Goal: Task Accomplishment & Management: Use online tool/utility

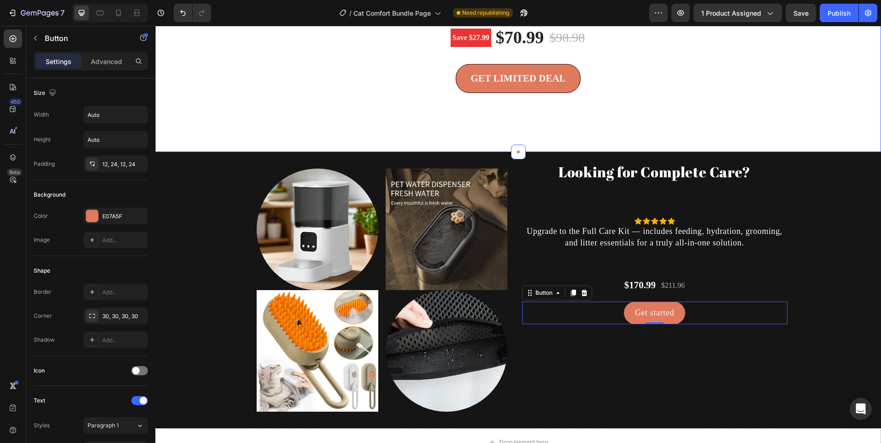
scroll to position [230, 0]
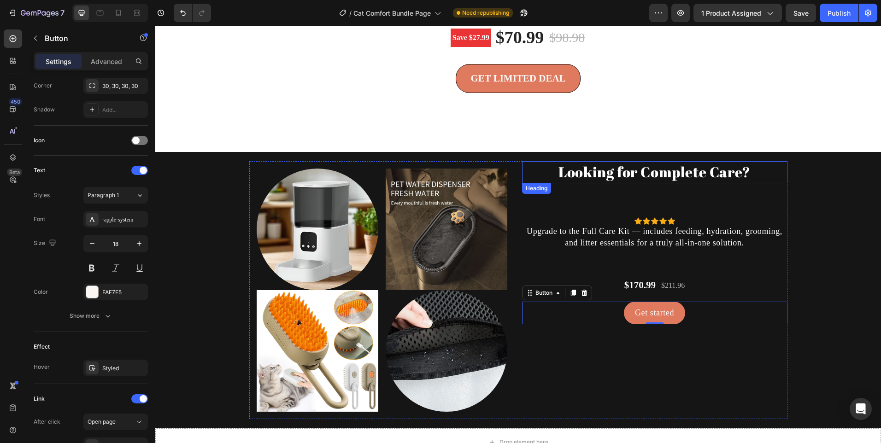
click at [659, 181] on h2 "Looking for Complete Care?" at bounding box center [654, 172] width 265 height 22
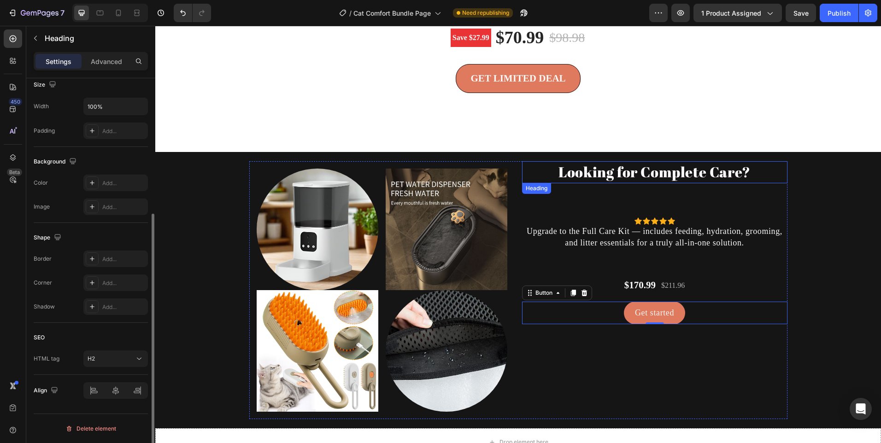
scroll to position [0, 0]
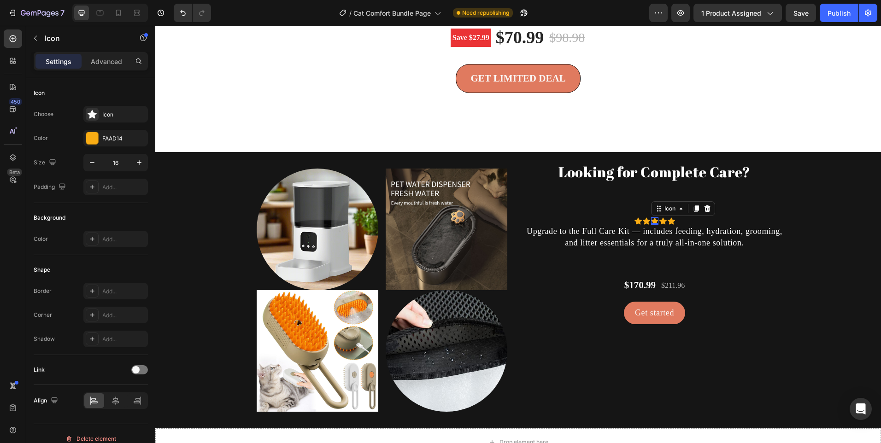
click at [654, 225] on icon at bounding box center [654, 220] width 7 height 7
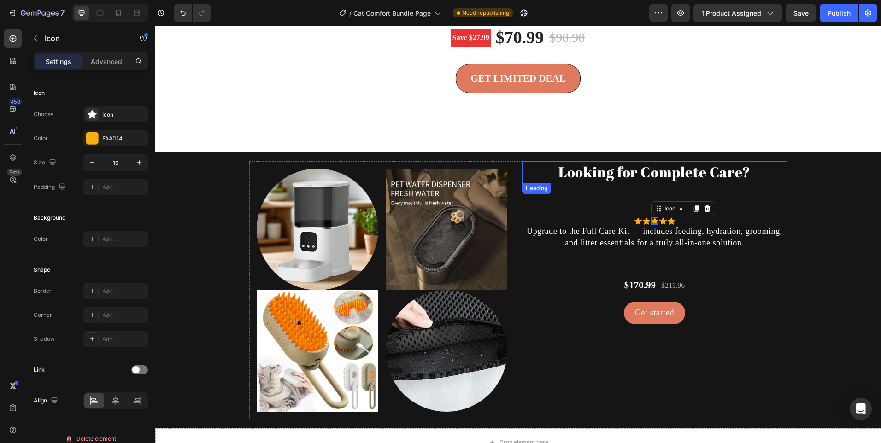
click at [624, 183] on h2 "Looking for Complete Care?" at bounding box center [654, 172] width 265 height 22
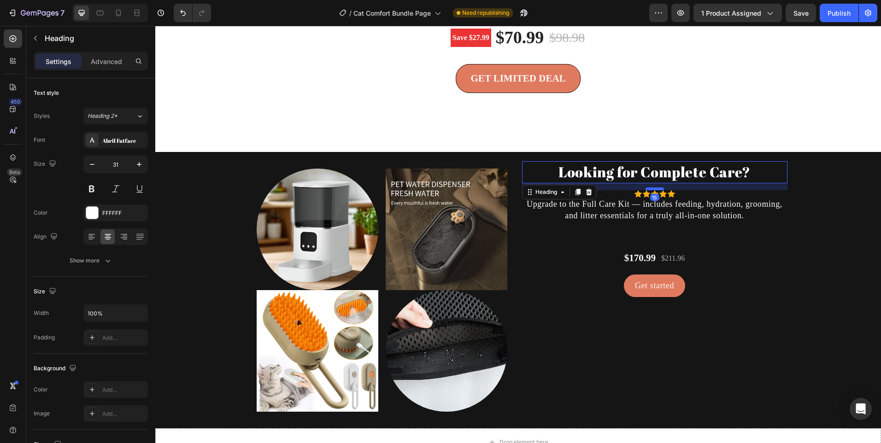
drag, startPoint x: 646, startPoint y: 227, endPoint x: 653, endPoint y: 199, distance: 27.9
click at [653, 190] on div at bounding box center [654, 189] width 18 height 3
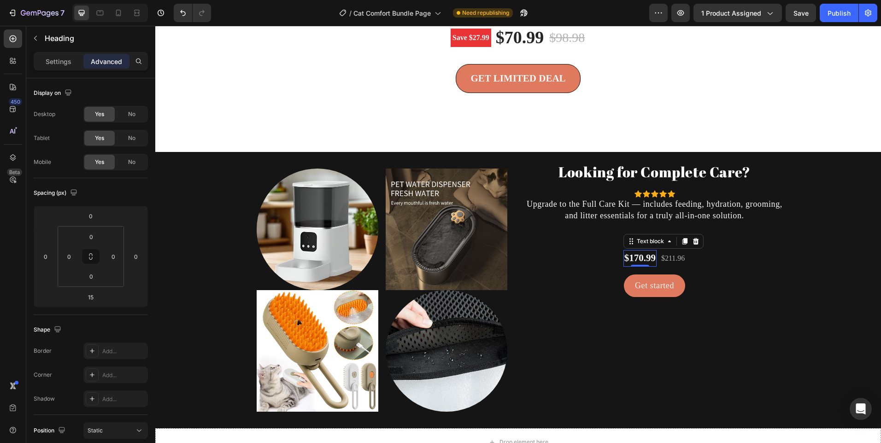
click at [638, 266] on p "$170.99" at bounding box center [639, 258] width 31 height 15
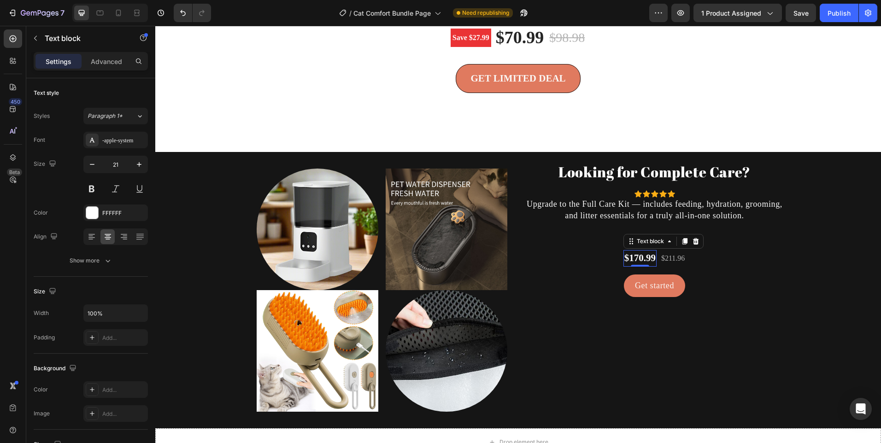
click at [677, 210] on p "Upgrade to the Full Care Kit — includes feeding, hydration, grooming, and litte…" at bounding box center [655, 210] width 264 height 23
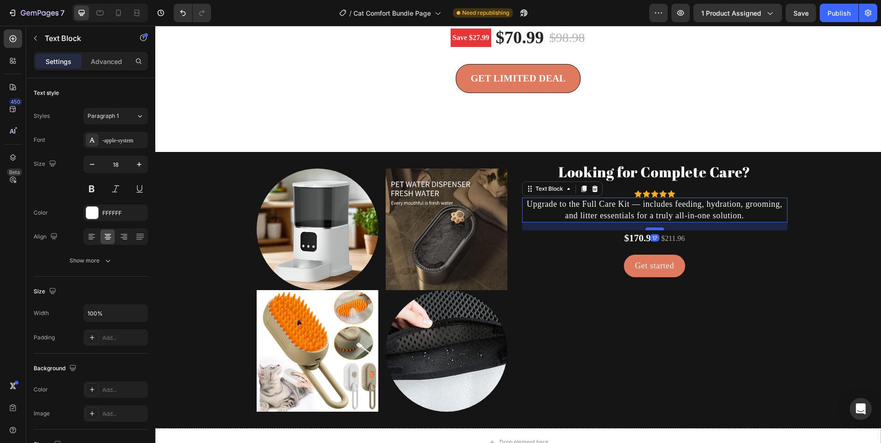
drag, startPoint x: 653, startPoint y: 259, endPoint x: 654, endPoint y: 240, distance: 19.8
click at [654, 230] on div at bounding box center [654, 229] width 18 height 3
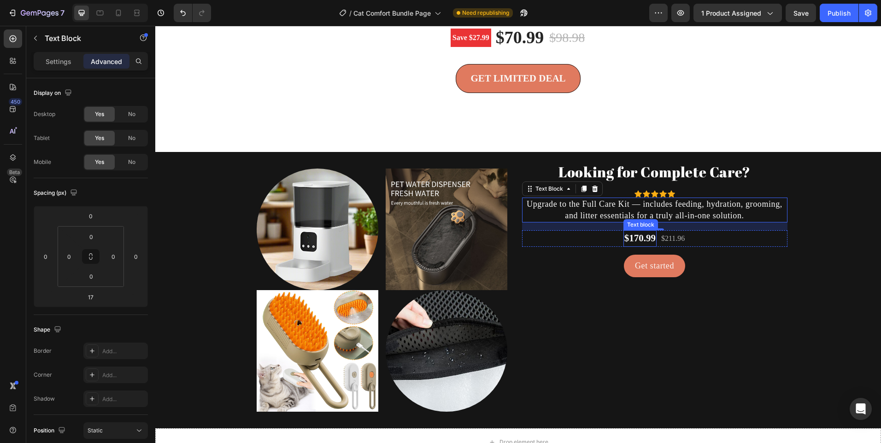
click at [640, 246] on p "$170.99" at bounding box center [639, 238] width 31 height 15
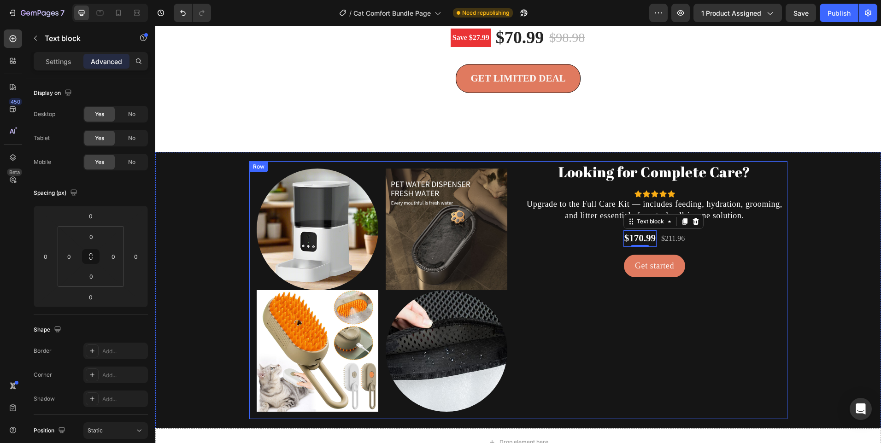
click at [663, 260] on div "Looking for Complete Care? Heading Icon Icon Icon Icon Icon Icon List Hoz Upgra…" at bounding box center [654, 290] width 265 height 258
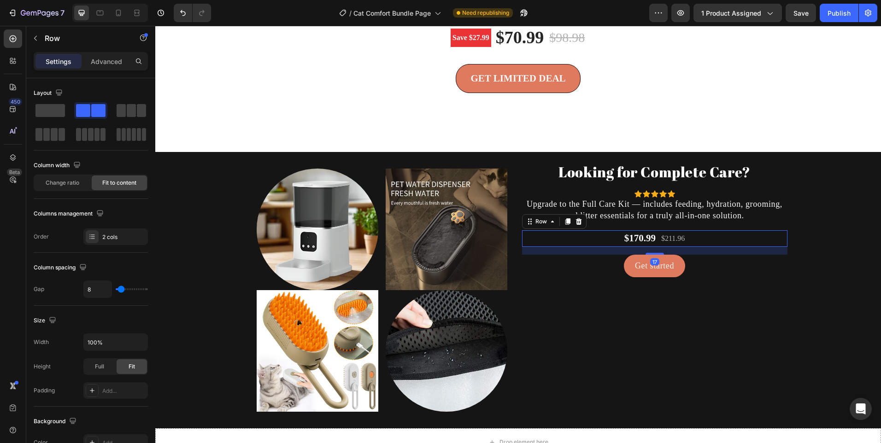
click at [706, 247] on div "$170.99 Text block $211.96 Text block Row 17" at bounding box center [654, 238] width 265 height 17
drag, startPoint x: 653, startPoint y: 265, endPoint x: 659, endPoint y: 262, distance: 6.8
click at [659, 252] on div at bounding box center [654, 250] width 18 height 3
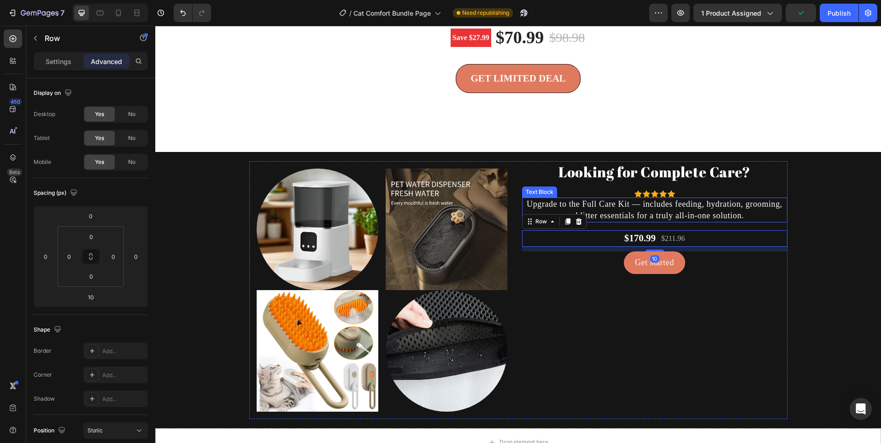
click at [773, 222] on p "Upgrade to the Full Care Kit — includes feeding, hydration, grooming, and litte…" at bounding box center [655, 210] width 264 height 23
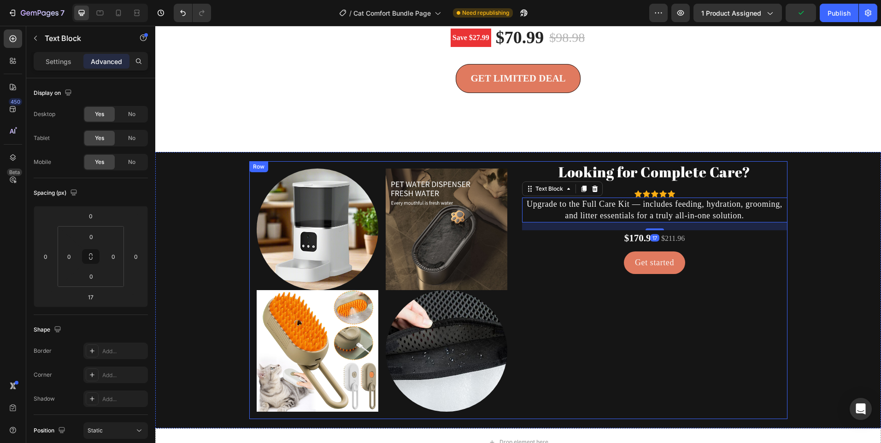
click at [771, 196] on div "Looking for Complete Care? Heading Icon Icon Icon Icon Icon Icon List Hoz Upgra…" at bounding box center [654, 290] width 265 height 258
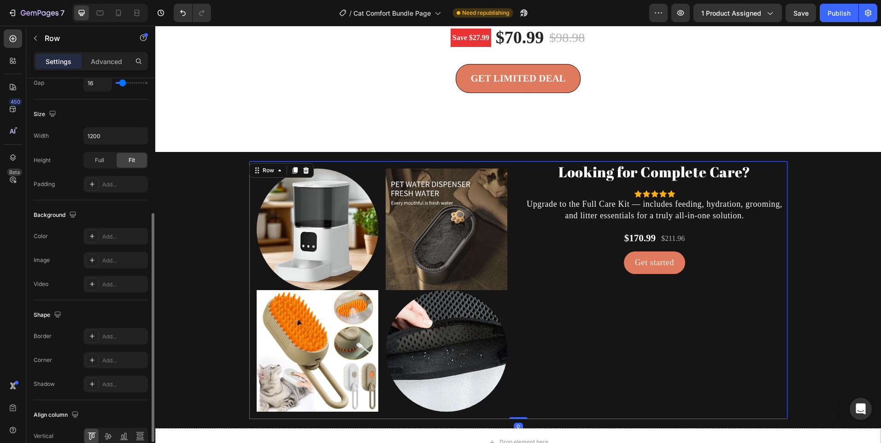
scroll to position [276, 0]
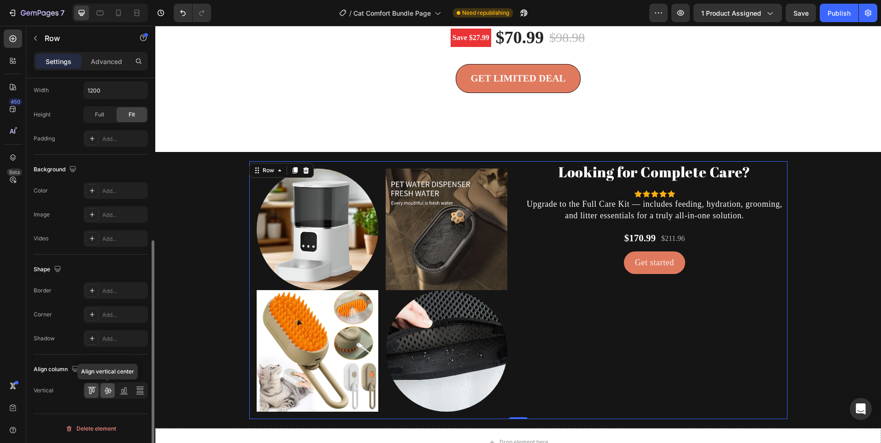
click at [110, 389] on icon at bounding box center [107, 391] width 7 height 6
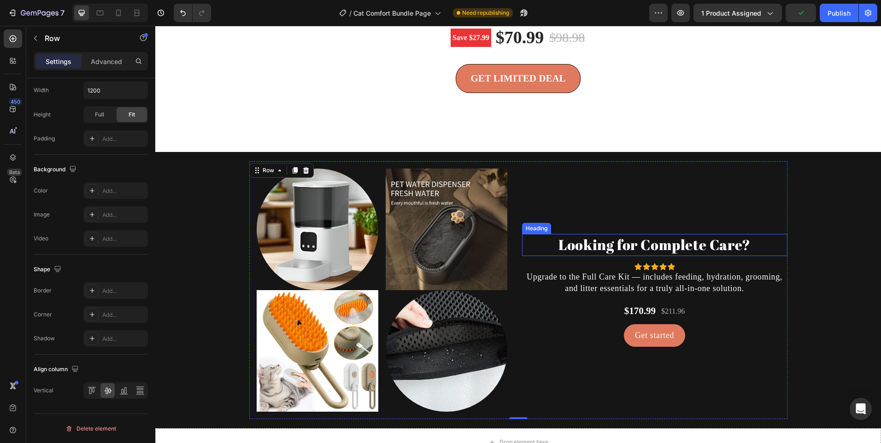
click at [627, 252] on h2 "Looking for Complete Care?" at bounding box center [654, 245] width 265 height 22
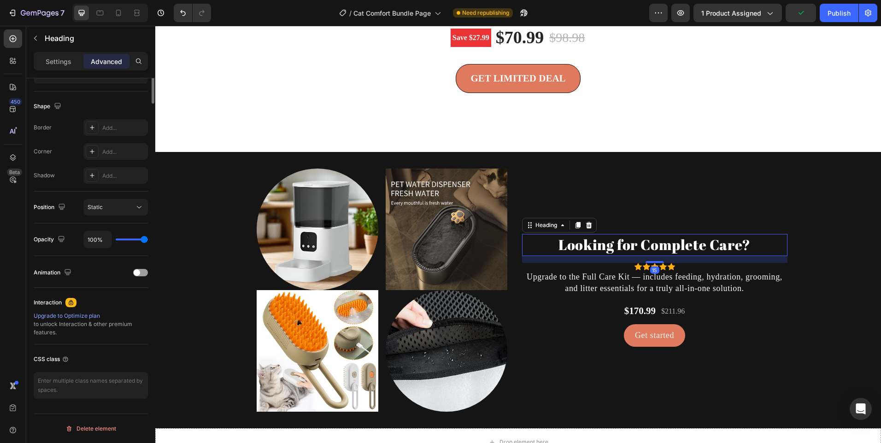
scroll to position [0, 0]
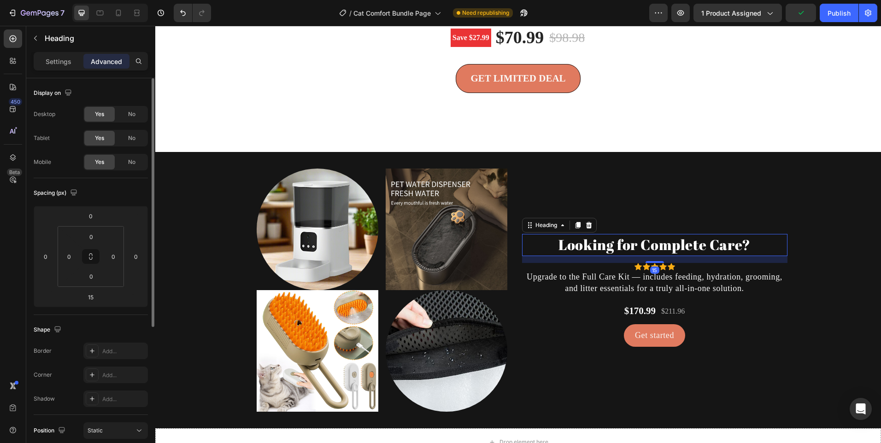
click at [627, 252] on h2 "Looking for Complete Care?" at bounding box center [654, 245] width 265 height 22
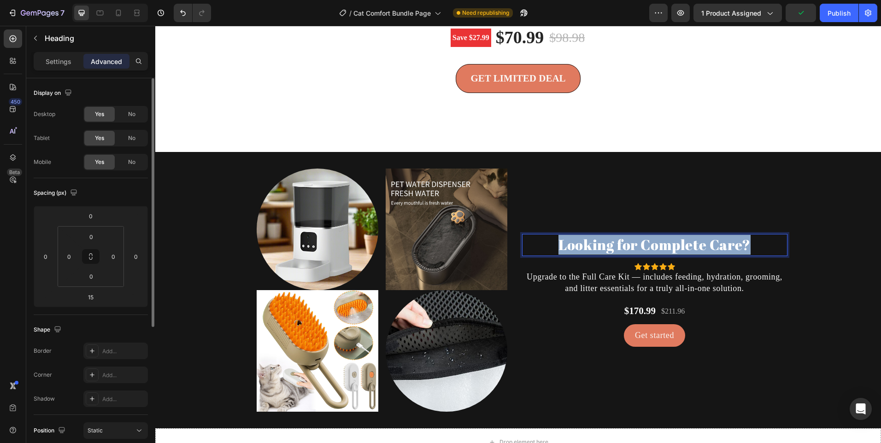
click at [627, 252] on p "Looking for Complete Care?" at bounding box center [655, 245] width 264 height 20
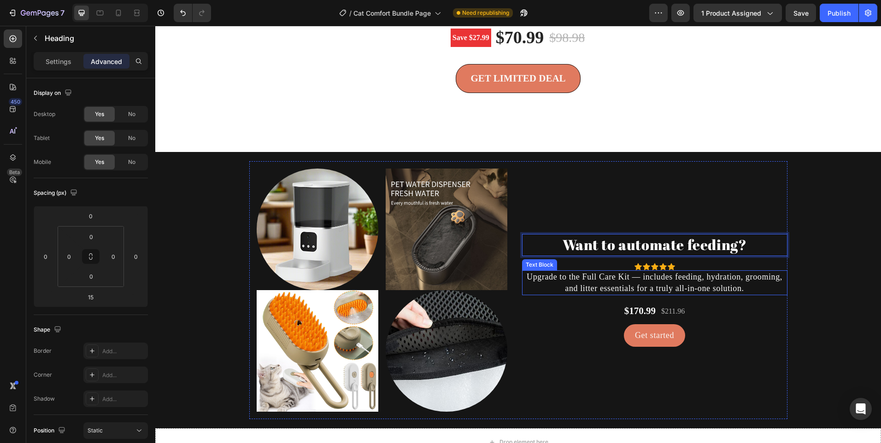
click at [708, 290] on p "Upgrade to the Full Care Kit — includes feeding, hydration, grooming, and litte…" at bounding box center [655, 282] width 264 height 23
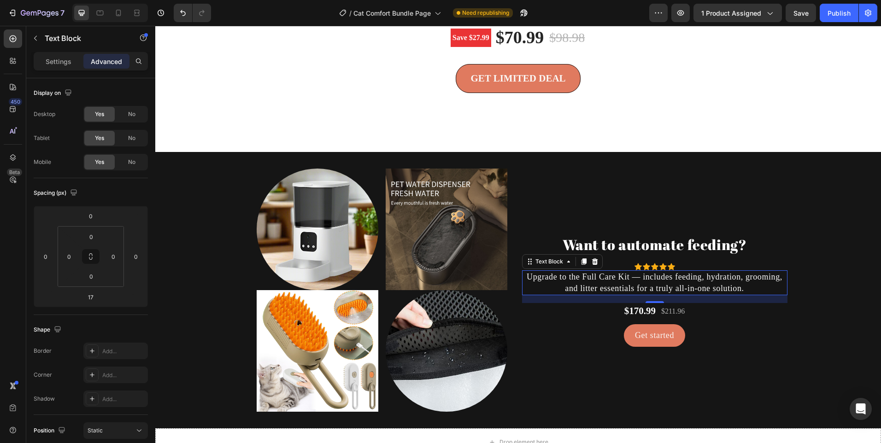
click at [610, 286] on p "Upgrade to the Full Care Kit — includes feeding, hydration, grooming, and litte…" at bounding box center [655, 282] width 264 height 23
click at [609, 286] on p "Upgrade to the Full Care Kit — includes feeding, hydration, grooming, and litte…" at bounding box center [655, 282] width 264 height 23
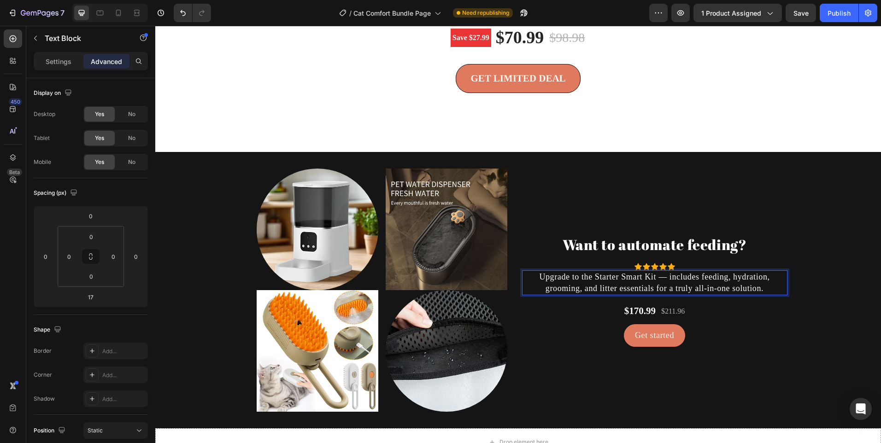
click at [680, 294] on p "Upgrade to the Starter Smart Kit — includes feeding, hydration, grooming, and l…" at bounding box center [655, 282] width 264 height 23
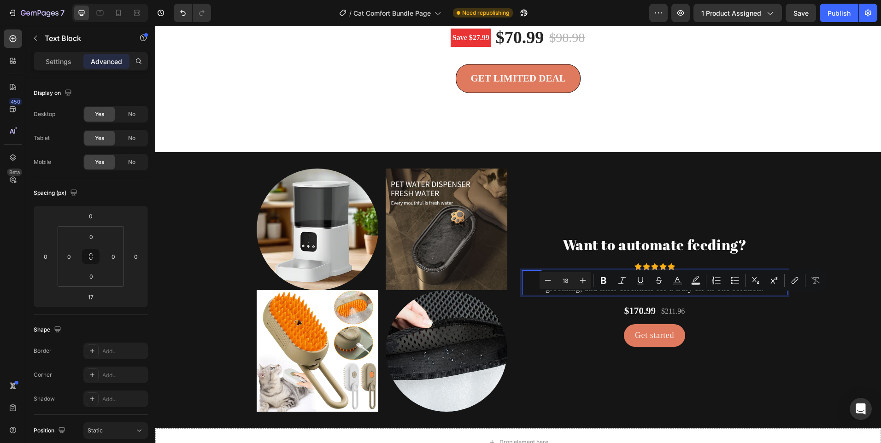
click at [743, 294] on p "Upgrade to the Starter Smart Kit — includes feeding, hydration, grooming, and l…" at bounding box center [655, 282] width 264 height 23
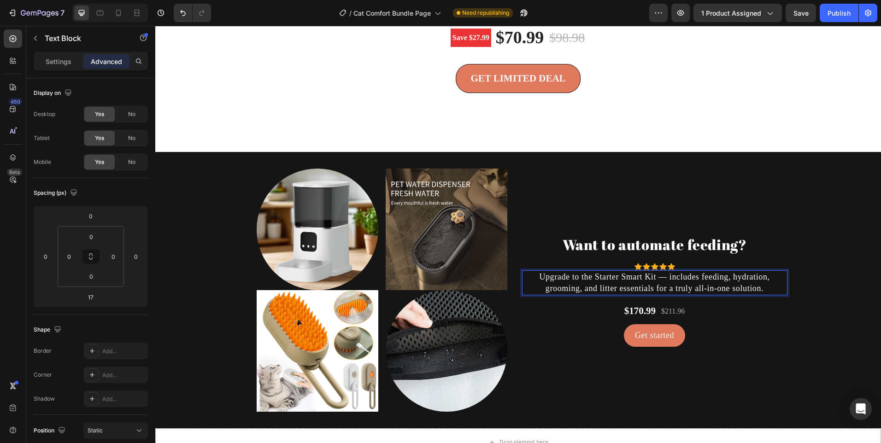
click at [743, 294] on p "Upgrade to the Starter Smart Kit — includes feeding, hydration, grooming, and l…" at bounding box center [655, 282] width 264 height 23
click at [762, 294] on p "Upgrade to the Starter Smart Kit — includes feeding, hydration, grooming, and l…" at bounding box center [655, 282] width 264 height 23
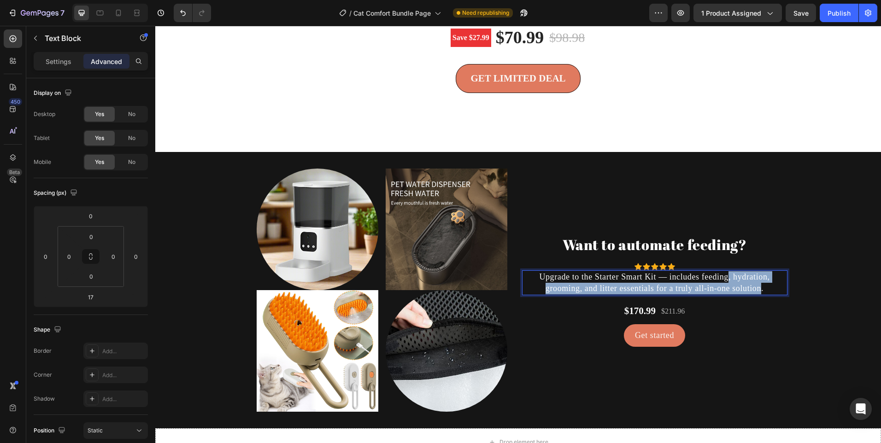
drag, startPoint x: 758, startPoint y: 301, endPoint x: 726, endPoint y: 287, distance: 35.3
click at [726, 287] on p "Upgrade to the Starter Smart Kit — includes feeding, hydration, grooming, and l…" at bounding box center [655, 282] width 264 height 23
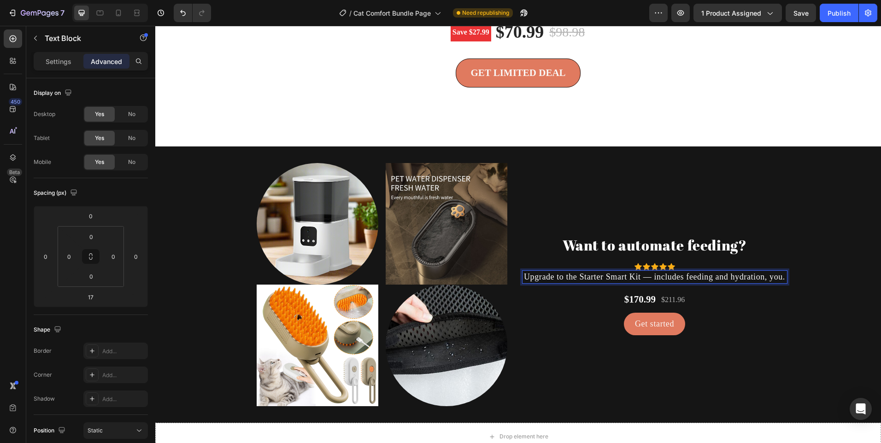
scroll to position [2171, 0]
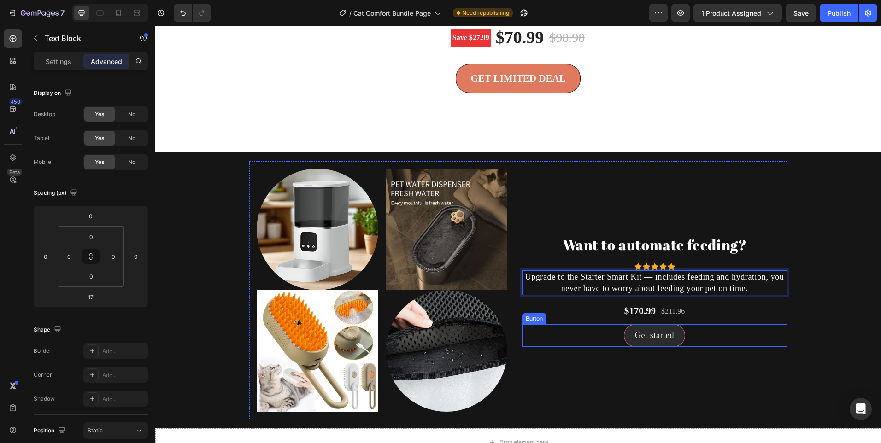
click at [625, 343] on link "Get started" at bounding box center [654, 335] width 61 height 23
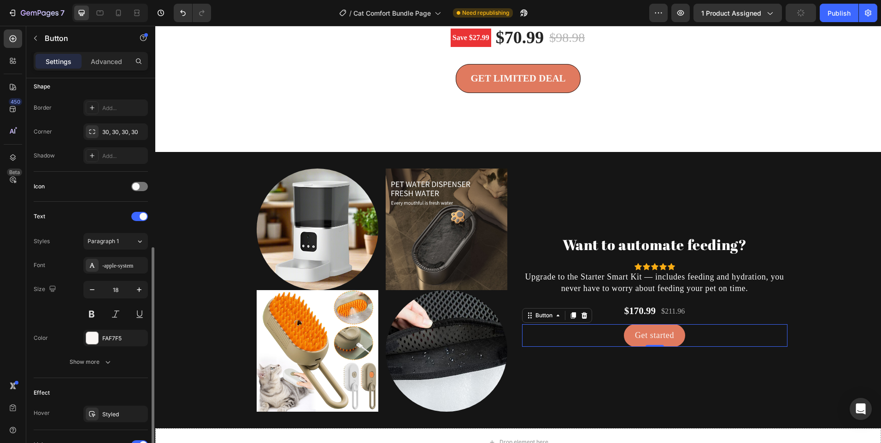
scroll to position [341, 0]
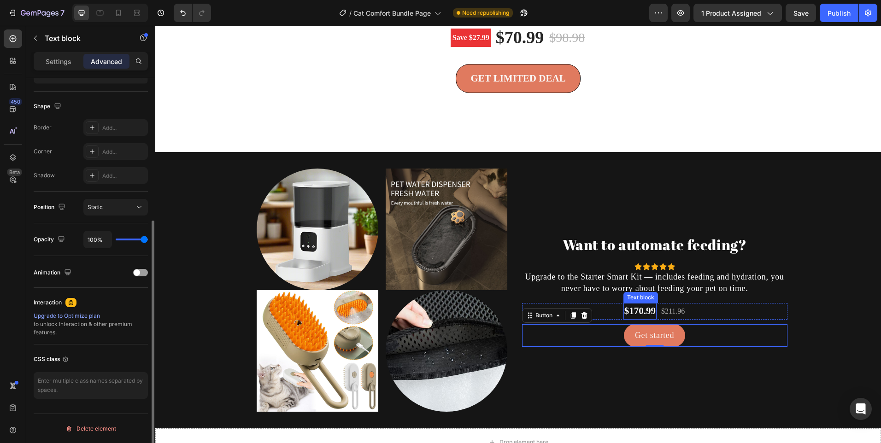
click at [633, 319] on p "$170.99" at bounding box center [639, 311] width 31 height 15
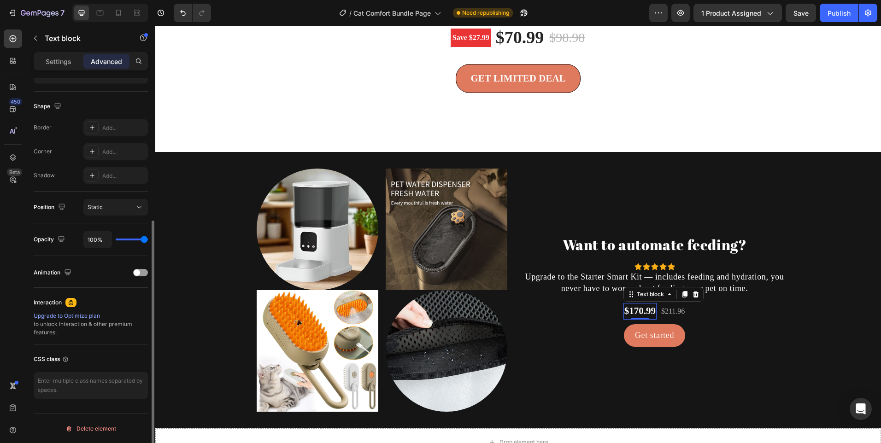
scroll to position [0, 0]
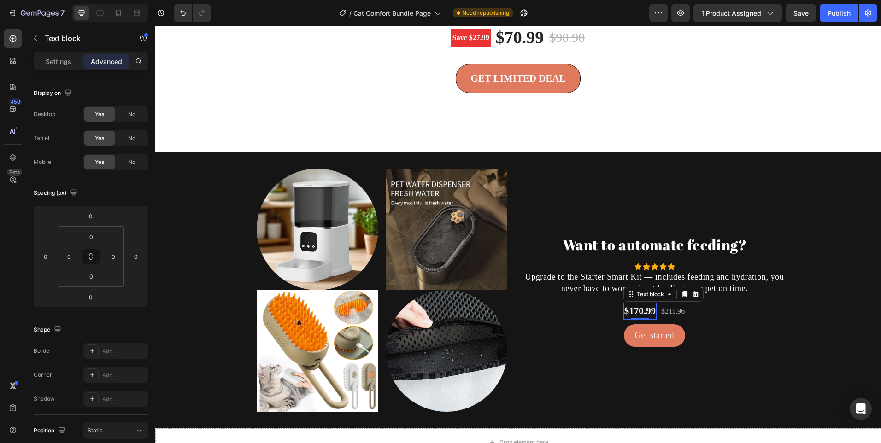
click at [633, 319] on p "$170.99" at bounding box center [639, 311] width 31 height 15
click at [674, 317] on p "$211.96" at bounding box center [672, 311] width 23 height 11
click at [341, 346] on img at bounding box center [318, 351] width 122 height 122
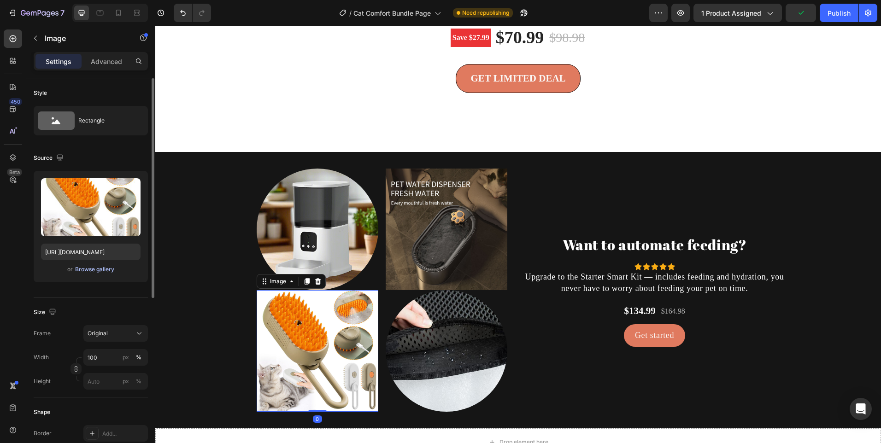
click at [98, 267] on div "Browse gallery" at bounding box center [94, 269] width 39 height 8
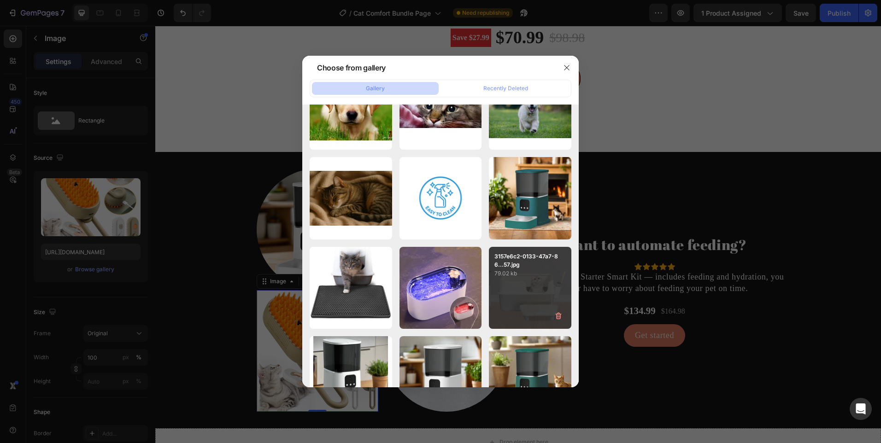
scroll to position [1215, 0]
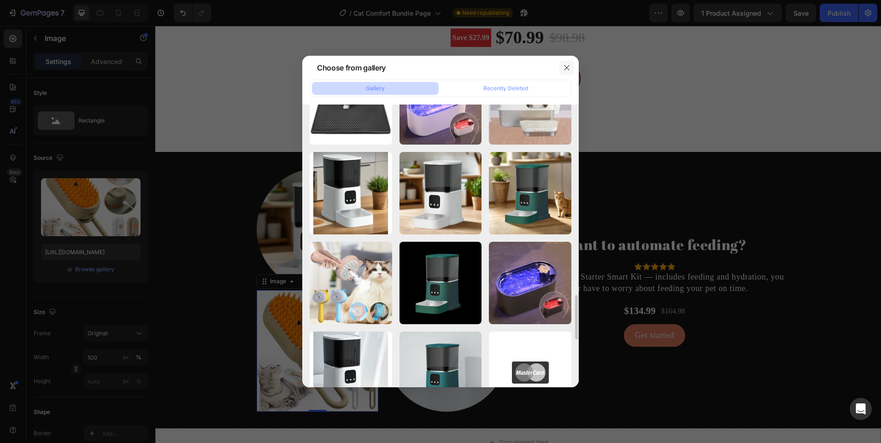
click at [571, 73] on button "button" at bounding box center [566, 67] width 15 height 15
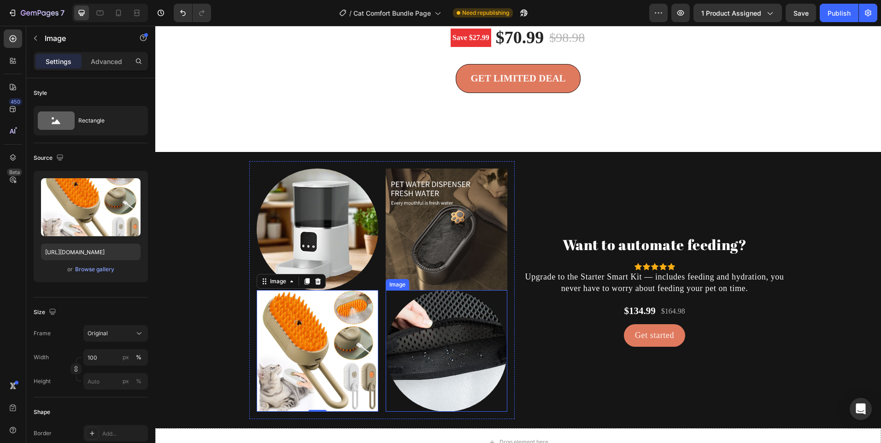
click at [435, 338] on img at bounding box center [447, 351] width 122 height 122
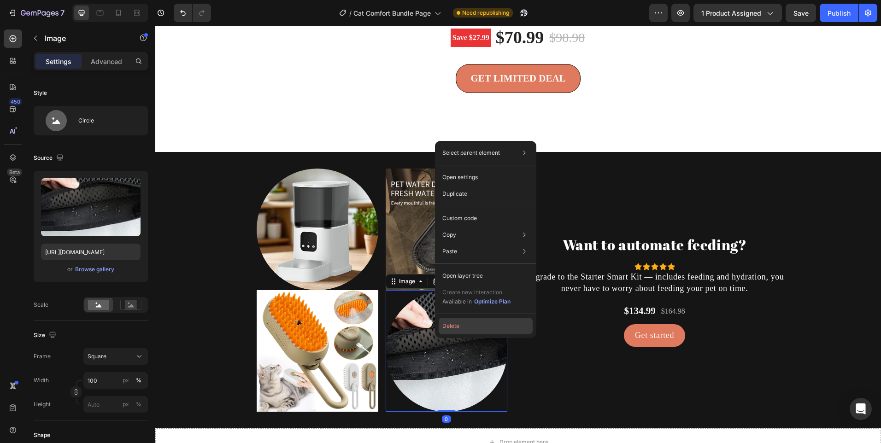
click at [449, 324] on button "Delete" at bounding box center [486, 326] width 94 height 17
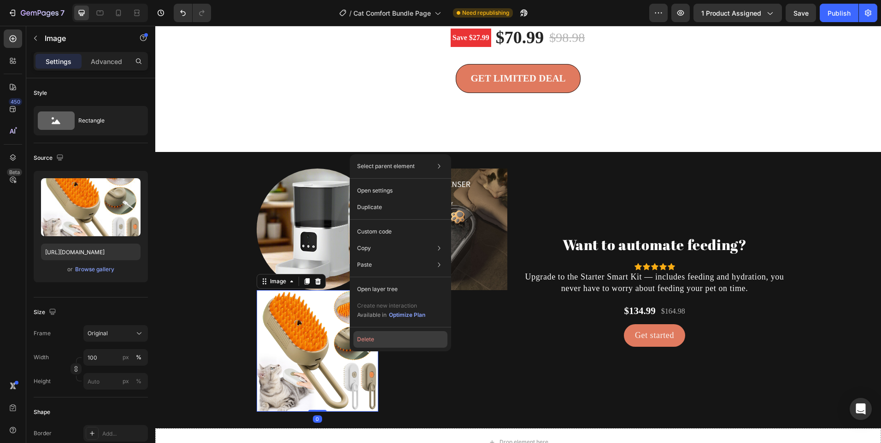
click at [358, 341] on button "Delete" at bounding box center [400, 339] width 94 height 17
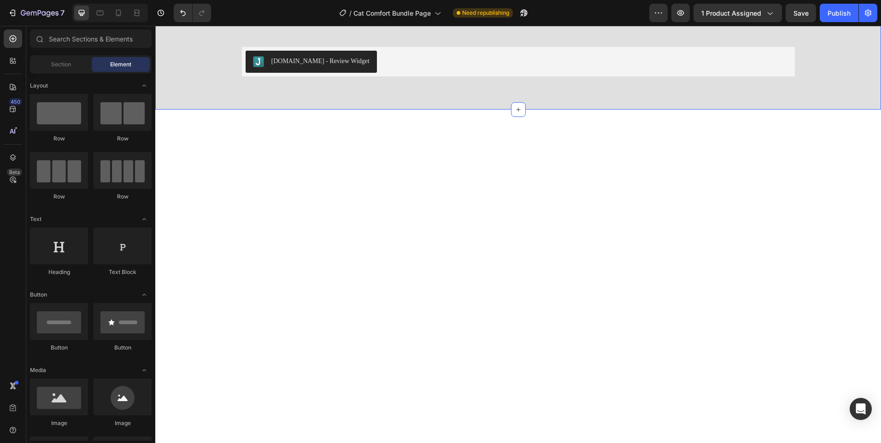
scroll to position [1401, 0]
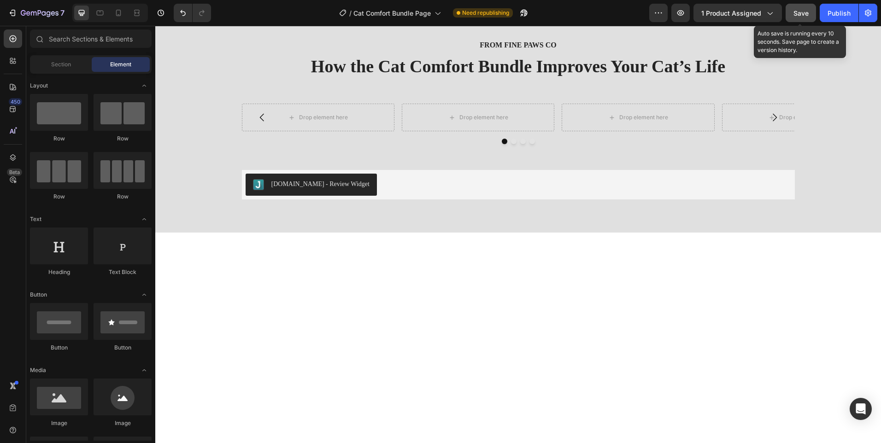
click at [799, 10] on span "Save" at bounding box center [800, 13] width 15 height 8
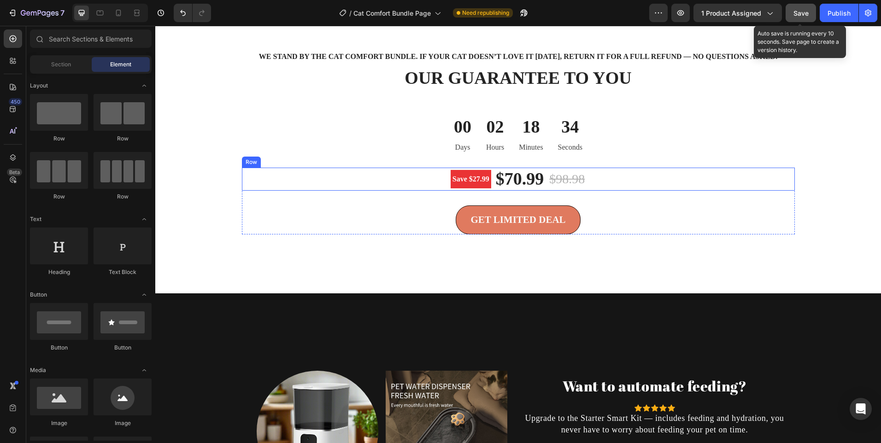
scroll to position [2184, 0]
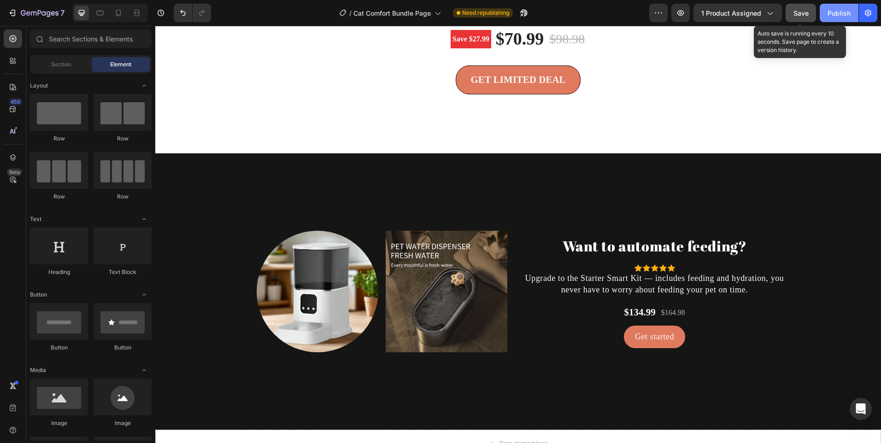
click at [837, 12] on div "Publish" at bounding box center [838, 13] width 23 height 10
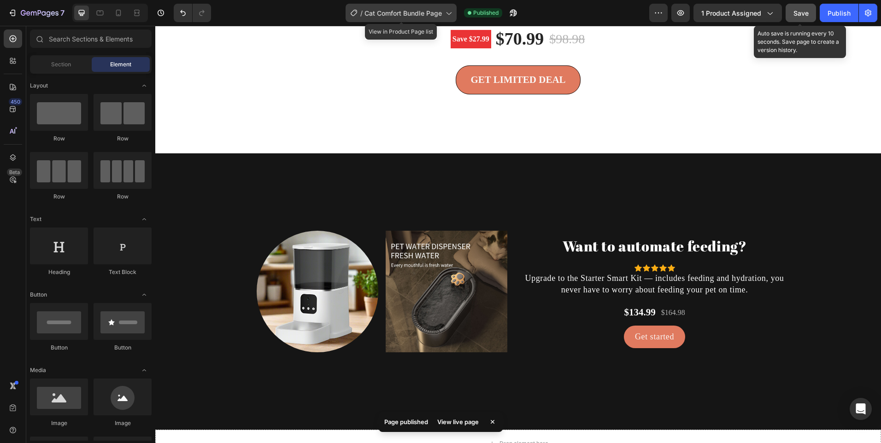
click at [429, 9] on span "Cat Comfort Bundle Page" at bounding box center [402, 13] width 77 height 10
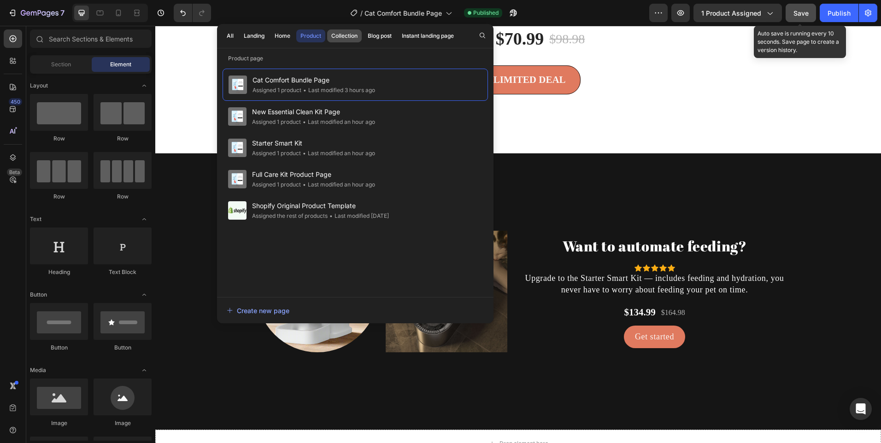
click at [342, 39] on div "Collection" at bounding box center [344, 36] width 26 height 8
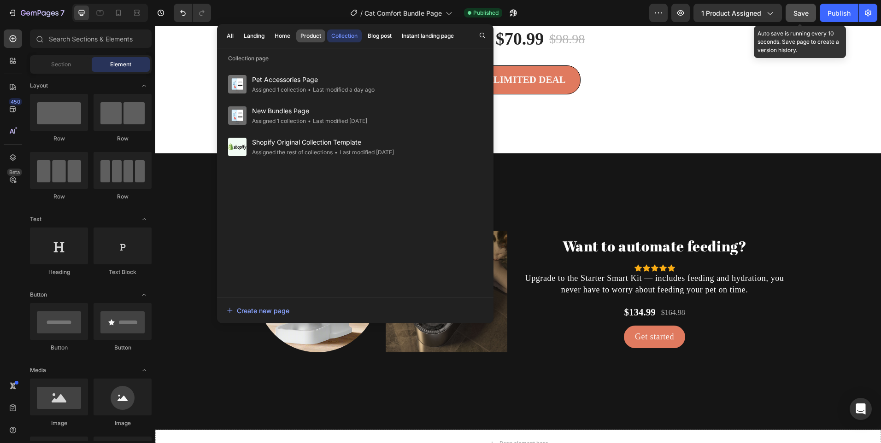
click at [314, 36] on div "Product" at bounding box center [310, 36] width 21 height 8
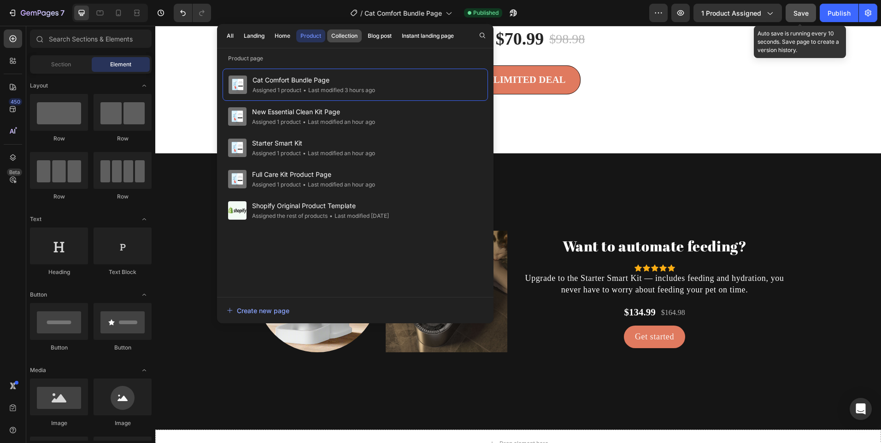
click at [340, 39] on div "Collection" at bounding box center [344, 36] width 26 height 8
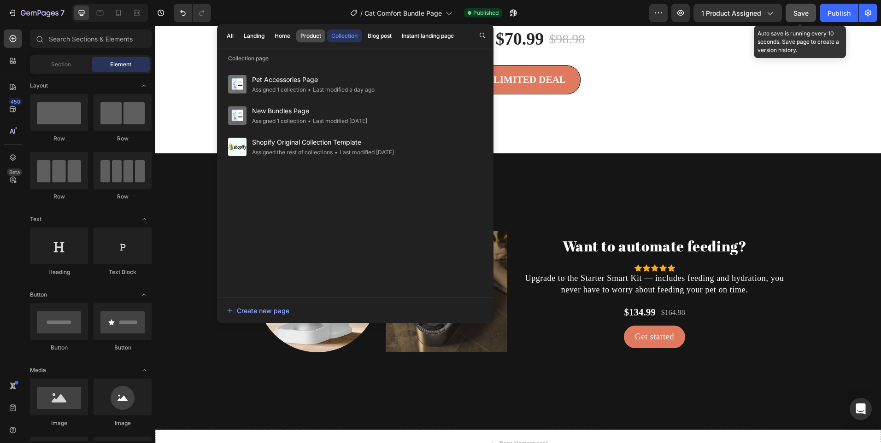
click at [311, 41] on button "Product" at bounding box center [310, 35] width 29 height 13
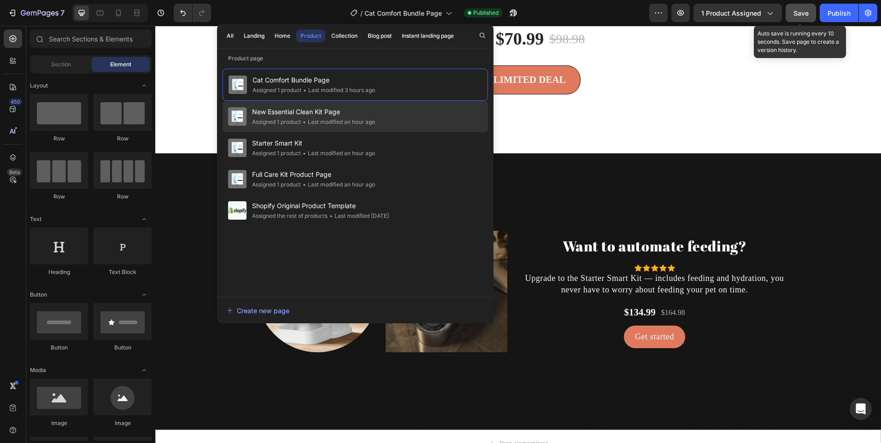
click at [307, 121] on div "• Last modified an hour ago" at bounding box center [338, 121] width 74 height 9
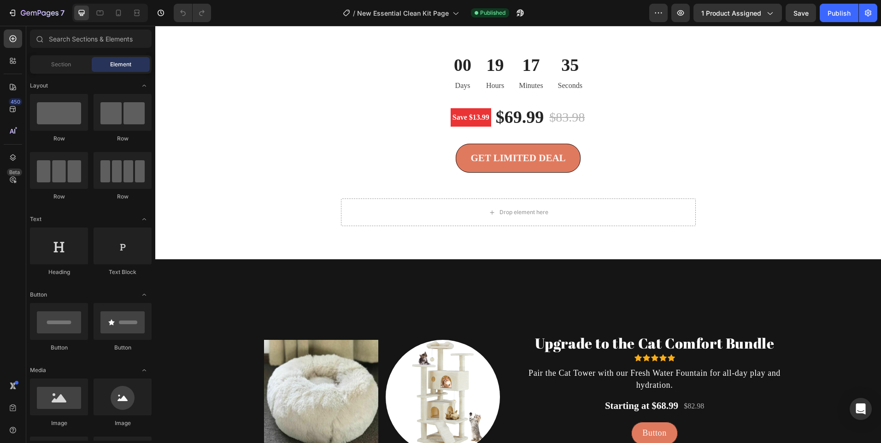
scroll to position [2258, 0]
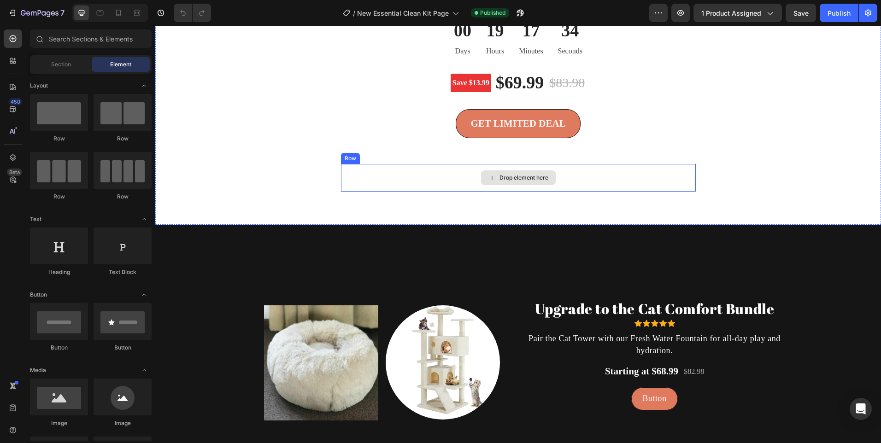
click at [341, 175] on div "Drop element here" at bounding box center [518, 178] width 355 height 28
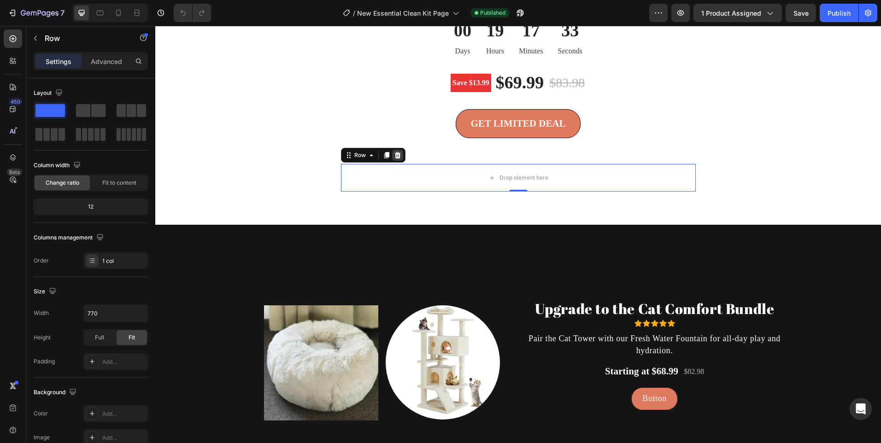
click at [394, 153] on icon at bounding box center [397, 155] width 6 height 6
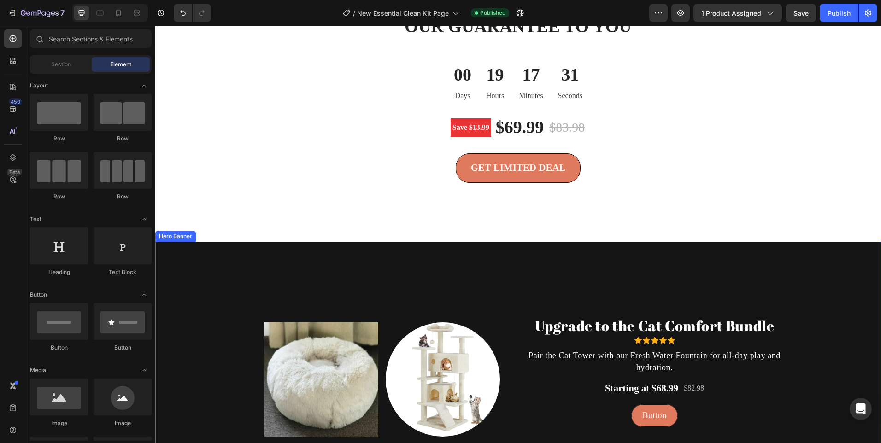
scroll to position [1981, 0]
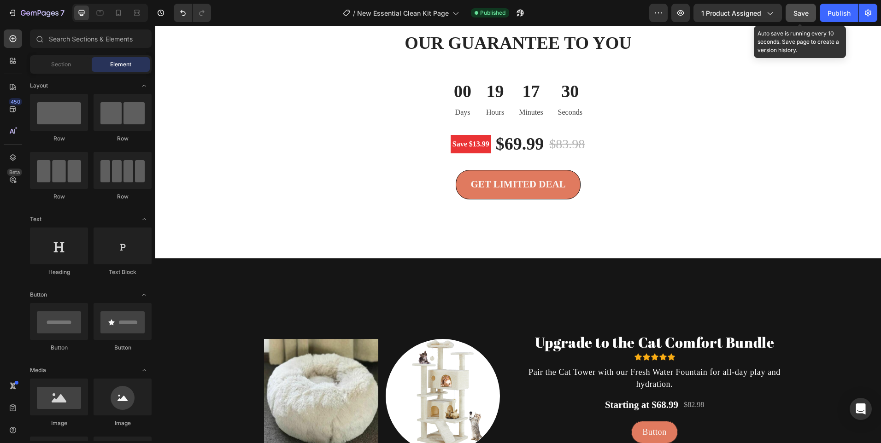
click at [797, 11] on span "Save" at bounding box center [800, 13] width 15 height 8
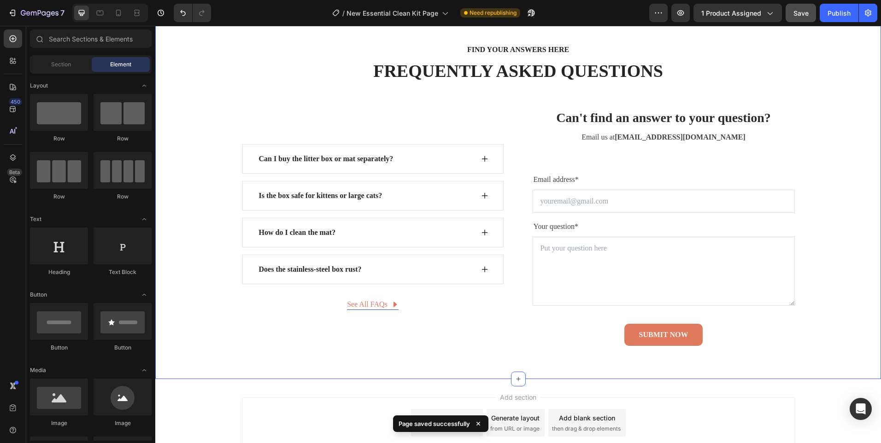
scroll to position [2949, 0]
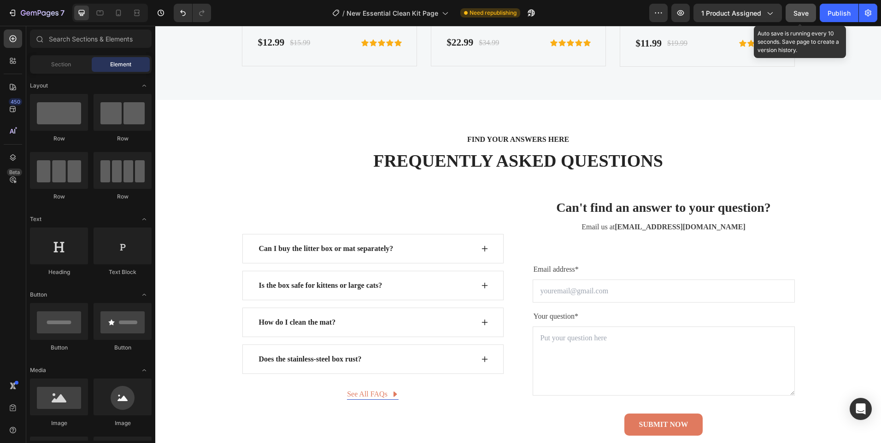
click at [800, 13] on span "Save" at bounding box center [800, 13] width 15 height 8
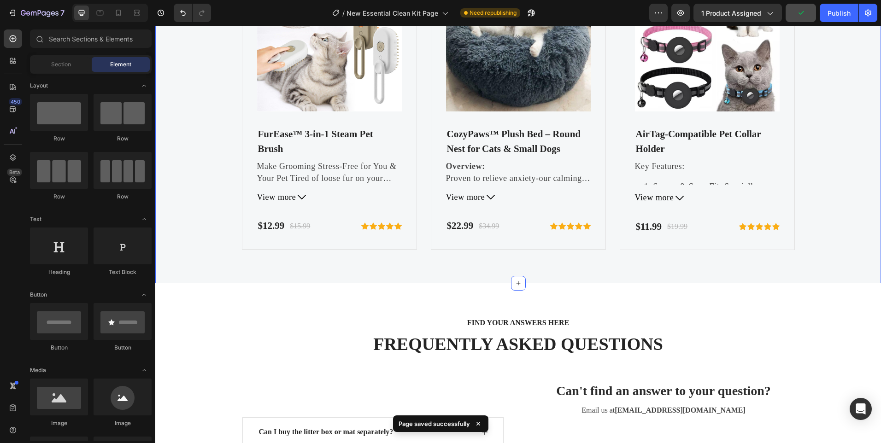
scroll to position [2553, 0]
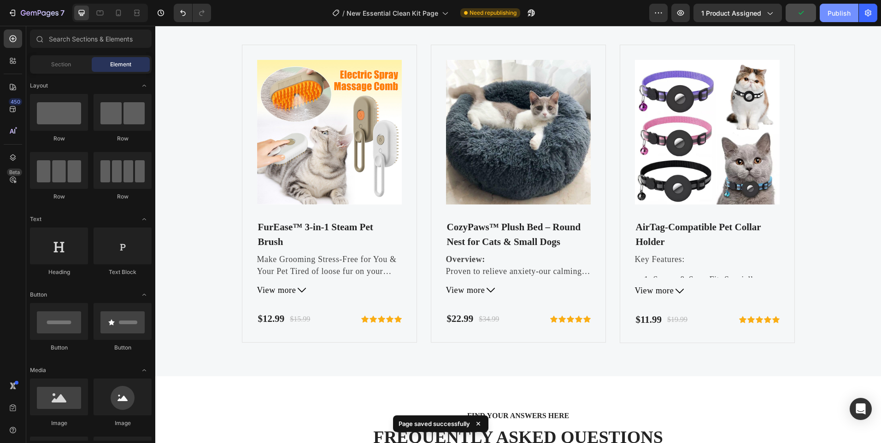
click at [834, 15] on div "Publish" at bounding box center [838, 13] width 23 height 10
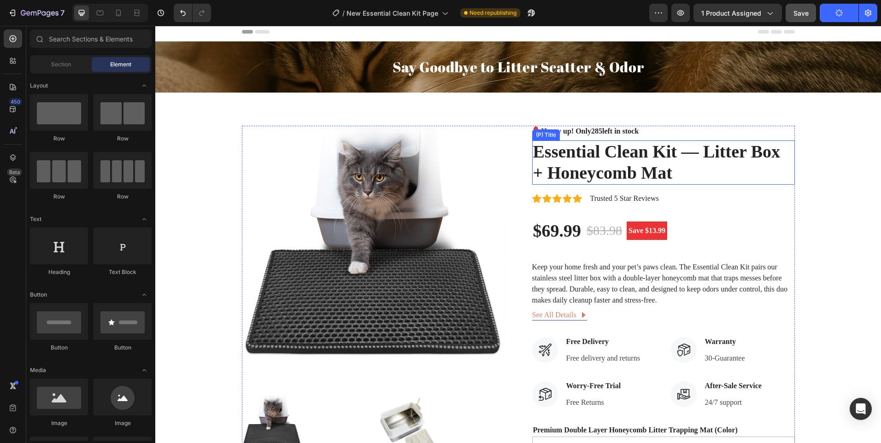
scroll to position [0, 0]
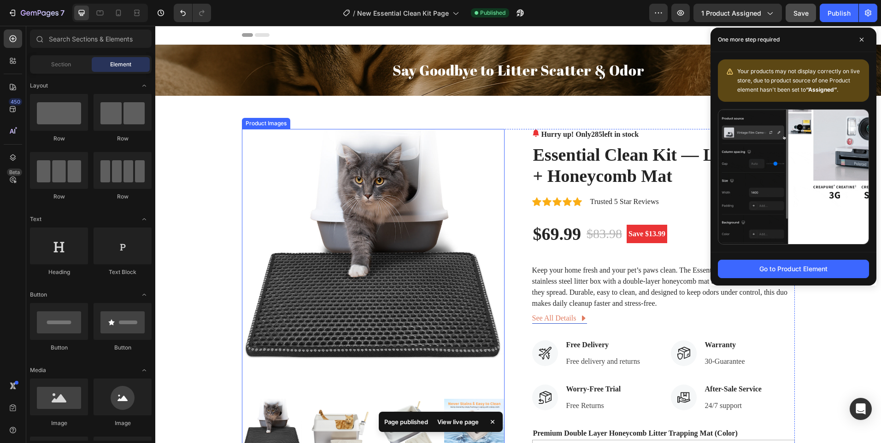
click at [259, 171] on img at bounding box center [373, 260] width 263 height 263
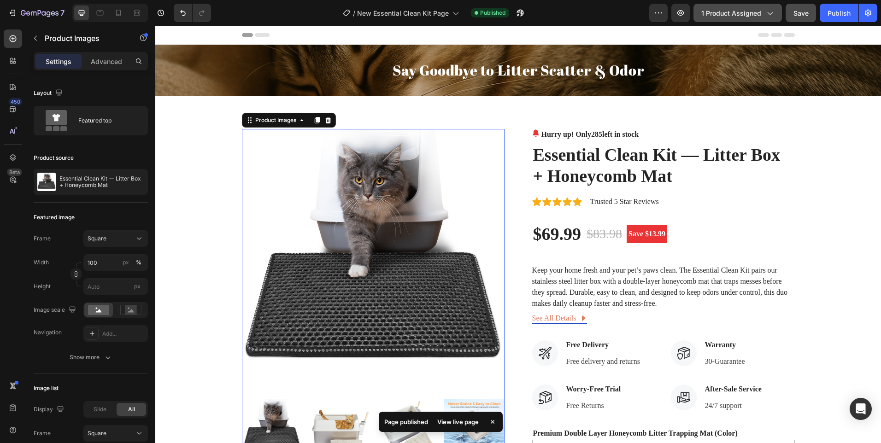
click at [739, 18] on button "1 product assigned" at bounding box center [737, 13] width 88 height 18
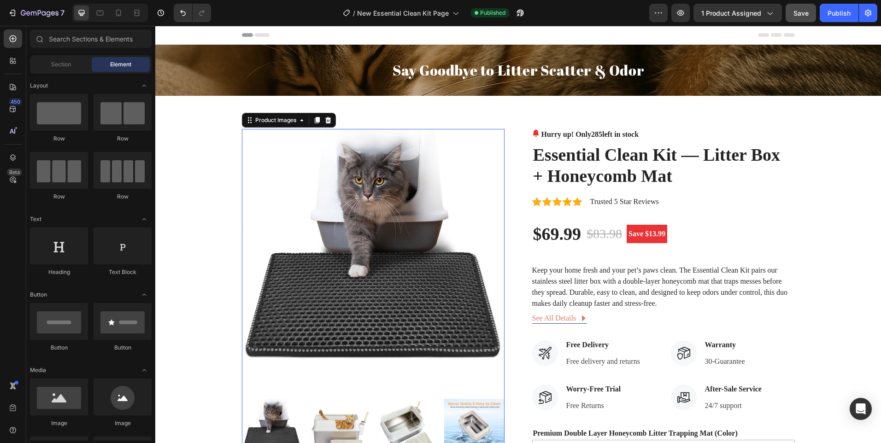
click at [595, 29] on div "Header" at bounding box center [518, 35] width 553 height 18
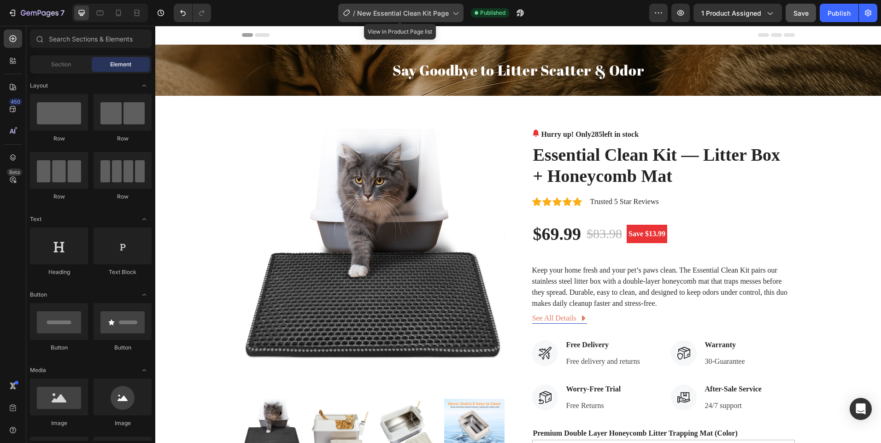
click at [429, 14] on span "New Essential Clean Kit Page" at bounding box center [403, 13] width 92 height 10
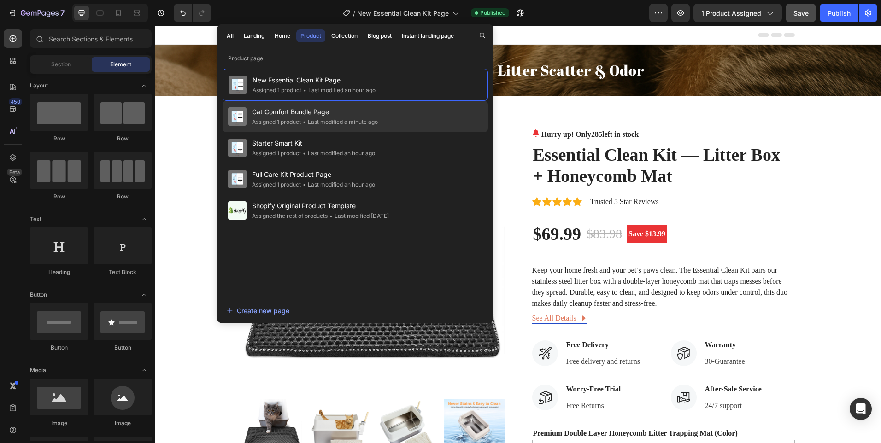
click at [362, 107] on span "Cat Comfort Bundle Page" at bounding box center [315, 111] width 126 height 11
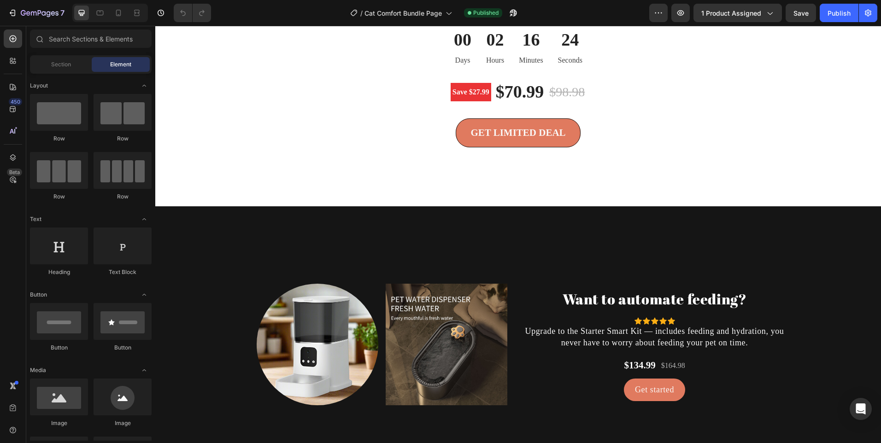
scroll to position [2119, 0]
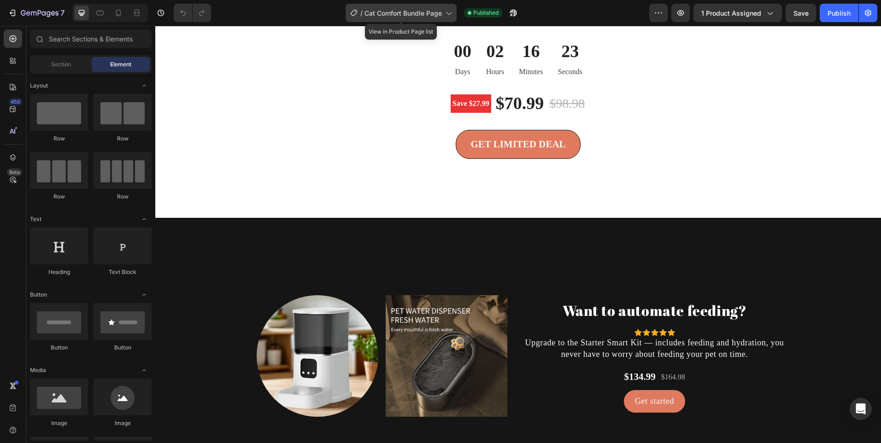
click at [432, 16] on span "Cat Comfort Bundle Page" at bounding box center [402, 13] width 77 height 10
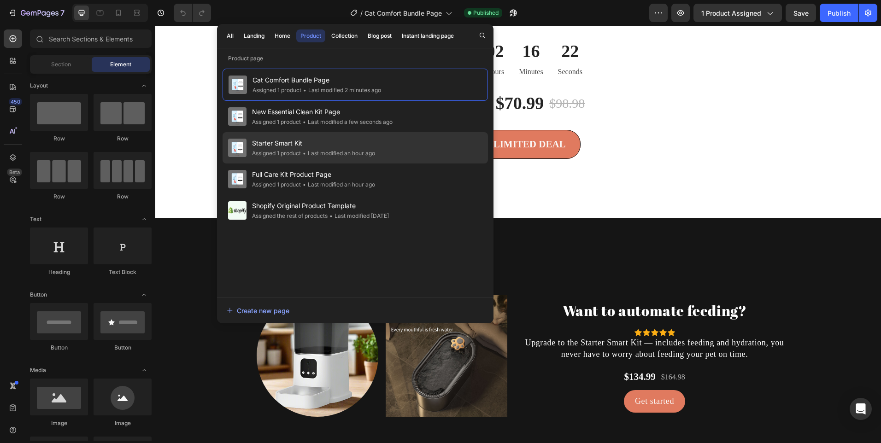
click at [360, 143] on span "Starter Smart Kit" at bounding box center [313, 143] width 123 height 11
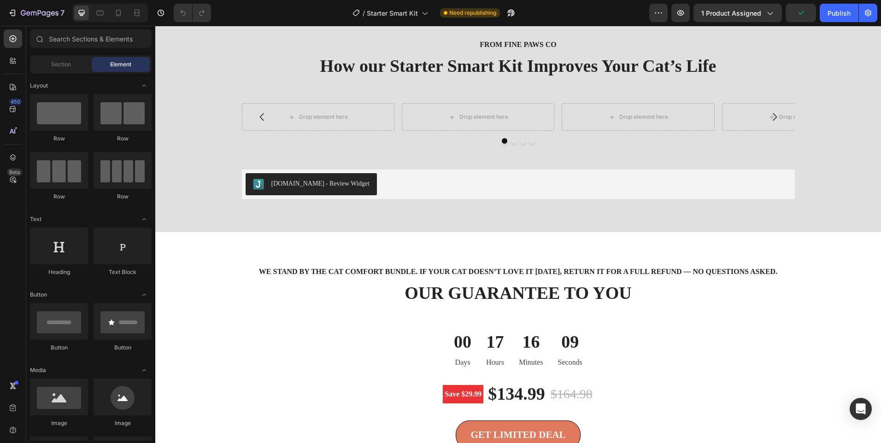
scroll to position [1705, 0]
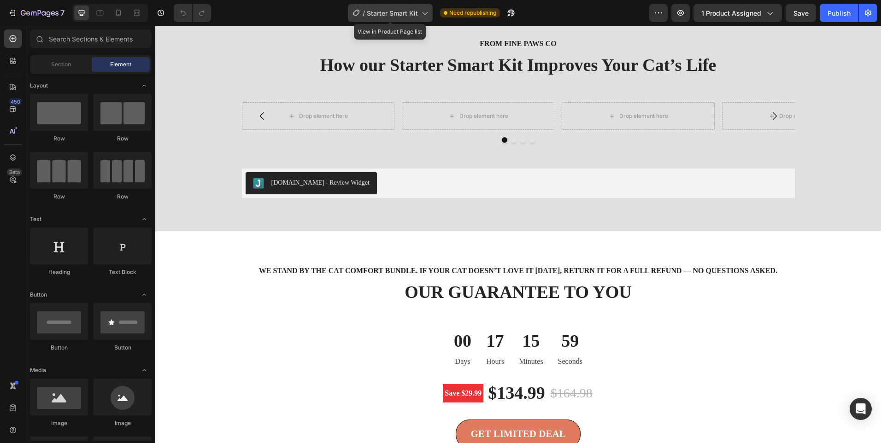
click at [414, 14] on span "Starter Smart Kit" at bounding box center [392, 13] width 51 height 10
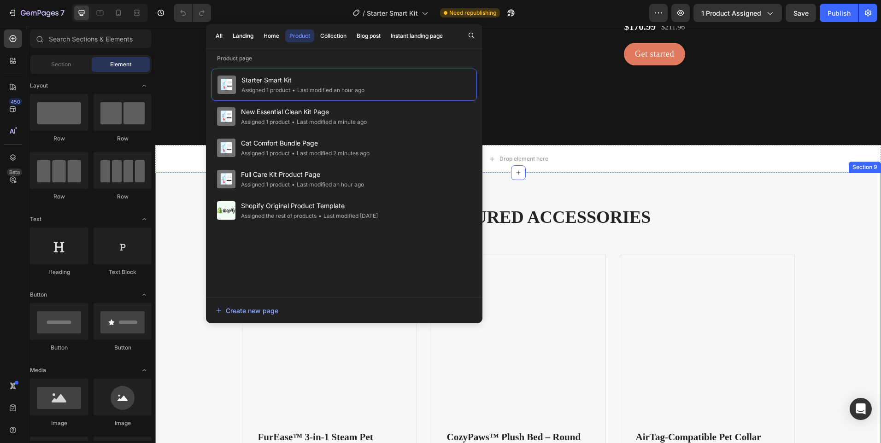
scroll to position [2304, 0]
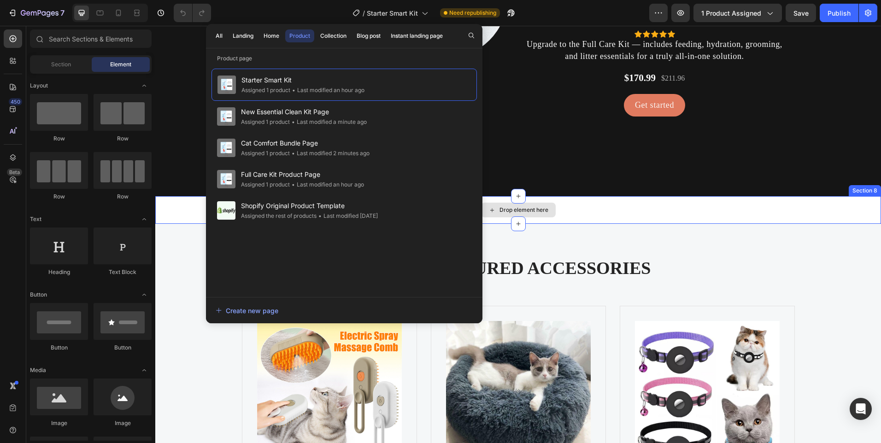
click at [626, 214] on div "Drop element here" at bounding box center [518, 210] width 726 height 28
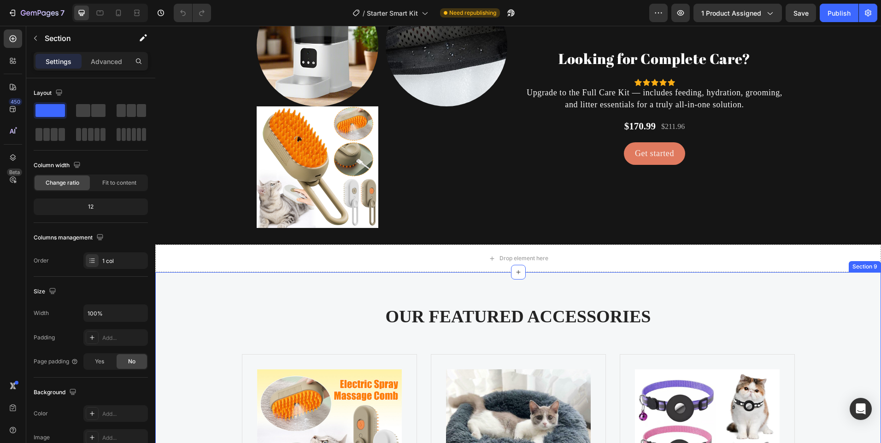
scroll to position [2165, 0]
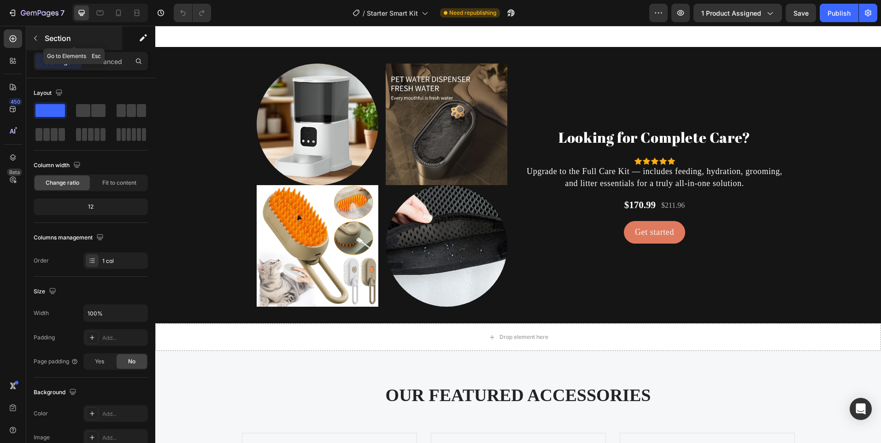
click at [35, 35] on icon "button" at bounding box center [35, 38] width 7 height 7
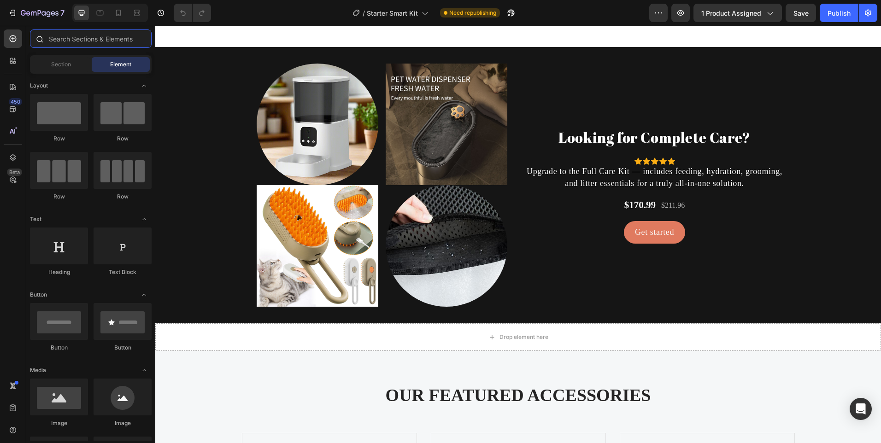
click at [65, 40] on input "text" at bounding box center [91, 38] width 122 height 18
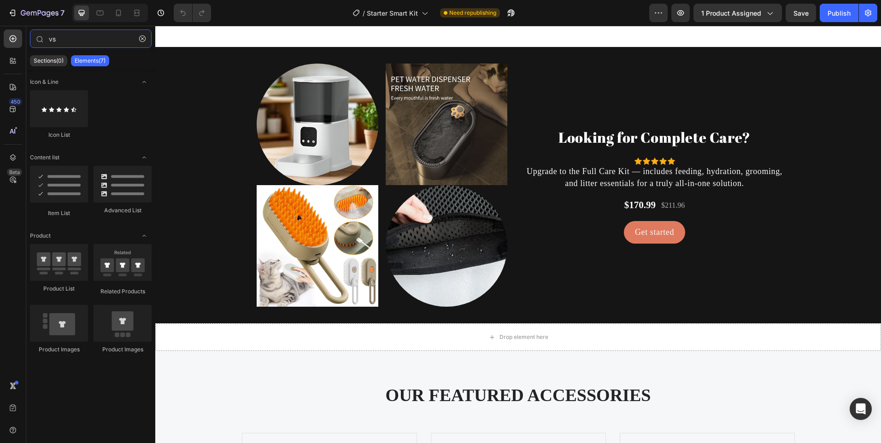
type input "v"
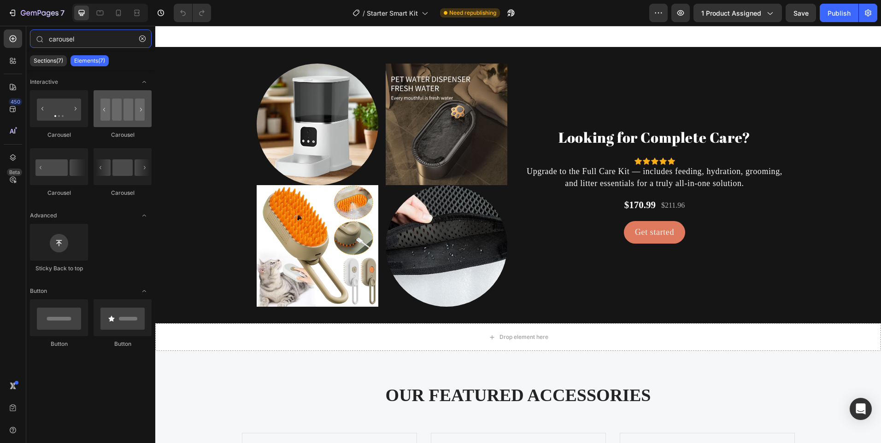
type input "carousel"
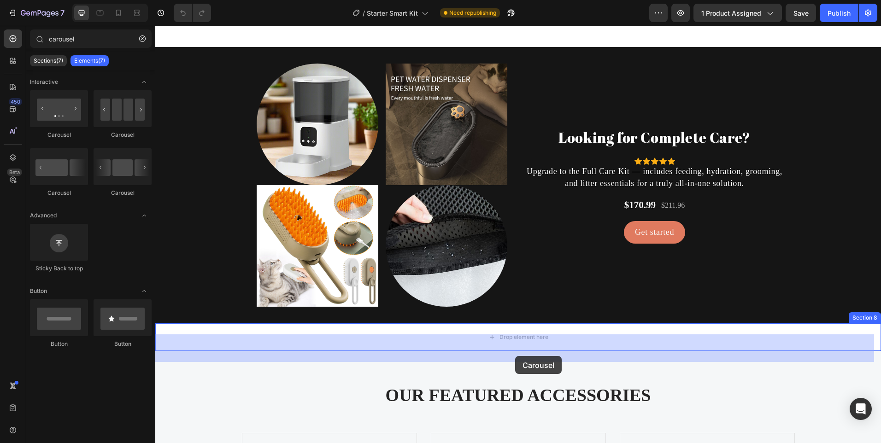
drag, startPoint x: 270, startPoint y: 144, endPoint x: 515, endPoint y: 356, distance: 323.7
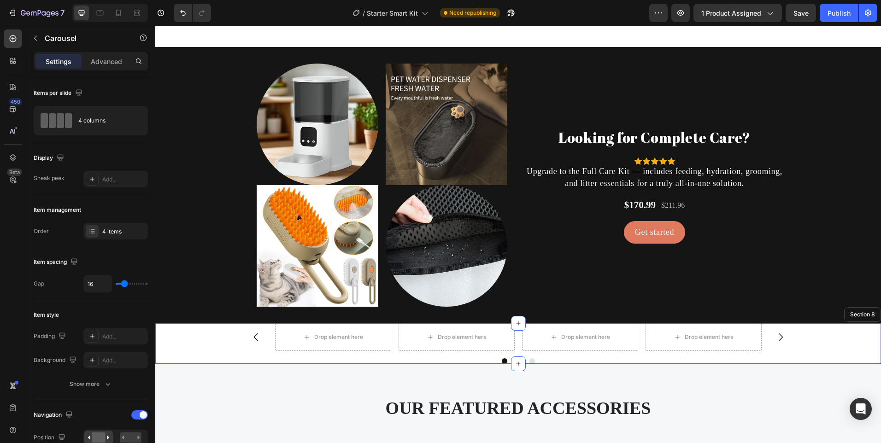
click at [217, 346] on div "Drop element here Drop element here Drop element here Drop element here Carouse…" at bounding box center [518, 343] width 726 height 41
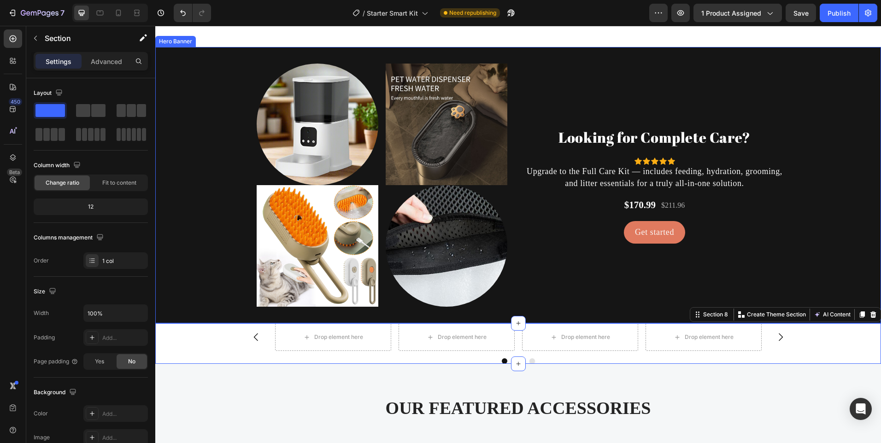
click at [545, 332] on div "Background Image" at bounding box center [518, 254] width 726 height 415
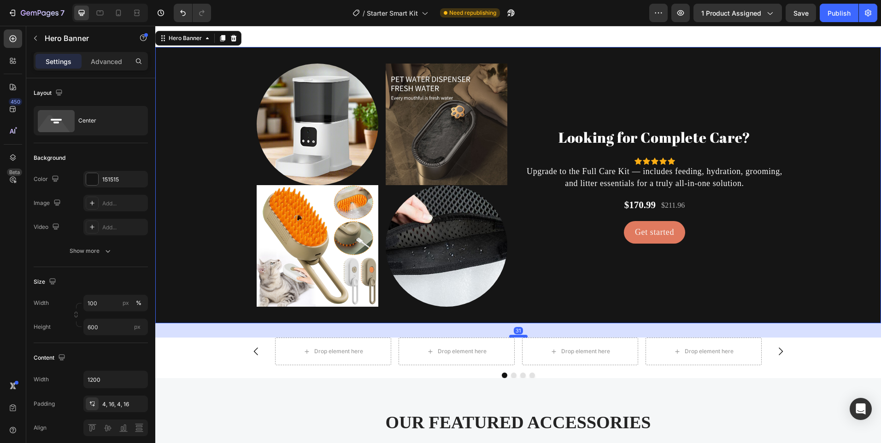
drag, startPoint x: 516, startPoint y: 333, endPoint x: 515, endPoint y: 347, distance: 14.3
click at [515, 338] on div at bounding box center [518, 336] width 18 height 3
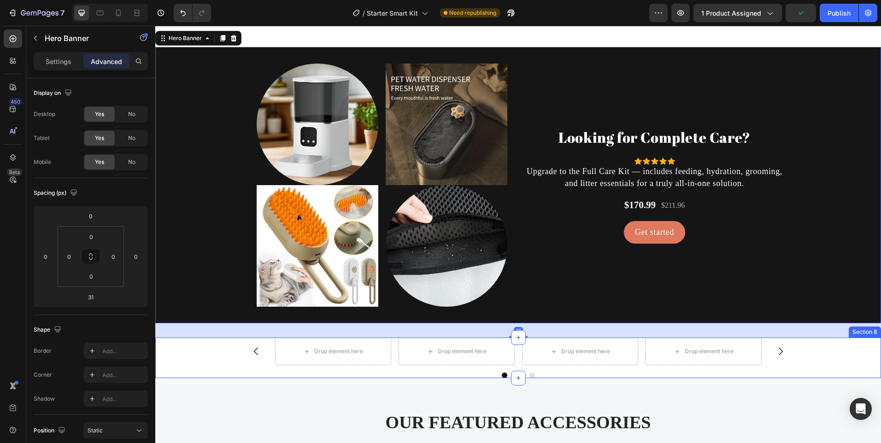
click at [211, 361] on div "Drop element here Drop element here Drop element here Drop element here Carousel" at bounding box center [518, 358] width 726 height 41
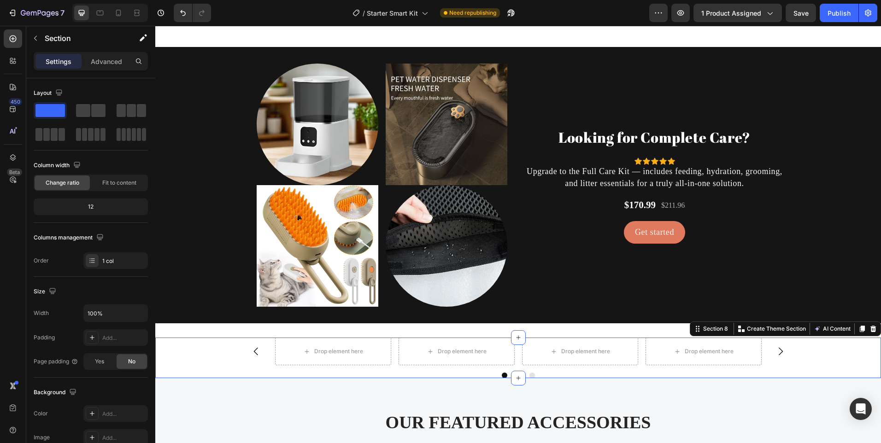
click at [192, 360] on div "Drop element here Drop element here Drop element here Drop element here Carousel" at bounding box center [518, 358] width 726 height 41
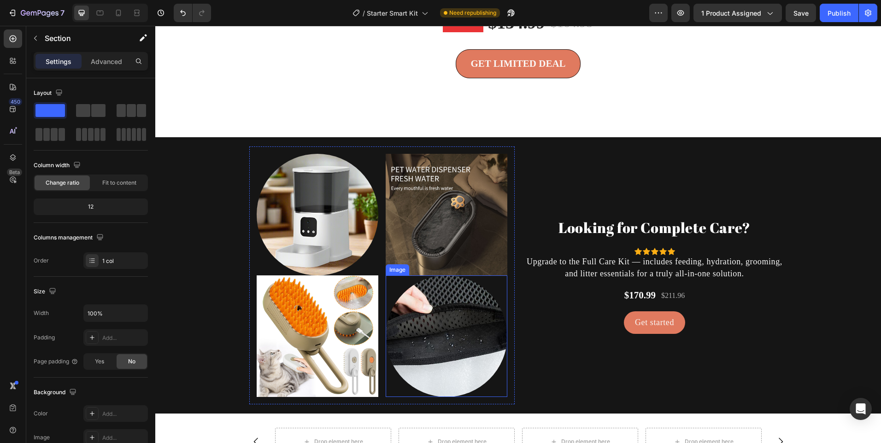
scroll to position [2224, 0]
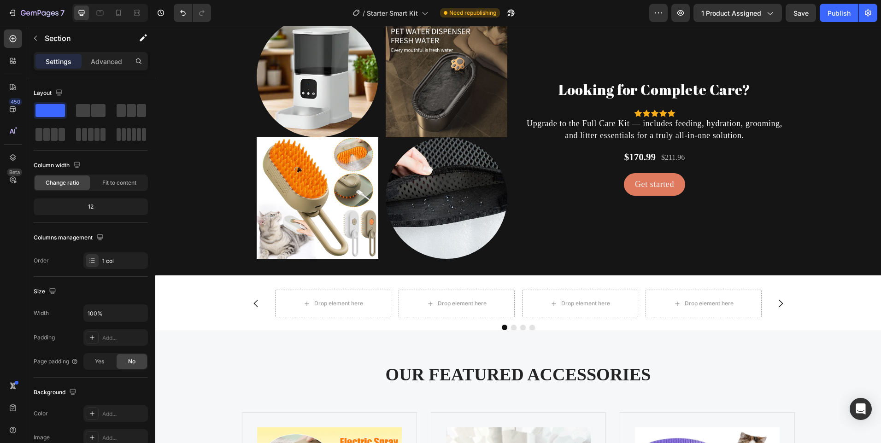
click at [207, 294] on div "Drop element here Drop element here Drop element here Drop element here Carousel" at bounding box center [518, 310] width 726 height 41
click at [829, 309] on div "Drop element here Drop element here Drop element here Drop element here Carousel" at bounding box center [518, 310] width 726 height 41
click at [275, 305] on div "Drop element here" at bounding box center [333, 304] width 116 height 28
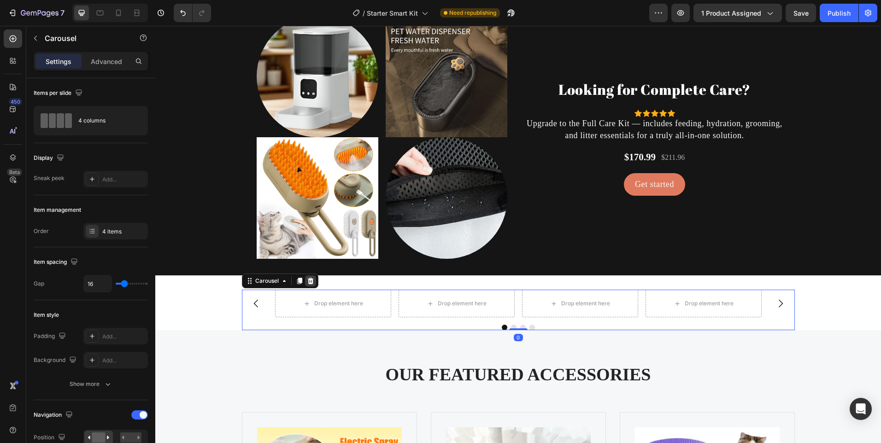
click at [311, 282] on icon at bounding box center [310, 280] width 7 height 7
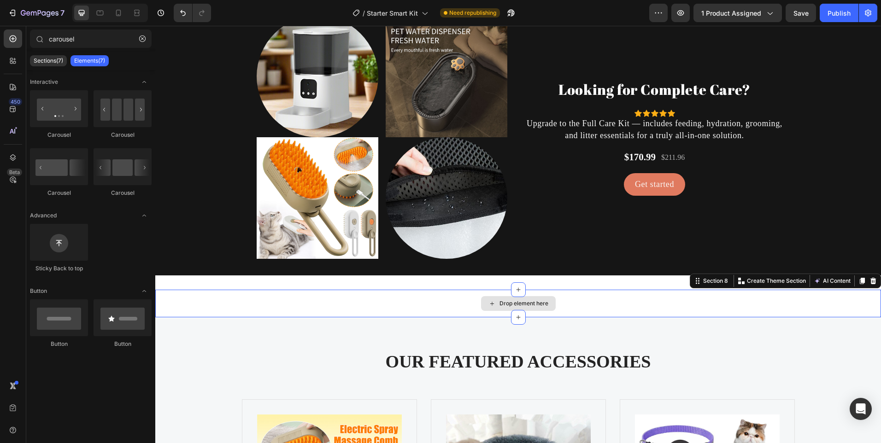
click at [857, 300] on div "Drop element here" at bounding box center [518, 304] width 726 height 28
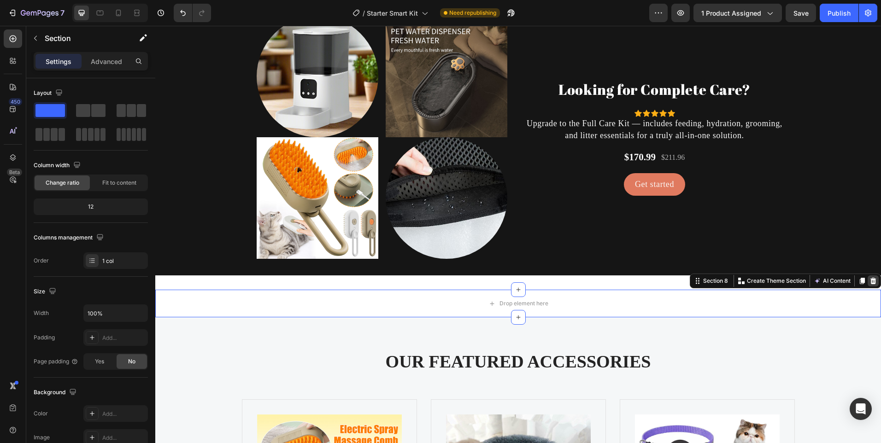
click at [869, 280] on icon at bounding box center [872, 280] width 7 height 7
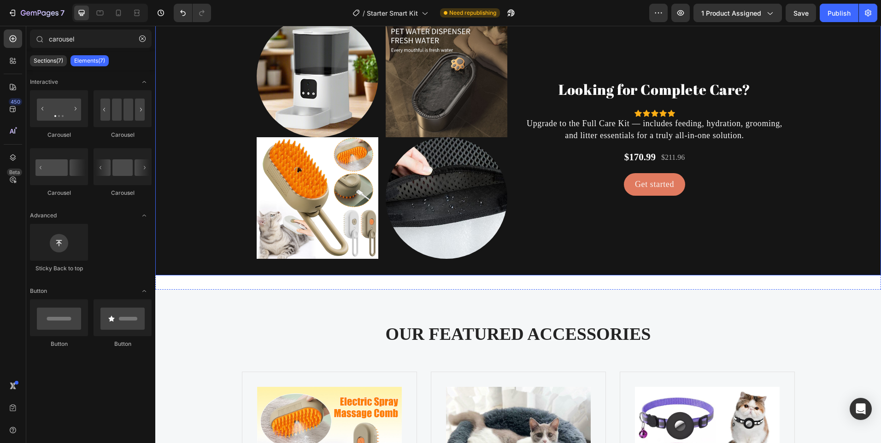
click at [478, 273] on div "Background Image" at bounding box center [518, 206] width 726 height 415
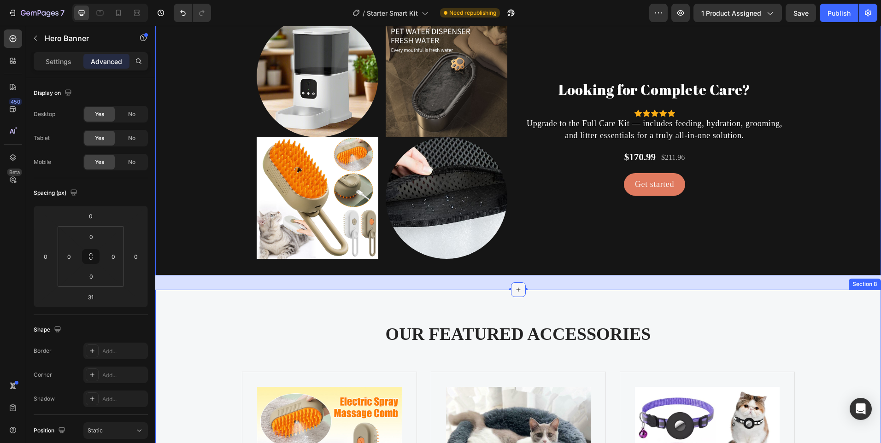
click at [518, 290] on icon at bounding box center [518, 289] width 7 height 7
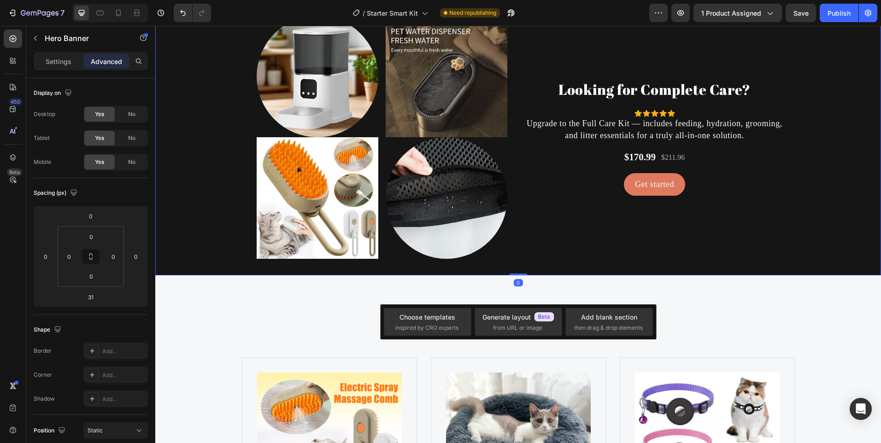
drag, startPoint x: 523, startPoint y: 289, endPoint x: 520, endPoint y: 262, distance: 26.9
click at [520, 262] on div "Image Image Image Image Row Looking for Complete Care? Heading Icon Icon Icon I…" at bounding box center [518, 137] width 726 height 276
type input "0"
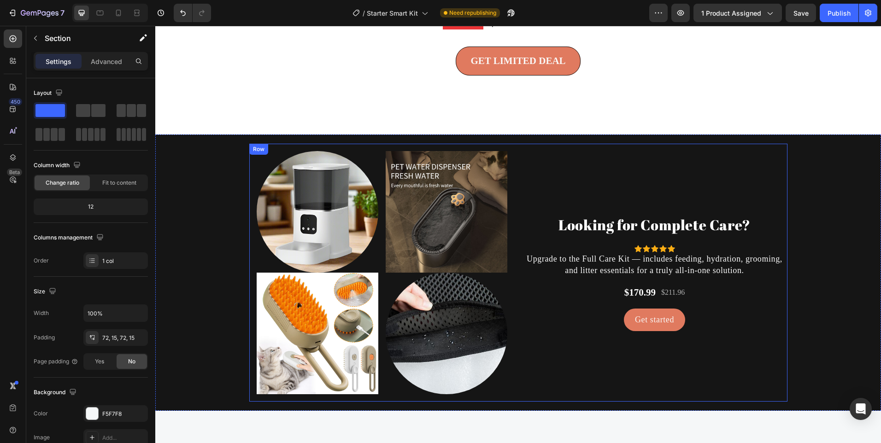
scroll to position [1649, 0]
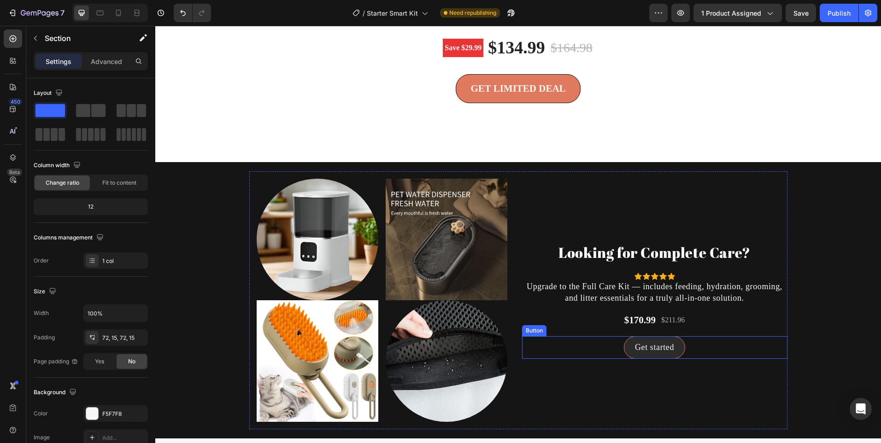
click at [630, 359] on link "Get started" at bounding box center [654, 347] width 61 height 23
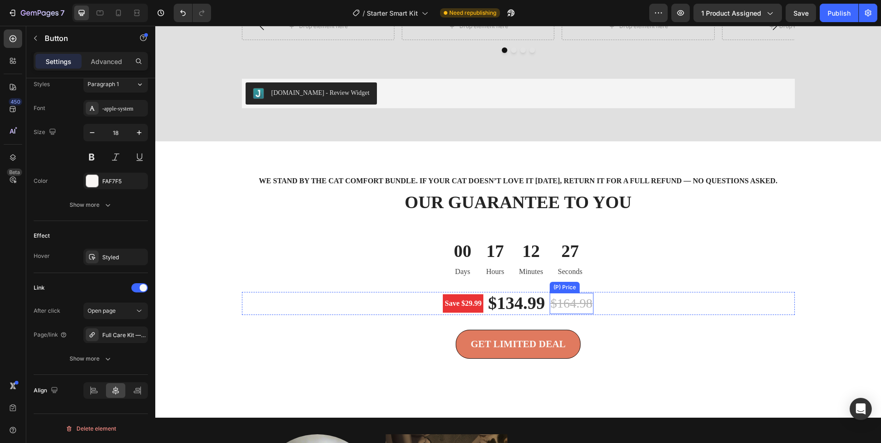
scroll to position [1907, 0]
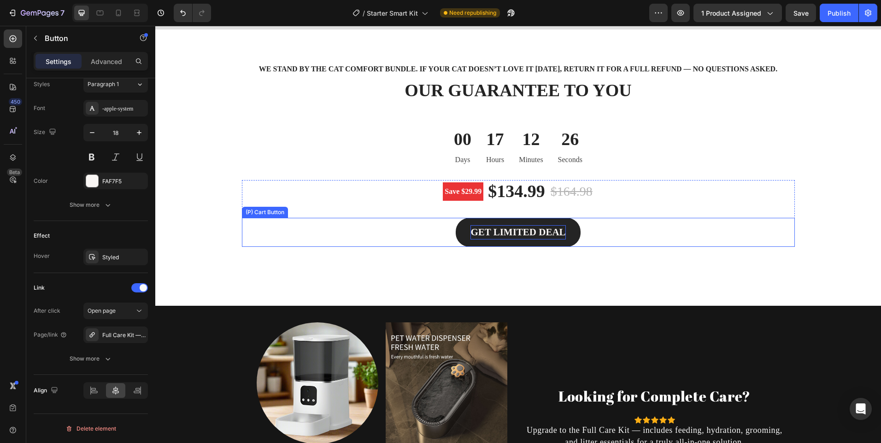
click at [478, 240] on div "GET LIMITED DEAL" at bounding box center [517, 232] width 95 height 15
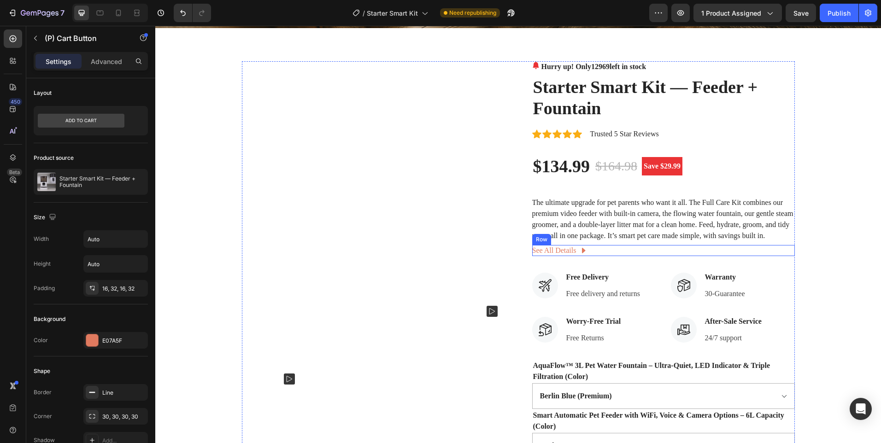
scroll to position [0, 0]
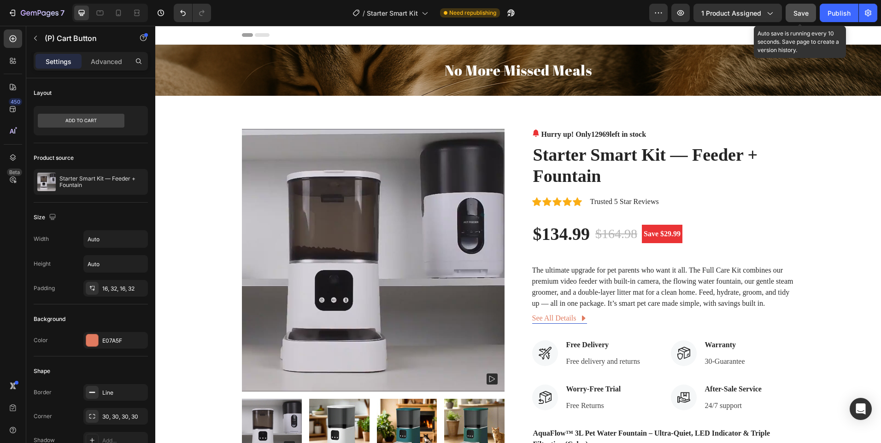
click at [802, 14] on span "Save" at bounding box center [800, 13] width 15 height 8
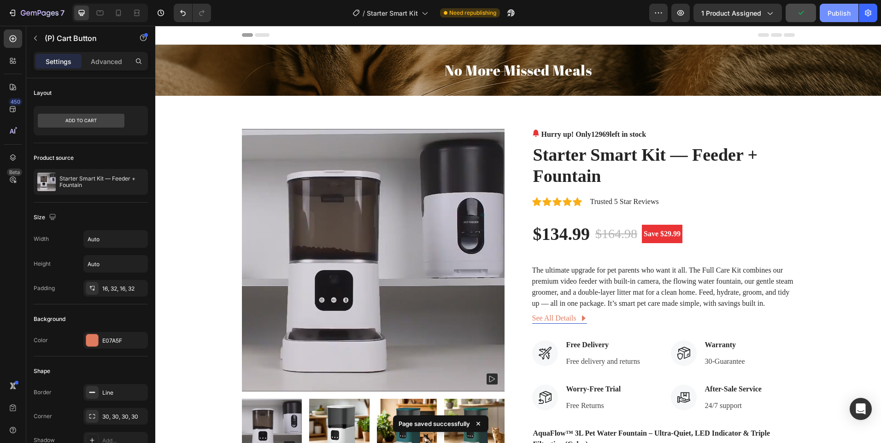
click at [832, 6] on button "Publish" at bounding box center [839, 13] width 39 height 18
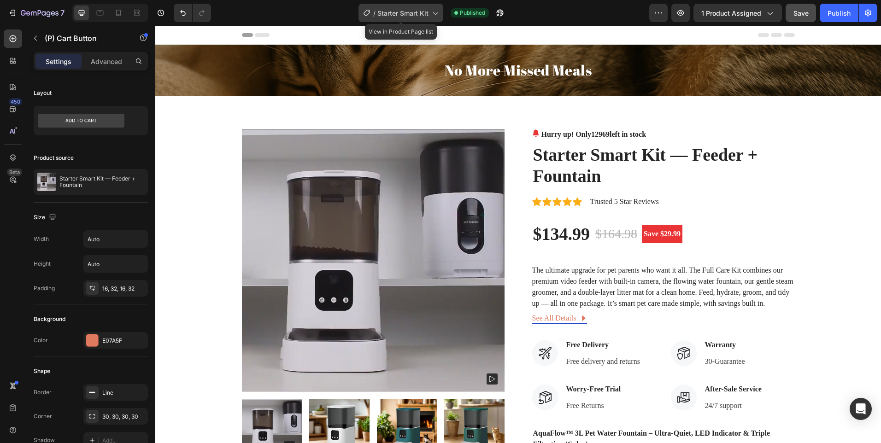
click at [418, 15] on span "Starter Smart Kit" at bounding box center [402, 13] width 51 height 10
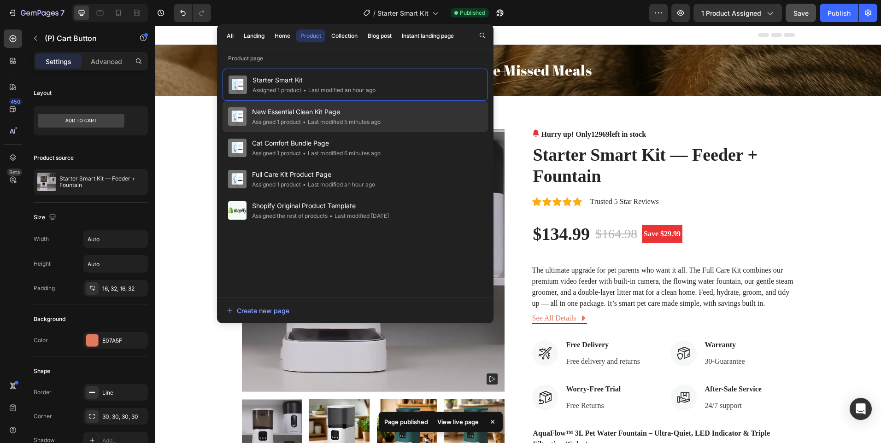
click at [337, 121] on div "• Last modified 5 minutes ago" at bounding box center [341, 121] width 80 height 9
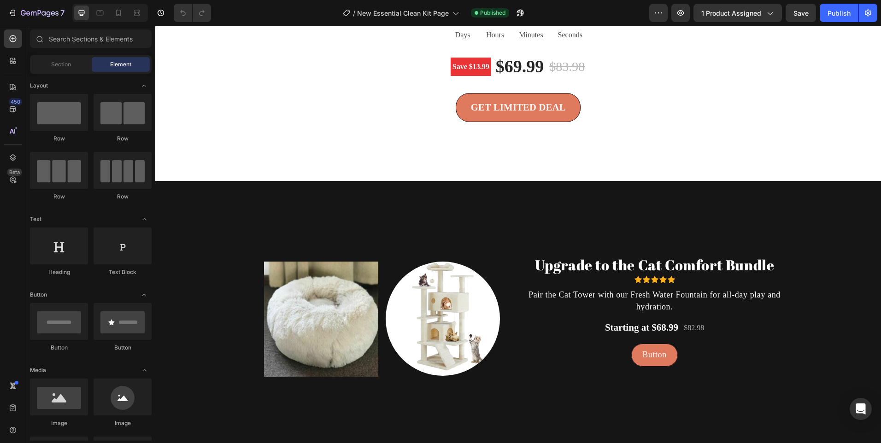
scroll to position [2304, 0]
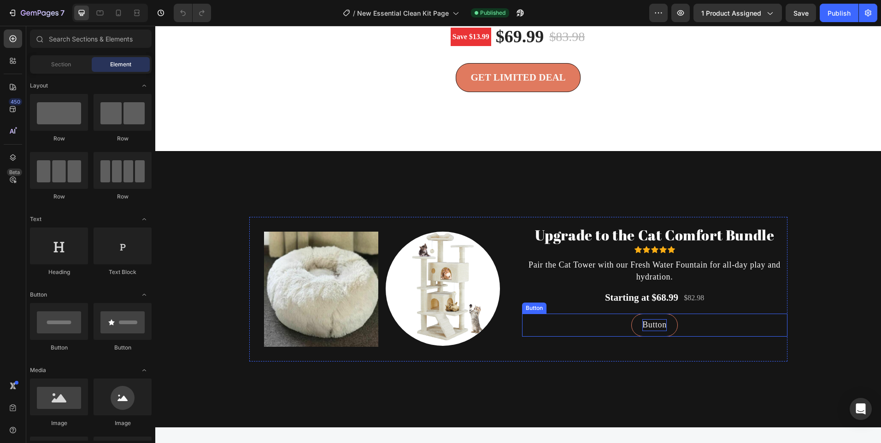
click at [657, 329] on p "Button" at bounding box center [654, 325] width 24 height 12
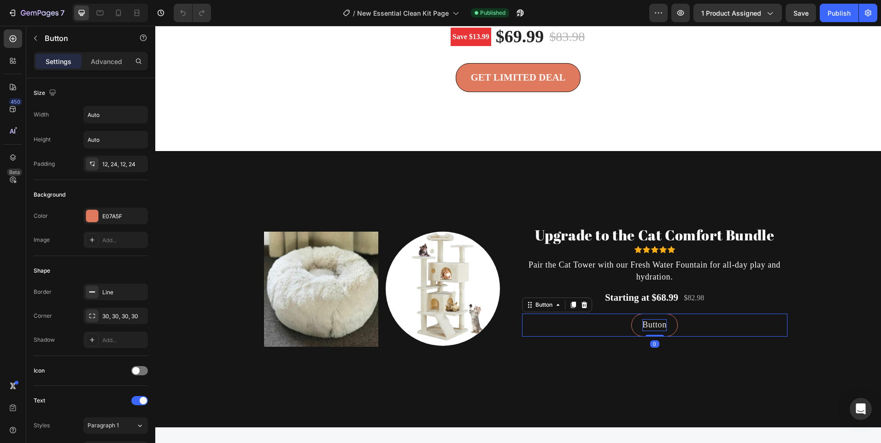
click at [657, 329] on p "Button" at bounding box center [654, 325] width 24 height 12
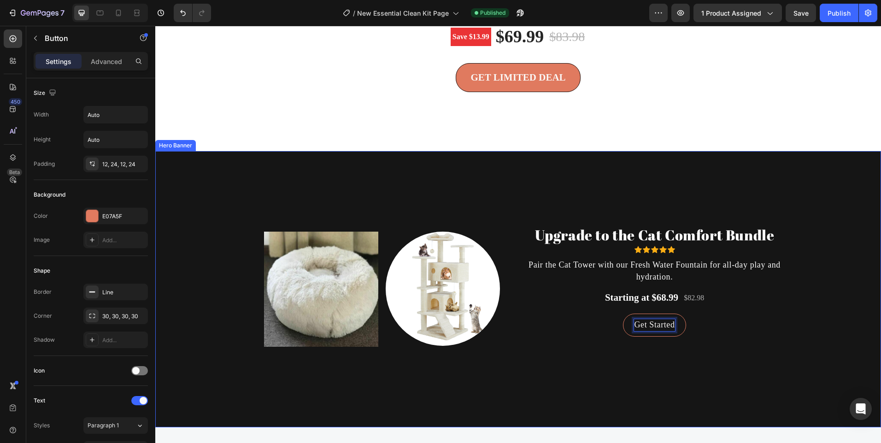
click at [756, 189] on div "Background Image" at bounding box center [518, 358] width 726 height 415
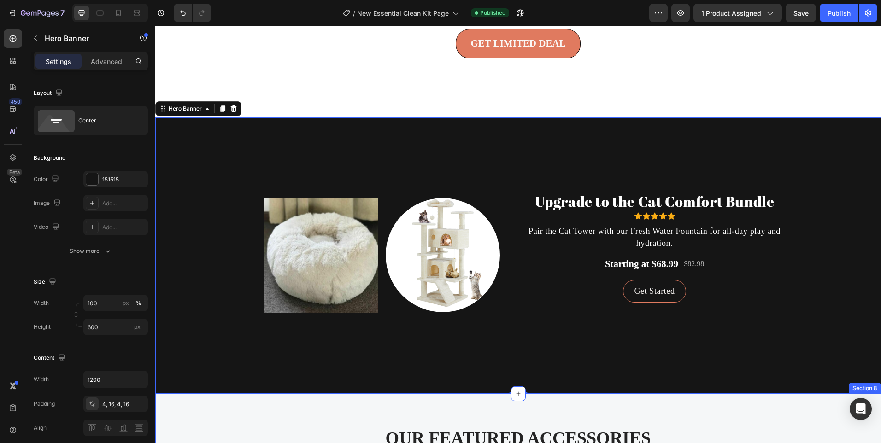
scroll to position [2121, 0]
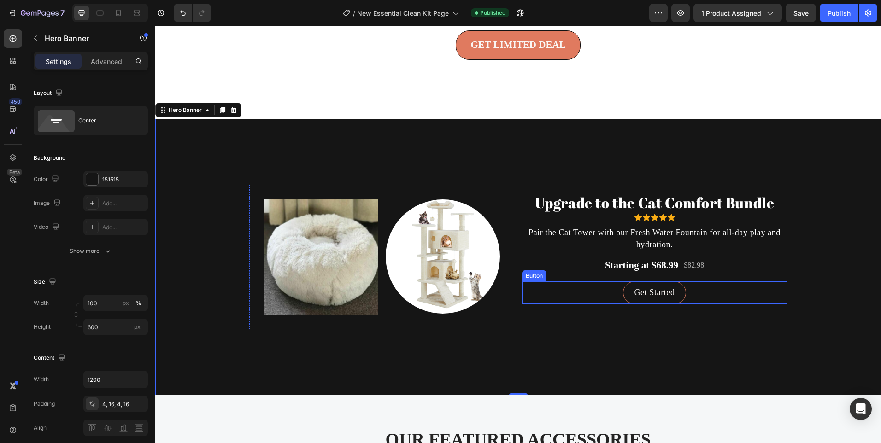
click at [636, 293] on p "Get Started" at bounding box center [654, 293] width 41 height 12
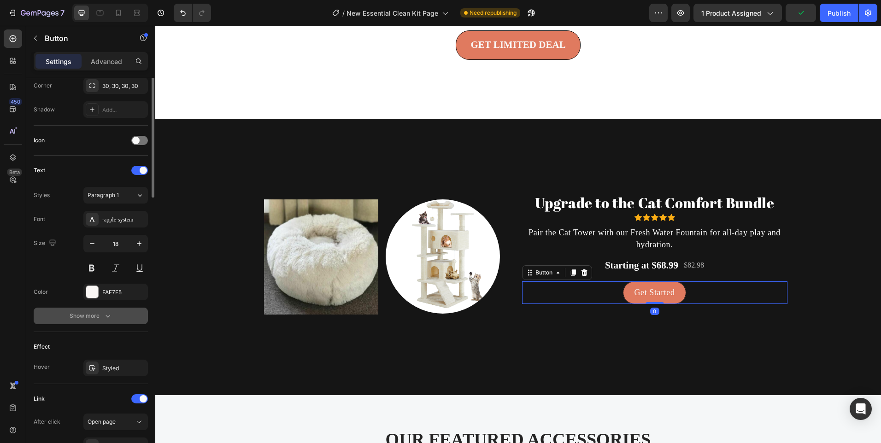
scroll to position [276, 0]
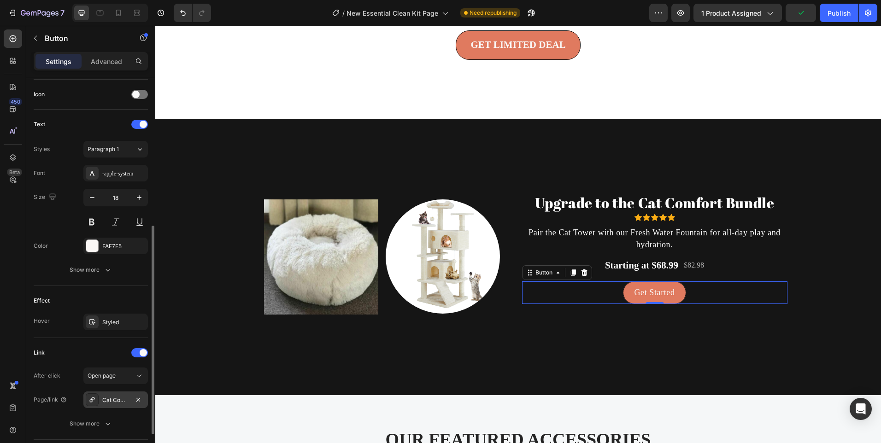
click at [122, 402] on div "Cat Comfort Bundle (Tree + Bed)" at bounding box center [115, 400] width 27 height 8
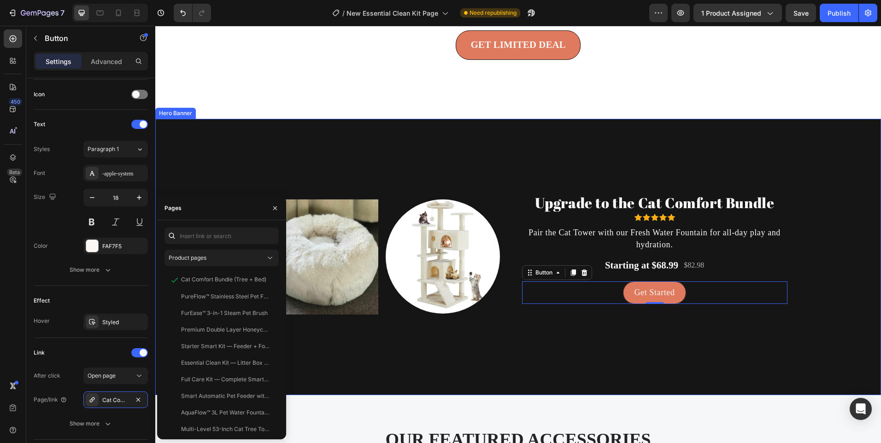
click at [474, 150] on div "Background Image" at bounding box center [518, 326] width 726 height 415
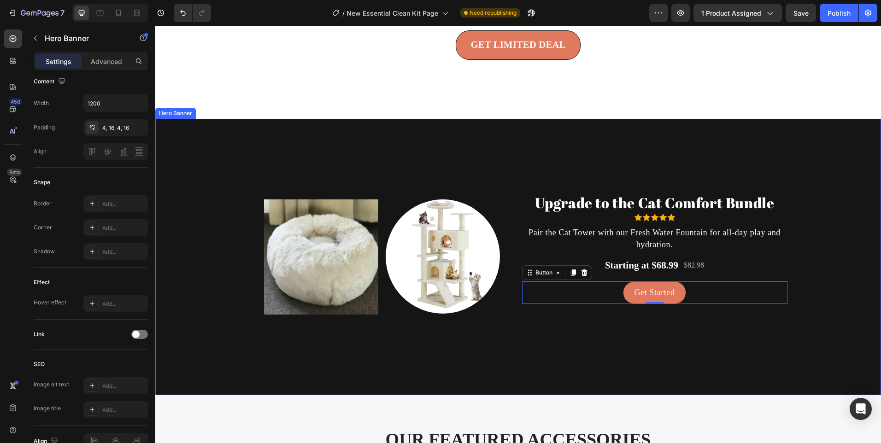
scroll to position [0, 0]
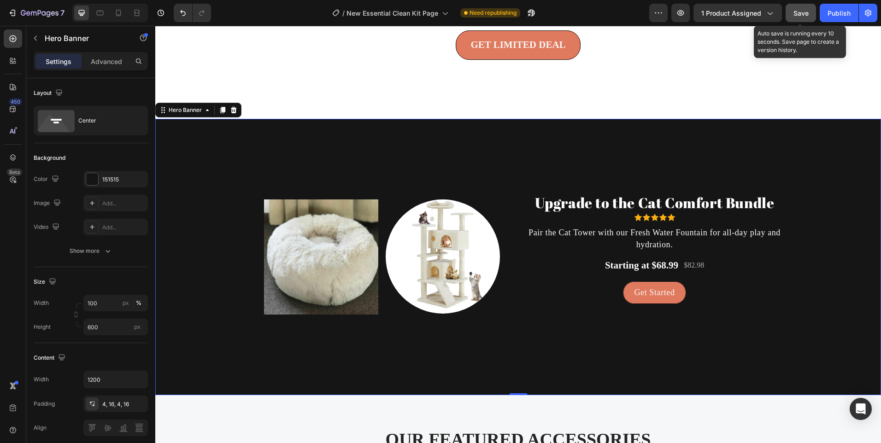
click at [800, 16] on span "Save" at bounding box center [800, 13] width 15 height 8
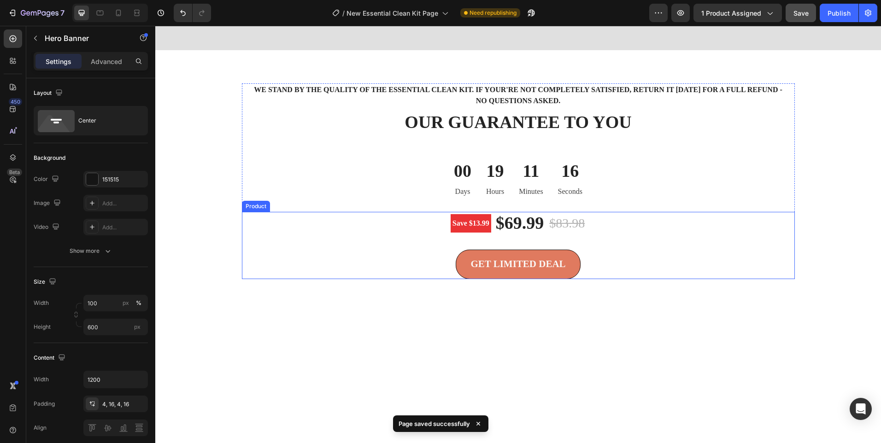
scroll to position [1921, 0]
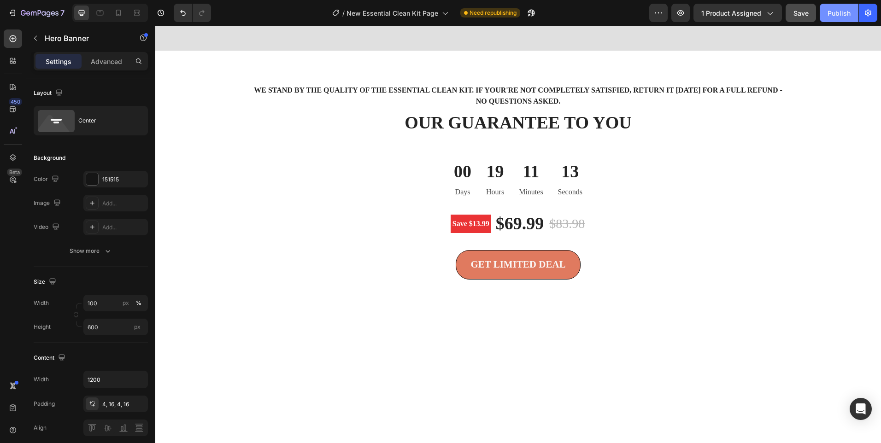
click at [844, 8] on div "Publish" at bounding box center [838, 13] width 23 height 10
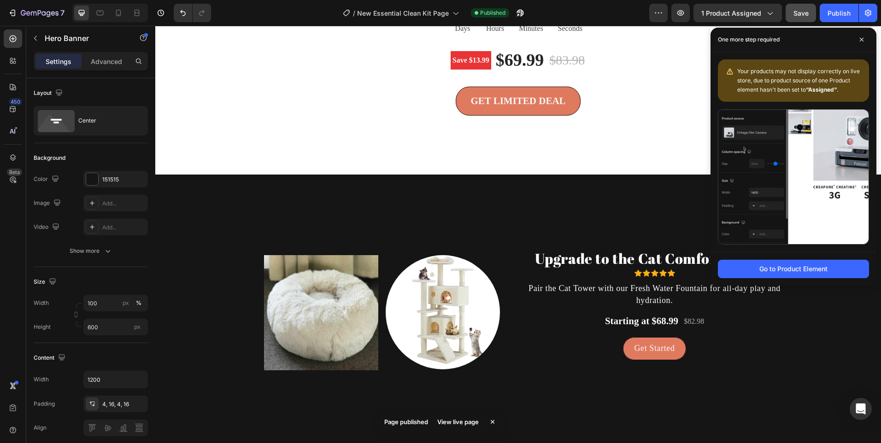
scroll to position [2520, 0]
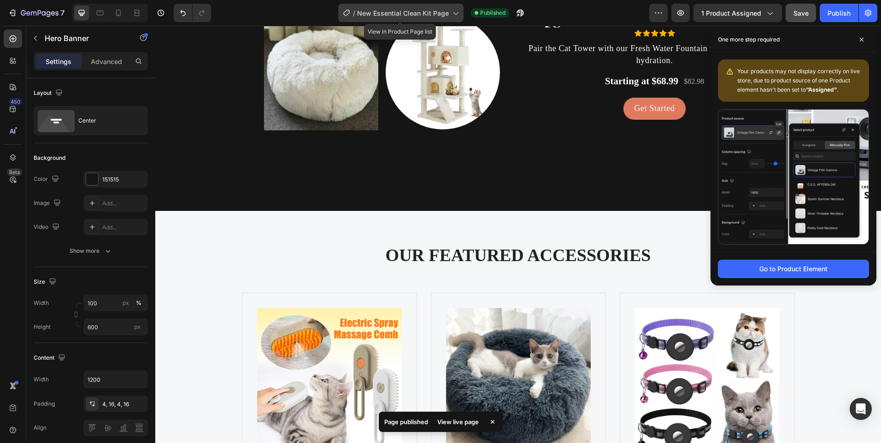
click at [418, 12] on span "New Essential Clean Kit Page" at bounding box center [403, 13] width 92 height 10
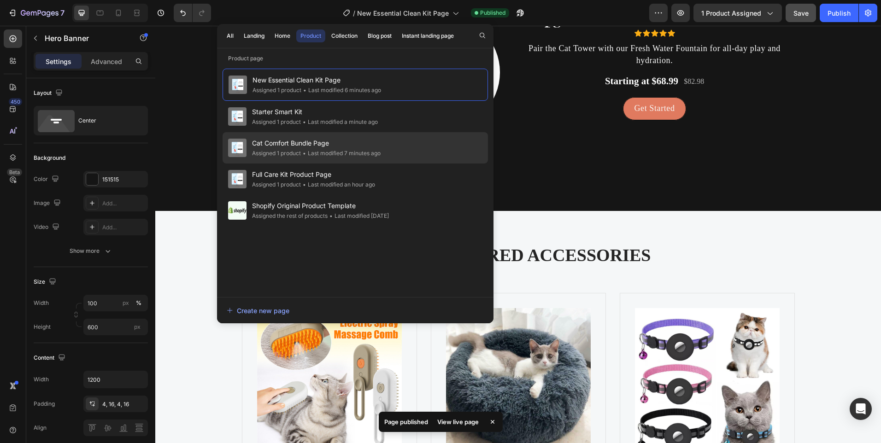
click at [335, 142] on span "Cat Comfort Bundle Page" at bounding box center [316, 143] width 129 height 11
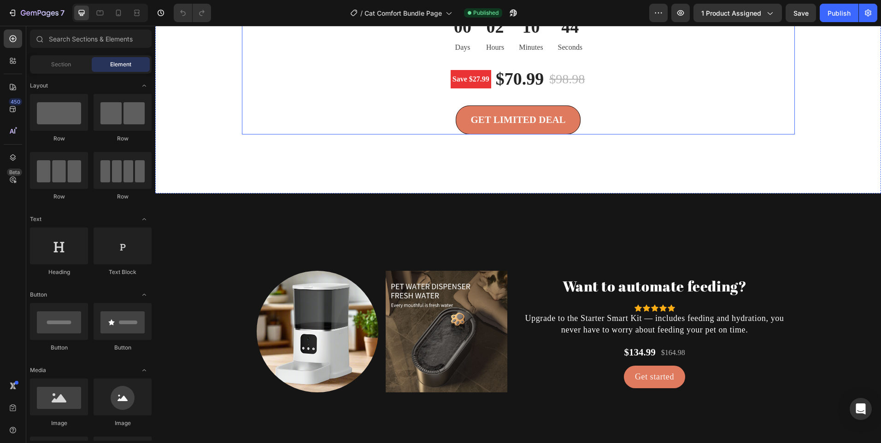
scroll to position [2165, 0]
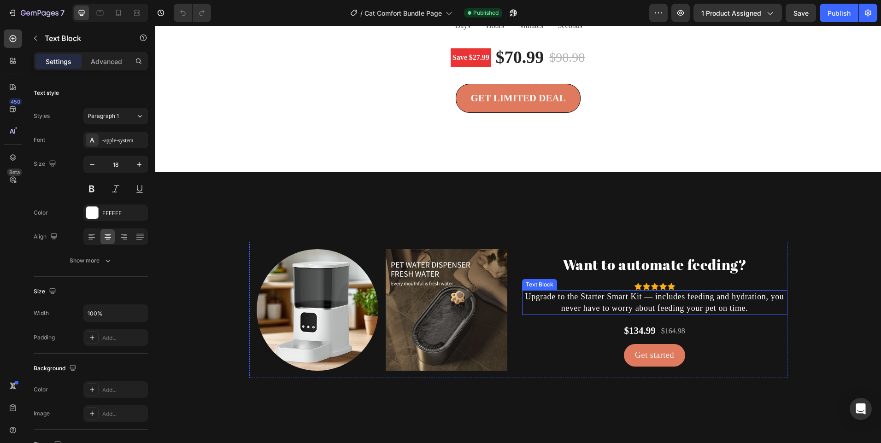
click at [767, 307] on p "Upgrade to the Starter Smart Kit — includes feeding and hydration, you never ha…" at bounding box center [655, 302] width 264 height 23
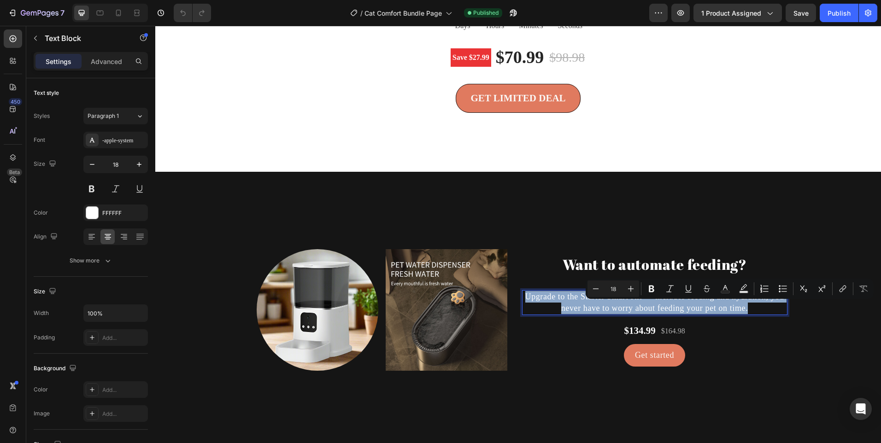
click at [767, 307] on p "Upgrade to the Starter Smart Kit — includes feeding and hydration, you never ha…" at bounding box center [655, 302] width 264 height 23
click at [767, 308] on p "Upgrade to the Starter Smart Kit — includes feeding and hydration, you never ha…" at bounding box center [655, 302] width 264 height 23
click at [765, 311] on p "Upgrade to the Starter Smart Kit — includes feeding and hydration, you never ha…" at bounding box center [655, 302] width 264 height 23
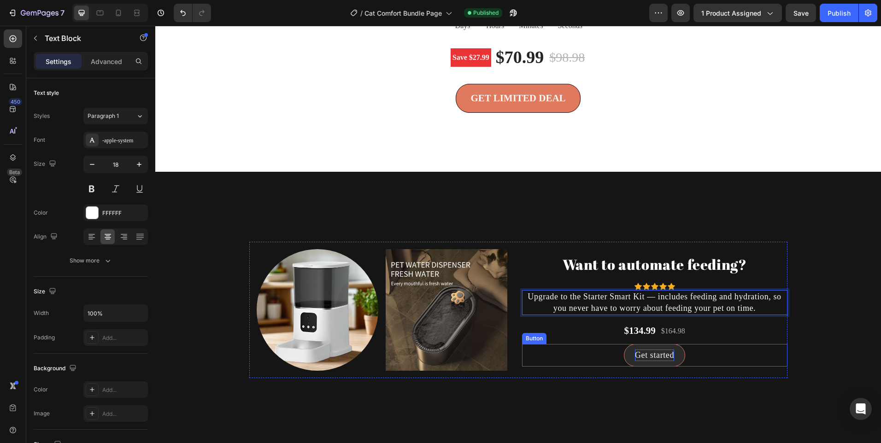
click at [635, 361] on div "Get started" at bounding box center [654, 356] width 39 height 12
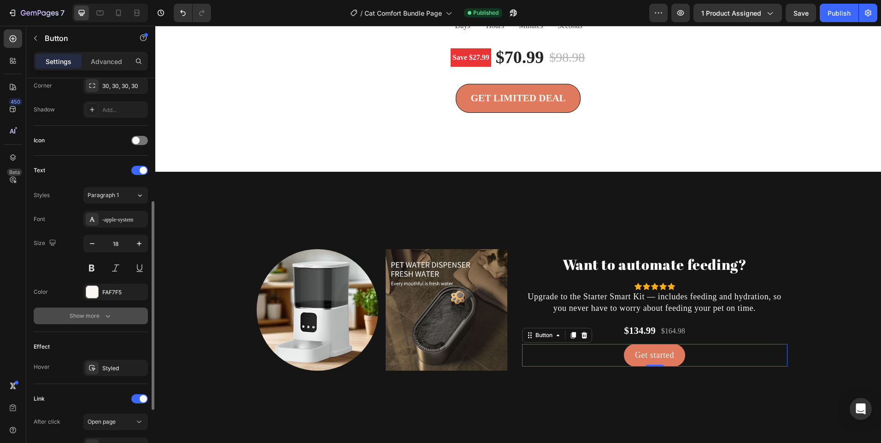
scroll to position [341, 0]
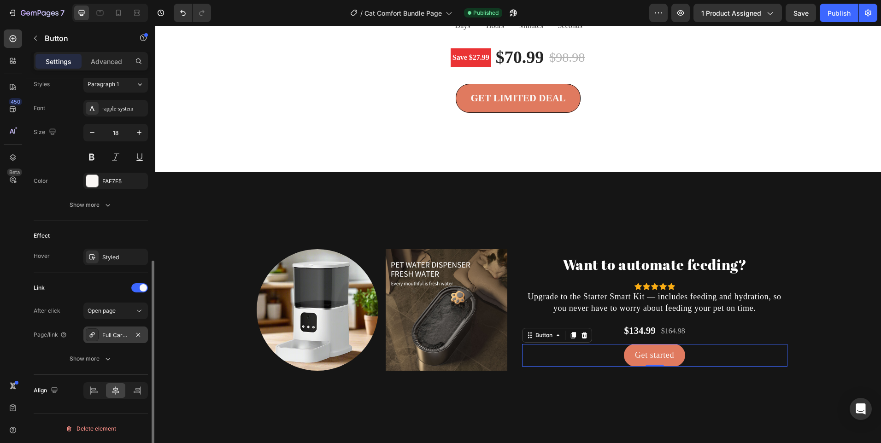
click at [105, 333] on div "Full Care Kit — Complete Smart Pet Care Bundle" at bounding box center [115, 335] width 27 height 8
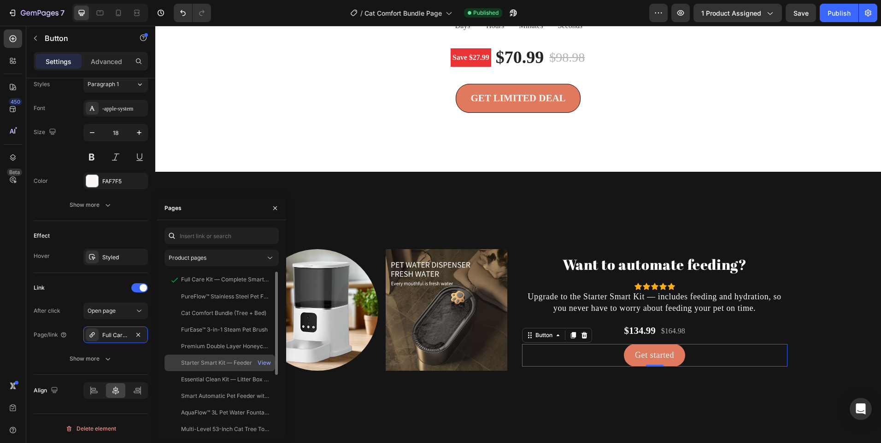
click at [194, 371] on div "Starter Smart Kit — Feeder + Fountain View" at bounding box center [219, 379] width 111 height 17
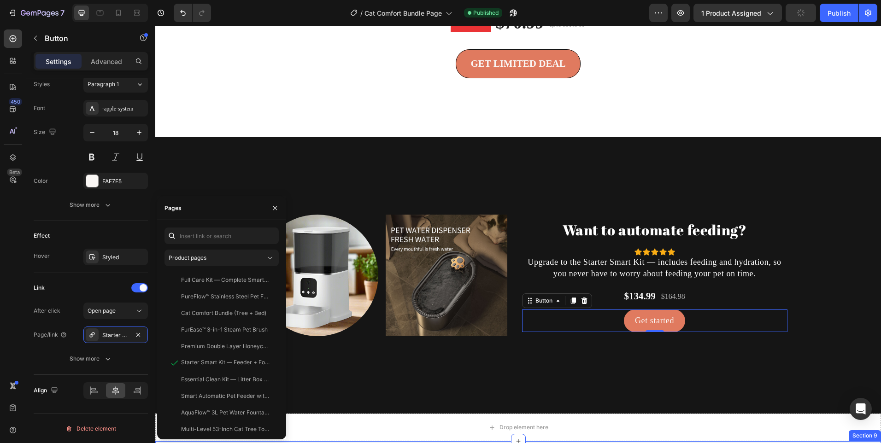
scroll to position [2304, 0]
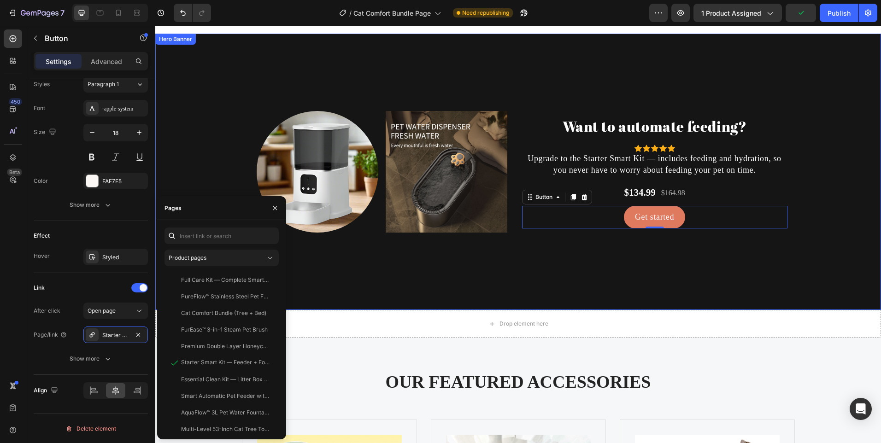
click at [558, 313] on div "Background Image" at bounding box center [518, 241] width 726 height 415
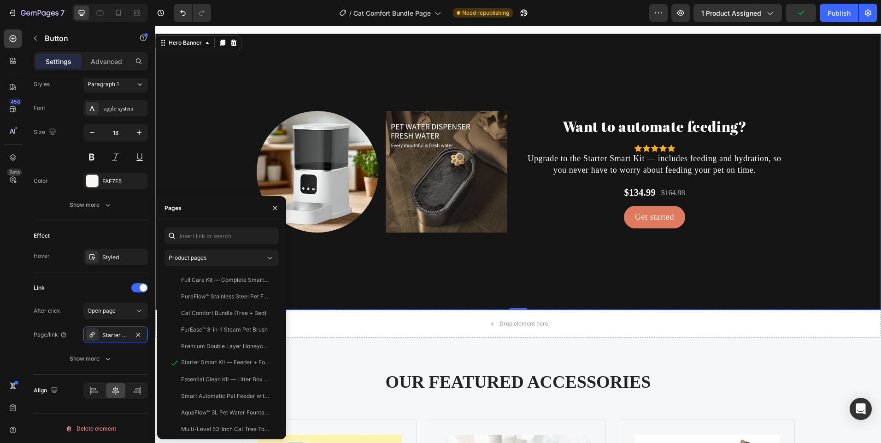
scroll to position [0, 0]
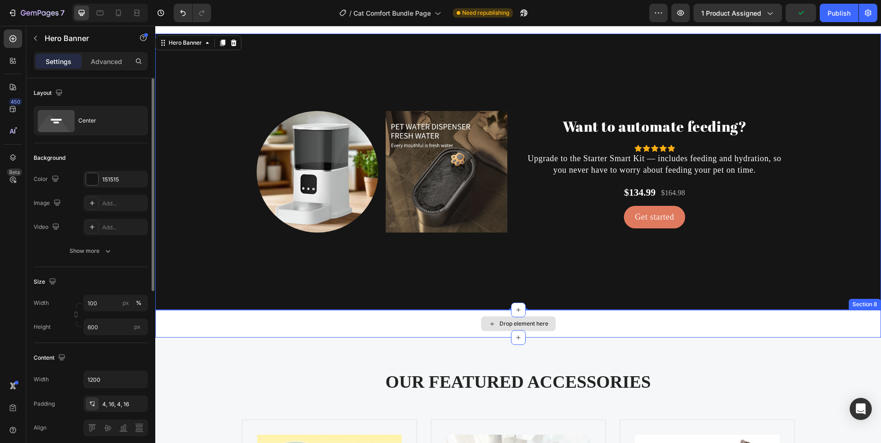
click at [619, 333] on div "Drop element here" at bounding box center [518, 324] width 726 height 28
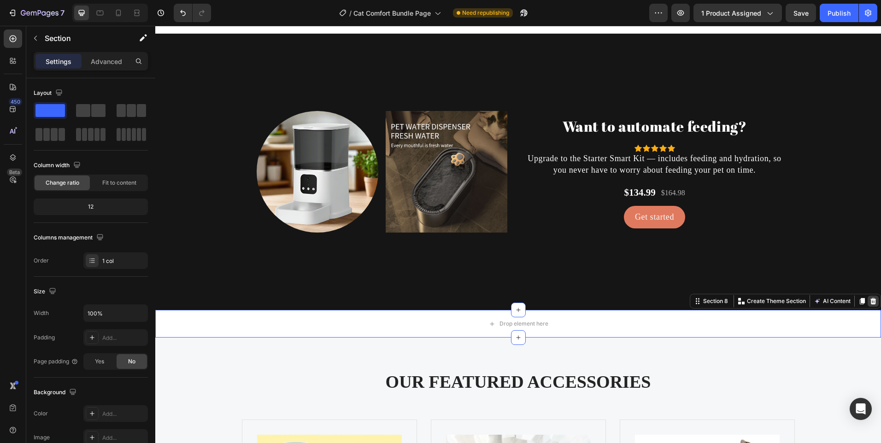
click at [869, 305] on icon at bounding box center [872, 301] width 7 height 7
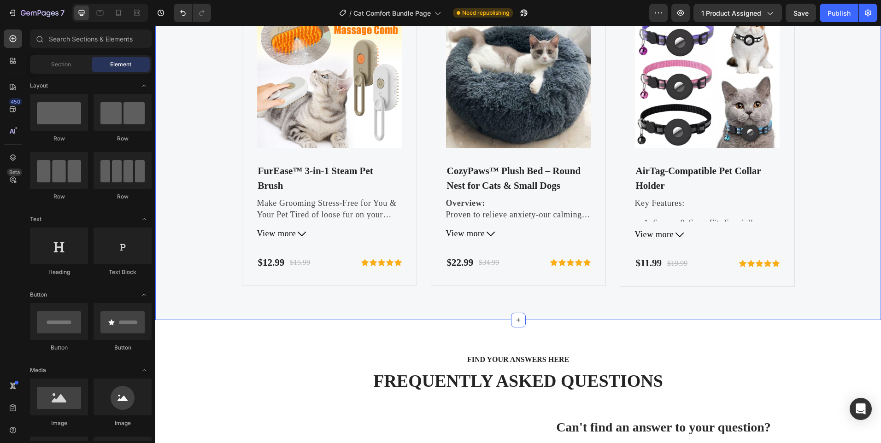
scroll to position [2995, 0]
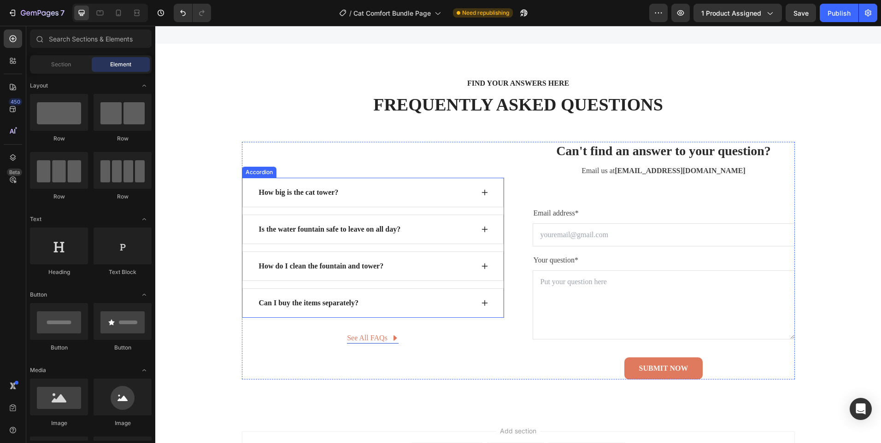
click at [350, 231] on p "Is the water fountain safe to leave on all day?" at bounding box center [330, 229] width 142 height 11
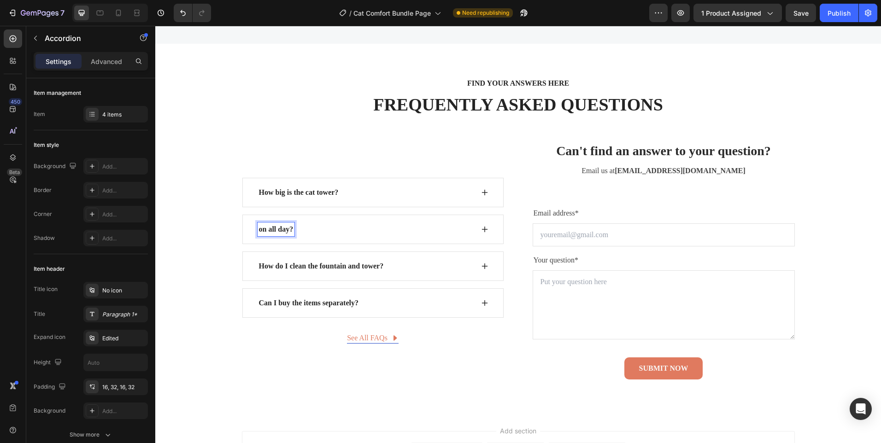
click at [270, 225] on p "on all day?" at bounding box center [276, 229] width 35 height 11
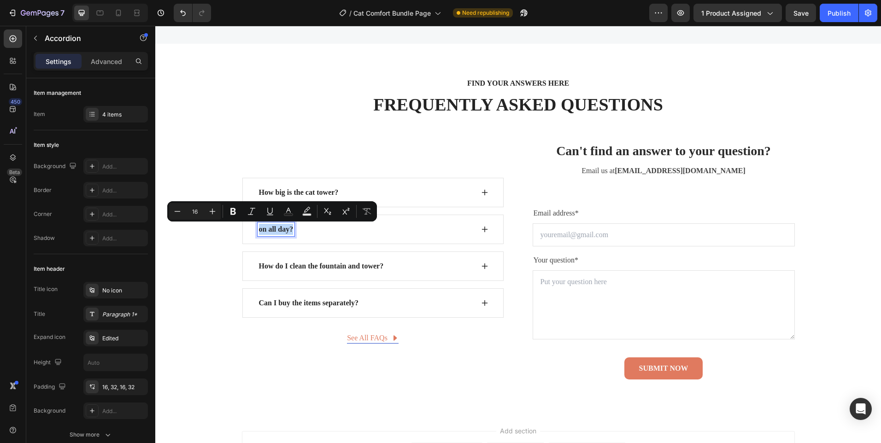
click at [277, 229] on p "on all day?" at bounding box center [276, 229] width 35 height 11
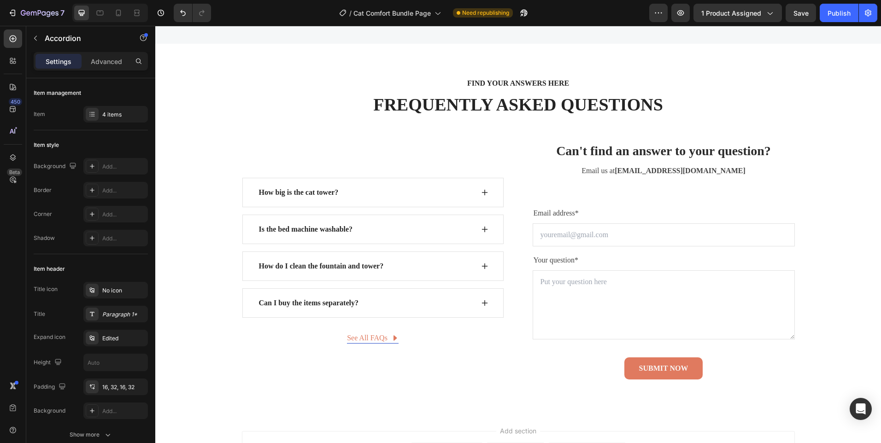
click at [481, 232] on icon at bounding box center [484, 229] width 7 height 7
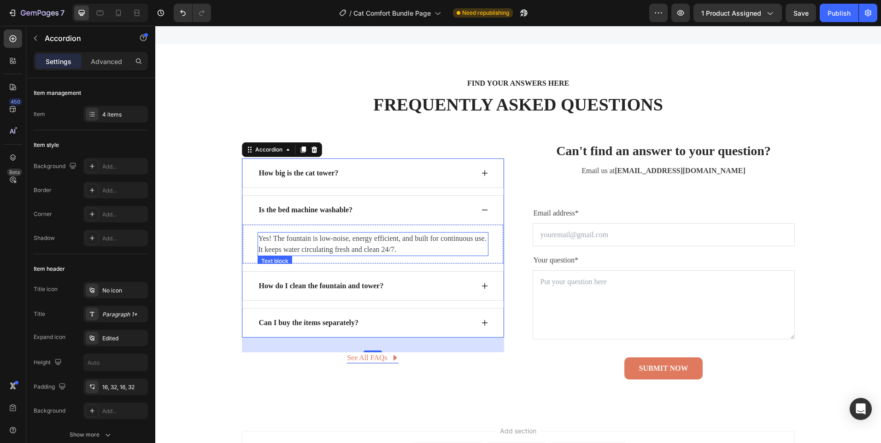
click at [329, 248] on p "Yes! The fountain is low-noise, energy efficient, and built for continuous use.…" at bounding box center [372, 244] width 229 height 22
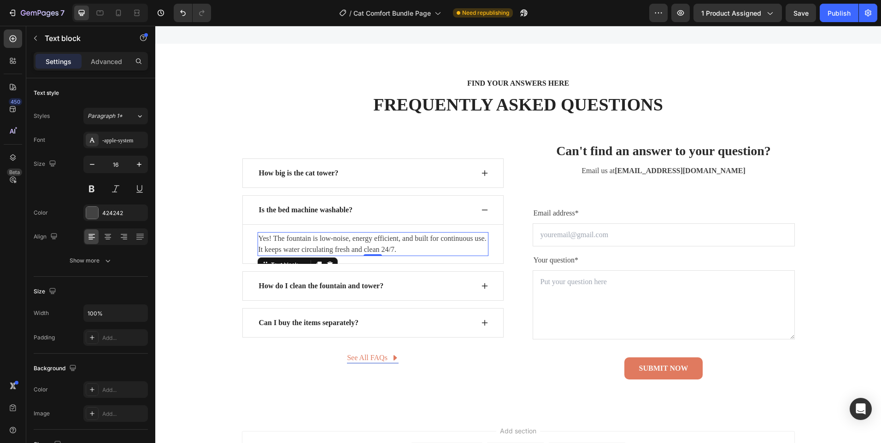
click at [329, 248] on p "Yes! The fountain is low-noise, energy efficient, and built for continuous use.…" at bounding box center [372, 244] width 229 height 22
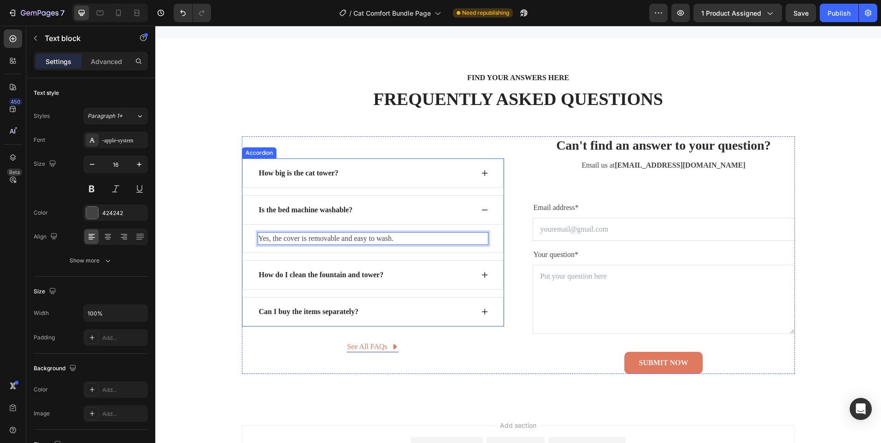
click at [310, 278] on strong "How do I clean the fountain and tower?" at bounding box center [321, 275] width 125 height 8
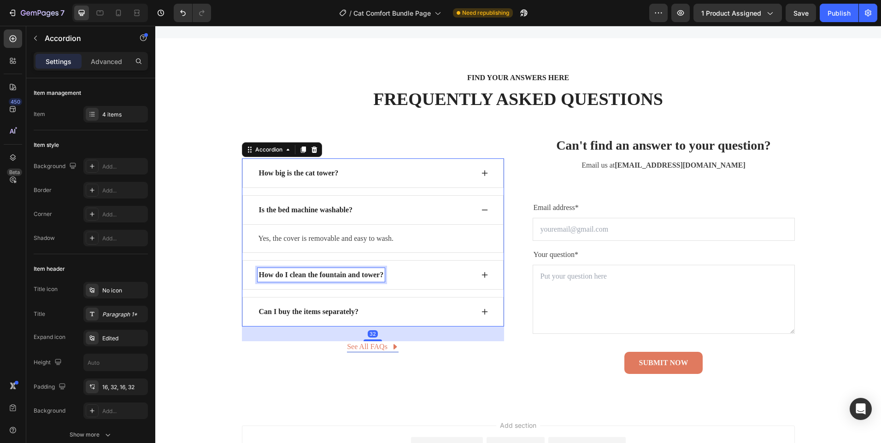
click at [310, 278] on strong "How do I clean the fountain and tower?" at bounding box center [321, 275] width 125 height 8
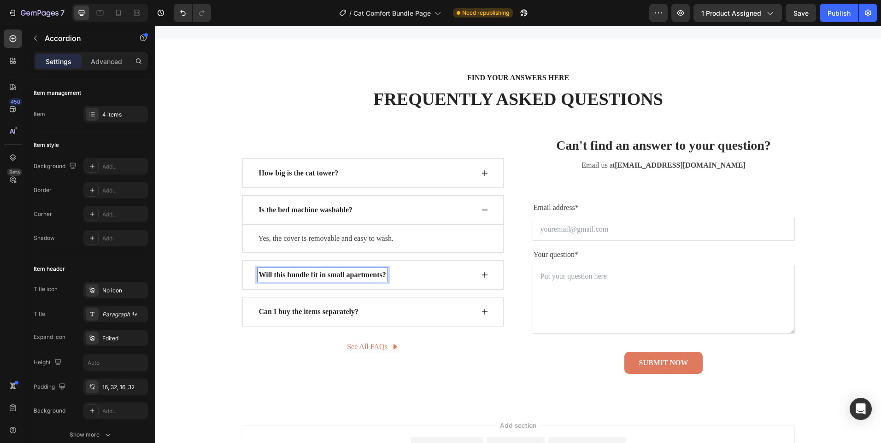
click at [481, 272] on icon at bounding box center [484, 274] width 7 height 7
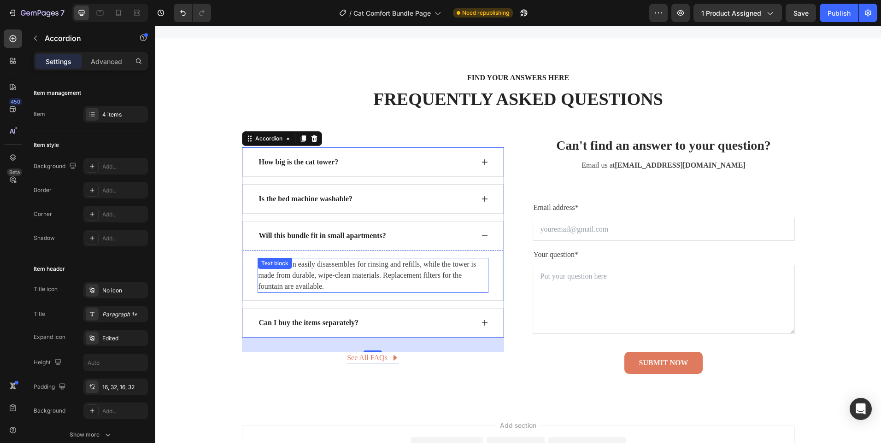
click at [309, 281] on p "The fountain easily disassembles for rinsing and refills, while the tower is ma…" at bounding box center [372, 275] width 229 height 33
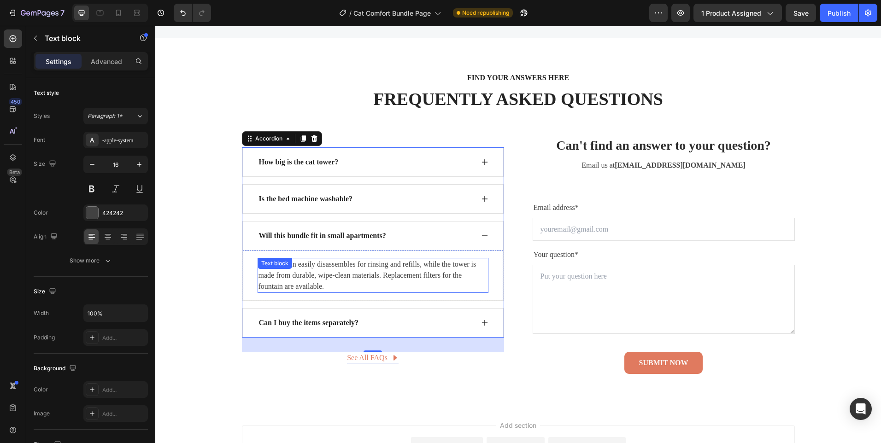
click at [309, 281] on p "The fountain easily disassembles for rinsing and refills, while the tower is ma…" at bounding box center [372, 275] width 229 height 33
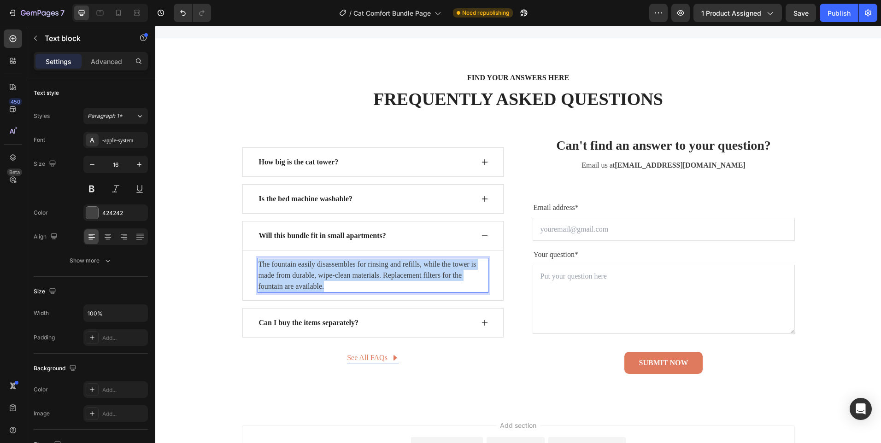
click at [309, 281] on p "The fountain easily disassembles for rinsing and refills, while the tower is ma…" at bounding box center [372, 275] width 229 height 33
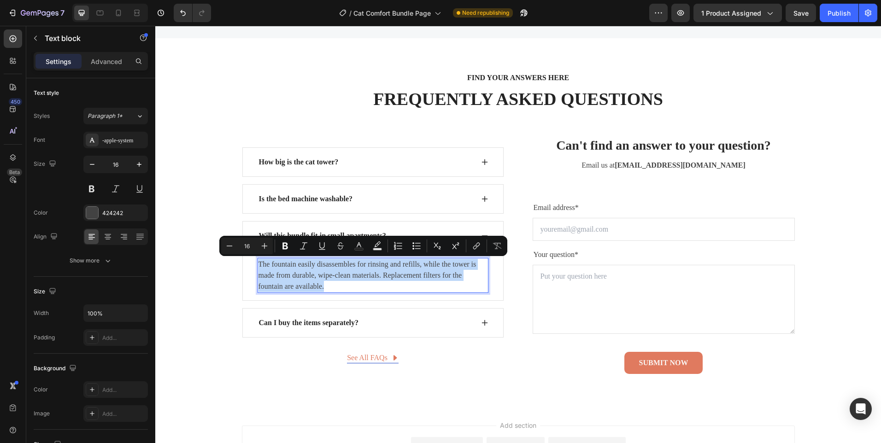
scroll to position [3006, 0]
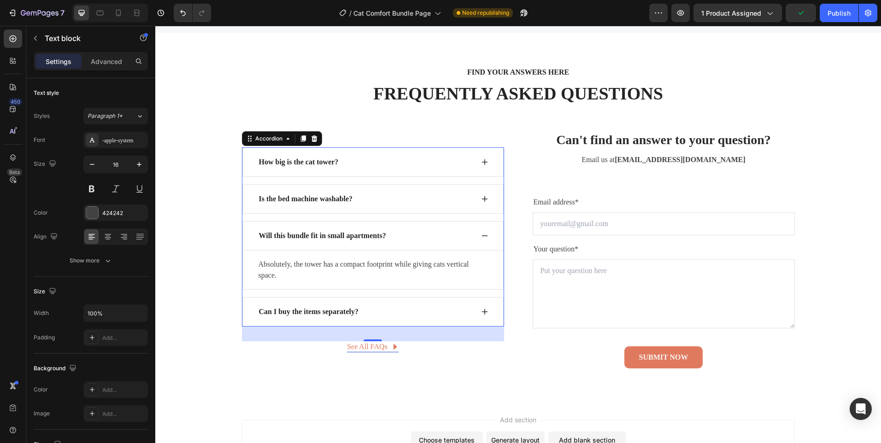
click at [472, 310] on div "Can I buy the items separately?" at bounding box center [372, 311] width 261 height 29
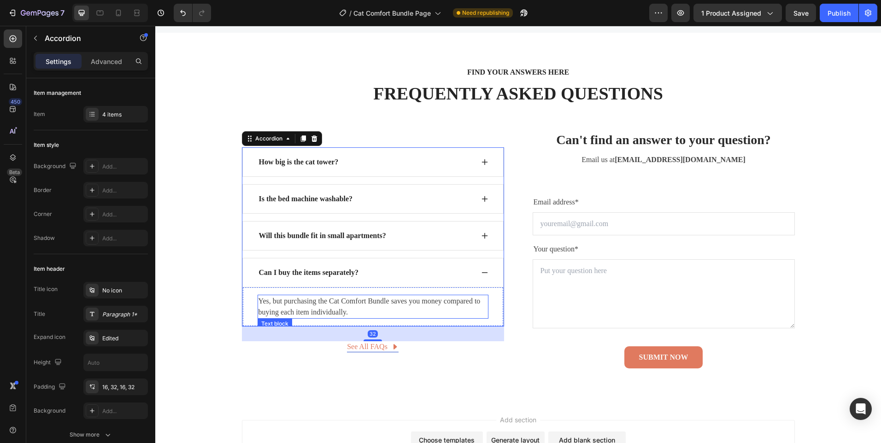
click at [363, 310] on p "Yes, but purchasing the Cat Comfort Bundle saves you money compared to buying e…" at bounding box center [372, 307] width 229 height 22
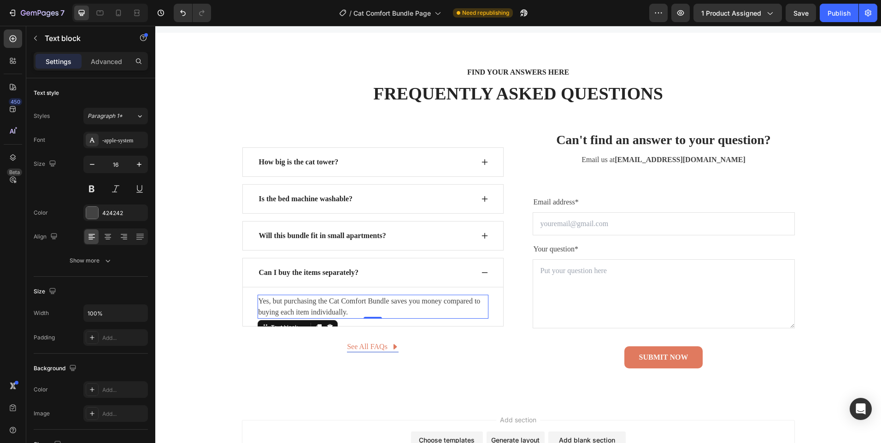
click at [363, 310] on p "Yes, but purchasing the Cat Comfort Bundle saves you money compared to buying e…" at bounding box center [372, 307] width 229 height 22
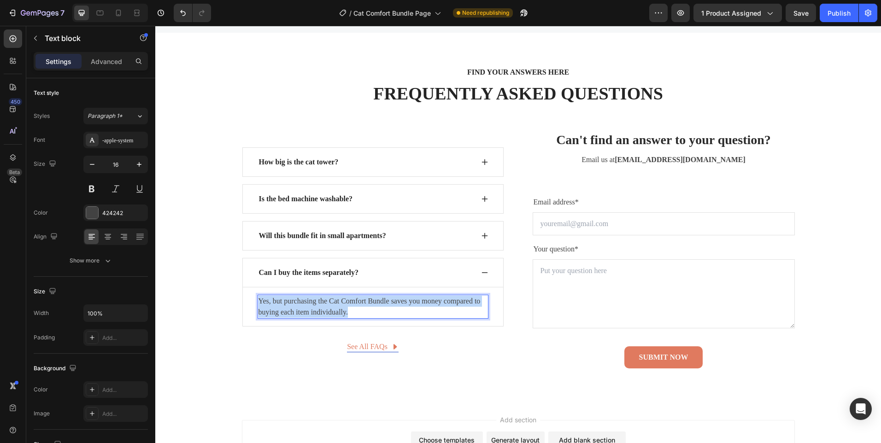
click at [363, 310] on p "Yes, but purchasing the Cat Comfort Bundle saves you money compared to buying e…" at bounding box center [372, 307] width 229 height 22
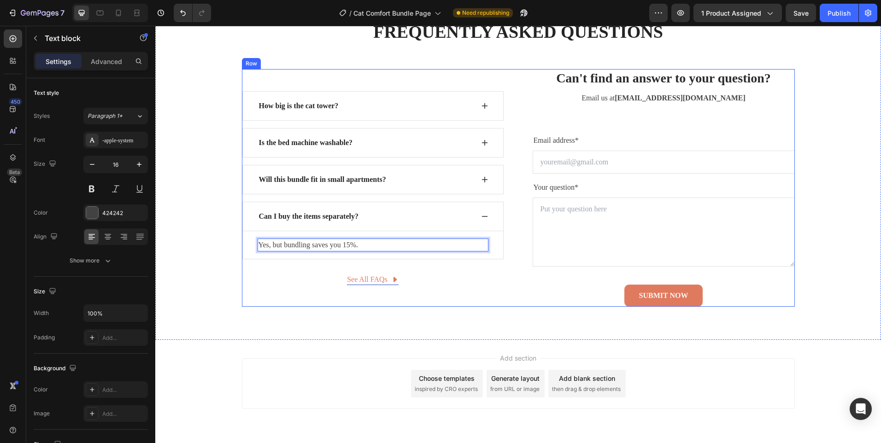
scroll to position [3097, 0]
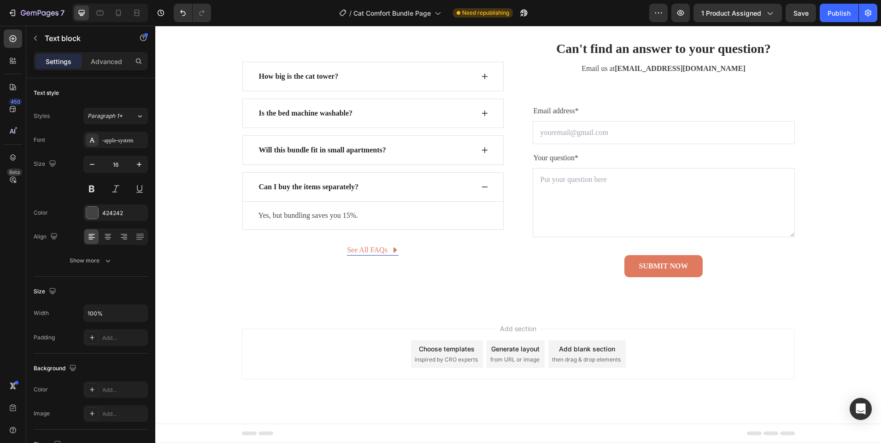
click at [341, 363] on div "Add section Choose templates inspired by CRO experts Generate layout from URL o…" at bounding box center [518, 354] width 553 height 51
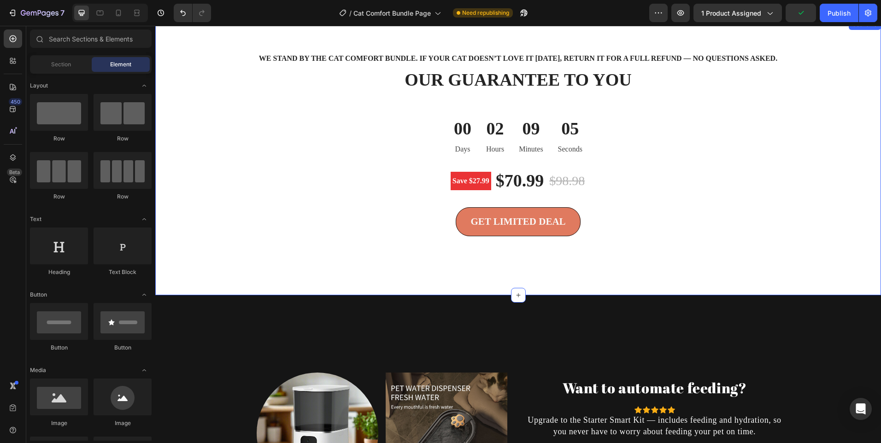
scroll to position [1958, 0]
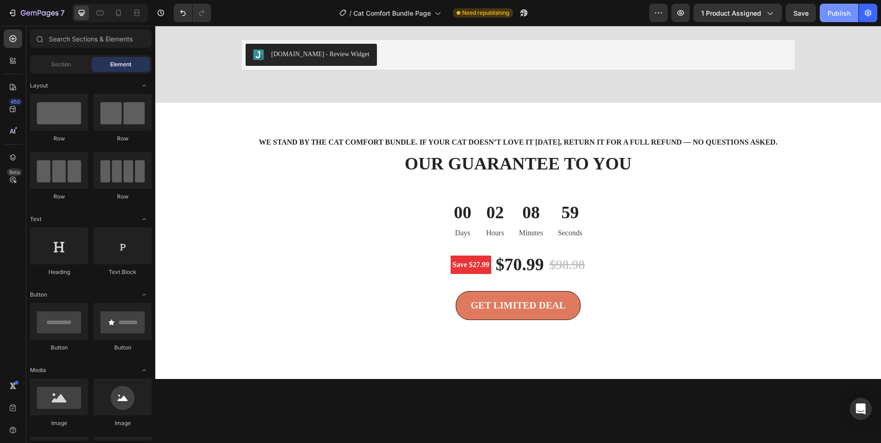
click at [832, 8] on div "Publish" at bounding box center [838, 13] width 23 height 10
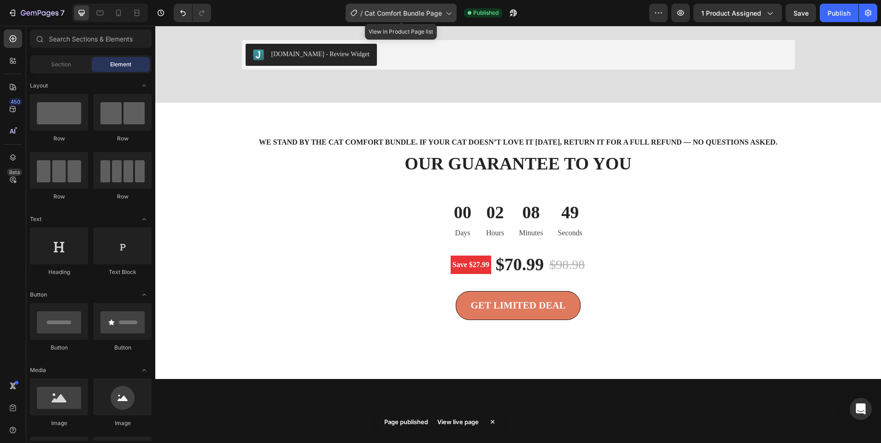
click at [421, 13] on span "Cat Comfort Bundle Page" at bounding box center [402, 13] width 77 height 10
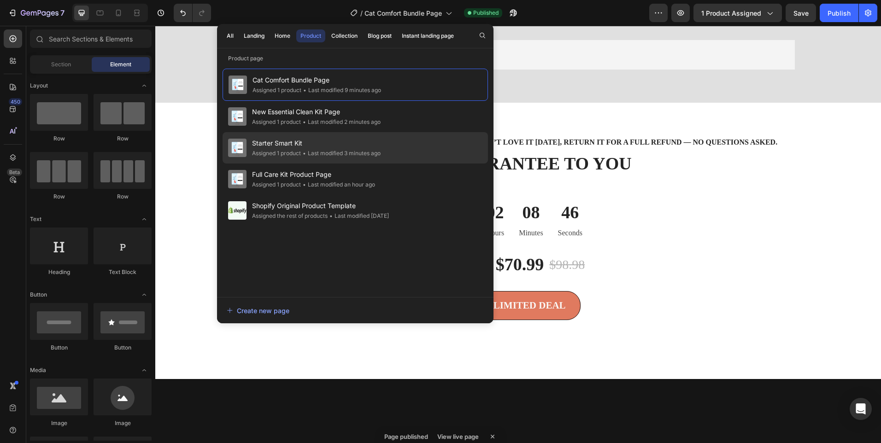
click at [375, 141] on span "Starter Smart Kit" at bounding box center [316, 143] width 129 height 11
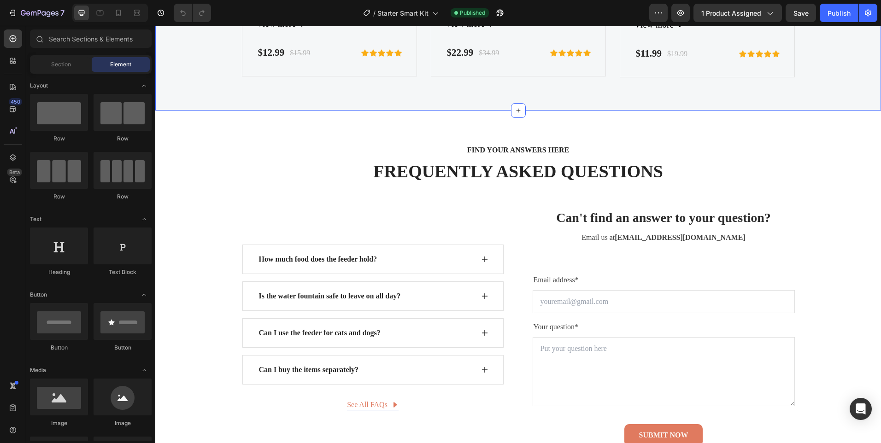
scroll to position [2810, 0]
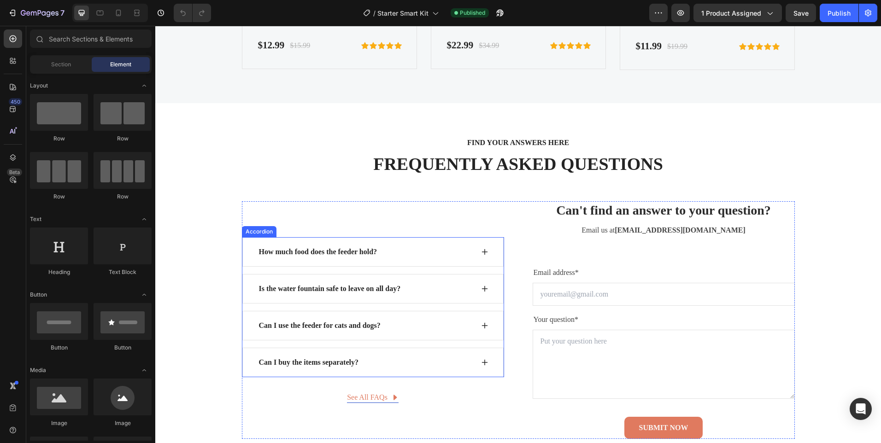
click at [430, 359] on div "Can I buy the items separately?" at bounding box center [366, 363] width 216 height 14
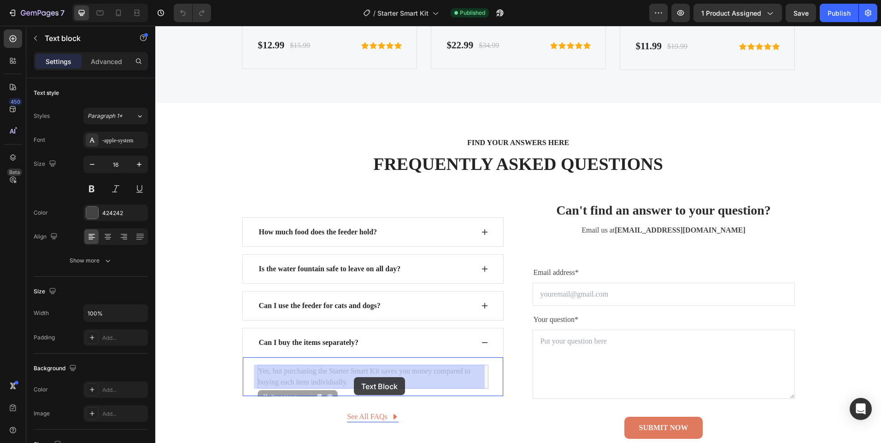
drag, startPoint x: 360, startPoint y: 386, endPoint x: 358, endPoint y: 379, distance: 6.7
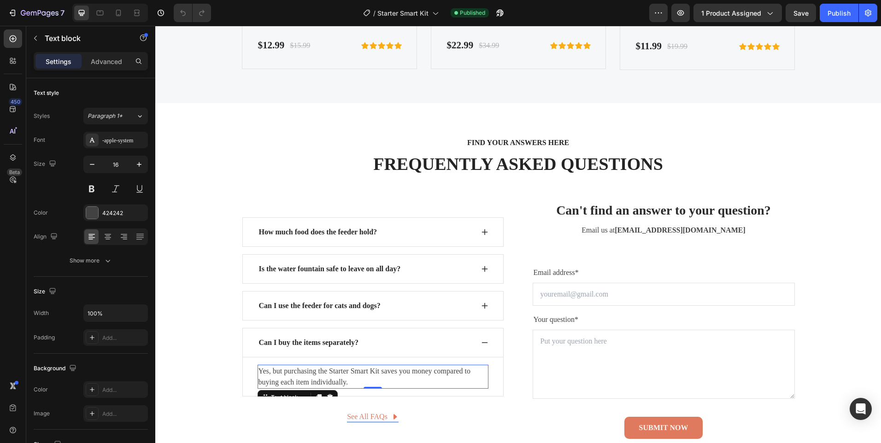
click at [347, 384] on p "Yes, but purchasing the Starter Smart Kit saves you money compared to buying ea…" at bounding box center [372, 377] width 229 height 22
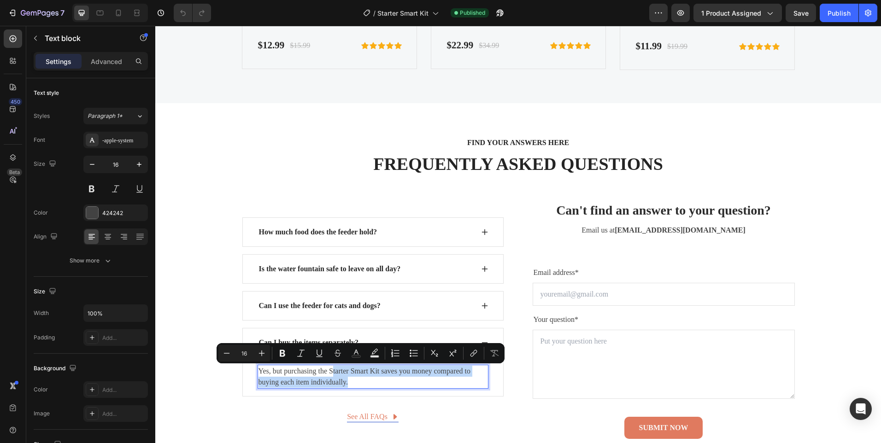
drag, startPoint x: 347, startPoint y: 384, endPoint x: 330, endPoint y: 375, distance: 20.0
click at [330, 375] on p "Yes, but purchasing the Starter Smart Kit saves you money compared to buying ea…" at bounding box center [372, 377] width 229 height 22
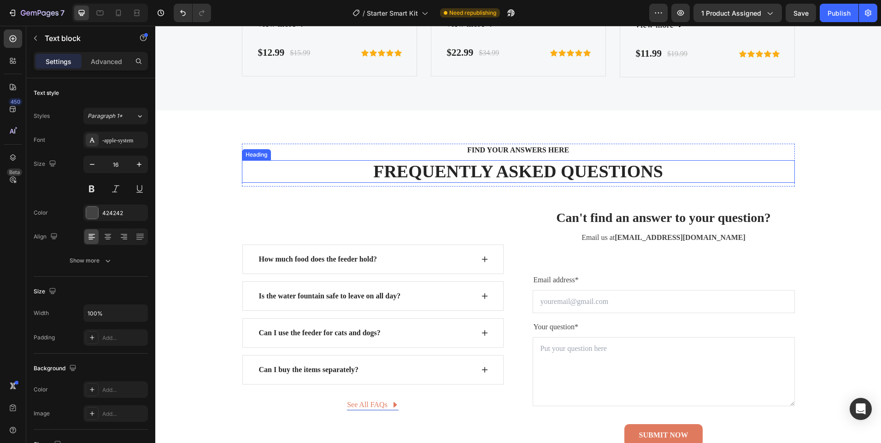
scroll to position [2972, 0]
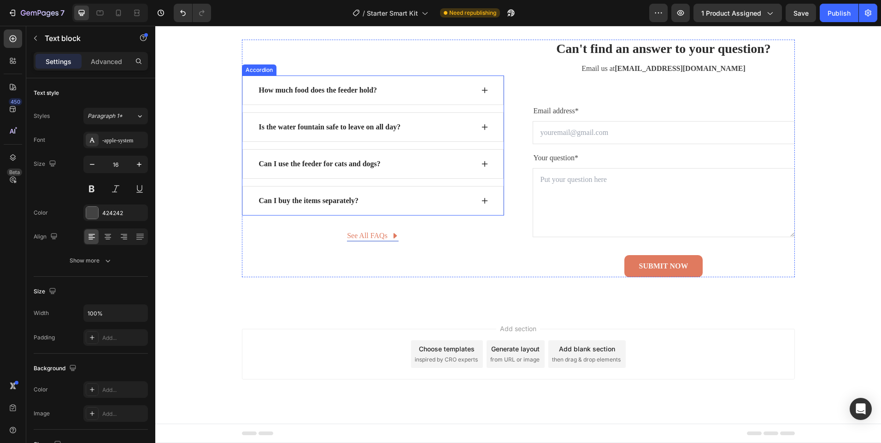
click at [481, 200] on icon at bounding box center [484, 200] width 7 height 7
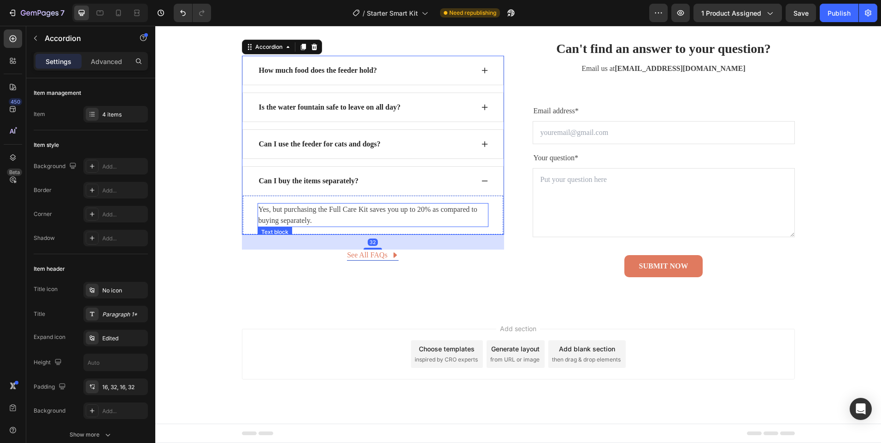
click at [340, 204] on p "Yes, but purchasing the Full Care Kit saves you up to 20% as compared to buying…" at bounding box center [372, 215] width 229 height 22
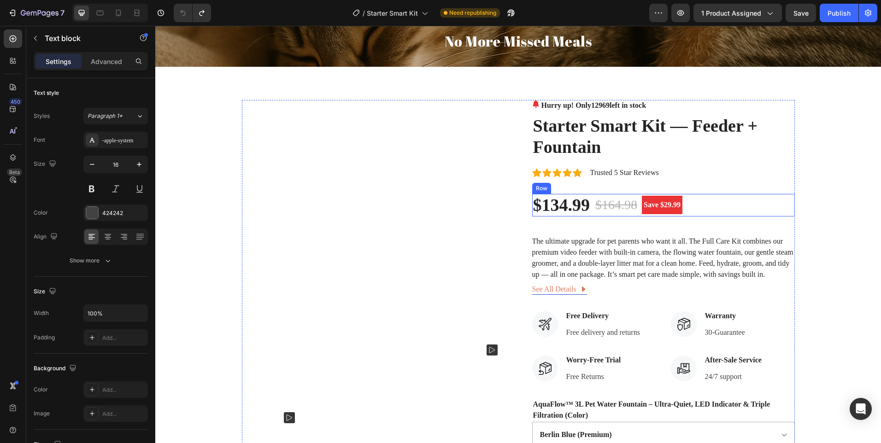
scroll to position [0, 0]
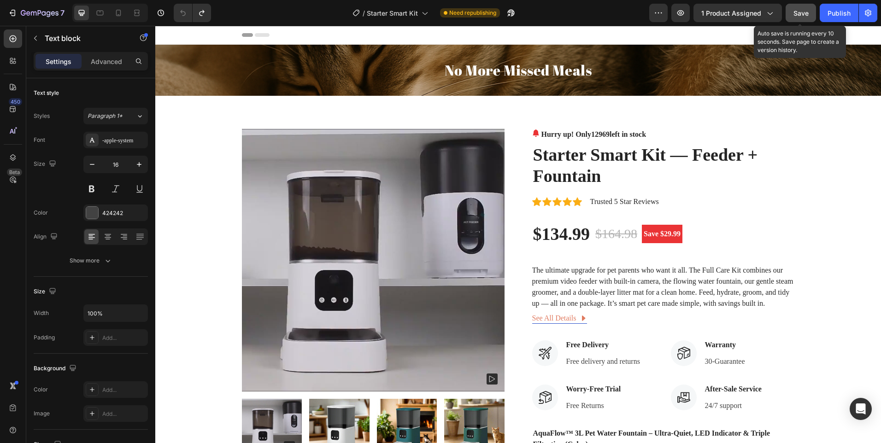
click at [801, 14] on span "Save" at bounding box center [800, 13] width 15 height 8
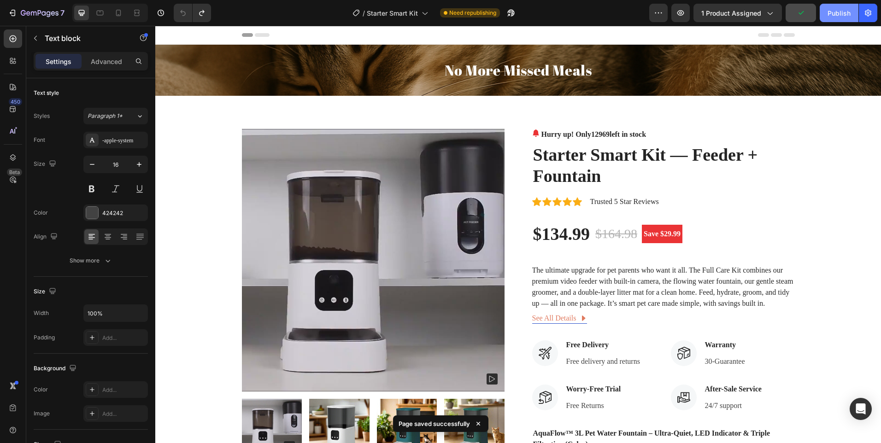
click at [839, 8] on div "Publish" at bounding box center [838, 13] width 23 height 10
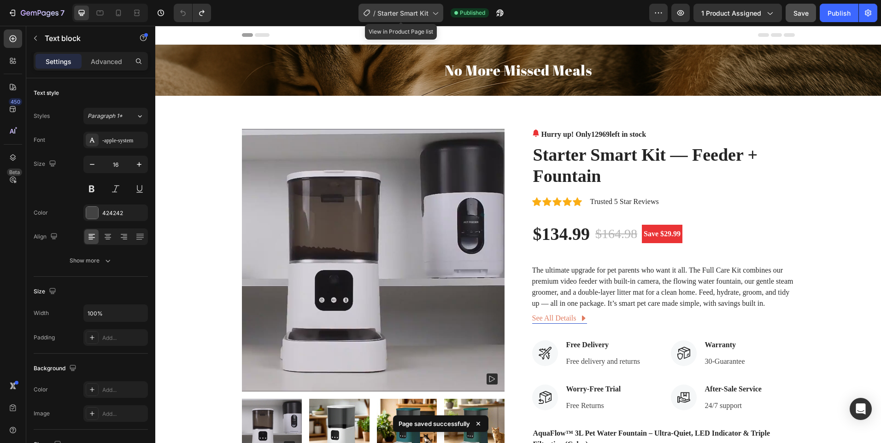
click at [391, 6] on div "/ Starter Smart Kit" at bounding box center [400, 13] width 85 height 18
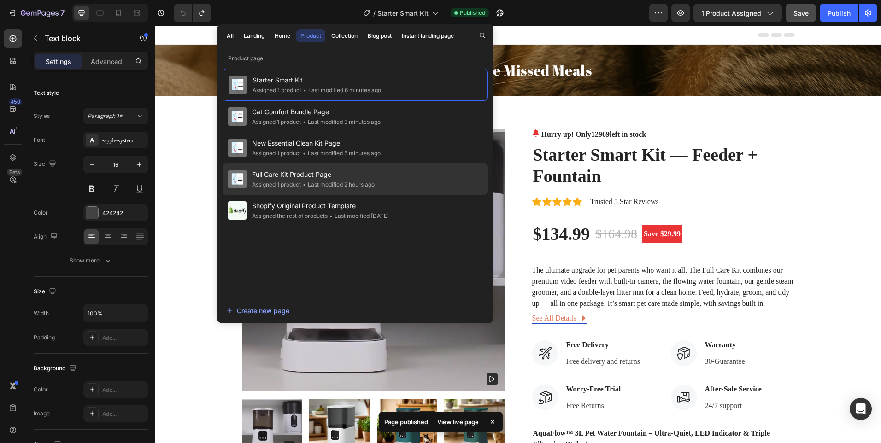
click at [344, 195] on div "Full Care Kit Product Page Assigned 1 product • Last modified 2 hours ago" at bounding box center [355, 210] width 265 height 31
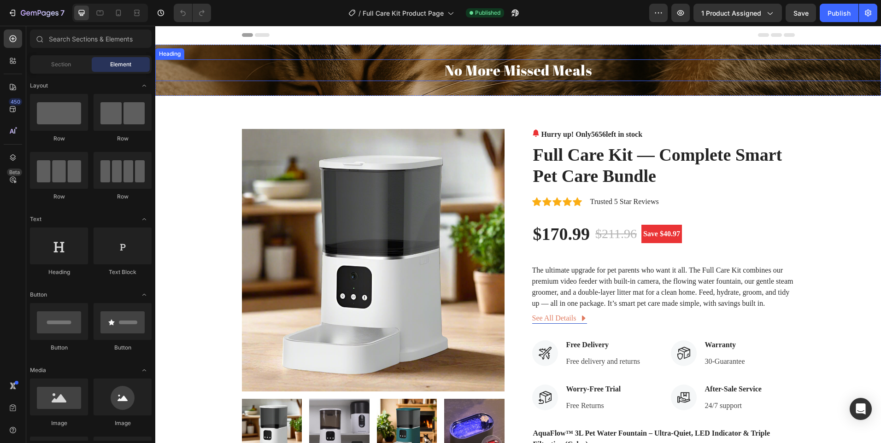
click at [533, 76] on h2 "No More Missed Meals" at bounding box center [518, 70] width 726 height 22
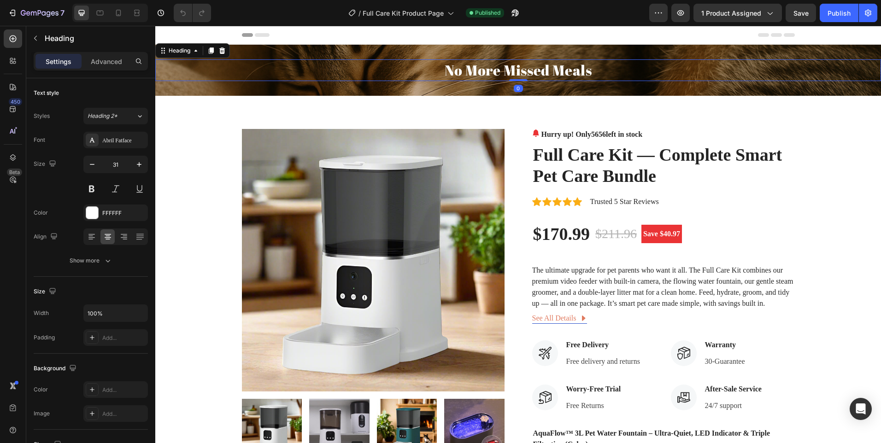
click at [533, 76] on h2 "No More Missed Meals" at bounding box center [518, 70] width 726 height 22
click at [533, 76] on p "No More Missed Meals" at bounding box center [518, 70] width 724 height 20
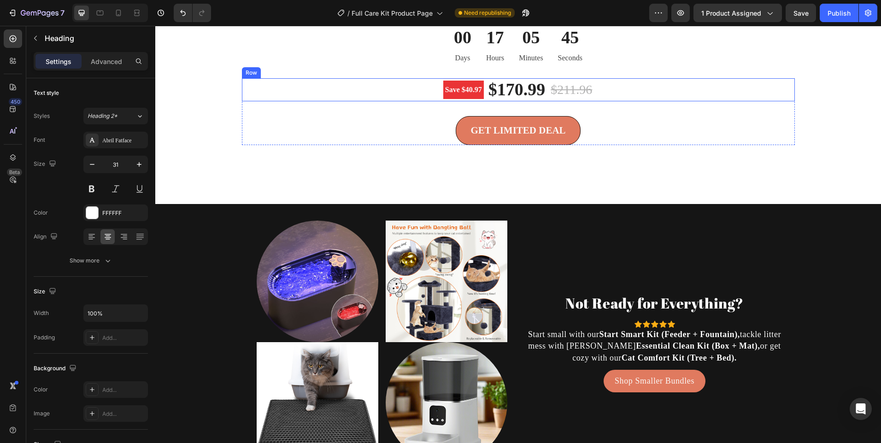
scroll to position [1705, 0]
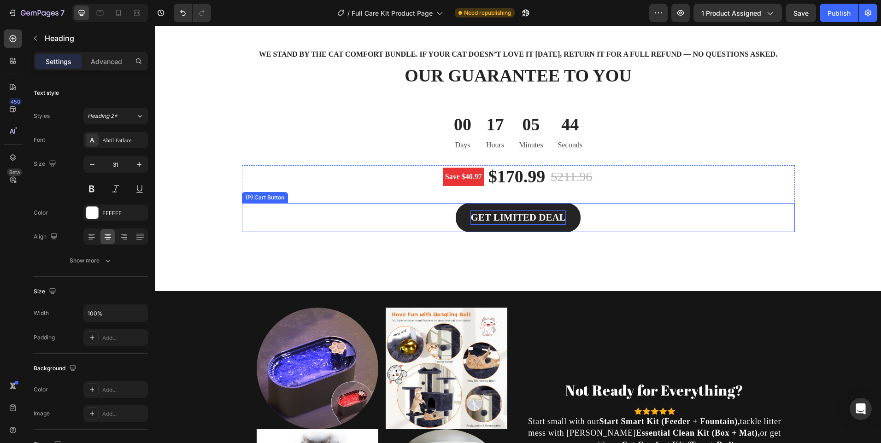
click at [562, 225] on div "GET LIMITED DEAL" at bounding box center [517, 218] width 95 height 15
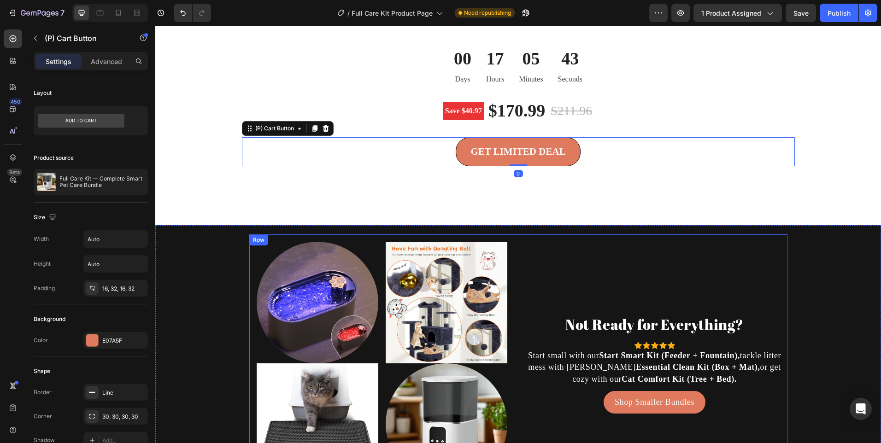
scroll to position [1889, 0]
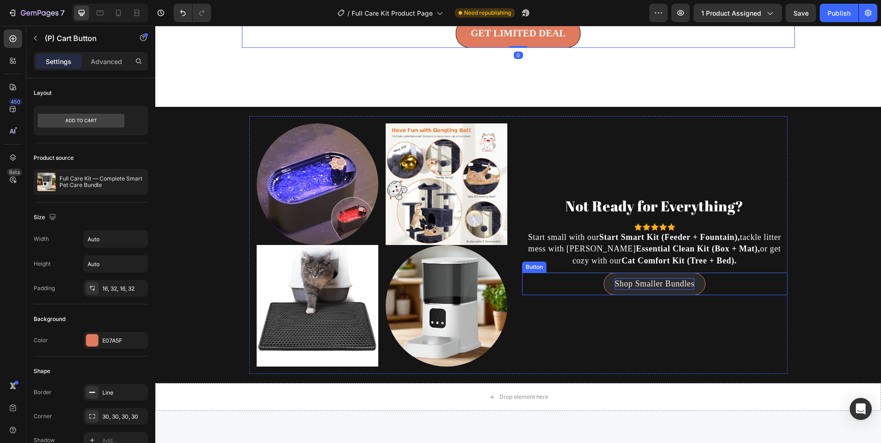
click at [615, 290] on p "Shop Smaller Bundles" at bounding box center [655, 284] width 80 height 12
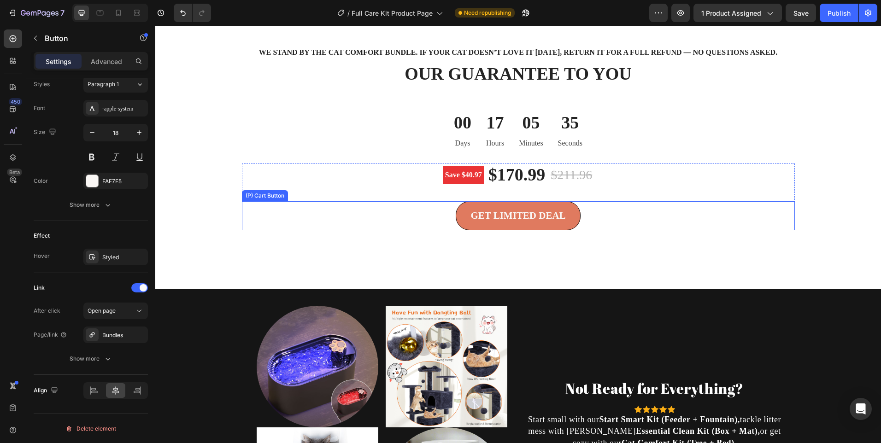
scroll to position [1705, 0]
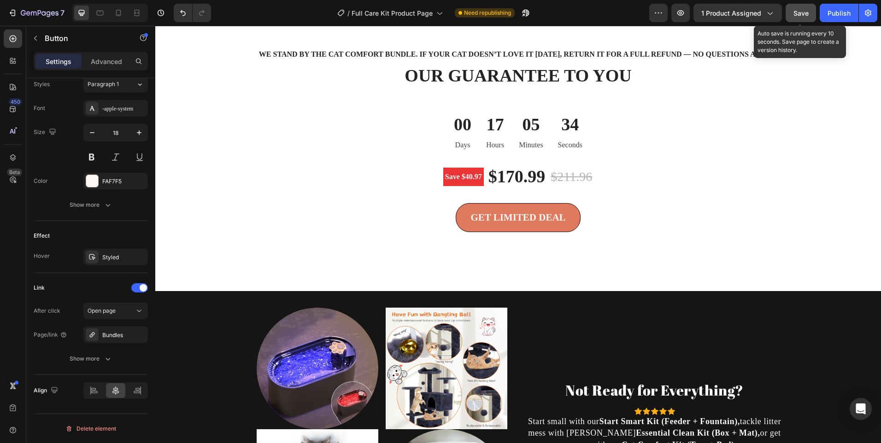
click at [803, 16] on span "Save" at bounding box center [800, 13] width 15 height 8
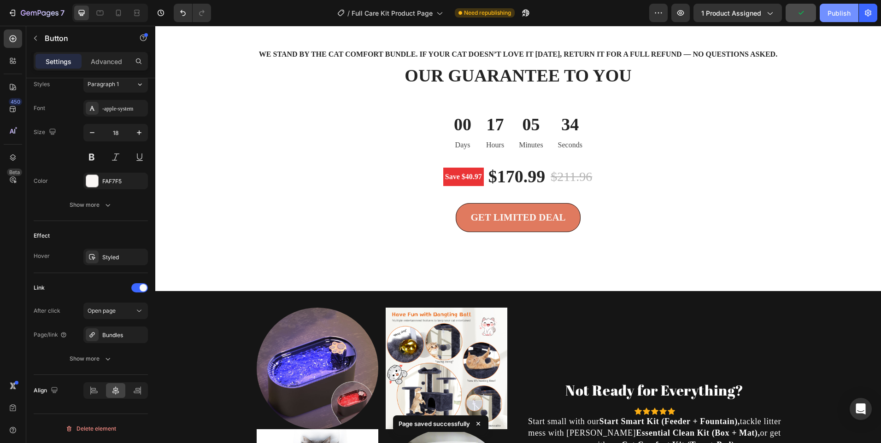
click at [831, 15] on div "Publish" at bounding box center [838, 13] width 23 height 10
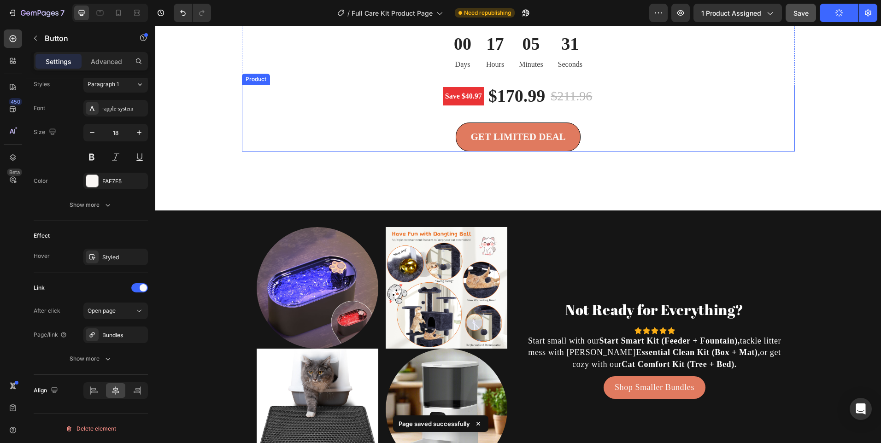
scroll to position [1935, 0]
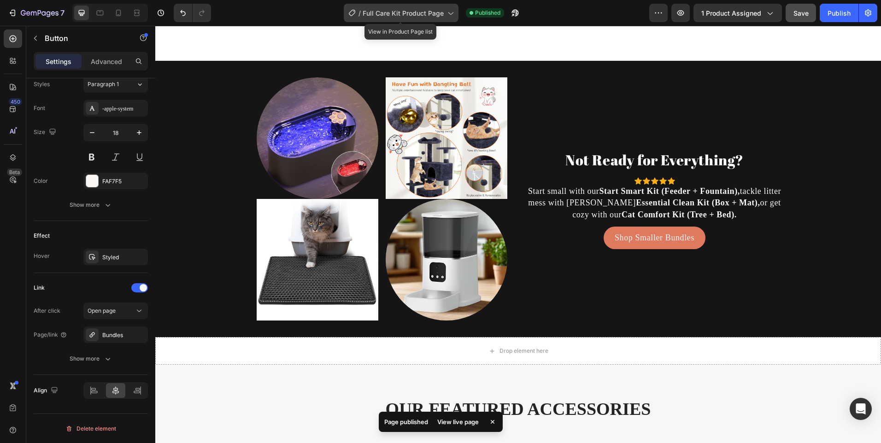
click at [401, 18] on div "/ Full Care Kit Product Page" at bounding box center [401, 13] width 115 height 18
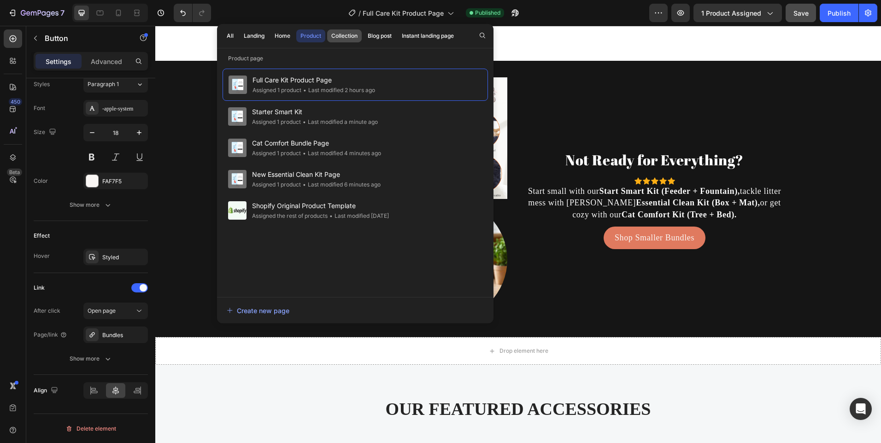
click at [333, 36] on div "Collection" at bounding box center [344, 36] width 26 height 8
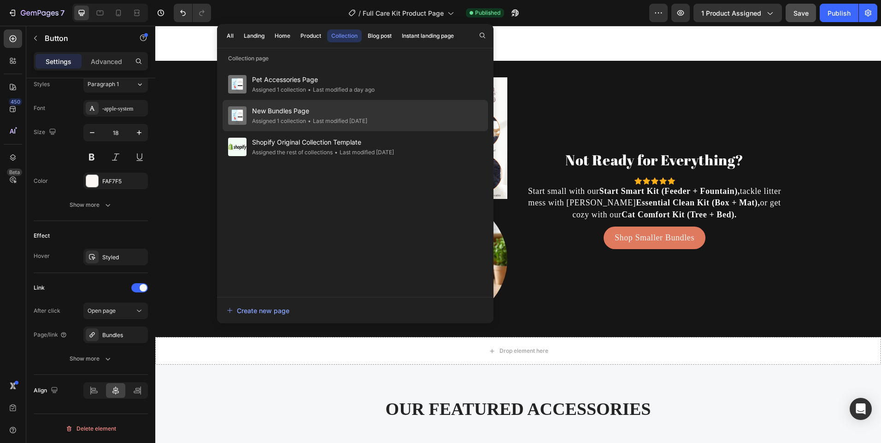
click at [304, 109] on span "New Bundles Page" at bounding box center [309, 111] width 115 height 11
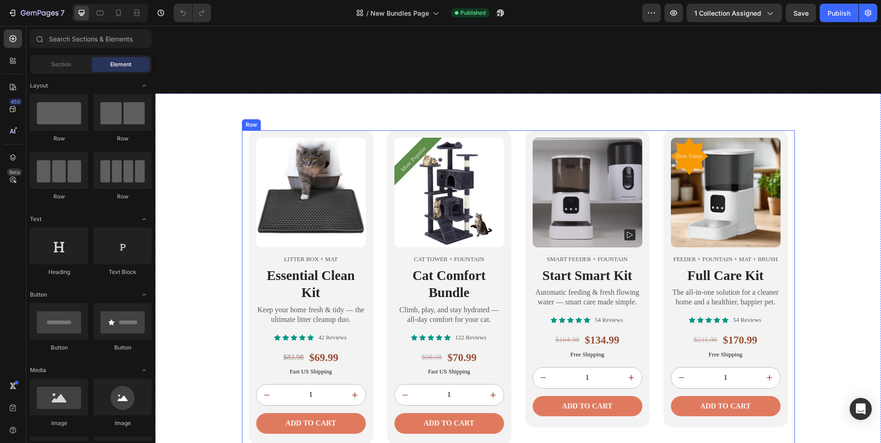
scroll to position [921, 0]
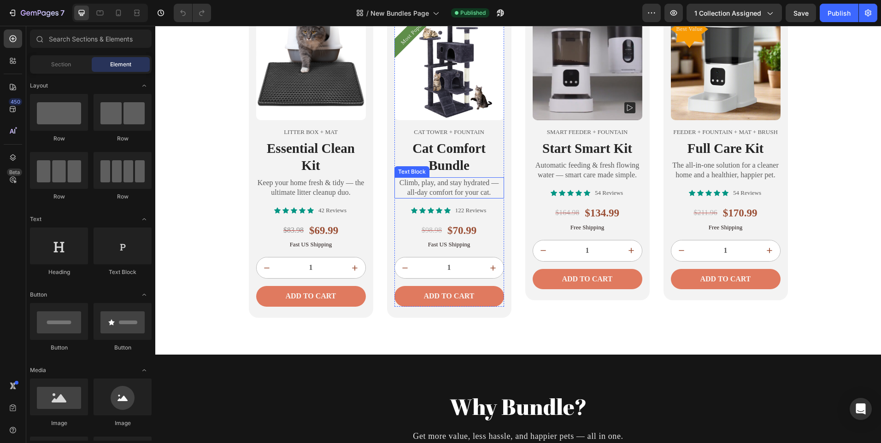
click at [473, 184] on p "Climb, play, and stay hydrated — all-day comfort for your cat." at bounding box center [449, 187] width 108 height 19
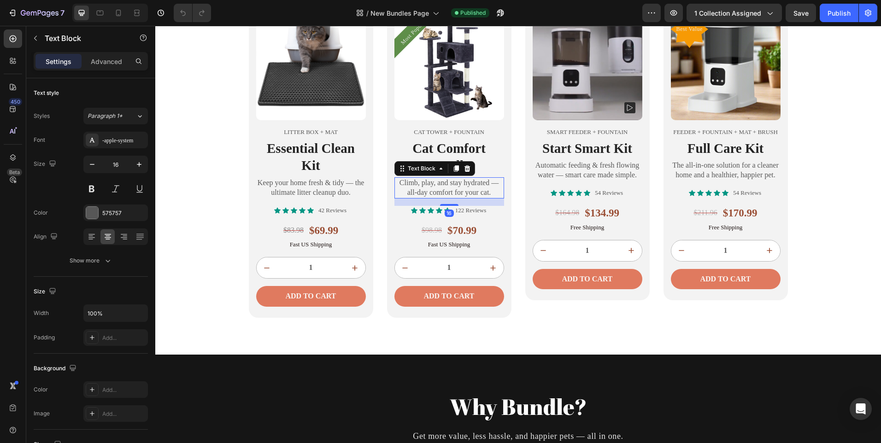
click at [473, 184] on p "Climb, play, and stay hydrated — all-day comfort for your cat." at bounding box center [449, 187] width 108 height 19
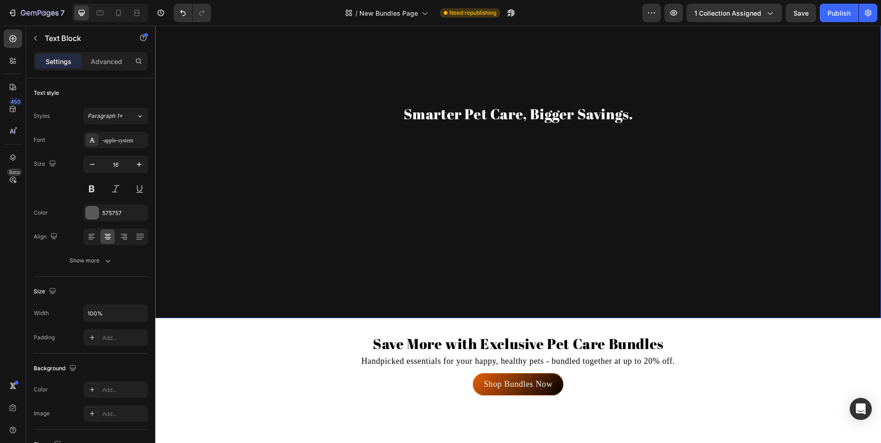
scroll to position [134, 0]
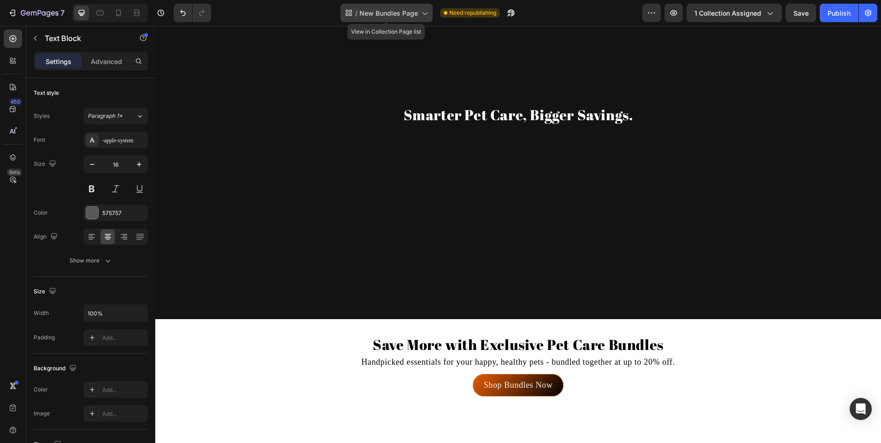
click at [401, 18] on div "/ New Bundles Page" at bounding box center [386, 13] width 92 height 18
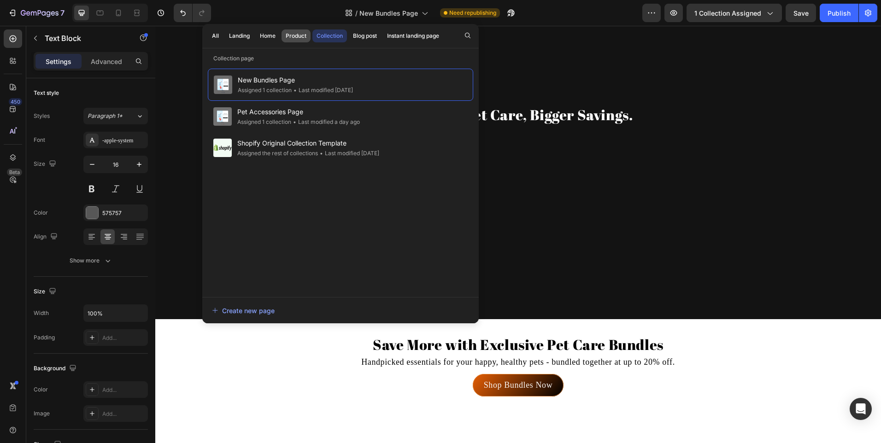
click at [293, 34] on div "Product" at bounding box center [296, 36] width 21 height 8
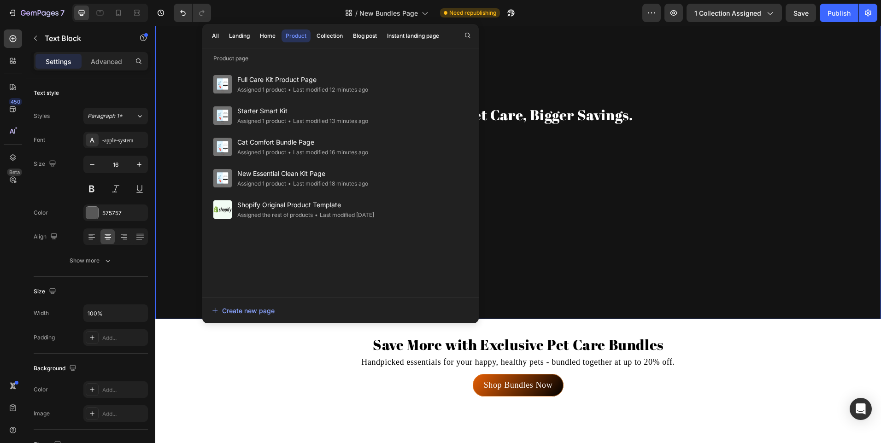
click at [699, 209] on div "Overlay" at bounding box center [518, 115] width 726 height 408
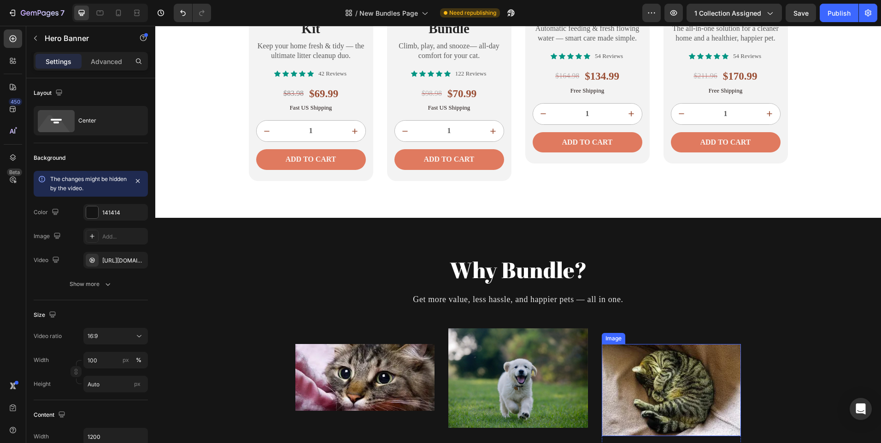
scroll to position [1009, 0]
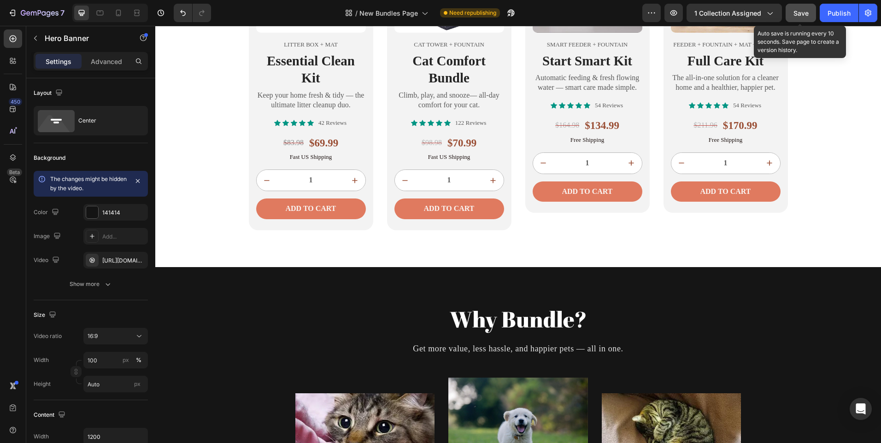
click at [799, 13] on span "Save" at bounding box center [800, 13] width 15 height 8
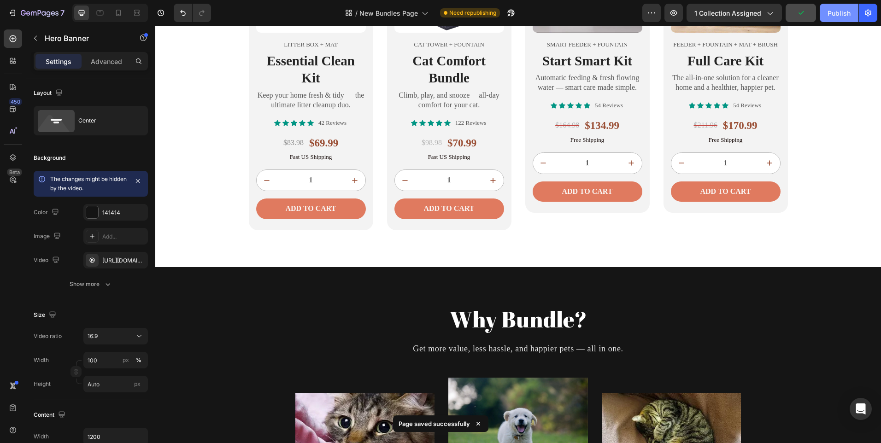
click at [834, 12] on div "Publish" at bounding box center [838, 13] width 23 height 10
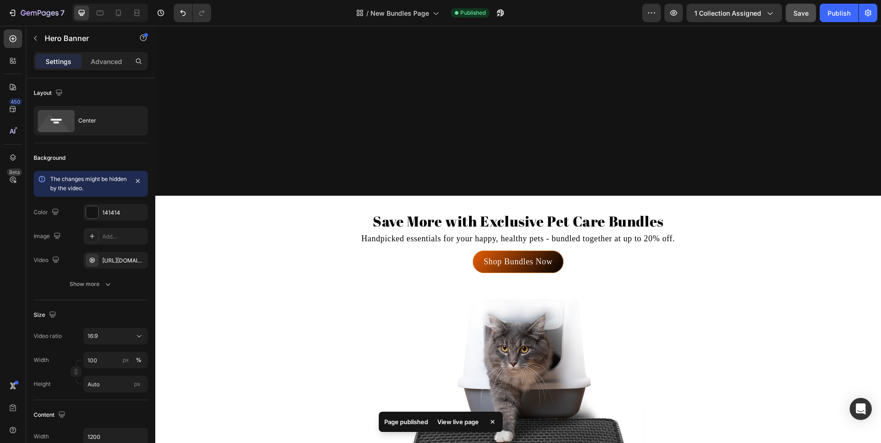
scroll to position [180, 0]
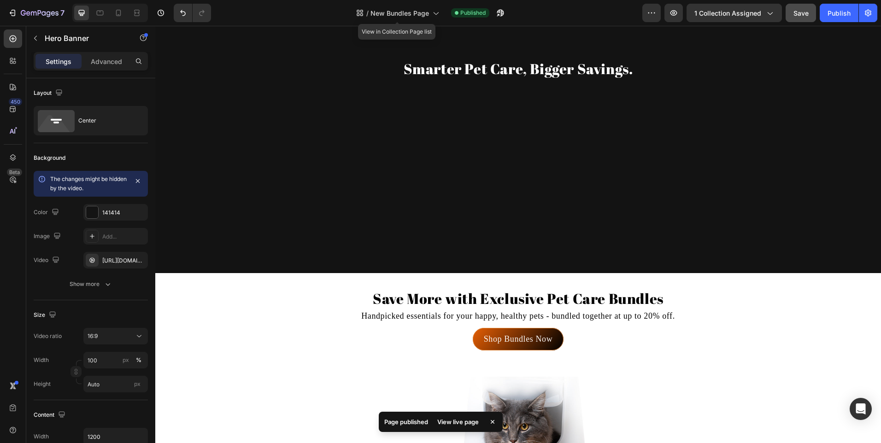
drag, startPoint x: 401, startPoint y: 22, endPoint x: 396, endPoint y: 26, distance: 6.5
click at [401, 22] on div "/ New Bundles Page" at bounding box center [398, 13] width 92 height 18
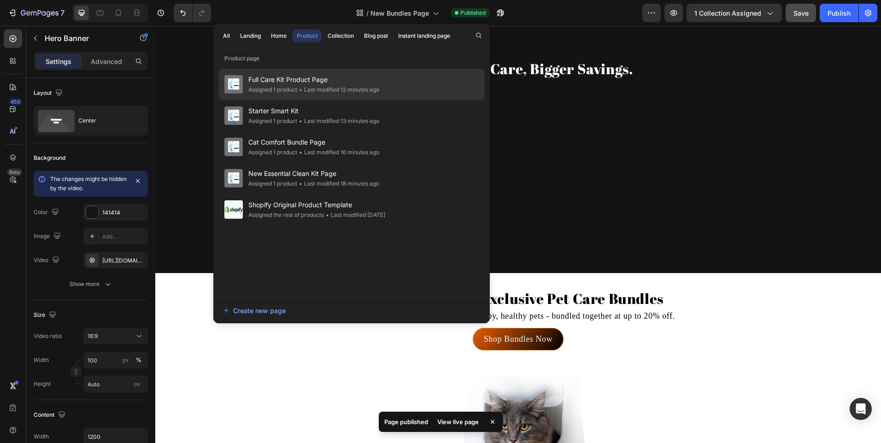
click at [347, 85] on span "Full Care Kit Product Page" at bounding box center [313, 79] width 131 height 11
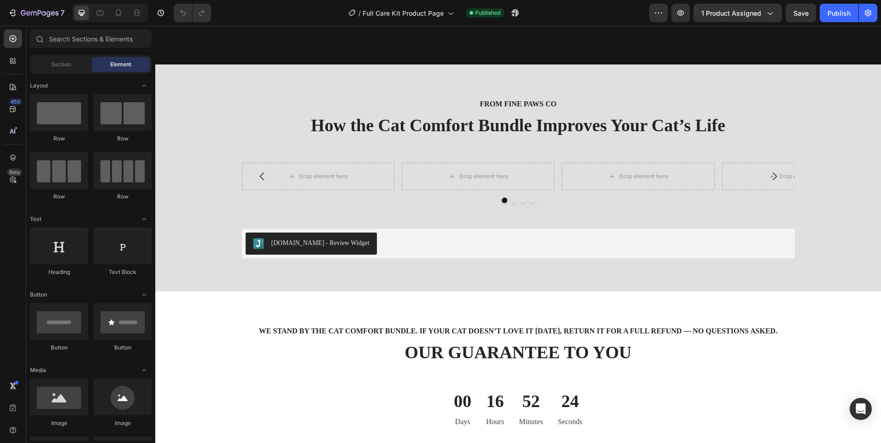
scroll to position [1428, 0]
click at [450, 115] on h2 "How the Cat Comfort Bundle Improves Your Cat’s Life" at bounding box center [518, 125] width 712 height 23
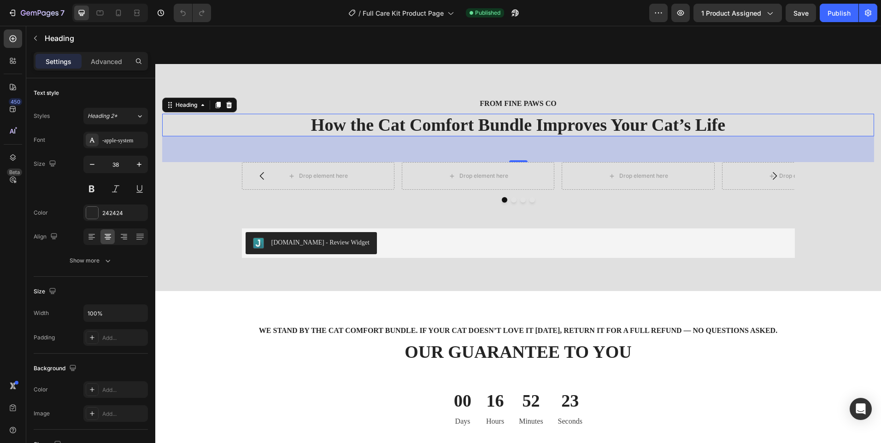
click at [450, 115] on h2 "How the Cat Comfort Bundle Improves Your Cat’s Life" at bounding box center [518, 125] width 712 height 23
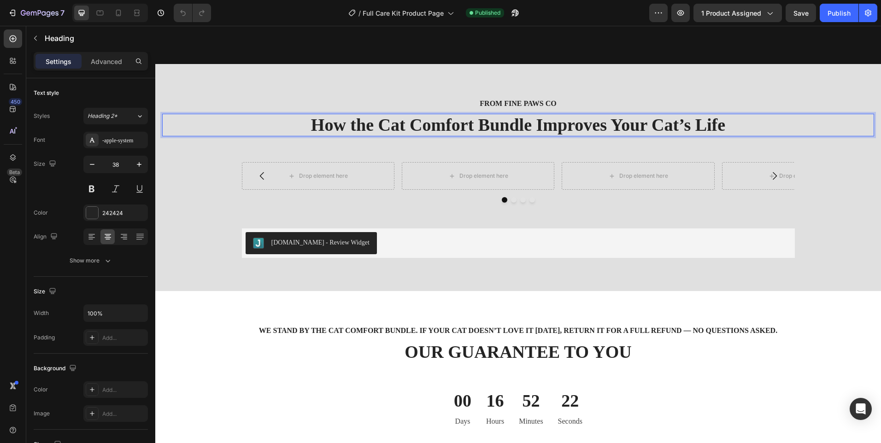
click at [491, 127] on p "How the Cat Comfort Bundle Improves Your Cat’s Life" at bounding box center [518, 125] width 710 height 21
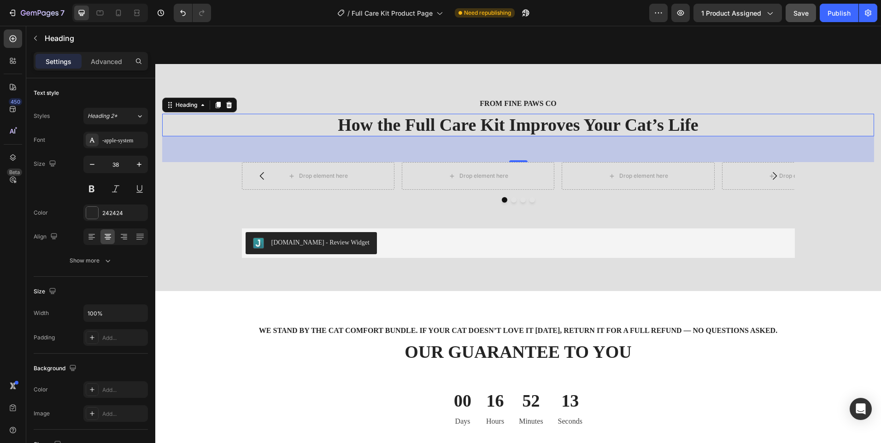
click at [807, 7] on button "Save" at bounding box center [801, 13] width 30 height 18
click at [837, 17] on div "Publish" at bounding box center [838, 13] width 23 height 10
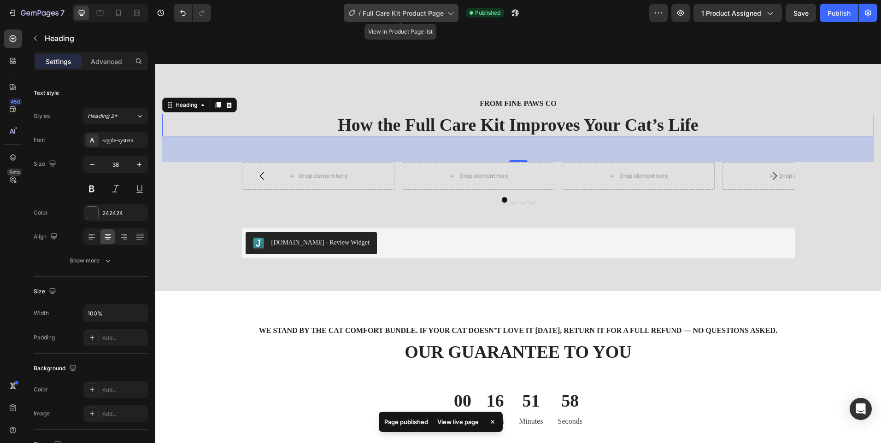
click at [425, 16] on span "Full Care Kit Product Page" at bounding box center [403, 13] width 81 height 10
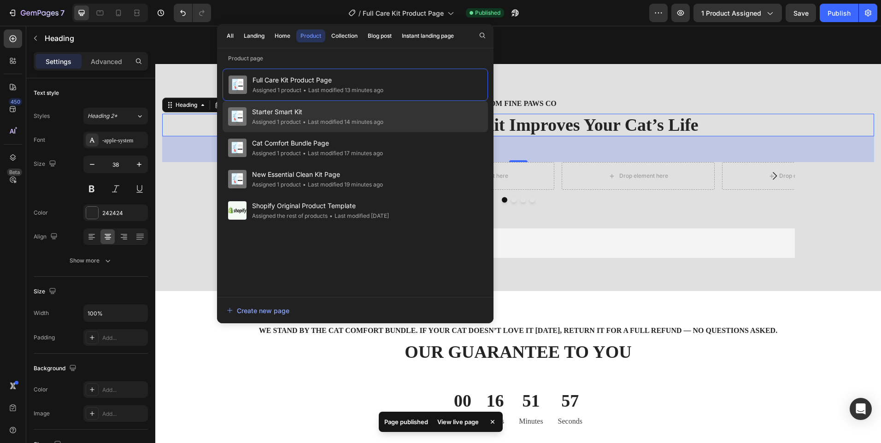
click at [342, 119] on div "• Last modified 14 minutes ago" at bounding box center [342, 121] width 82 height 9
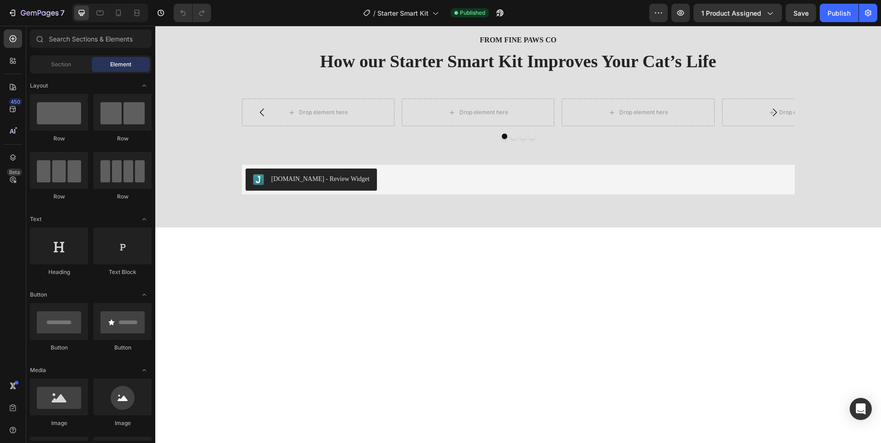
scroll to position [1198, 0]
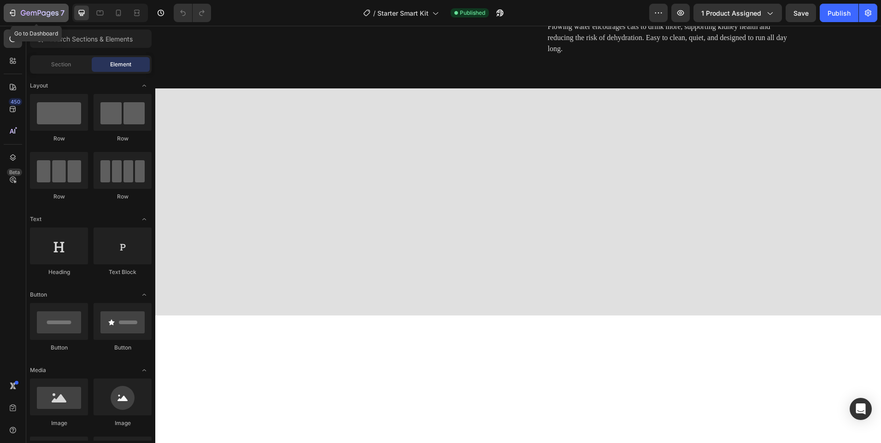
click at [28, 11] on icon "button" at bounding box center [40, 14] width 38 height 8
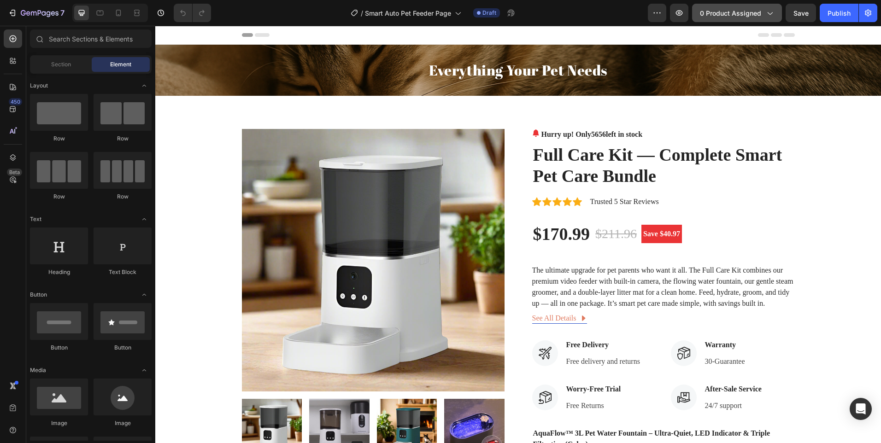
click at [731, 7] on button "0 product assigned" at bounding box center [737, 13] width 90 height 18
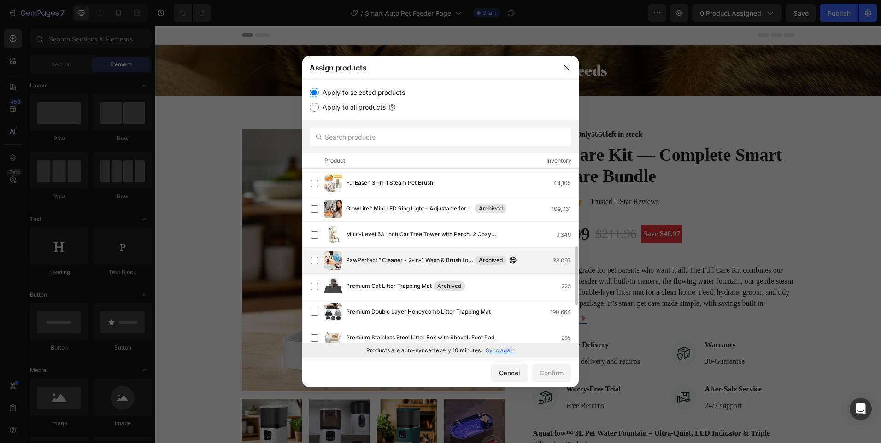
scroll to position [323, 0]
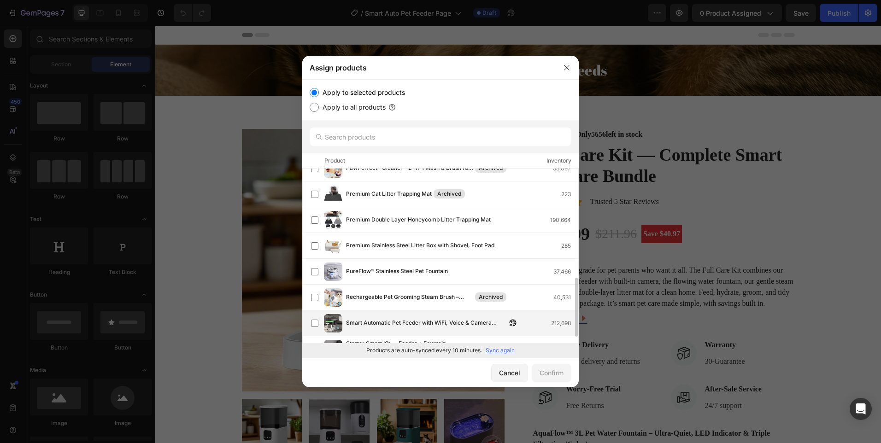
click at [399, 320] on span "Smart Automatic Pet Feeder with WiFi, Voice & Camera Options – 6L Capacity" at bounding box center [426, 323] width 160 height 10
click at [546, 369] on div "Confirm" at bounding box center [552, 373] width 24 height 10
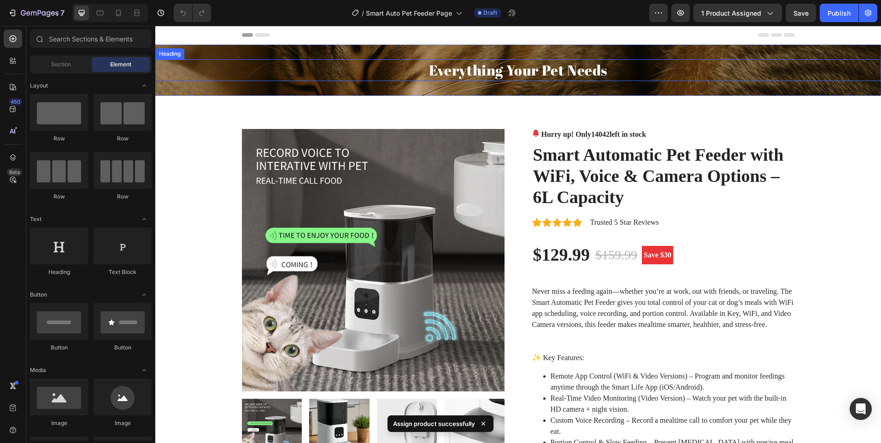
click at [485, 67] on h2 "Everything Your Pet Needs" at bounding box center [518, 70] width 726 height 22
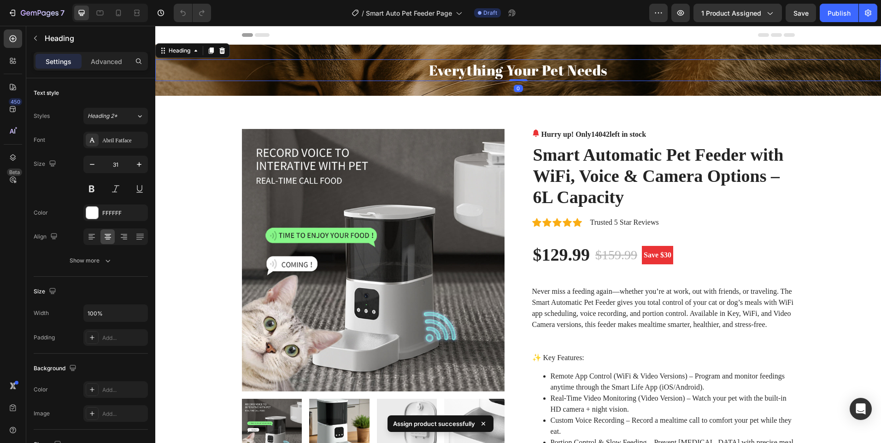
click at [485, 67] on h2 "Everything Your Pet Needs" at bounding box center [518, 70] width 726 height 22
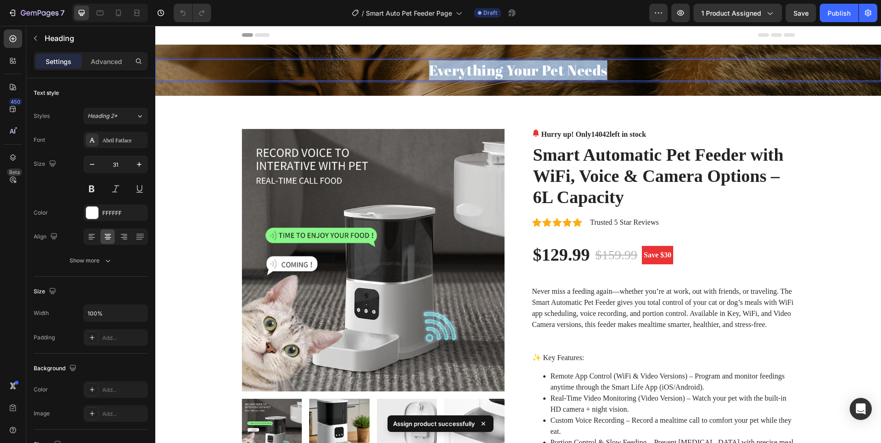
click at [485, 67] on p "Everything Your Pet Needs" at bounding box center [518, 70] width 724 height 20
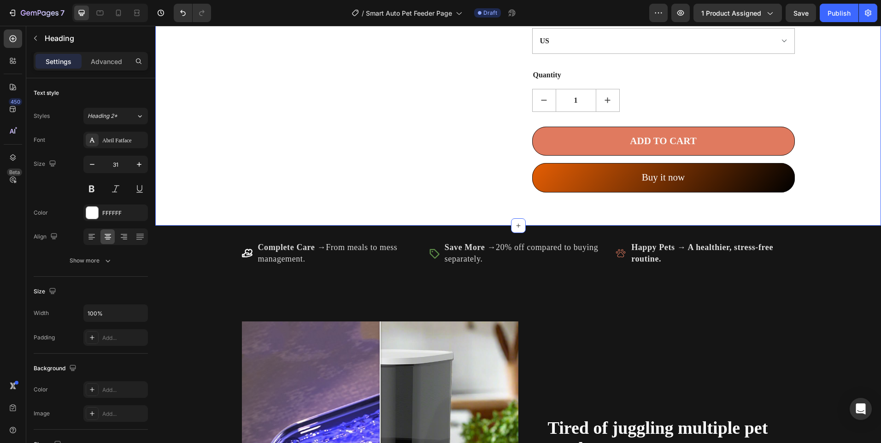
scroll to position [783, 0]
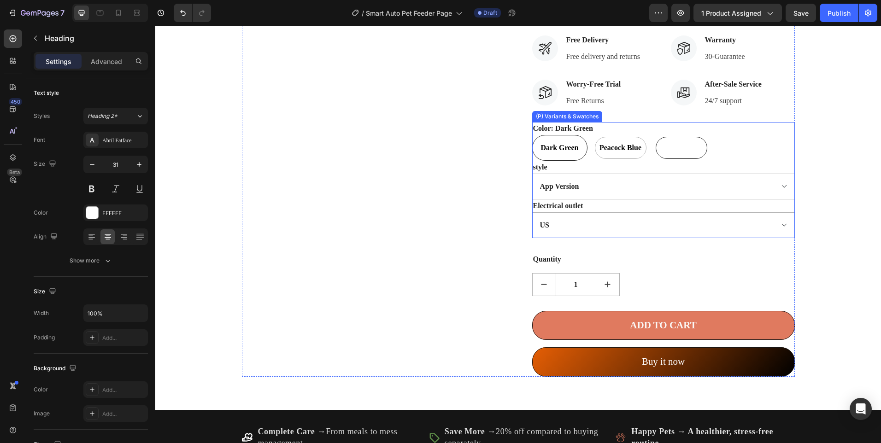
click at [664, 154] on div at bounding box center [682, 148] width 52 height 22
click at [654, 135] on input "White White" at bounding box center [653, 135] width 0 height 0
radio input "true"
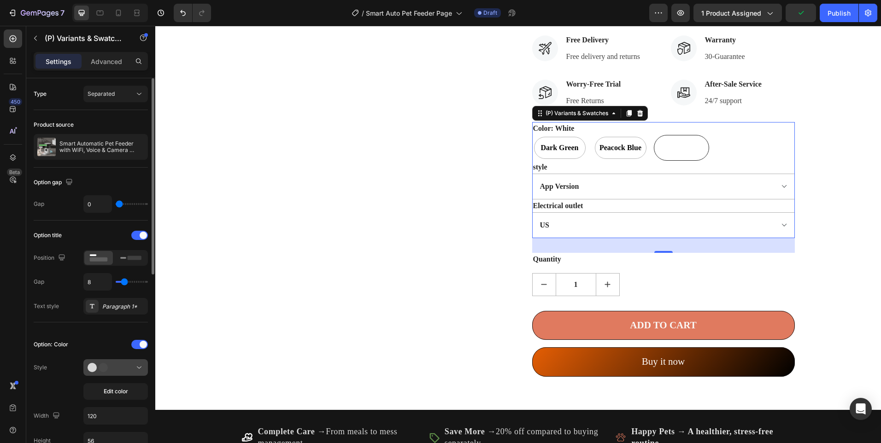
scroll to position [46, 0]
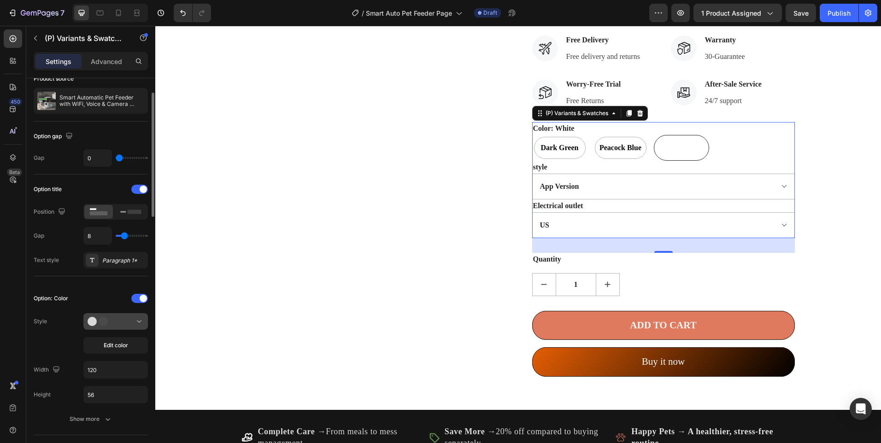
click at [123, 318] on div at bounding box center [116, 321] width 56 height 9
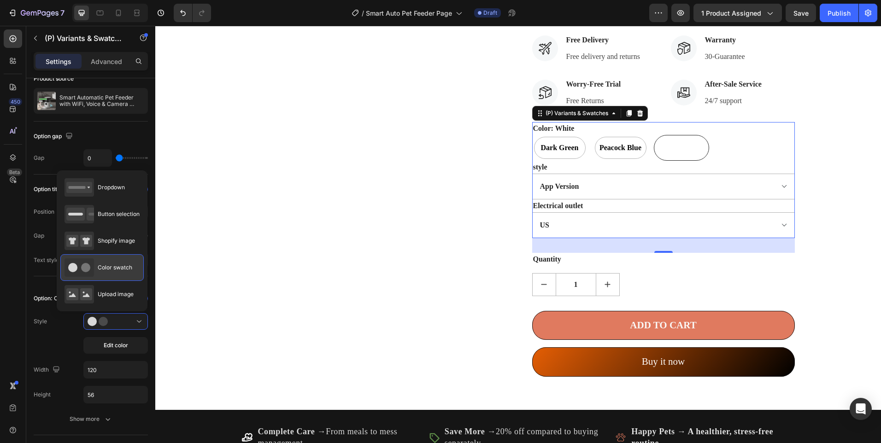
click at [72, 269] on circle at bounding box center [72, 267] width 9 height 9
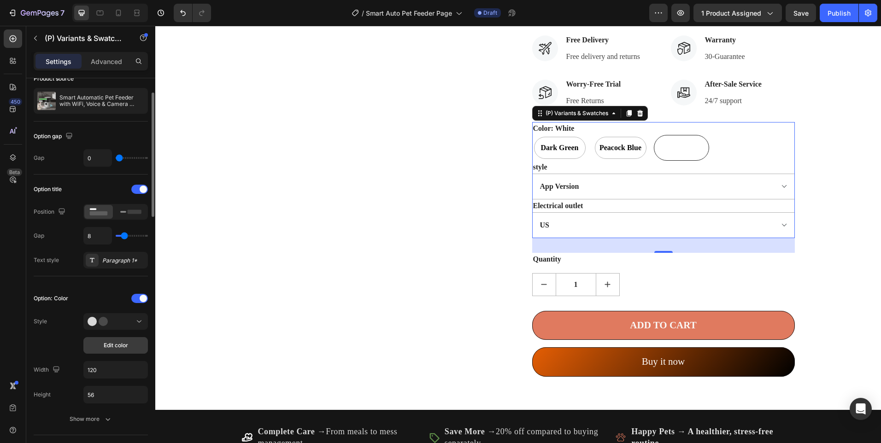
click at [123, 349] on span "Edit color" at bounding box center [116, 345] width 24 height 8
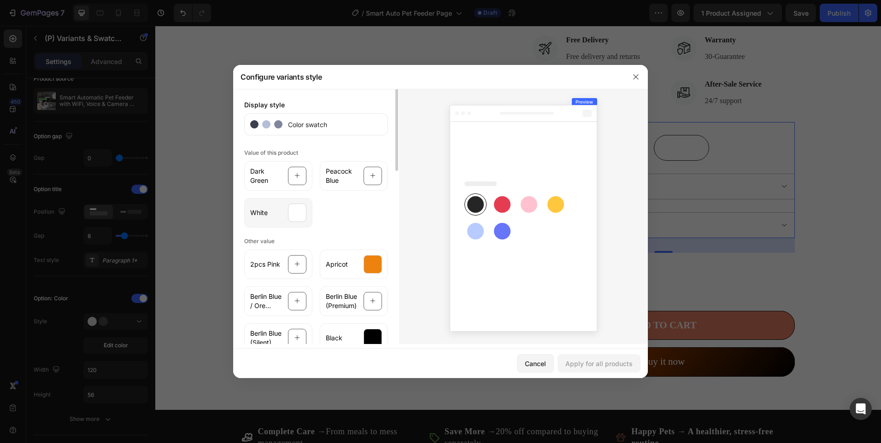
click at [293, 217] on div at bounding box center [297, 213] width 18 height 18
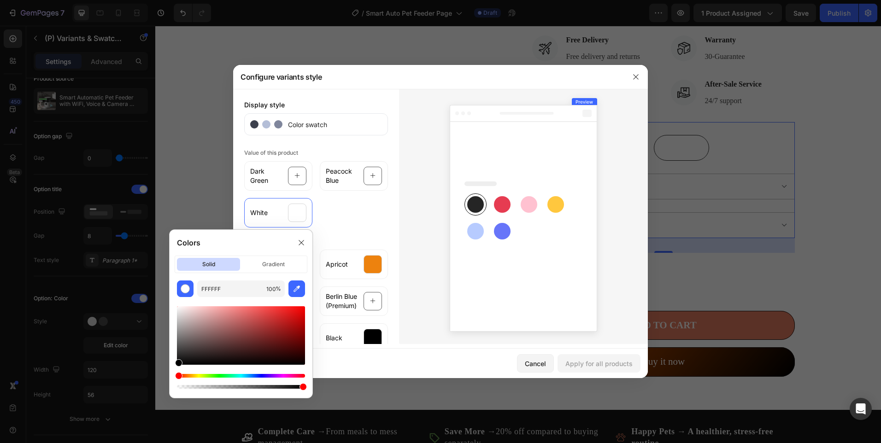
drag, startPoint x: 184, startPoint y: 313, endPoint x: 161, endPoint y: 364, distance: 55.9
click at [161, 0] on body "7 Version history / Smart Auto Pet Feeder Page Draft Preview 1 product assigned…" at bounding box center [440, 0] width 881 height 0
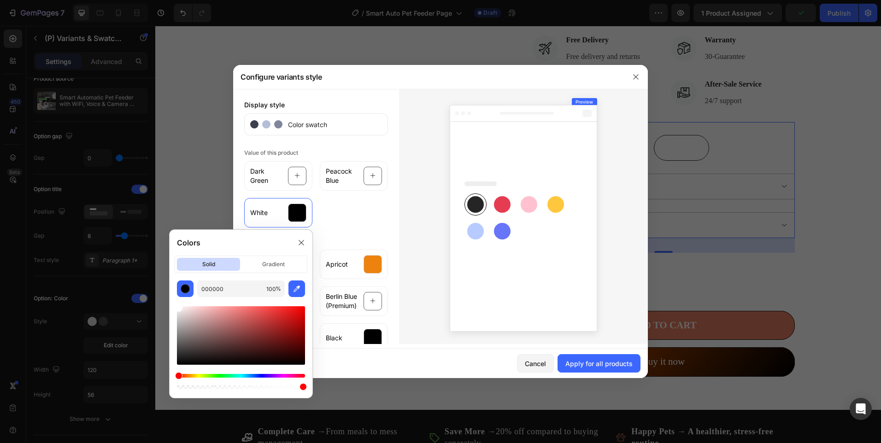
drag, startPoint x: 193, startPoint y: 333, endPoint x: 153, endPoint y: 286, distance: 61.8
click at [153, 0] on body "7 Version history / Smart Auto Pet Feeder Page Draft Preview 1 product assigned…" at bounding box center [440, 0] width 881 height 0
type input "FFFFFF"
click at [297, 238] on div at bounding box center [301, 242] width 15 height 15
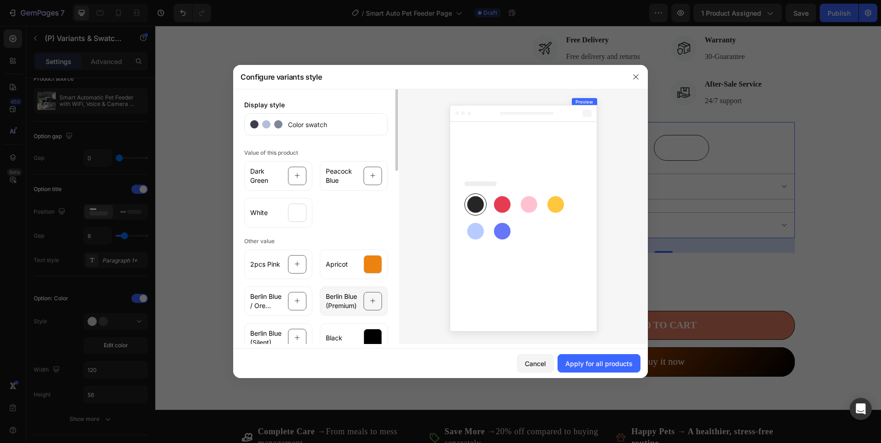
click at [366, 301] on div at bounding box center [373, 301] width 18 height 18
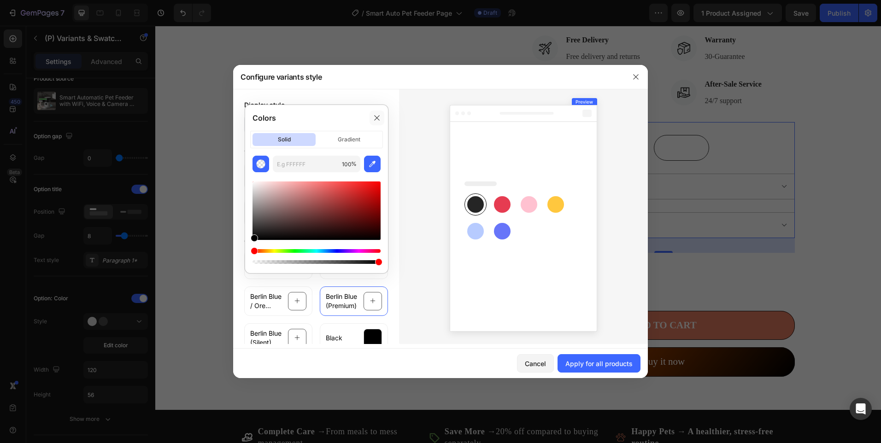
click at [374, 115] on icon at bounding box center [376, 117] width 7 height 7
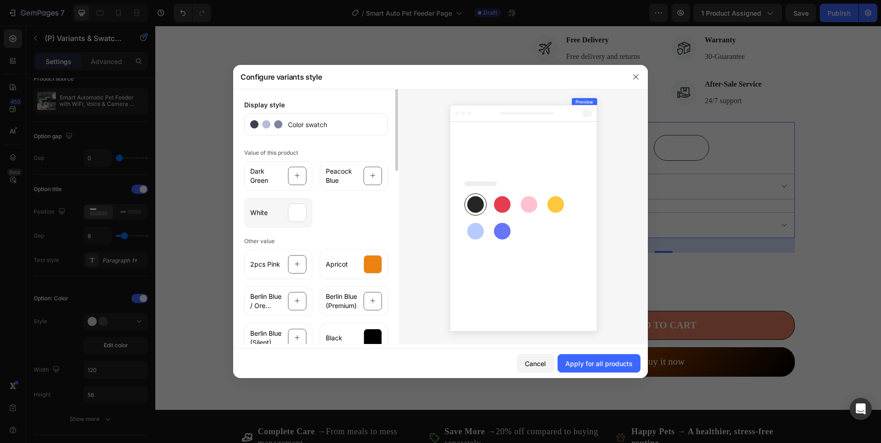
click at [290, 209] on div at bounding box center [297, 213] width 18 height 18
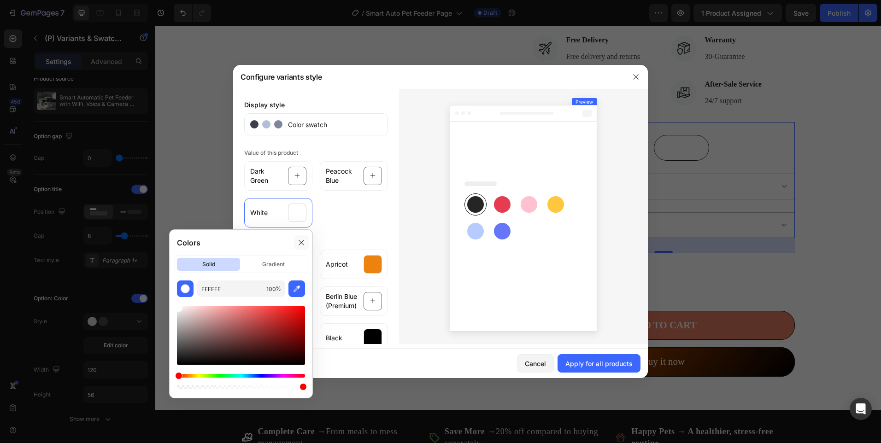
click at [295, 243] on div at bounding box center [301, 242] width 15 height 15
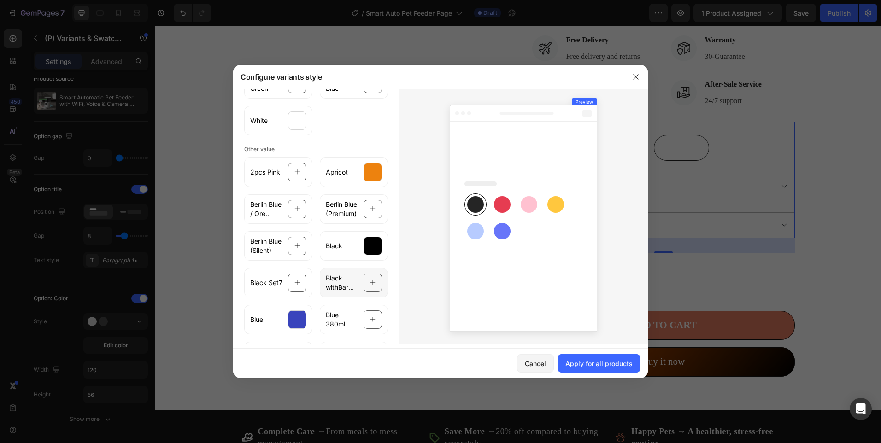
scroll to position [0, 0]
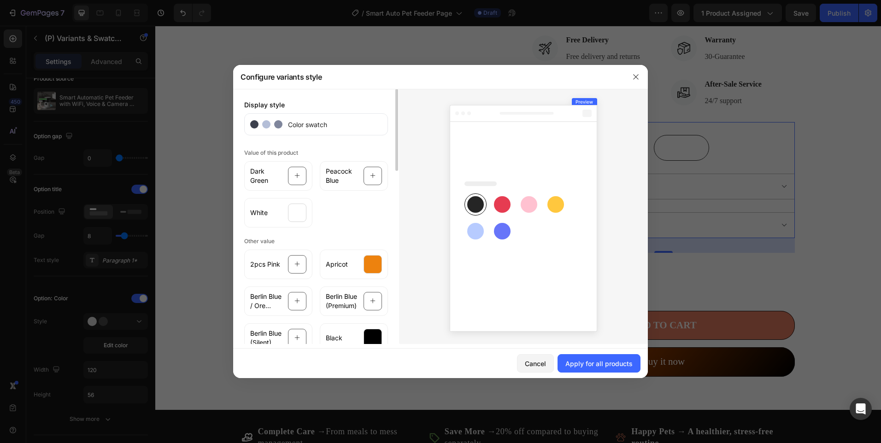
click at [278, 124] on circle at bounding box center [278, 124] width 8 height 8
click at [636, 75] on icon "button" at bounding box center [635, 76] width 7 height 7
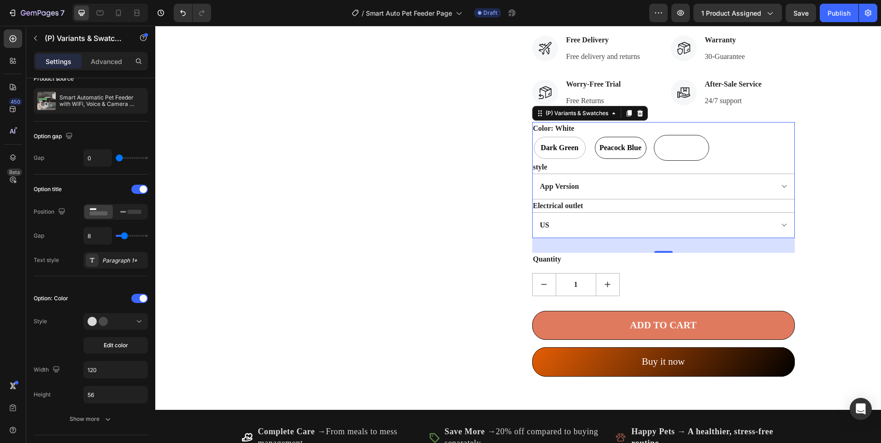
click at [615, 148] on span "Peacock Blue" at bounding box center [621, 147] width 46 height 11
click at [593, 135] on input "Peacock Blue Peacock Blue Peacock Blue" at bounding box center [593, 135] width 0 height 0
radio input "true"
click at [555, 148] on span "Dark Green" at bounding box center [559, 147] width 41 height 11
click at [532, 135] on input "Dark Green Dark Green Dark Green" at bounding box center [532, 135] width 0 height 0
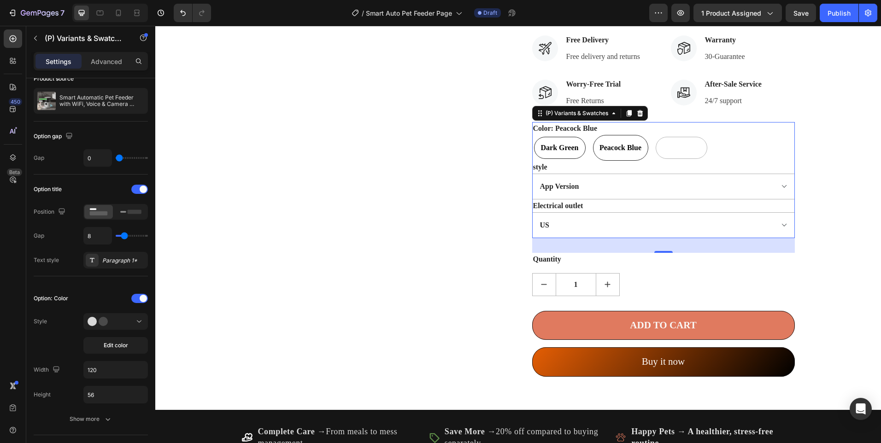
radio input "true"
click at [683, 147] on div at bounding box center [682, 148] width 52 height 22
click at [654, 135] on input "White White" at bounding box center [653, 135] width 0 height 0
radio input "true"
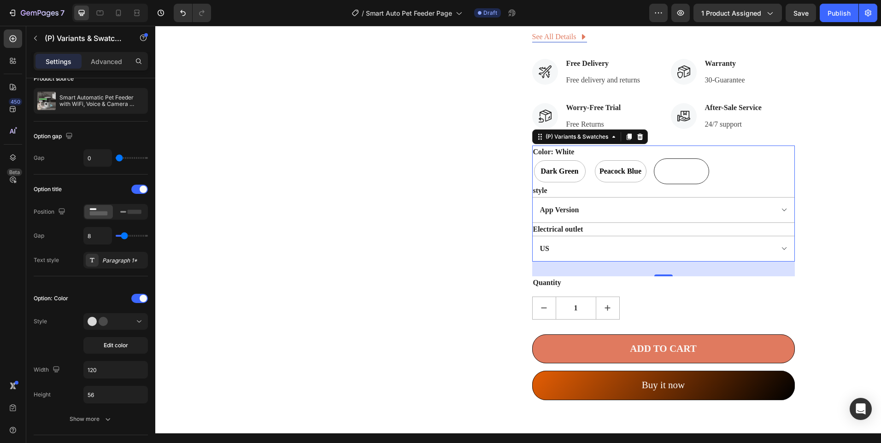
scroll to position [737, 0]
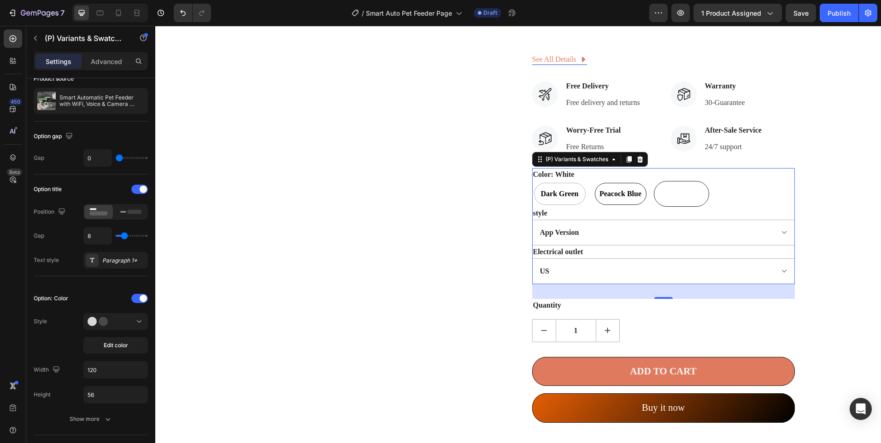
click at [617, 196] on span "Peacock Blue" at bounding box center [621, 193] width 46 height 11
click at [593, 181] on input "Peacock Blue Peacock Blue Peacock Blue" at bounding box center [593, 181] width 0 height 0
radio input "true"
click at [548, 190] on span "Dark Green" at bounding box center [559, 193] width 41 height 11
click at [532, 181] on input "Dark Green Dark Green Dark Green" at bounding box center [532, 181] width 0 height 0
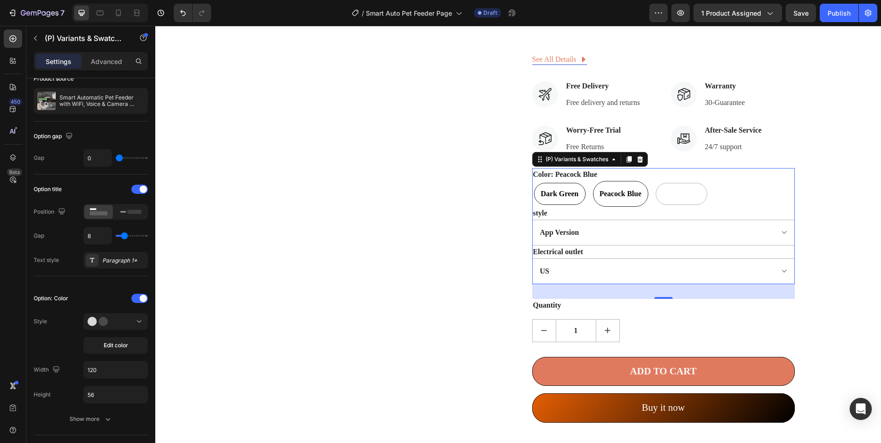
radio input "true"
click at [667, 187] on div at bounding box center [682, 194] width 52 height 22
click at [654, 181] on input "White White" at bounding box center [653, 181] width 0 height 0
radio input "true"
click at [672, 188] on div at bounding box center [681, 193] width 51 height 21
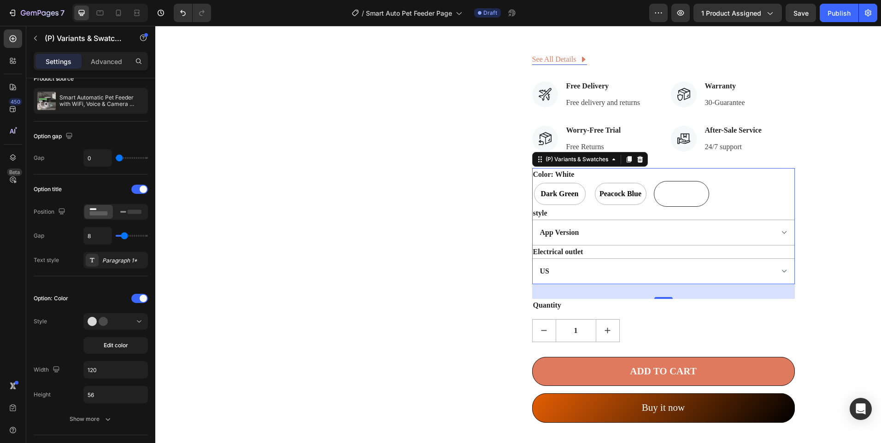
click at [654, 181] on input "White White" at bounding box center [653, 181] width 0 height 0
click at [672, 188] on div at bounding box center [681, 193] width 51 height 21
click at [654, 181] on input "White White" at bounding box center [653, 181] width 0 height 0
click at [672, 193] on div at bounding box center [681, 193] width 51 height 21
click at [654, 181] on input "White White" at bounding box center [653, 181] width 0 height 0
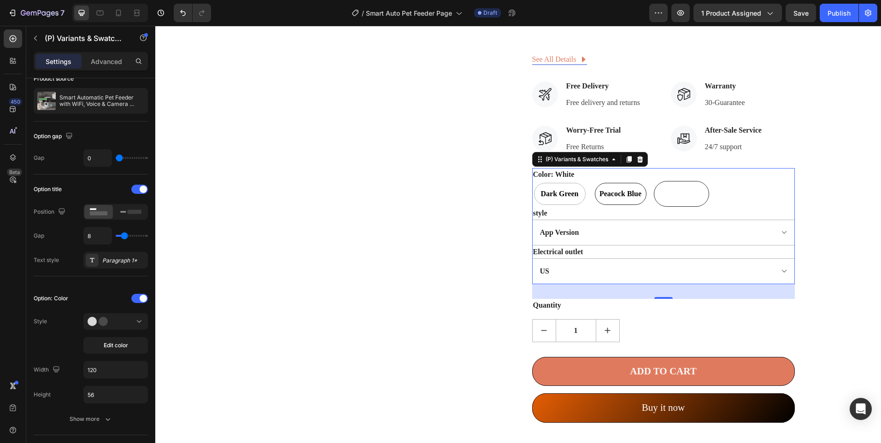
click at [604, 192] on span "Peacock Blue" at bounding box center [621, 193] width 46 height 11
click at [593, 181] on input "Peacock Blue Peacock Blue Peacock Blue" at bounding box center [593, 181] width 0 height 0
radio input "true"
click at [546, 187] on div "Dark Green" at bounding box center [560, 194] width 52 height 22
click at [532, 181] on input "Dark Green Dark Green Dark Green" at bounding box center [532, 181] width 0 height 0
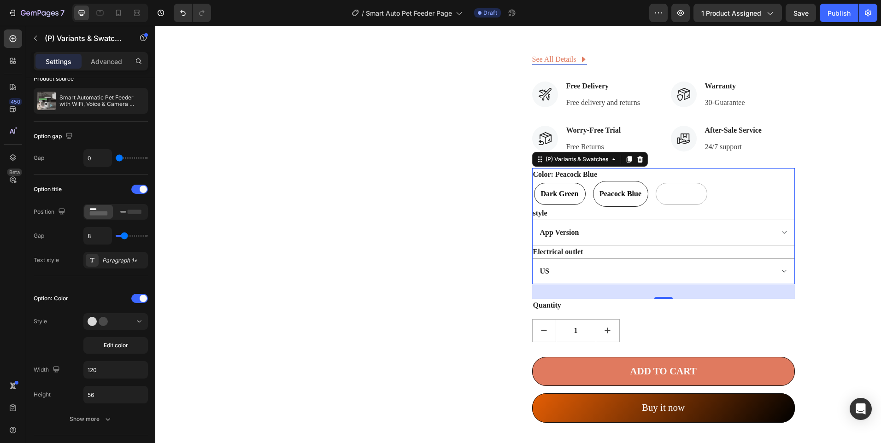
radio input "true"
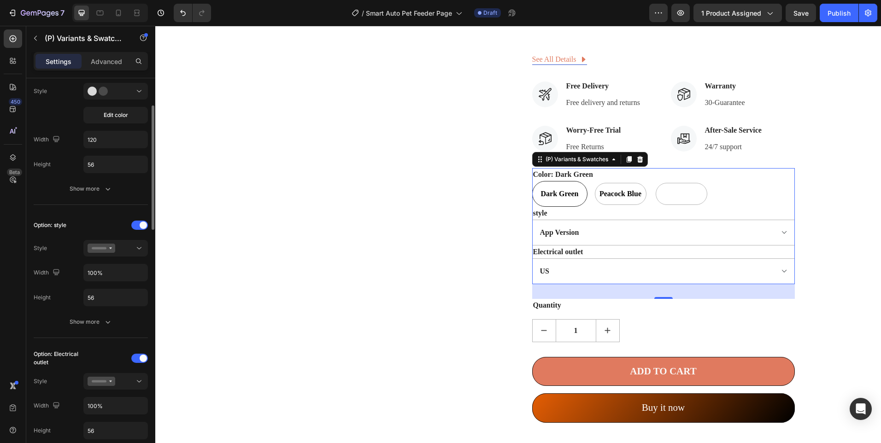
scroll to position [138, 0]
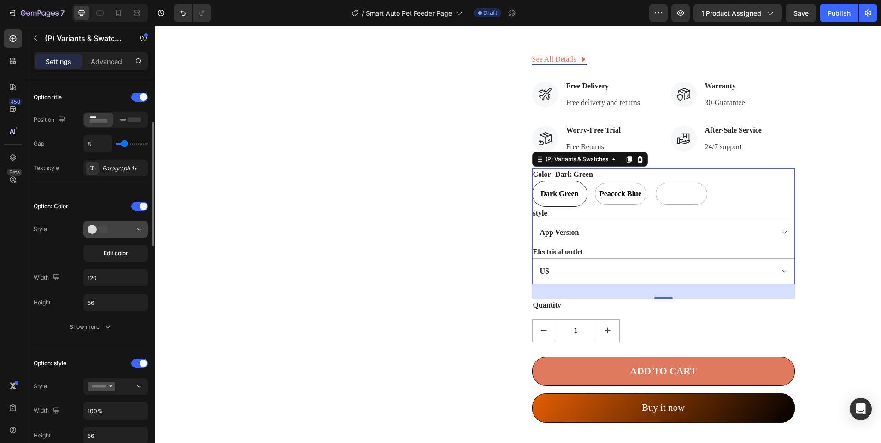
click at [126, 229] on div at bounding box center [116, 229] width 56 height 9
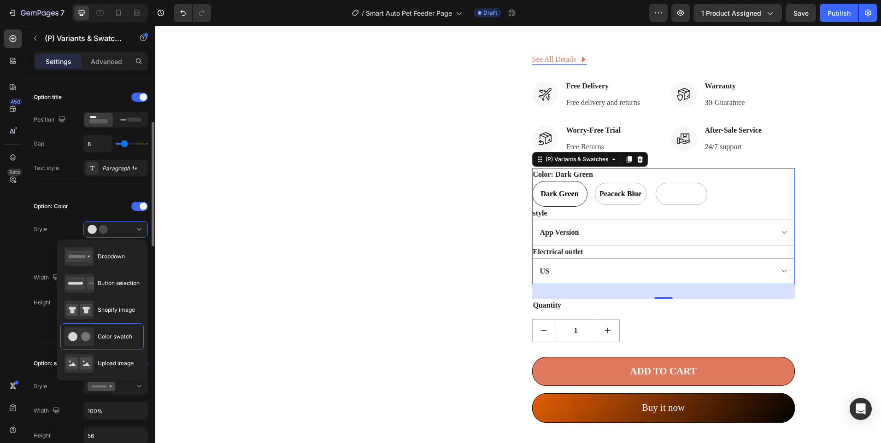
click at [44, 217] on div "Option: Color Style Edit color Width 120 Height 56 Show more" at bounding box center [91, 267] width 114 height 136
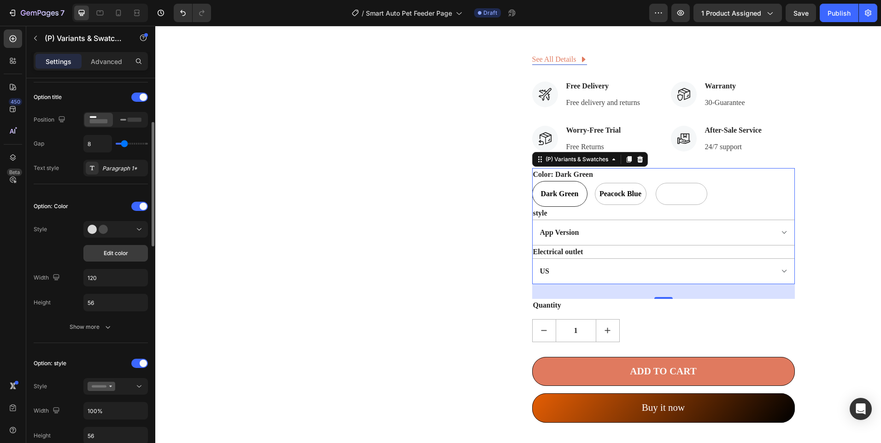
click at [121, 252] on span "Edit color" at bounding box center [116, 253] width 24 height 8
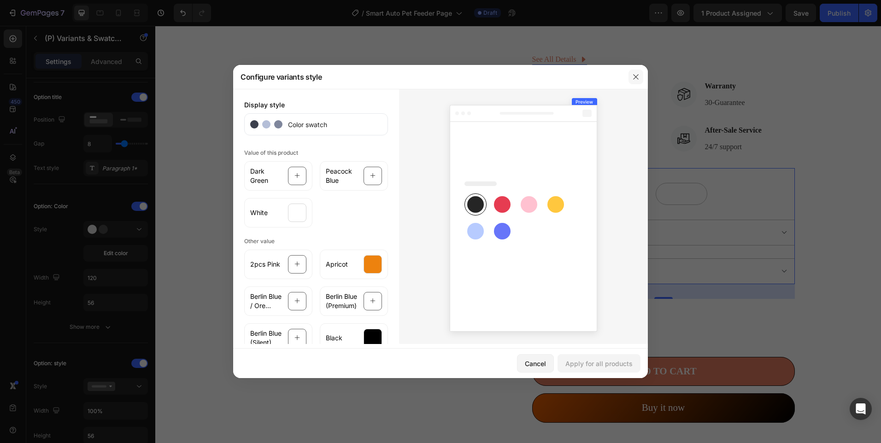
click at [635, 78] on icon "button" at bounding box center [635, 76] width 5 height 5
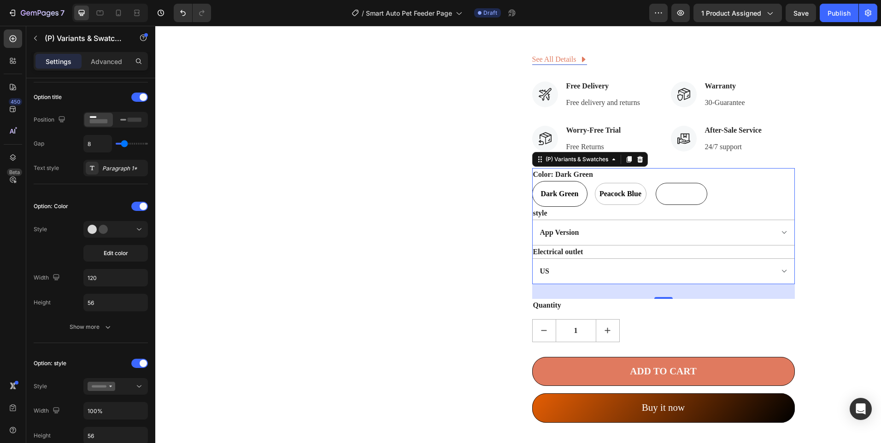
click at [670, 197] on div at bounding box center [682, 194] width 52 height 22
click at [654, 181] on input "White White" at bounding box center [653, 181] width 0 height 0
radio input "true"
click at [125, 246] on button "Edit color" at bounding box center [115, 253] width 65 height 17
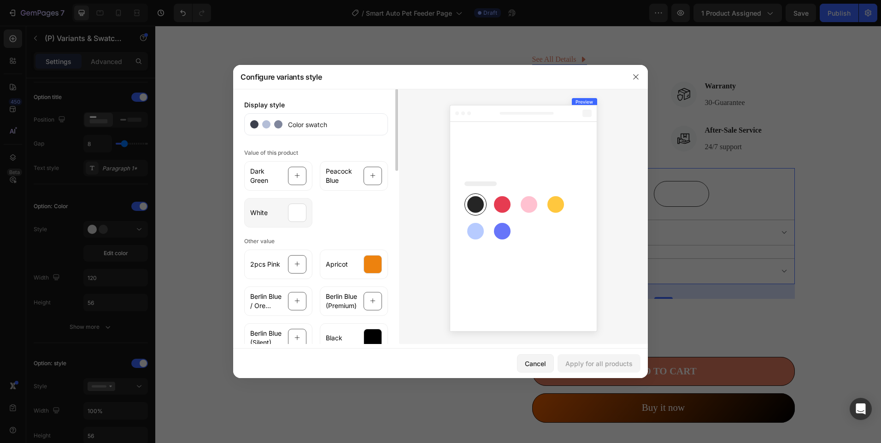
click at [299, 211] on div at bounding box center [297, 213] width 18 height 18
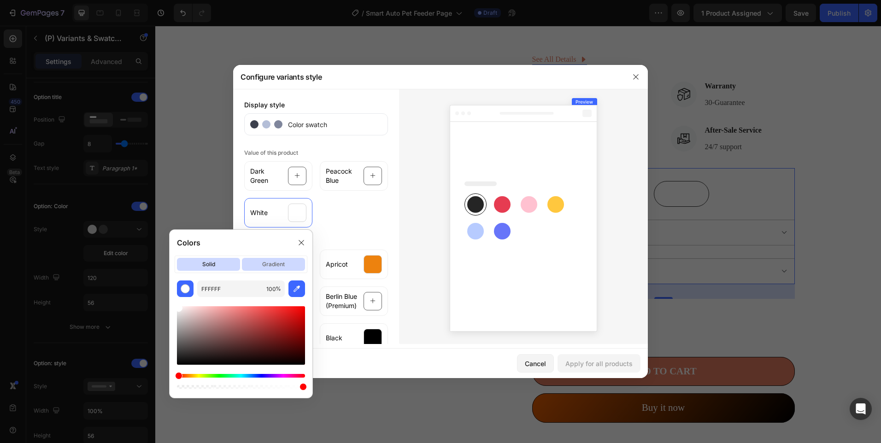
click at [252, 262] on p "gradient" at bounding box center [273, 264] width 63 height 13
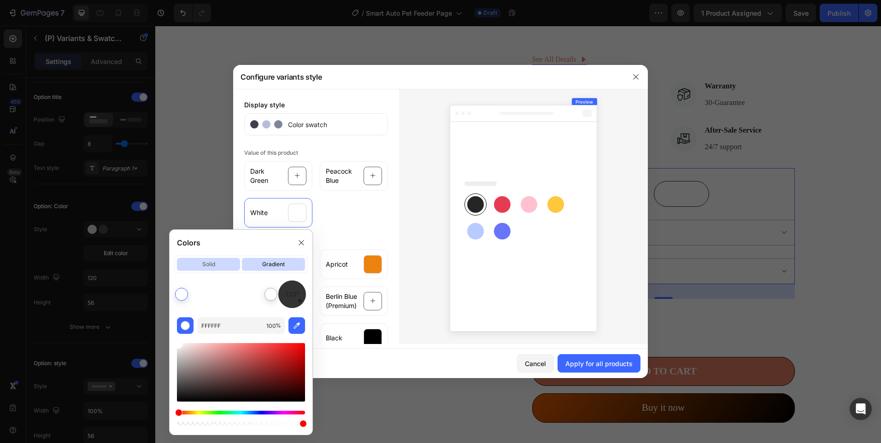
click at [222, 259] on p "solid" at bounding box center [208, 264] width 63 height 13
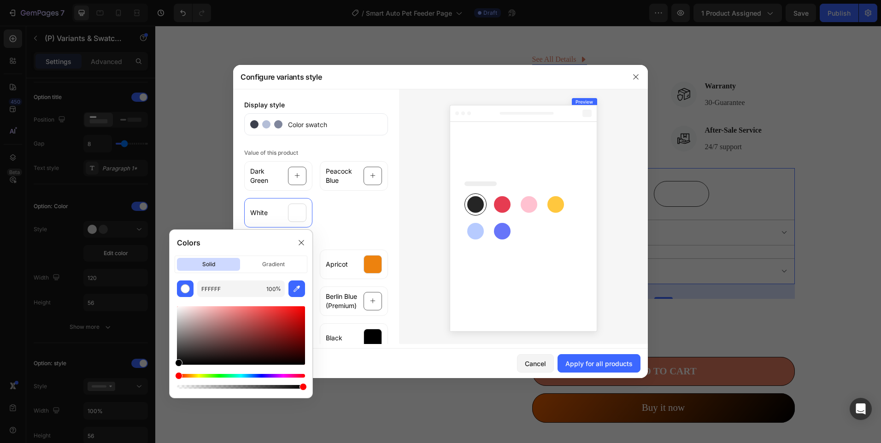
drag, startPoint x: 191, startPoint y: 320, endPoint x: 153, endPoint y: 379, distance: 70.0
click at [153, 0] on body "7 Version history / Smart Auto Pet Feeder Page Draft Preview 1 product assigned…" at bounding box center [440, 0] width 881 height 0
type input "000000"
click at [293, 243] on div "Colors" at bounding box center [241, 243] width 143 height 26
click at [297, 242] on div at bounding box center [301, 242] width 15 height 15
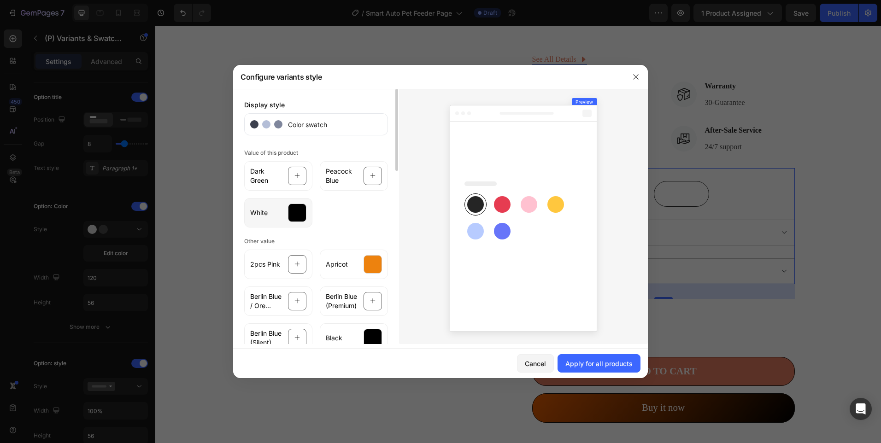
click at [299, 223] on div "White" at bounding box center [278, 212] width 68 height 29
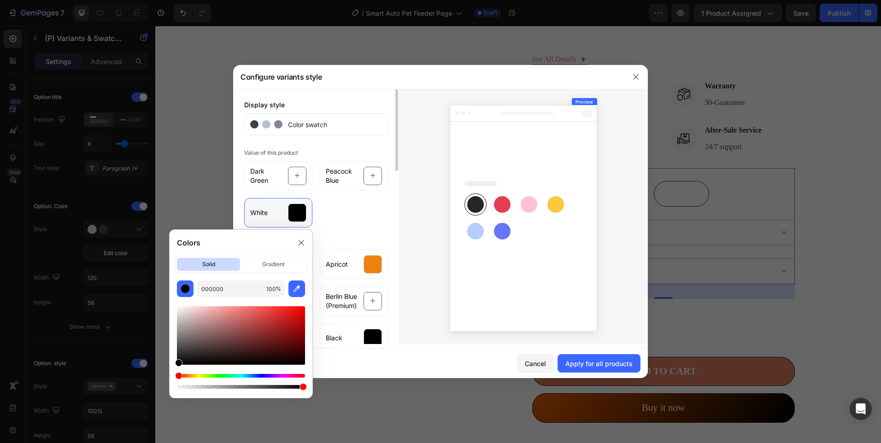
click at [299, 223] on div "White" at bounding box center [278, 212] width 68 height 29
click at [292, 212] on div at bounding box center [297, 213] width 18 height 18
click at [331, 217] on div "Dark Green Peacock Blue White" at bounding box center [316, 193] width 144 height 70
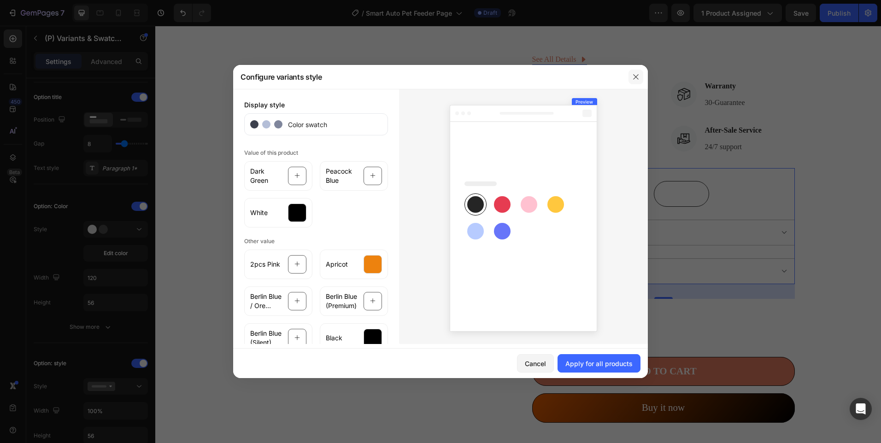
click at [636, 79] on icon "button" at bounding box center [635, 76] width 7 height 7
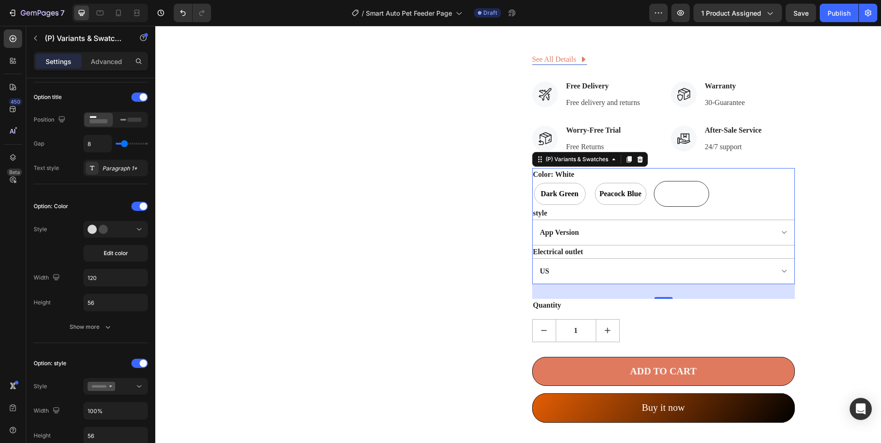
click at [676, 197] on div at bounding box center [681, 193] width 51 height 21
click at [654, 181] on input "White White" at bounding box center [653, 181] width 0 height 0
click at [130, 248] on button "Edit color" at bounding box center [115, 253] width 65 height 17
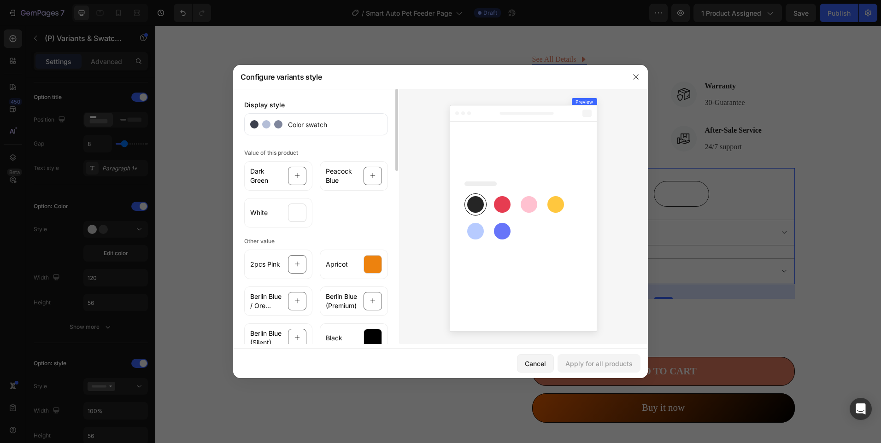
scroll to position [92, 0]
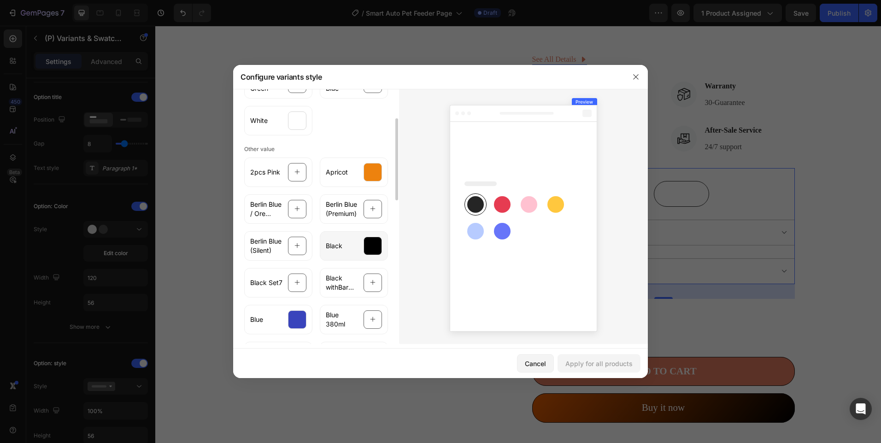
click at [366, 240] on div at bounding box center [373, 246] width 18 height 18
click at [276, 126] on div "White" at bounding box center [278, 120] width 68 height 29
click at [366, 217] on div at bounding box center [373, 209] width 18 height 18
click at [357, 176] on div "Apricot" at bounding box center [354, 172] width 68 height 29
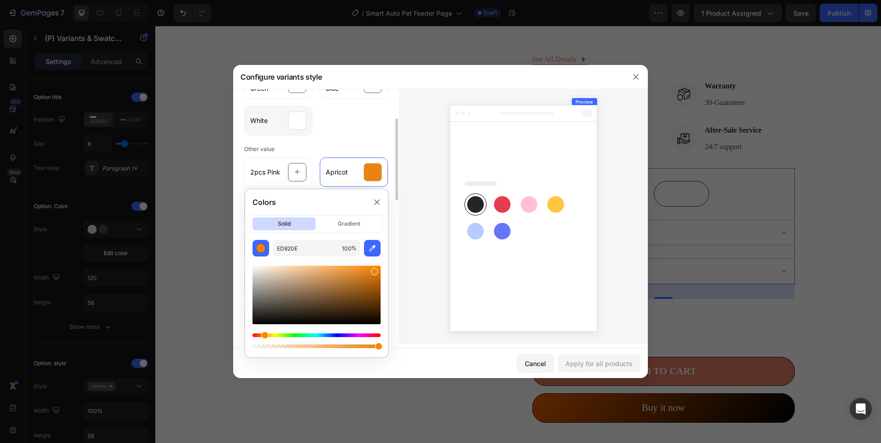
click at [280, 119] on div "White" at bounding box center [278, 120] width 68 height 29
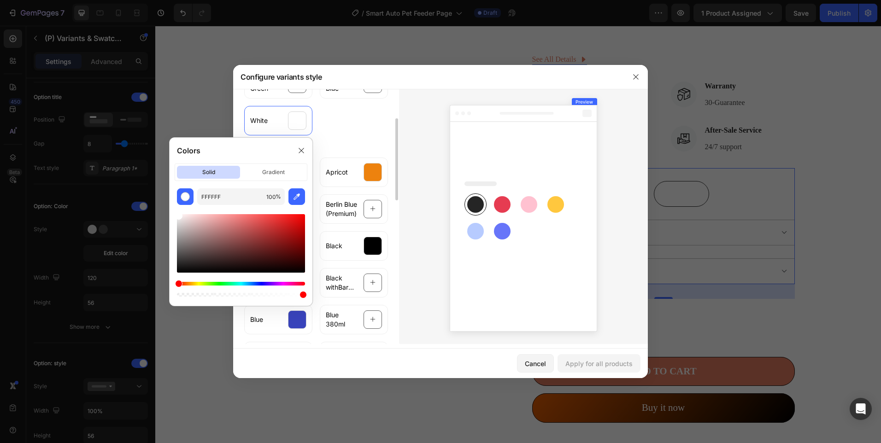
click at [323, 130] on div "Dark Green Peacock Blue White" at bounding box center [316, 100] width 144 height 70
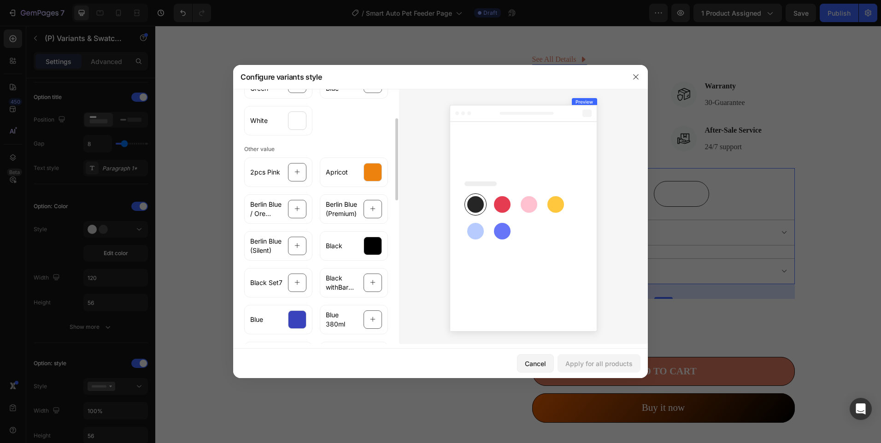
scroll to position [0, 0]
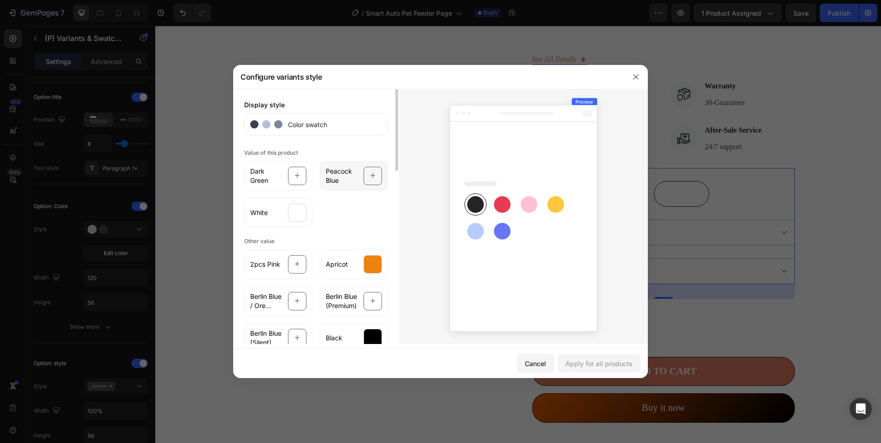
click at [343, 172] on span "Peacock Blue" at bounding box center [342, 176] width 32 height 18
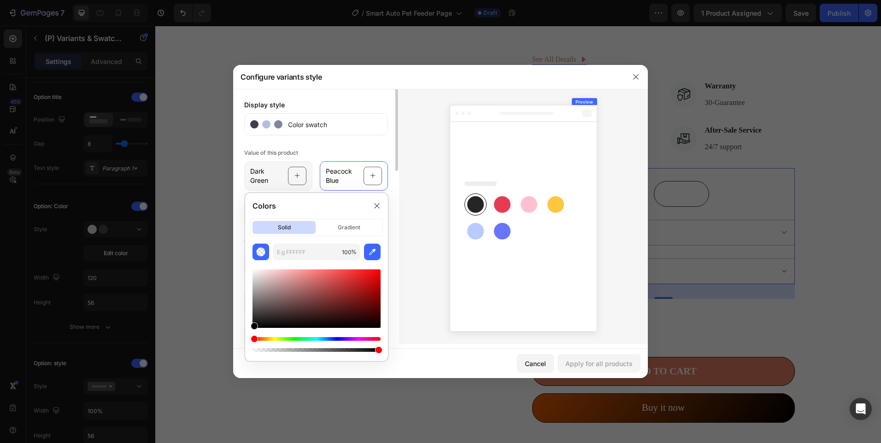
click at [292, 177] on div at bounding box center [297, 176] width 18 height 18
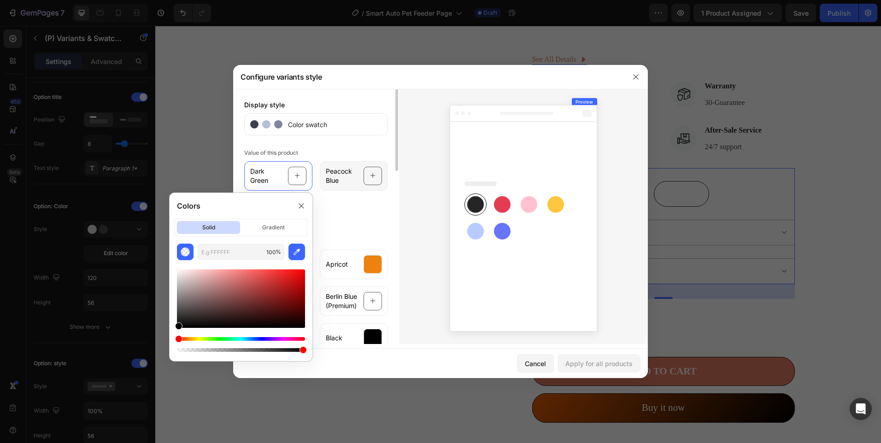
click at [342, 182] on span "Peacock Blue" at bounding box center [342, 176] width 32 height 18
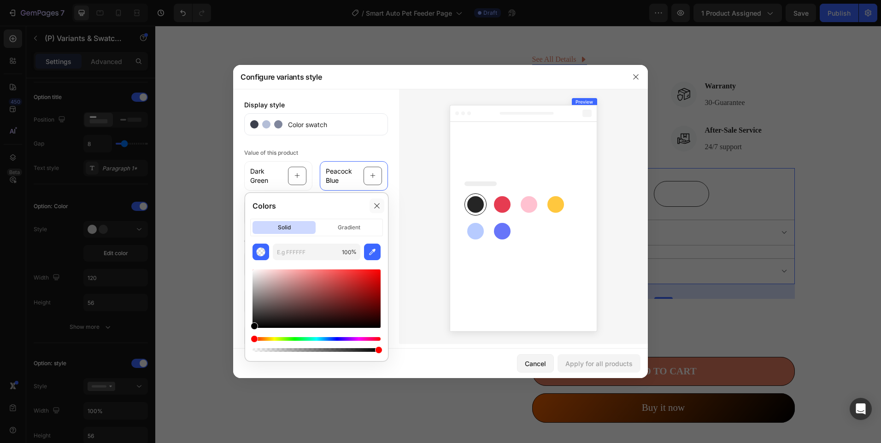
click at [381, 201] on div at bounding box center [377, 206] width 15 height 15
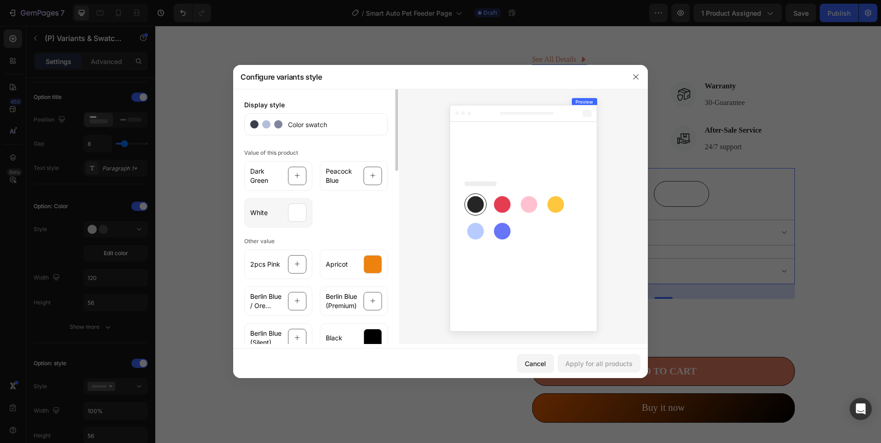
click at [274, 215] on div "White" at bounding box center [278, 212] width 68 height 29
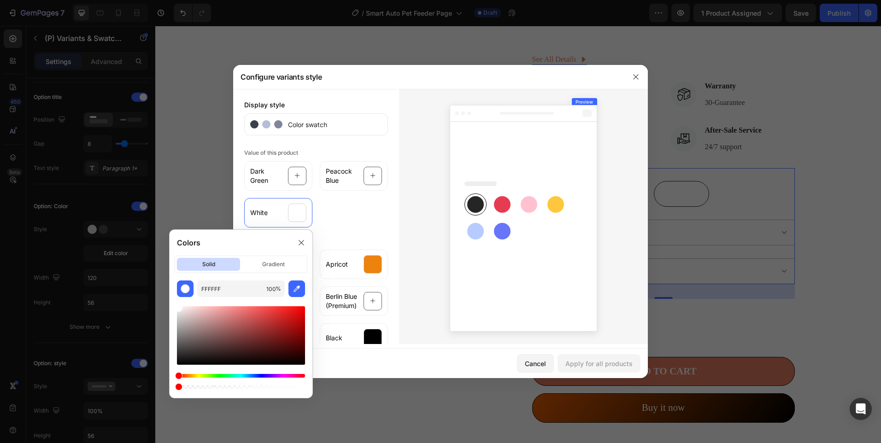
drag, startPoint x: 302, startPoint y: 387, endPoint x: 148, endPoint y: 390, distance: 154.4
click at [149, 0] on body "7 Version history / Smart Auto Pet Feeder Page Draft Preview 1 product assigned…" at bounding box center [440, 0] width 881 height 0
type input "0"
click at [183, 293] on img "button" at bounding box center [185, 288] width 9 height 9
click at [184, 287] on img "button" at bounding box center [185, 288] width 9 height 9
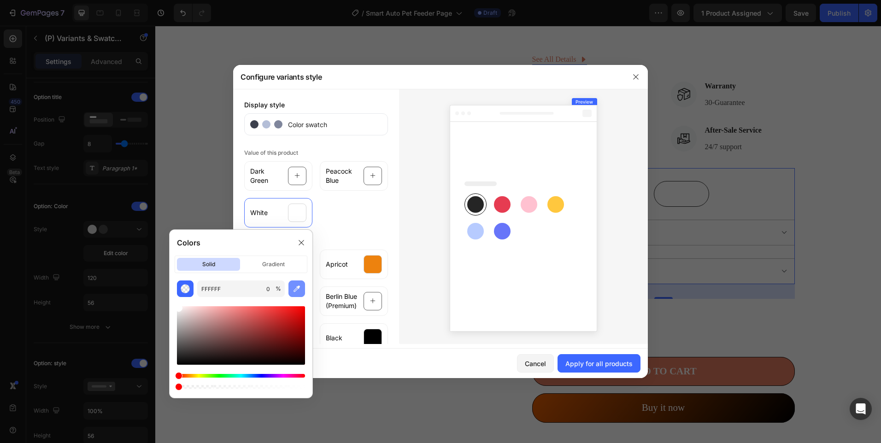
click at [298, 284] on button "button" at bounding box center [296, 289] width 17 height 17
type input "7190FF"
type input "100"
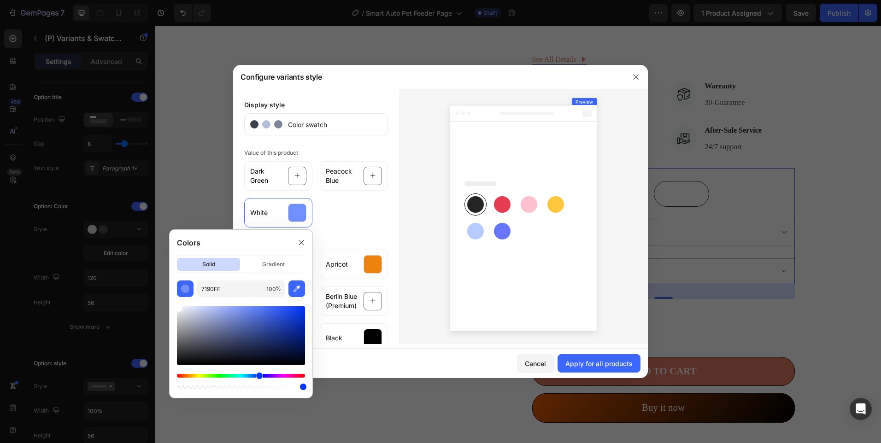
drag, startPoint x: 246, startPoint y: 309, endPoint x: 165, endPoint y: 291, distance: 83.1
click at [165, 0] on body "7 Version history / Smart Auto Pet Feeder Page Draft Preview 1 product assigned…" at bounding box center [440, 0] width 881 height 0
type input "FFFFFF"
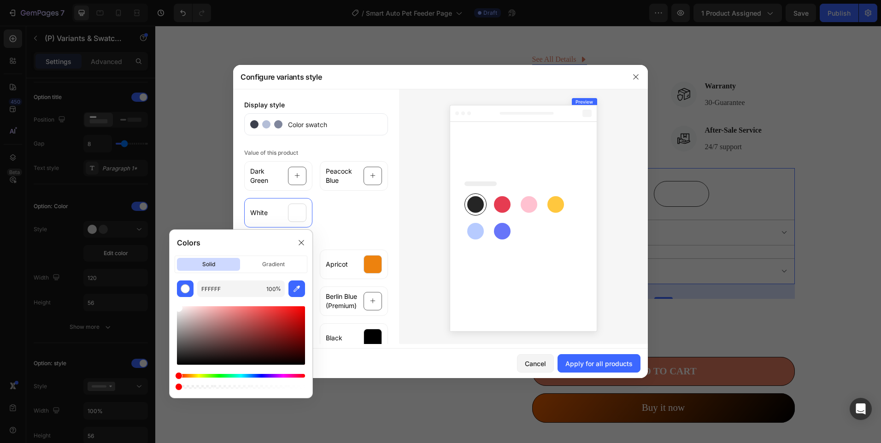
drag, startPoint x: 245, startPoint y: 385, endPoint x: 150, endPoint y: 379, distance: 95.6
click at [150, 0] on body "7 Version history / Smart Auto Pet Feeder Page Draft Preview 1 product assigned…" at bounding box center [440, 0] width 881 height 0
type input "0"
click at [274, 257] on div "solid gradient" at bounding box center [241, 265] width 133 height 18
click at [276, 267] on p "gradient" at bounding box center [273, 264] width 63 height 13
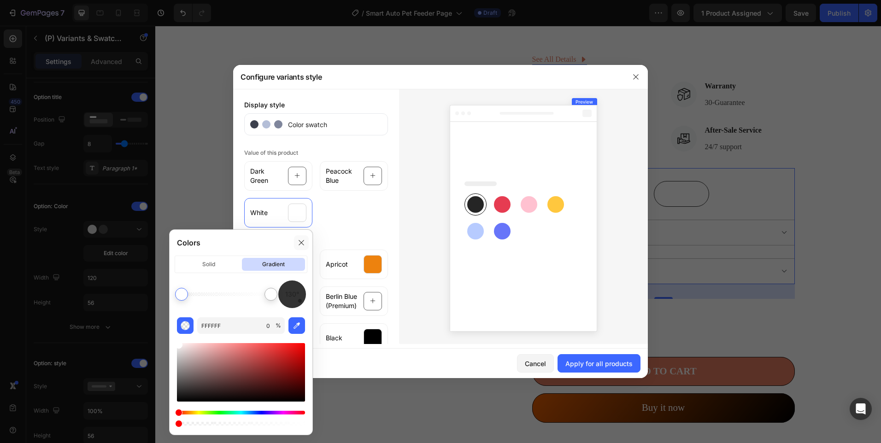
click at [298, 242] on icon at bounding box center [301, 242] width 7 height 7
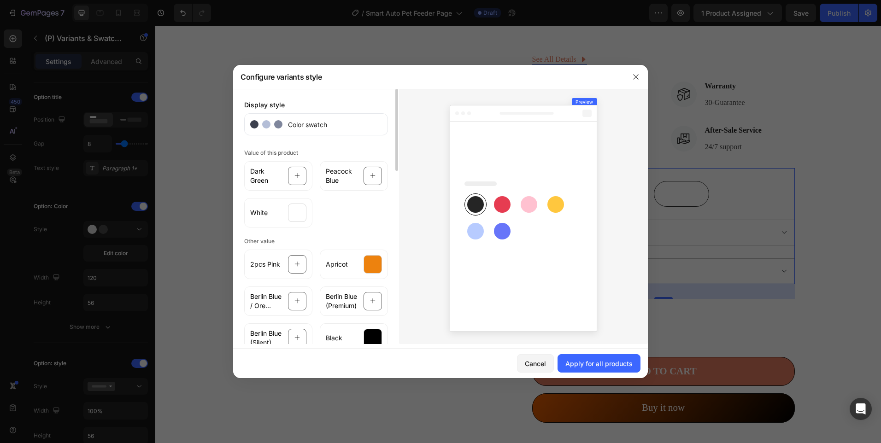
click at [320, 209] on div "Dark Green Peacock Blue White" at bounding box center [316, 193] width 144 height 70
click at [279, 216] on div "White" at bounding box center [278, 212] width 68 height 29
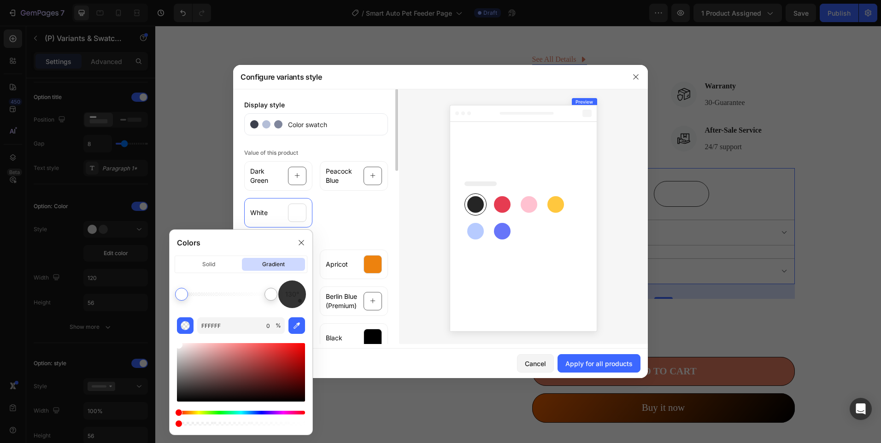
click at [338, 224] on div "Dark Green Peacock Blue White" at bounding box center [316, 193] width 144 height 70
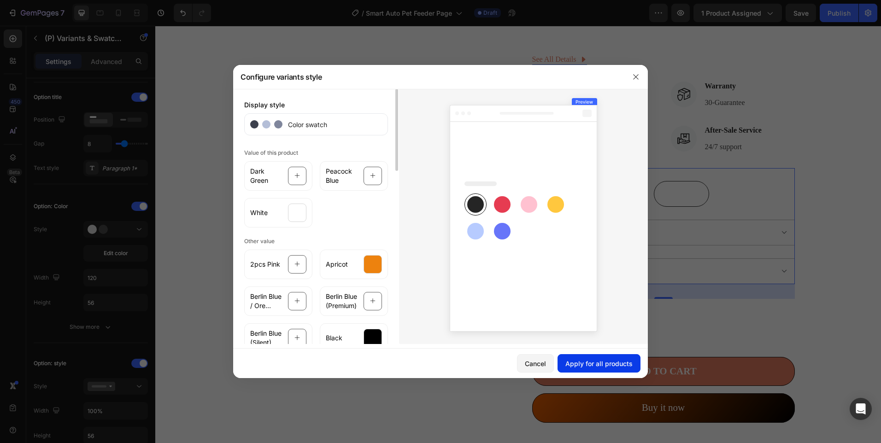
click at [581, 357] on button "Apply for all products" at bounding box center [598, 363] width 83 height 18
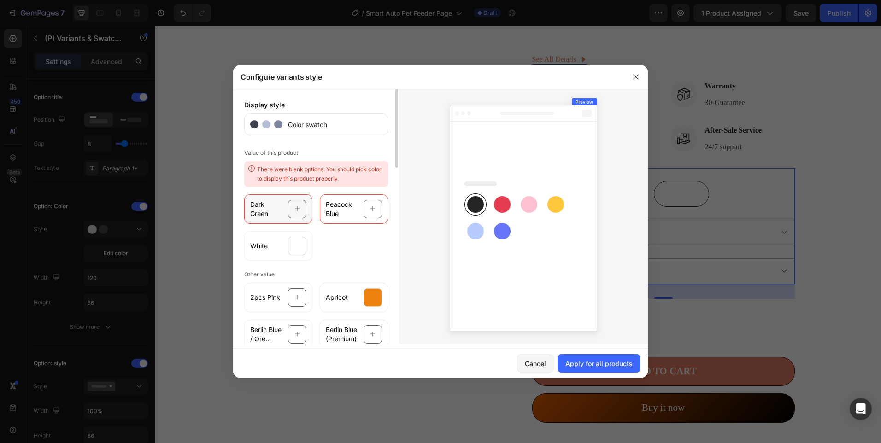
click at [296, 215] on icon at bounding box center [297, 209] width 6 height 18
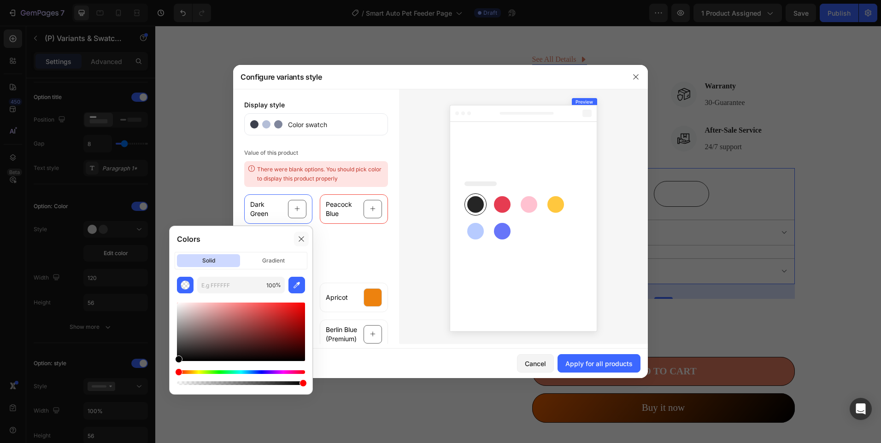
click at [297, 238] on div at bounding box center [301, 239] width 15 height 15
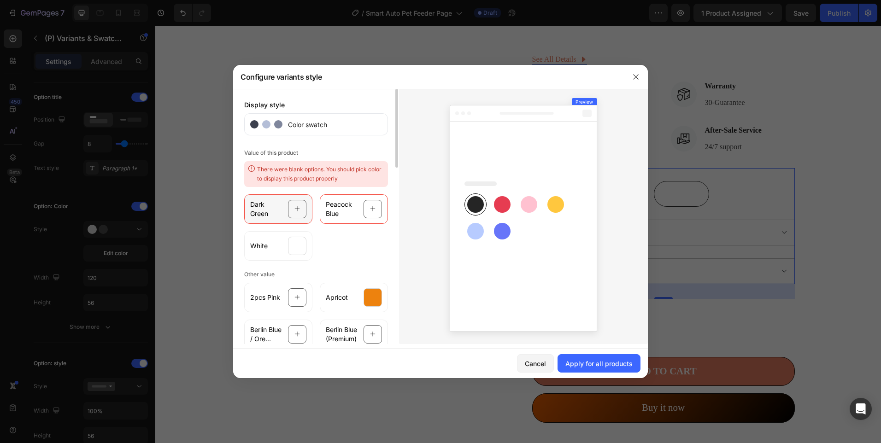
click at [296, 217] on icon at bounding box center [297, 209] width 6 height 18
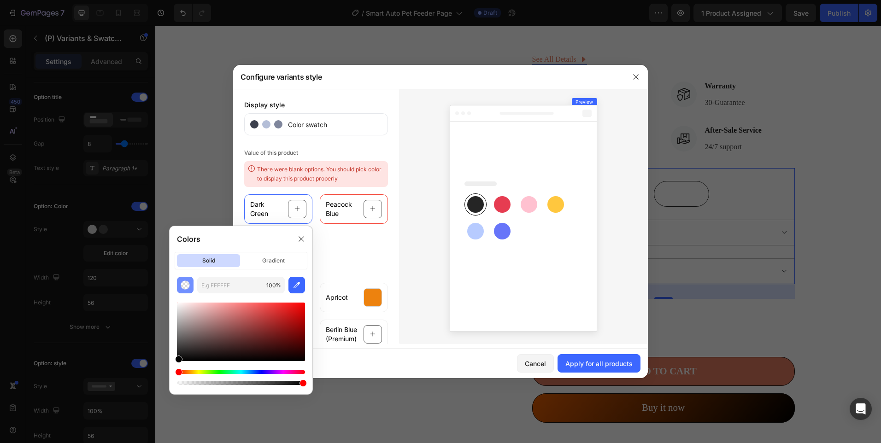
click at [188, 287] on img "button" at bounding box center [185, 285] width 9 height 9
click at [303, 241] on icon at bounding box center [301, 238] width 7 height 7
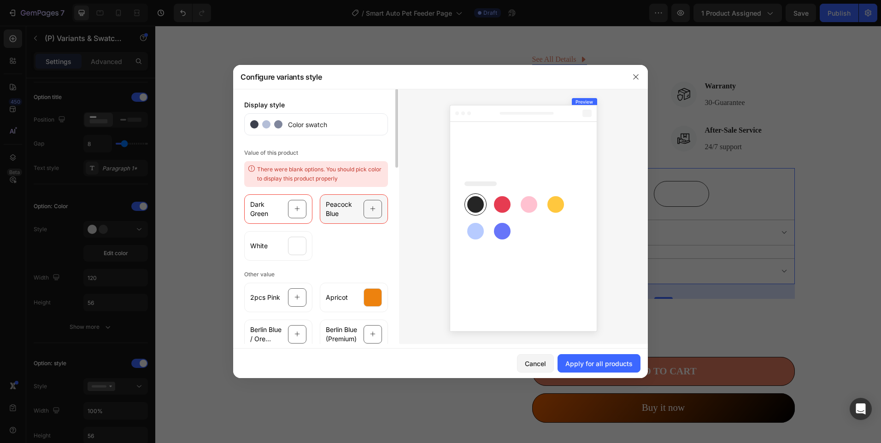
click at [331, 219] on div "Peacock Blue" at bounding box center [354, 208] width 68 height 29
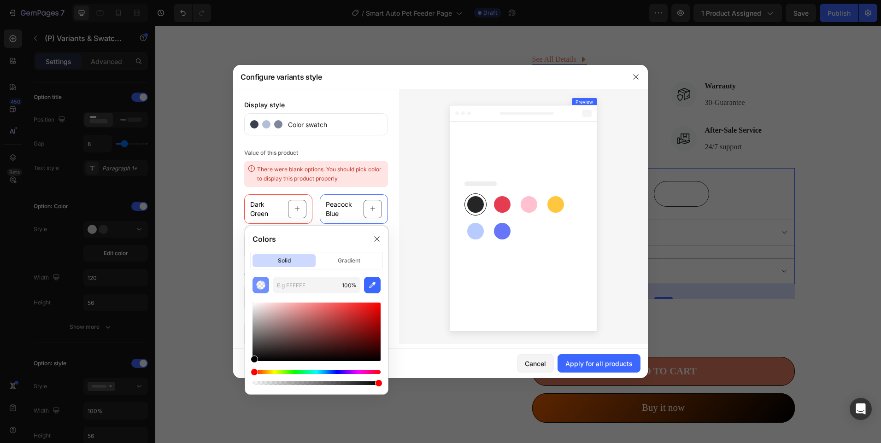
click at [253, 282] on button "button" at bounding box center [260, 285] width 17 height 17
click at [373, 234] on div at bounding box center [377, 239] width 15 height 15
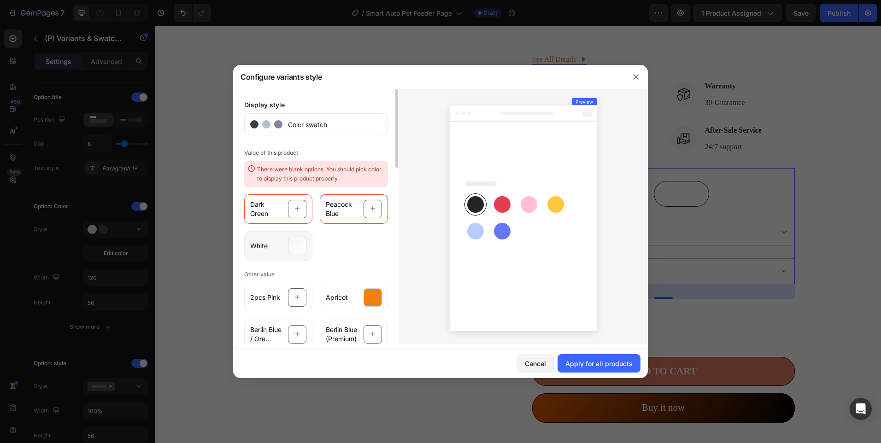
click at [259, 249] on span "White" at bounding box center [259, 245] width 18 height 9
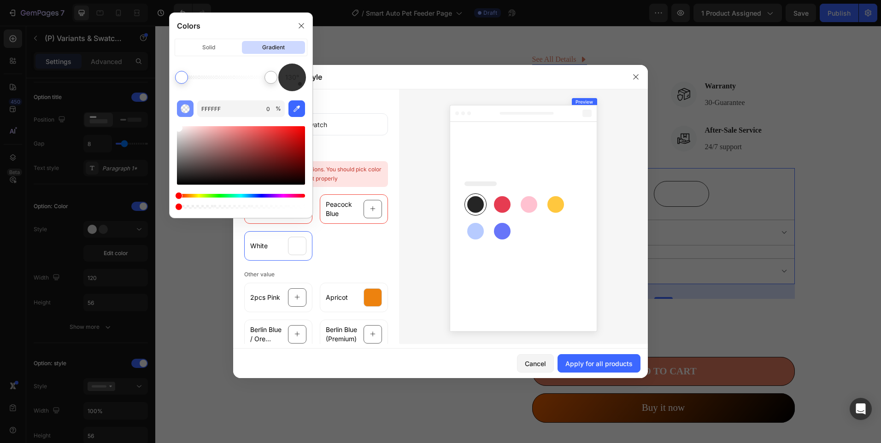
click at [186, 112] on img "button" at bounding box center [185, 108] width 9 height 9
click at [305, 22] on div at bounding box center [301, 25] width 15 height 15
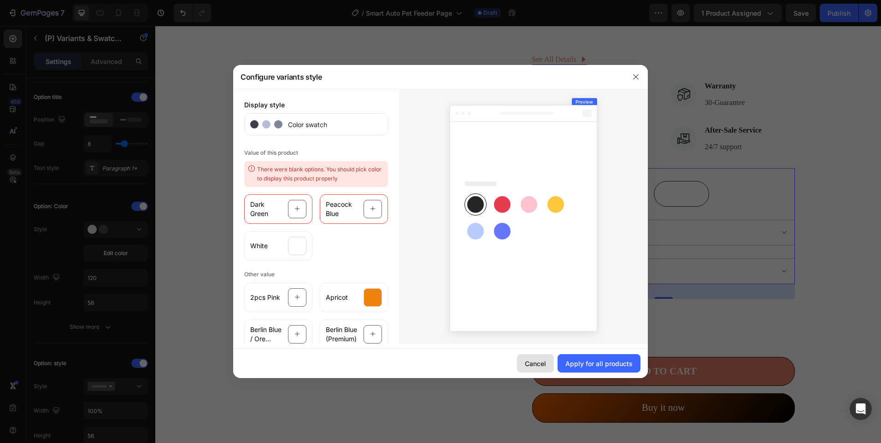
drag, startPoint x: 530, startPoint y: 364, endPoint x: 375, endPoint y: 337, distance: 157.6
click at [530, 364] on div "Cancel" at bounding box center [535, 364] width 21 height 10
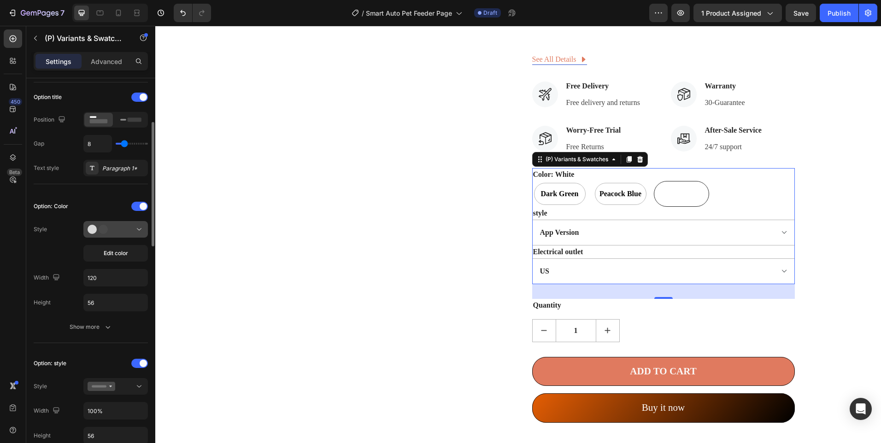
click at [125, 229] on div at bounding box center [116, 229] width 56 height 9
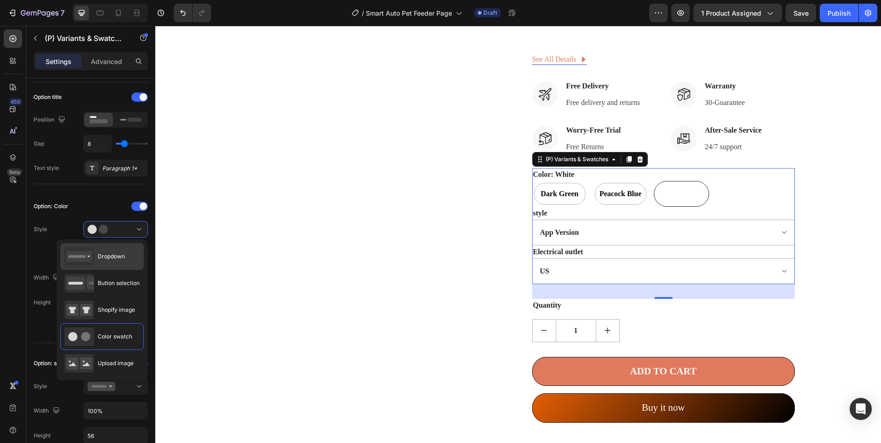
click at [108, 261] on span "Dropdown" at bounding box center [111, 256] width 27 height 8
type input "100%"
select select "White"
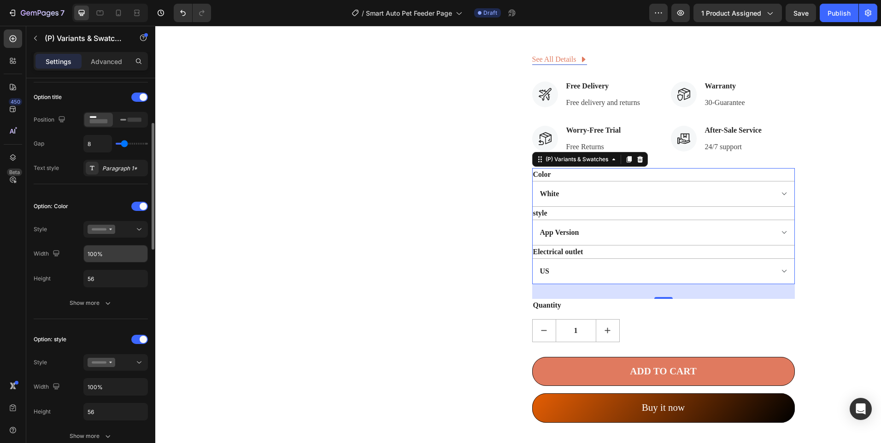
click at [124, 249] on input "100%" at bounding box center [116, 254] width 64 height 17
click at [133, 227] on div at bounding box center [116, 229] width 56 height 9
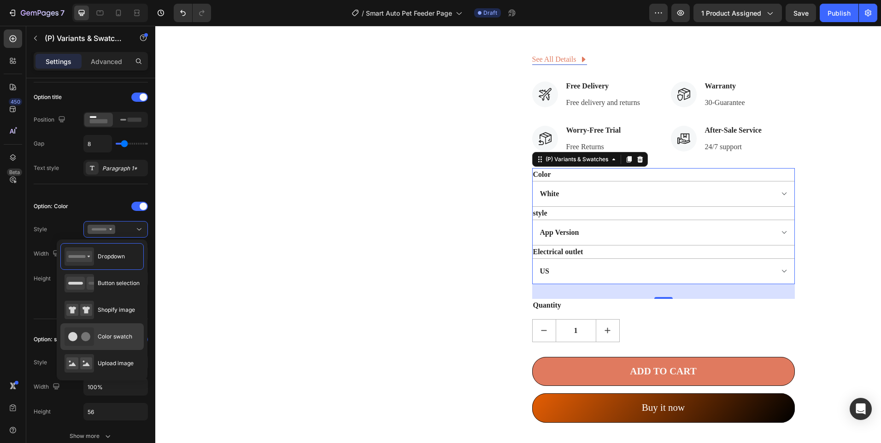
click at [120, 328] on div "Color swatch" at bounding box center [99, 337] width 68 height 18
type input "120"
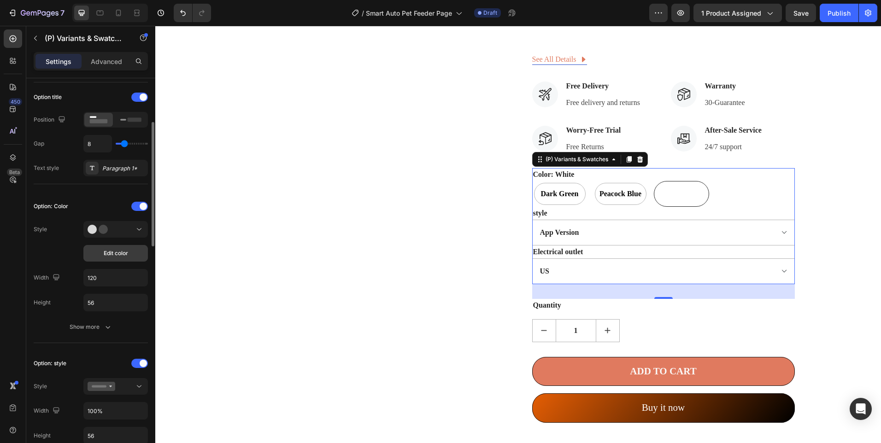
click at [124, 252] on span "Edit color" at bounding box center [116, 253] width 24 height 8
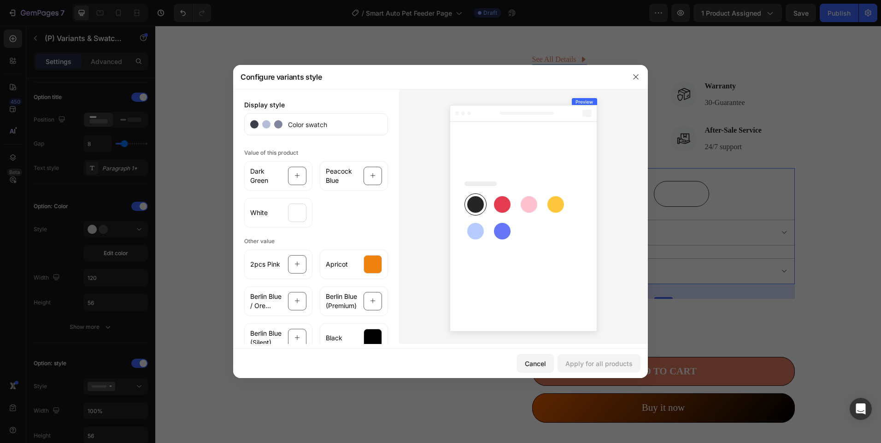
click at [81, 241] on div at bounding box center [440, 221] width 881 height 443
click at [638, 70] on button "button" at bounding box center [635, 77] width 15 height 15
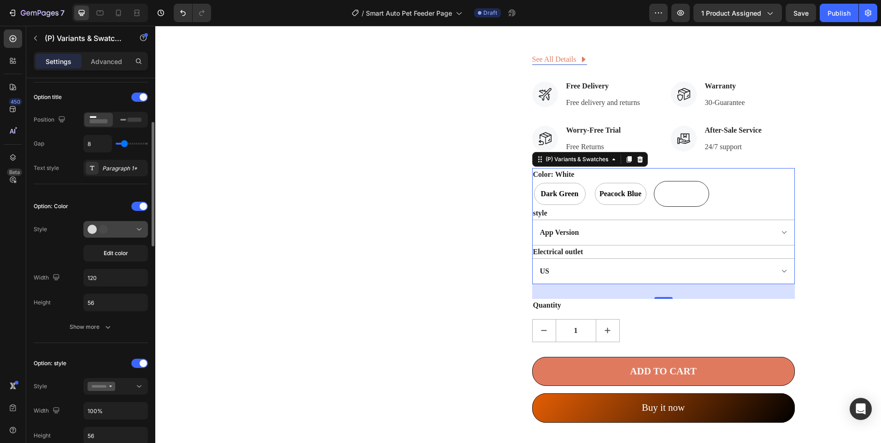
click at [128, 233] on div at bounding box center [116, 229] width 56 height 9
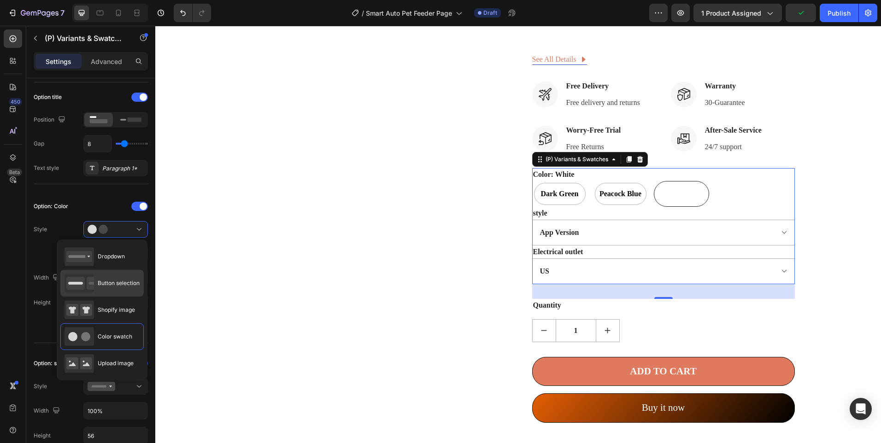
click at [106, 283] on span "Button selection" at bounding box center [119, 283] width 42 height 8
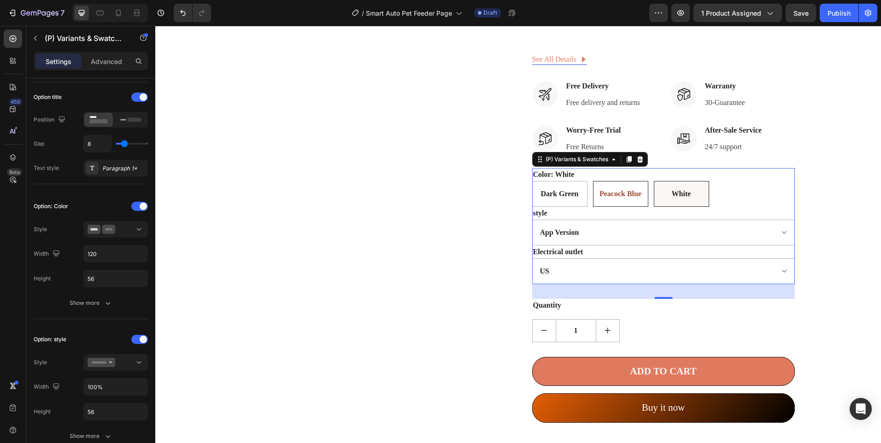
click at [612, 198] on div "Peacock Blue" at bounding box center [620, 194] width 42 height 18
click at [593, 181] on input "Peacock Blue Peacock Blue Peacock Blue" at bounding box center [593, 181] width 0 height 0
radio input "true"
click at [562, 201] on div "Dark Green" at bounding box center [560, 194] width 38 height 18
click at [532, 181] on input "Dark Green Dark Green Dark Green" at bounding box center [532, 181] width 0 height 0
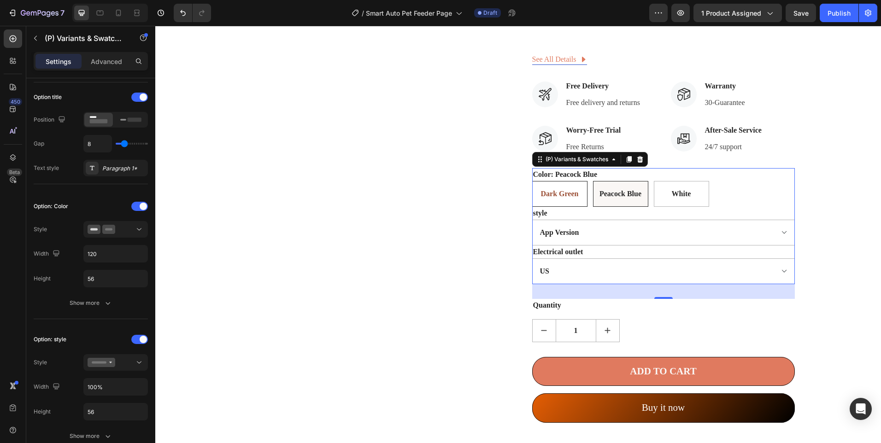
radio input "true"
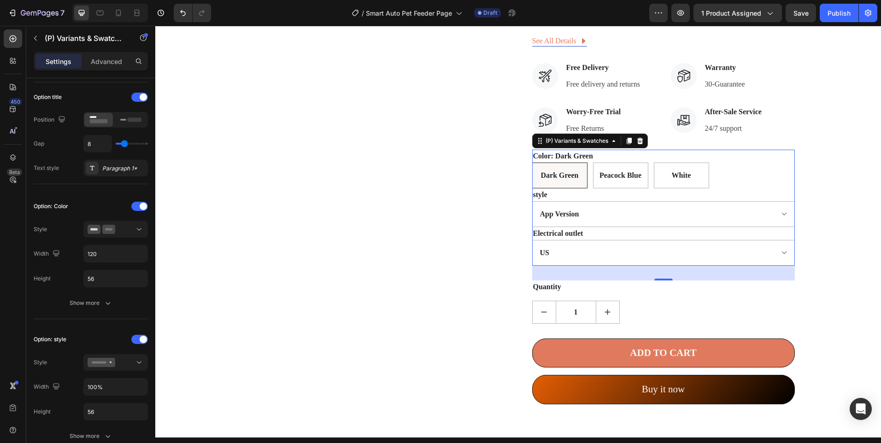
scroll to position [829, 0]
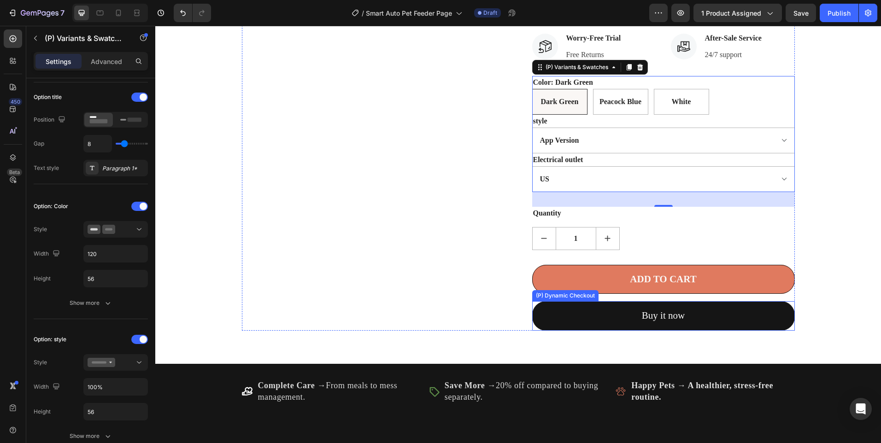
click at [590, 314] on button "Buy it now" at bounding box center [663, 315] width 263 height 29
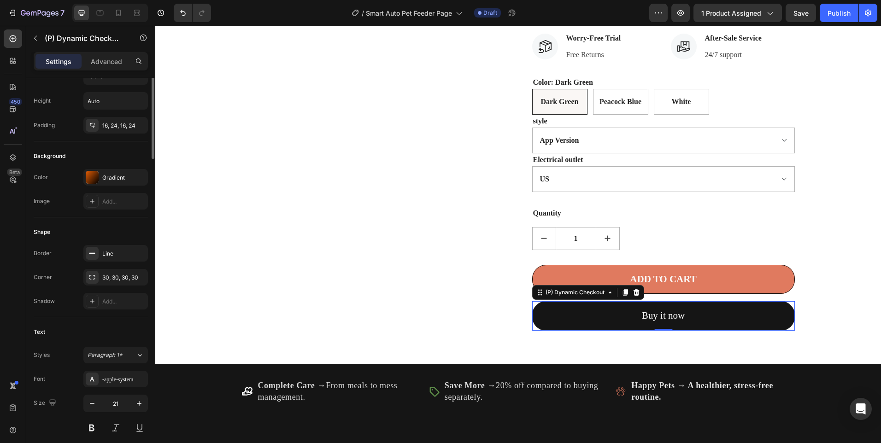
scroll to position [0, 0]
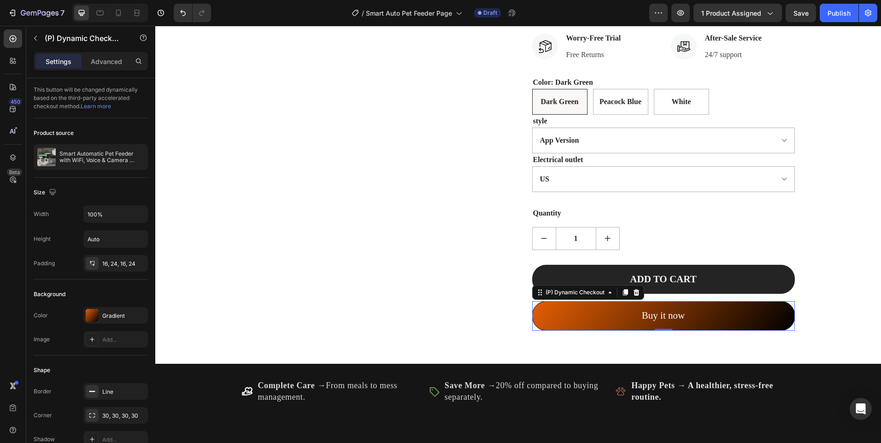
click at [563, 282] on button "ADD TO CART" at bounding box center [663, 279] width 263 height 29
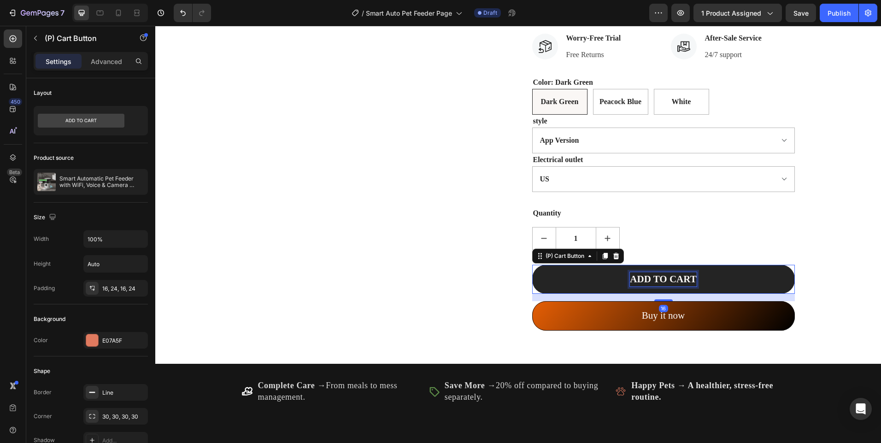
click at [676, 275] on div "ADD TO CART" at bounding box center [663, 279] width 66 height 15
click at [676, 275] on p "ADD TO CART" at bounding box center [663, 279] width 66 height 15
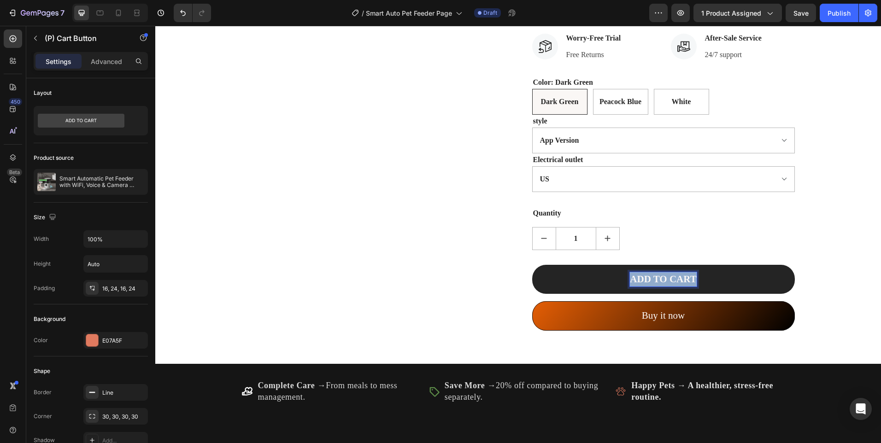
click at [676, 275] on p "ADD TO CART" at bounding box center [663, 279] width 66 height 15
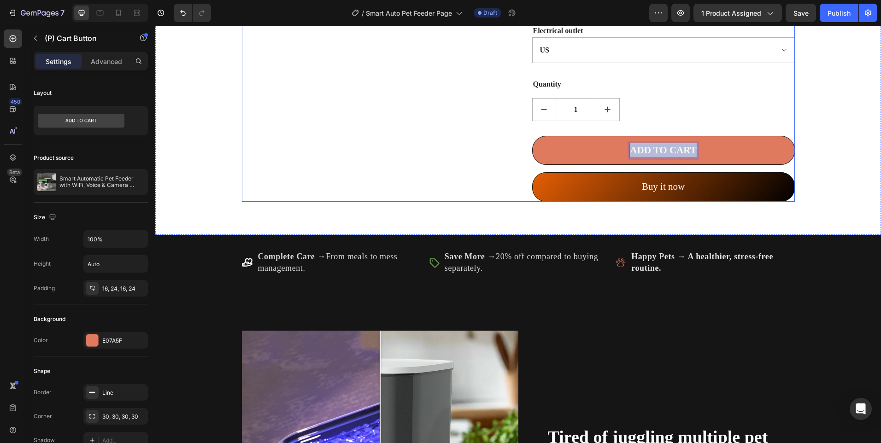
scroll to position [1060, 0]
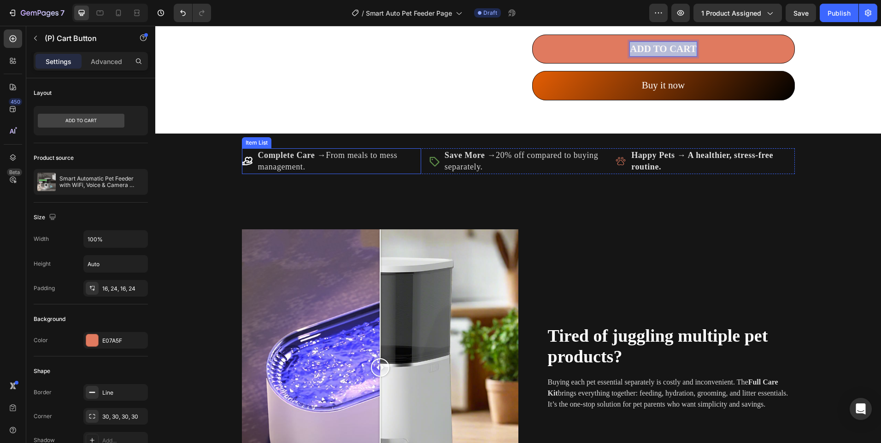
click at [287, 159] on strong "Complete Care →" at bounding box center [292, 155] width 68 height 9
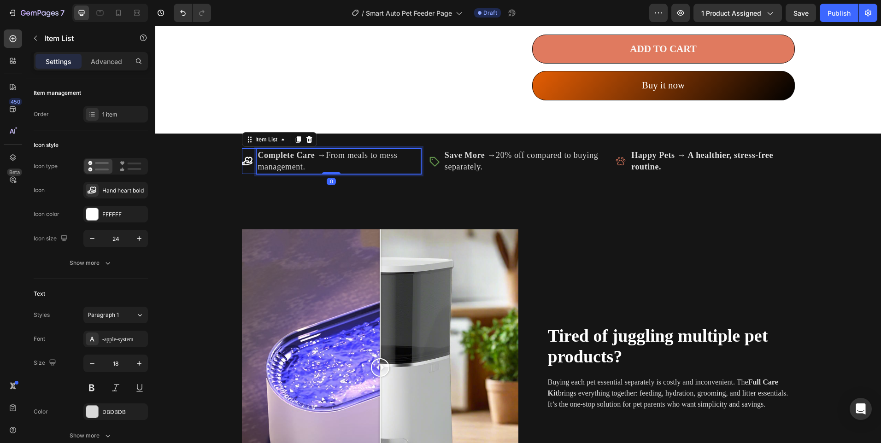
click at [287, 159] on strong "Complete Care →" at bounding box center [292, 155] width 68 height 9
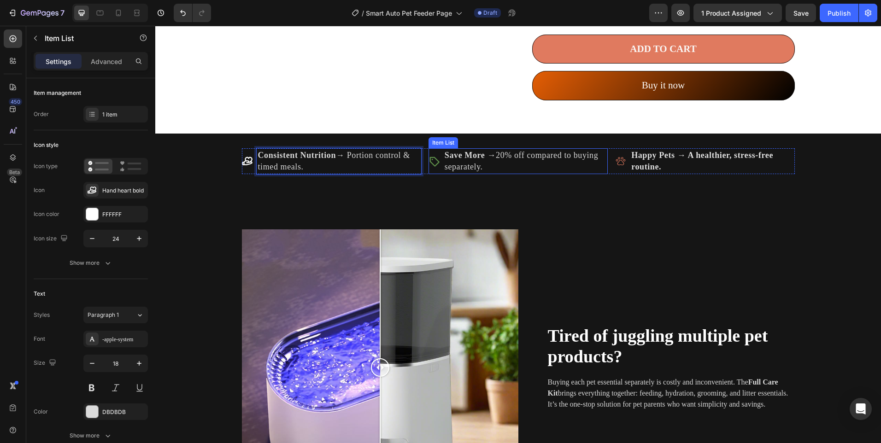
click at [472, 152] on strong "Save More →" at bounding box center [470, 155] width 51 height 9
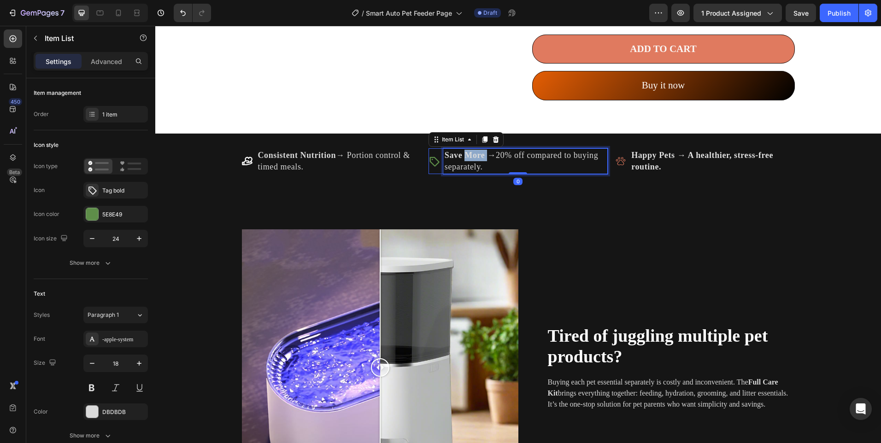
click at [472, 152] on strong "Save More →" at bounding box center [470, 155] width 51 height 9
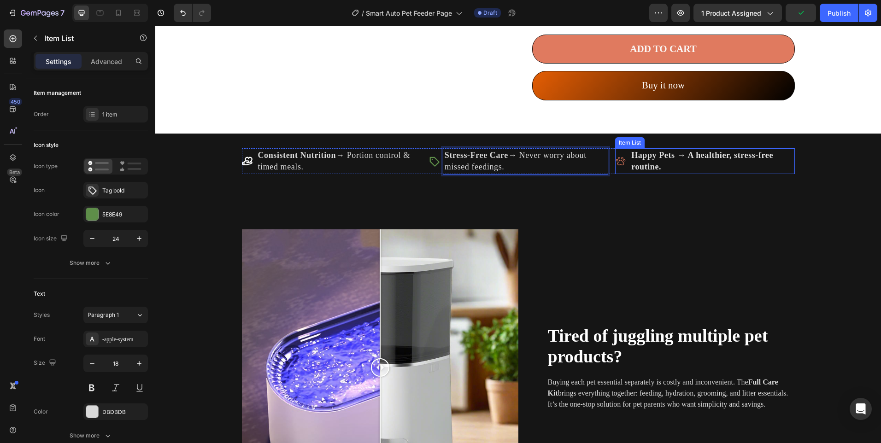
click at [656, 160] on p "Happy Pets → A healthier, stress-free routine." at bounding box center [712, 161] width 162 height 23
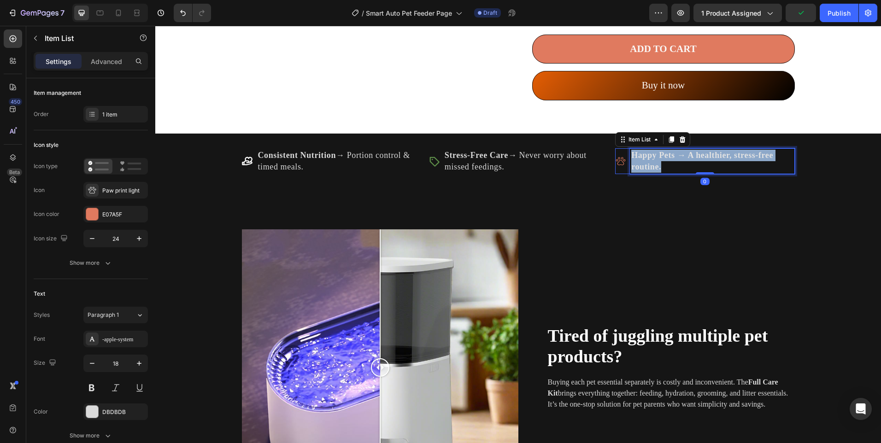
click at [656, 159] on strong "Happy Pets → A healthier, stress-free routine." at bounding box center [702, 161] width 142 height 21
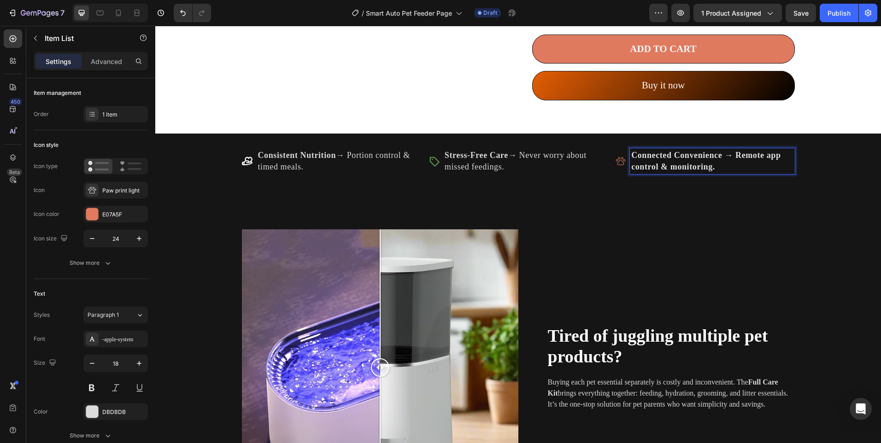
click at [618, 161] on icon at bounding box center [620, 161] width 11 height 11
click at [96, 189] on icon at bounding box center [92, 190] width 9 height 9
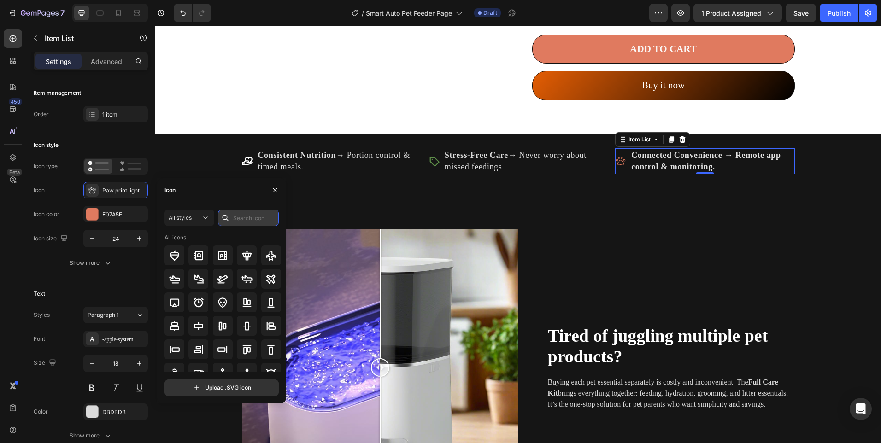
click at [257, 217] on input "text" at bounding box center [248, 218] width 61 height 17
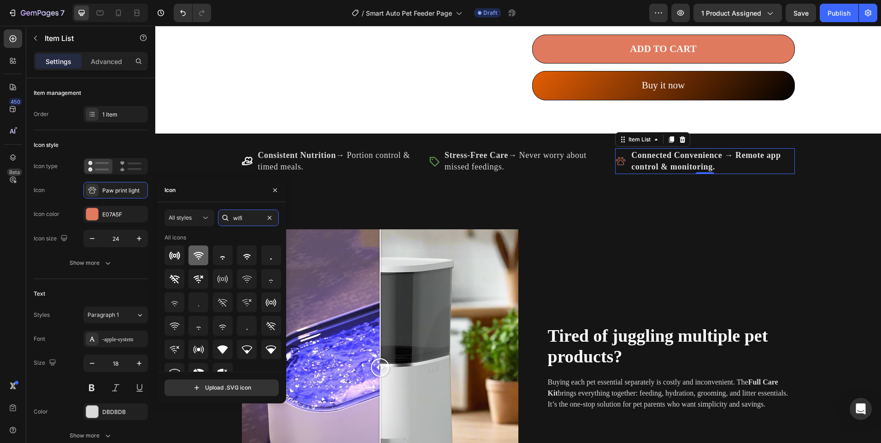
type input "wifi"
click at [193, 256] on icon at bounding box center [198, 255] width 11 height 11
click at [86, 211] on div at bounding box center [92, 214] width 12 height 12
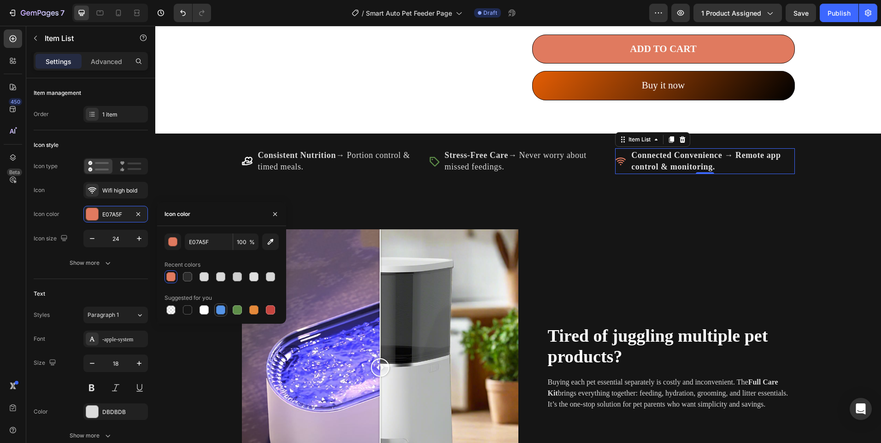
click at [220, 314] on div at bounding box center [220, 309] width 9 height 9
type input "5594E7"
click at [435, 164] on icon at bounding box center [433, 161] width 11 height 11
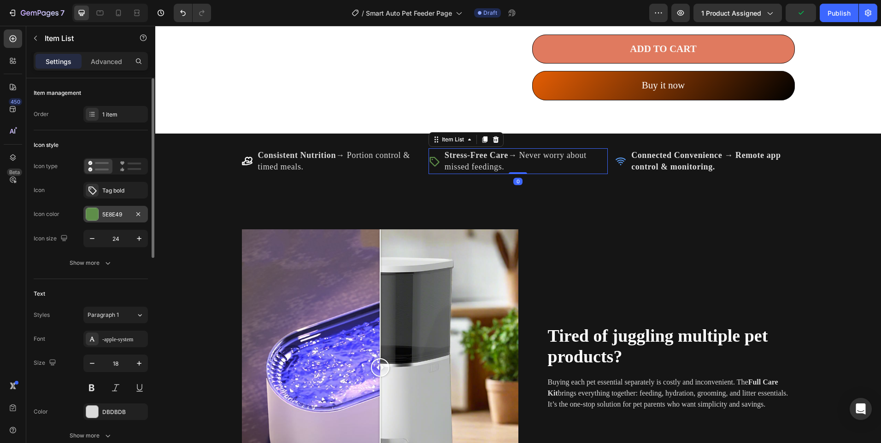
click at [113, 217] on div "5E8E49" at bounding box center [115, 215] width 27 height 8
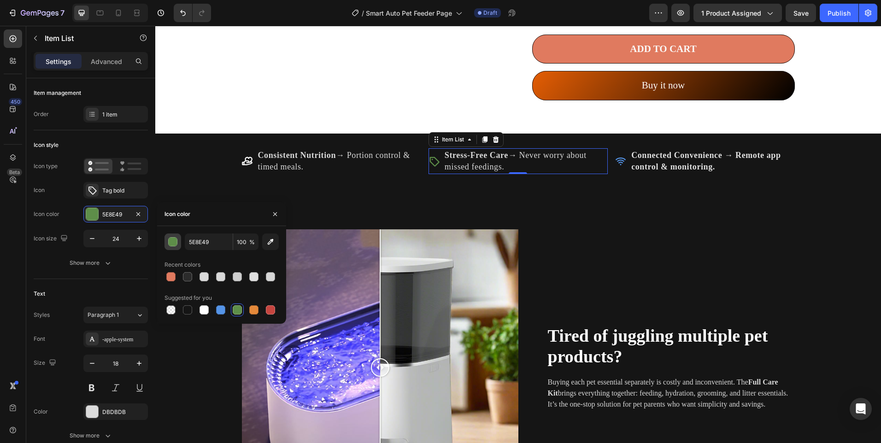
click at [173, 242] on div "button" at bounding box center [173, 242] width 9 height 9
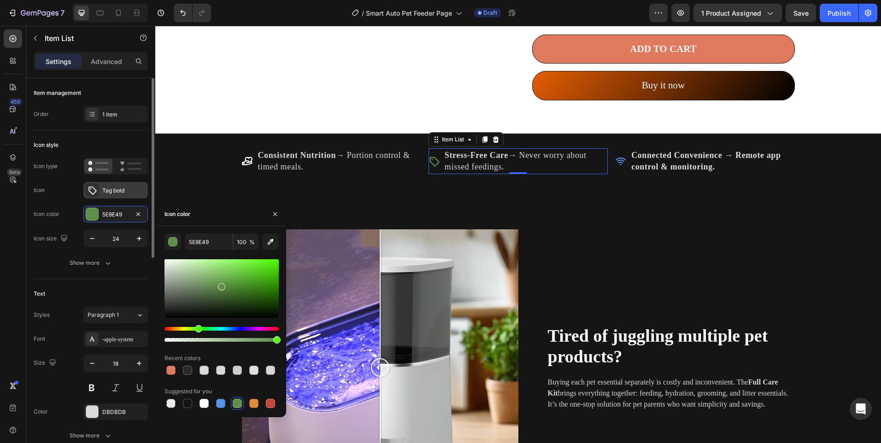
click at [84, 186] on div "Tag bold" at bounding box center [115, 190] width 65 height 17
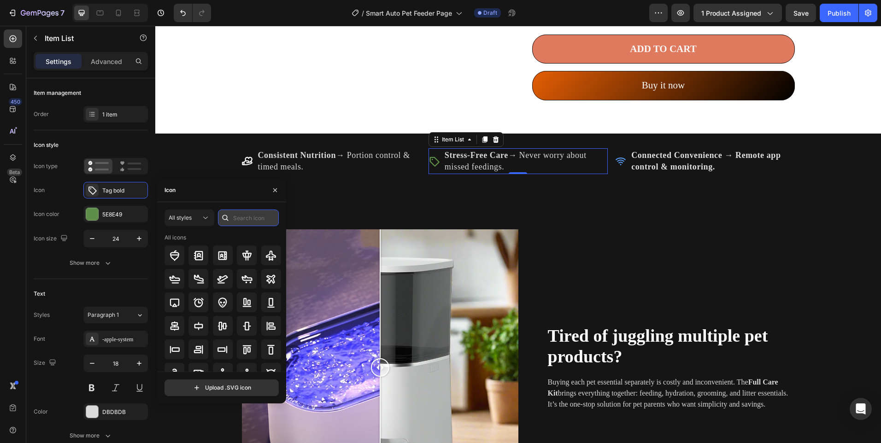
click at [239, 219] on input "text" at bounding box center [248, 218] width 61 height 17
type input "care"
click at [250, 341] on div at bounding box center [247, 350] width 20 height 20
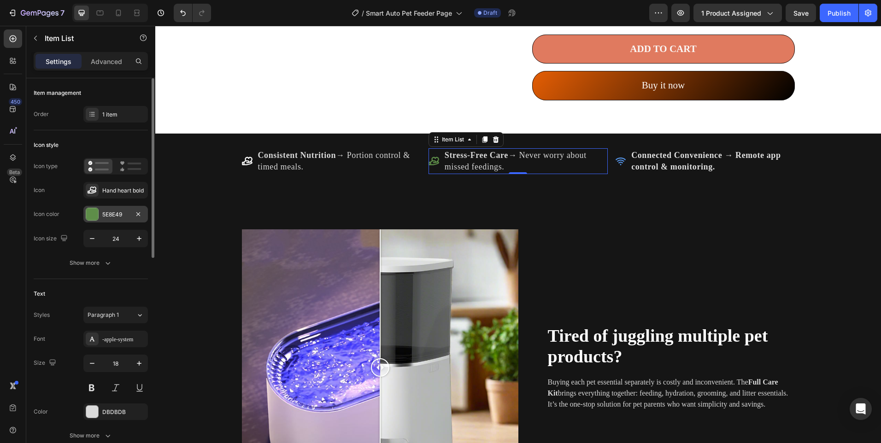
click at [96, 215] on div at bounding box center [92, 214] width 12 height 12
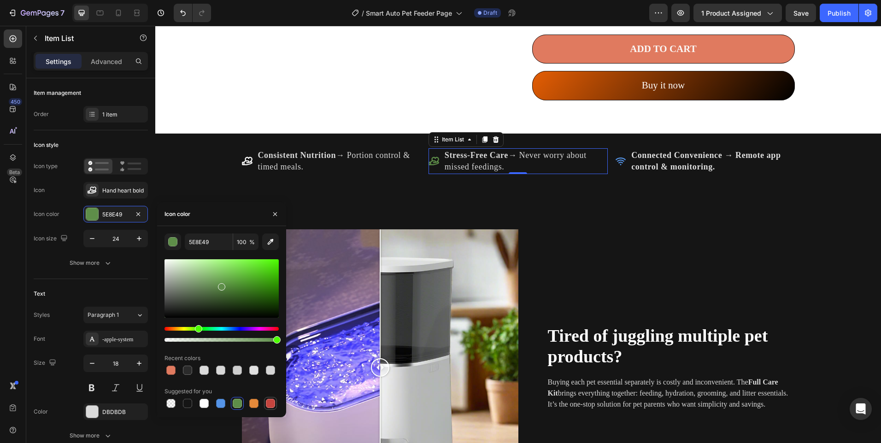
click at [267, 402] on div at bounding box center [270, 403] width 9 height 9
type input "C5453F"
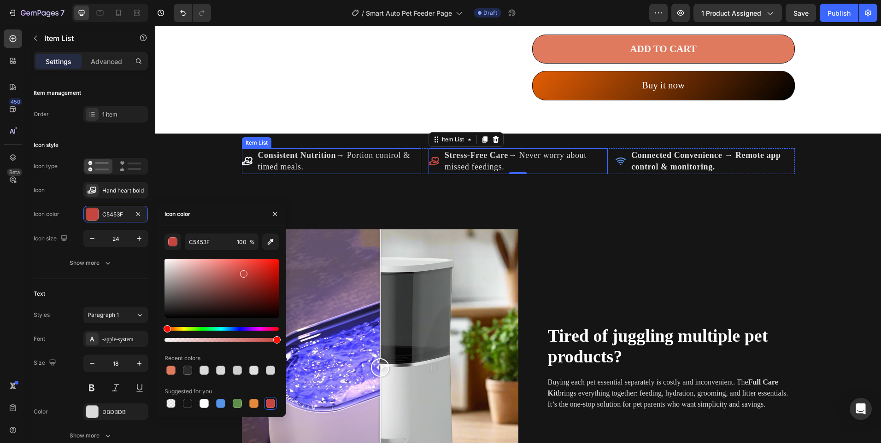
click at [273, 168] on p "Consistent Nutrition → Portion control & timed meals." at bounding box center [339, 161] width 162 height 23
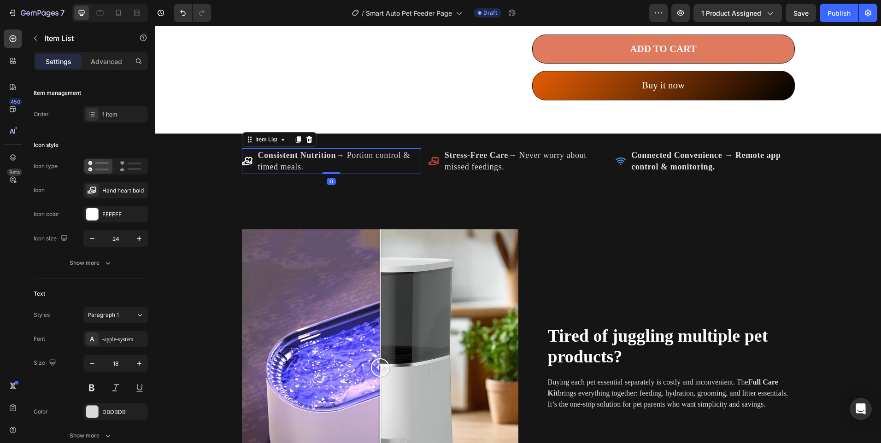
click at [246, 163] on icon at bounding box center [247, 161] width 11 height 8
click at [93, 193] on icon at bounding box center [92, 190] width 9 height 7
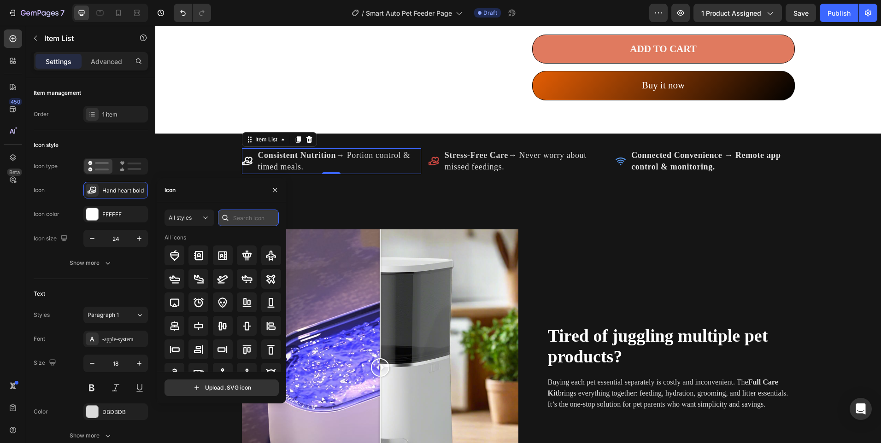
click at [250, 216] on input "text" at bounding box center [248, 218] width 61 height 17
type input "meal"
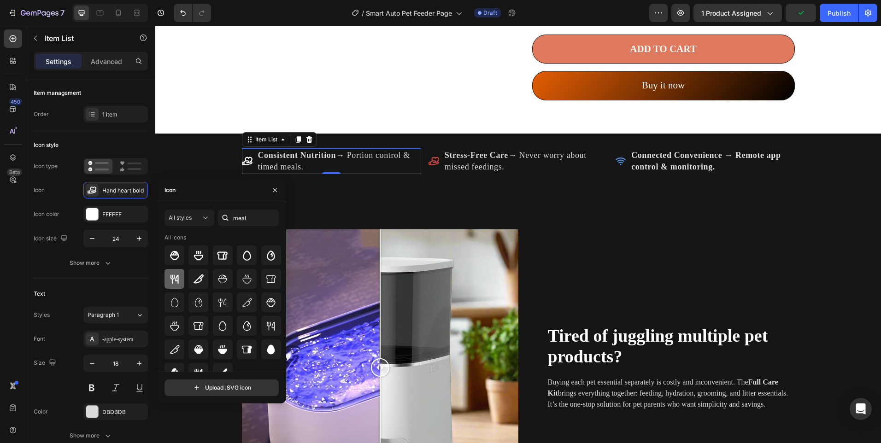
click at [178, 273] on div at bounding box center [174, 279] width 20 height 20
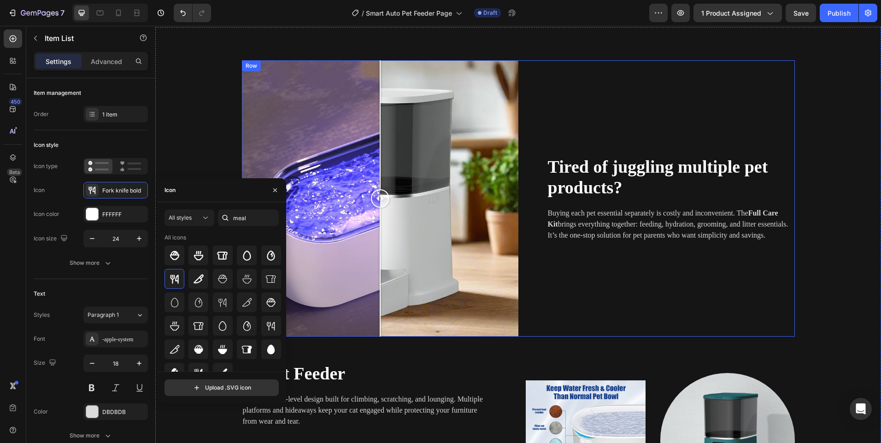
scroll to position [1152, 0]
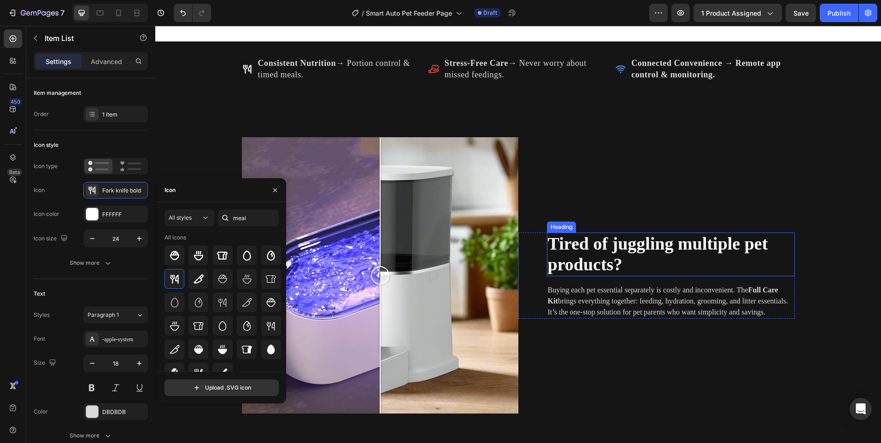
click at [599, 253] on h2 "Tired of juggling multiple pet products?" at bounding box center [671, 255] width 248 height 44
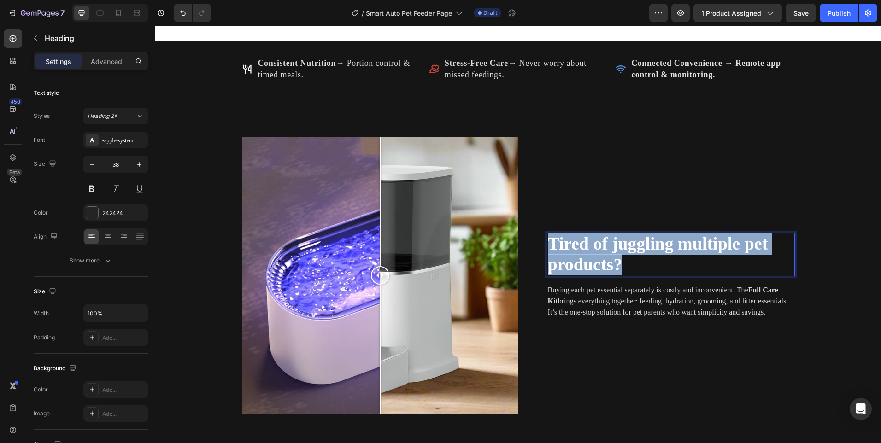
click at [599, 253] on span "Tired of juggling multiple pet products?" at bounding box center [658, 254] width 220 height 41
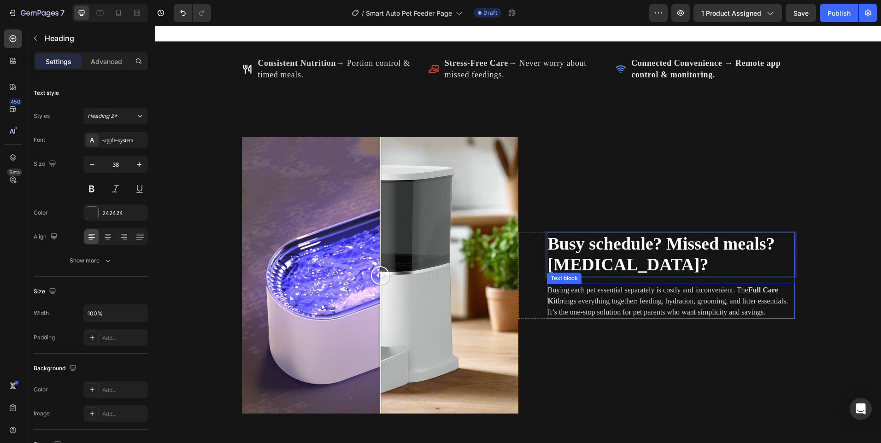
click at [587, 294] on p "Buying each pet essential separately is costly and inconvenient. The Full Care …" at bounding box center [671, 301] width 246 height 33
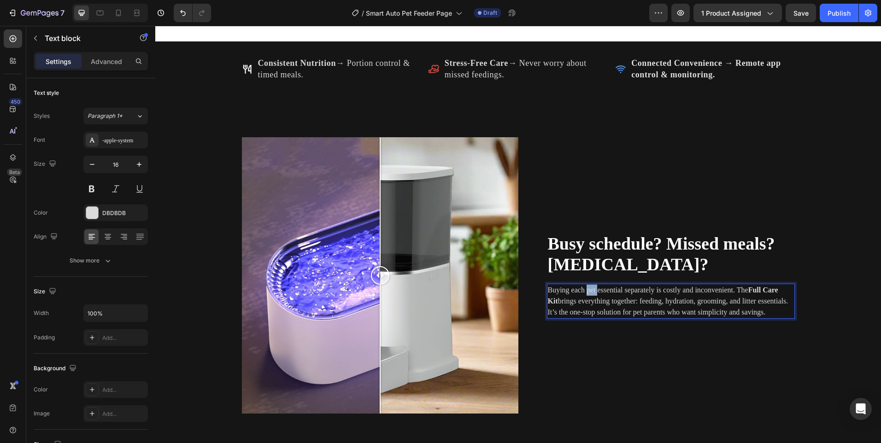
click at [587, 293] on p "Buying each pet essential separately is costly and inconvenient. The Full Care …" at bounding box center [671, 301] width 246 height 33
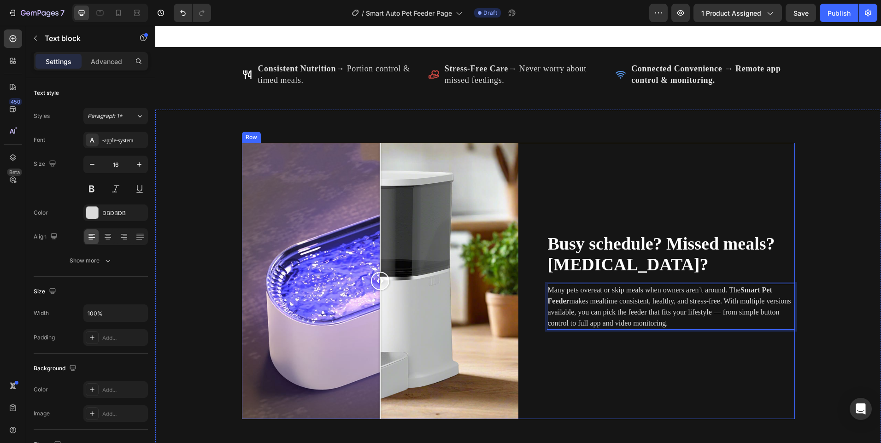
click at [592, 221] on div "⁠⁠⁠⁠⁠⁠⁠ Busy schedule? Missed meals? [MEDICAL_DATA]? Heading Many pets overeat …" at bounding box center [656, 281] width 276 height 276
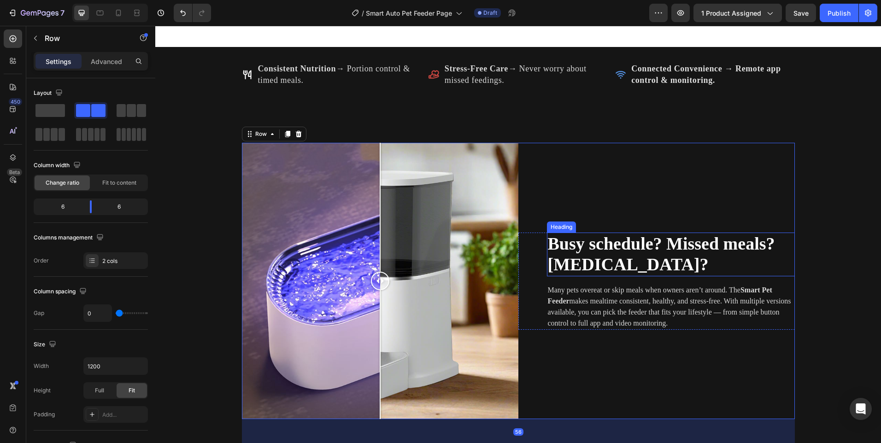
click at [605, 247] on span "Busy schedule? Missed meals? [MEDICAL_DATA]?" at bounding box center [661, 254] width 227 height 41
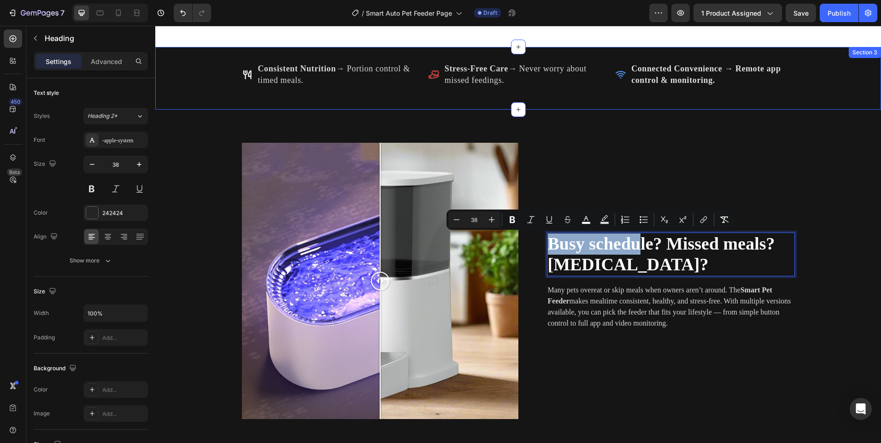
drag, startPoint x: 633, startPoint y: 234, endPoint x: 526, endPoint y: 152, distance: 135.0
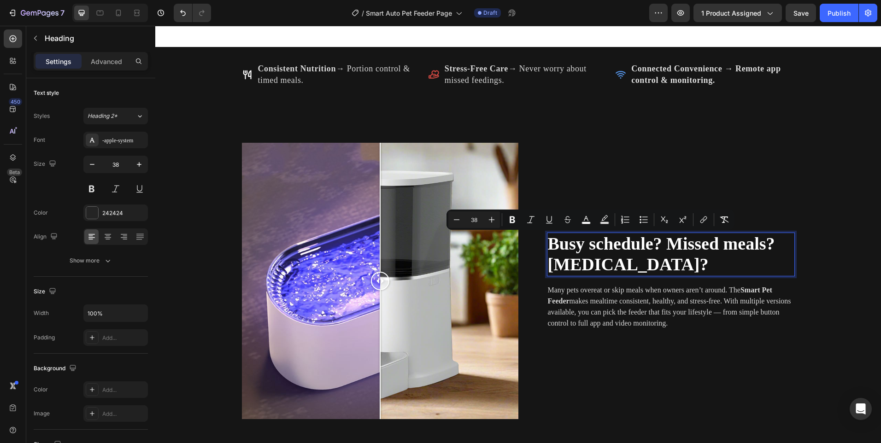
click at [687, 267] on p "Busy schedule? Missed meals? [MEDICAL_DATA]?" at bounding box center [671, 255] width 246 height 42
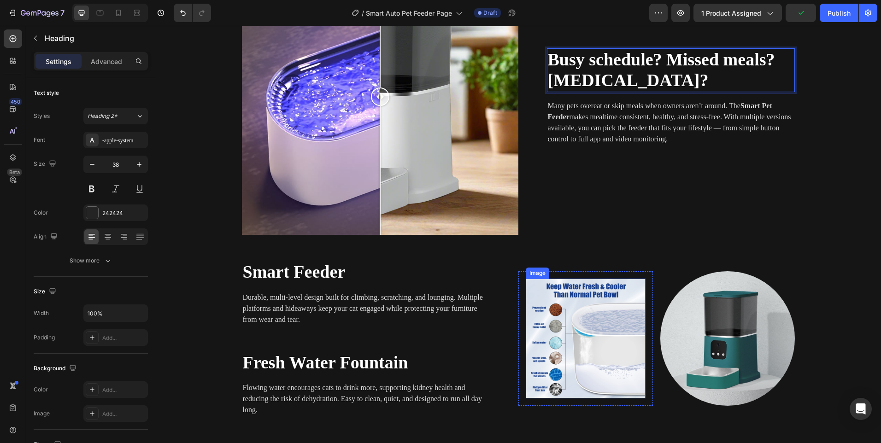
scroll to position [1192, 0]
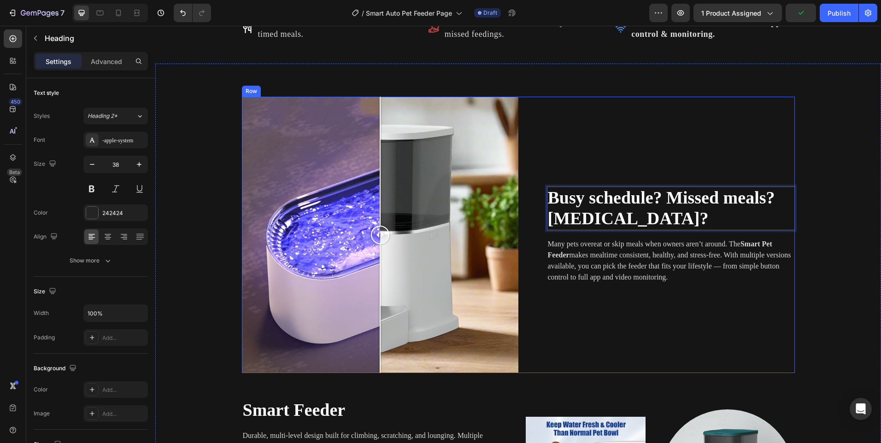
click at [702, 302] on div "Busy schedule? Missed meals? [MEDICAL_DATA]? Heading 16 Many pets overeat or sk…" at bounding box center [656, 235] width 276 height 276
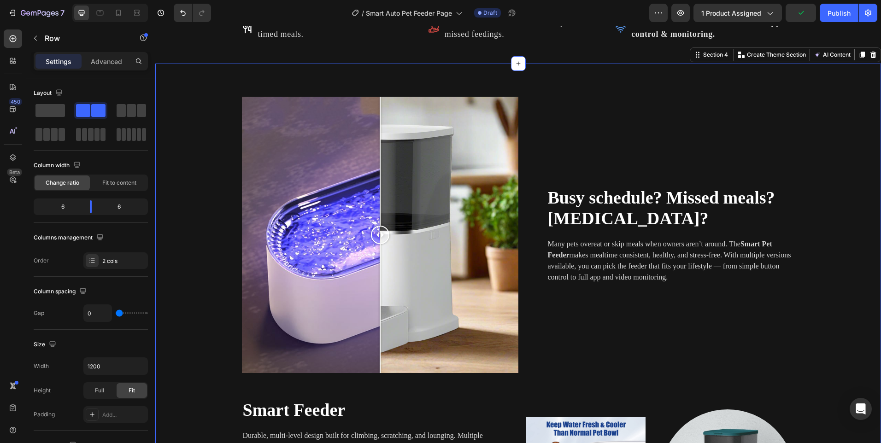
click at [800, 202] on div "Image Comparison ⁠⁠⁠⁠⁠⁠⁠ Busy schedule? Missed meals? [MEDICAL_DATA]? Heading M…" at bounding box center [518, 410] width 712 height 626
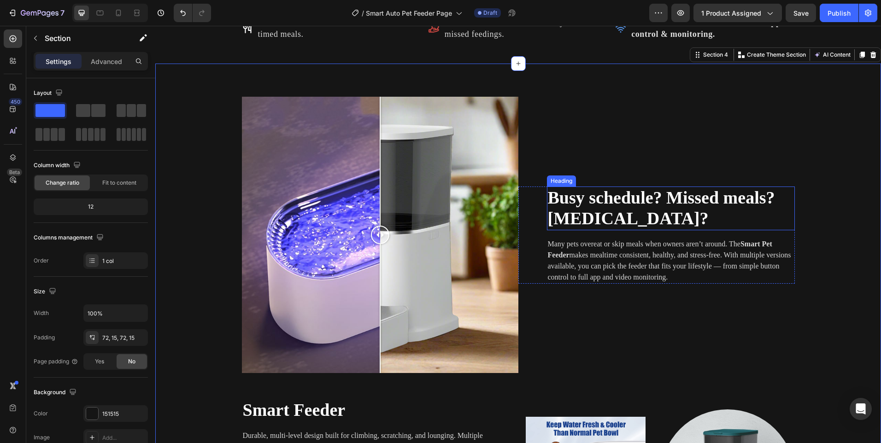
click at [643, 196] on span "Busy schedule? Missed meals? [MEDICAL_DATA]?" at bounding box center [661, 208] width 227 height 41
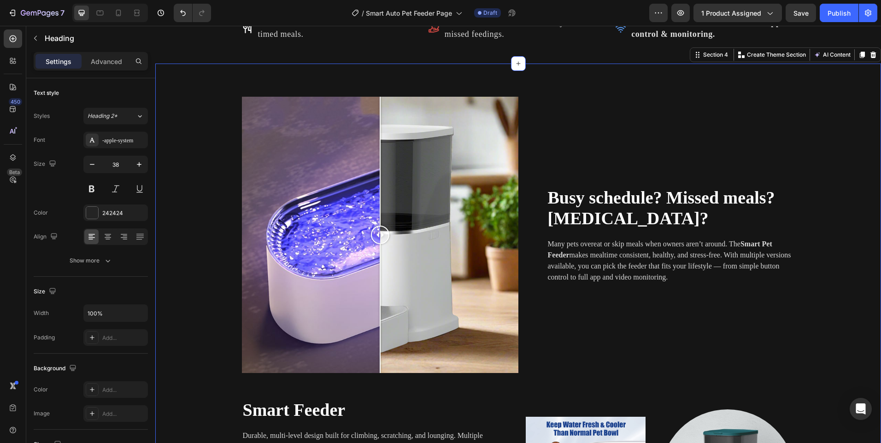
click at [844, 185] on div "Image Comparison ⁠⁠⁠⁠⁠⁠⁠ Busy schedule? Missed meals? [MEDICAL_DATA]? Heading M…" at bounding box center [518, 410] width 712 height 626
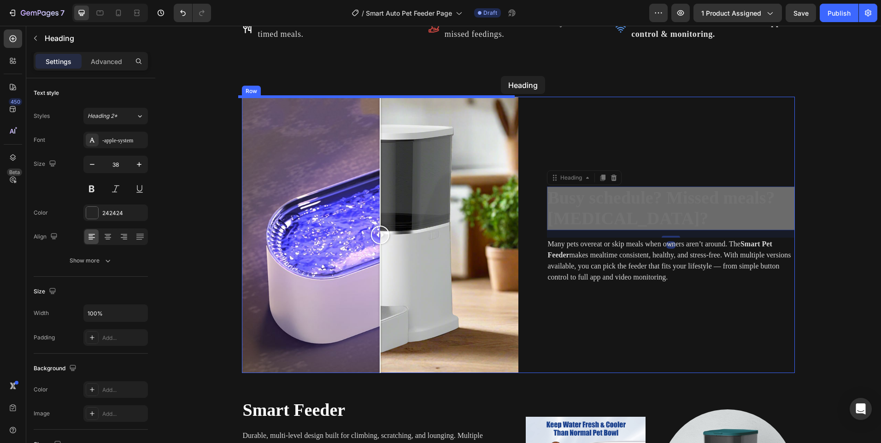
drag, startPoint x: 718, startPoint y: 205, endPoint x: 501, endPoint y: 76, distance: 252.9
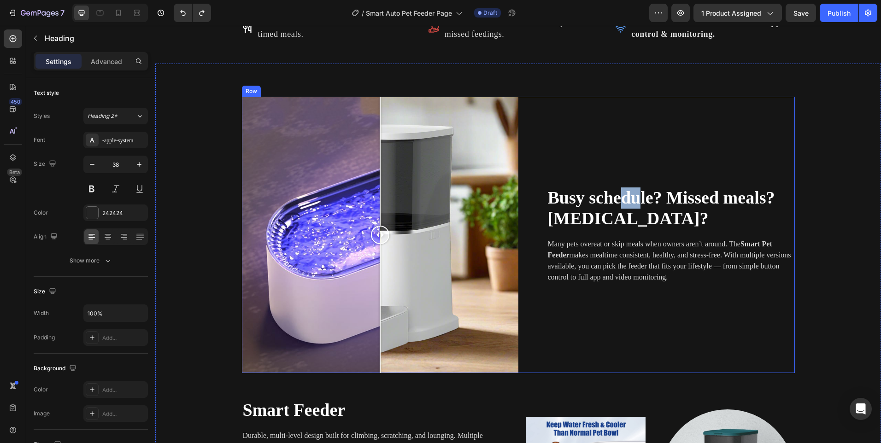
drag, startPoint x: 633, startPoint y: 198, endPoint x: 615, endPoint y: 160, distance: 42.3
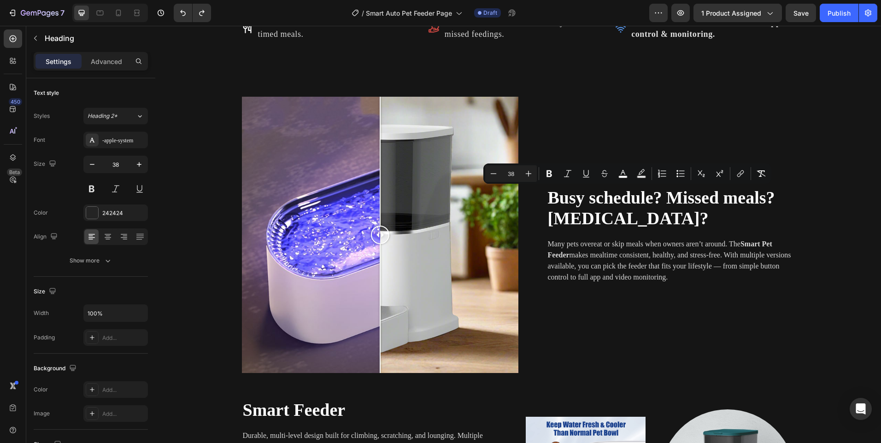
click at [713, 223] on p "Busy schedule? Missed meals? [MEDICAL_DATA]?" at bounding box center [671, 209] width 246 height 42
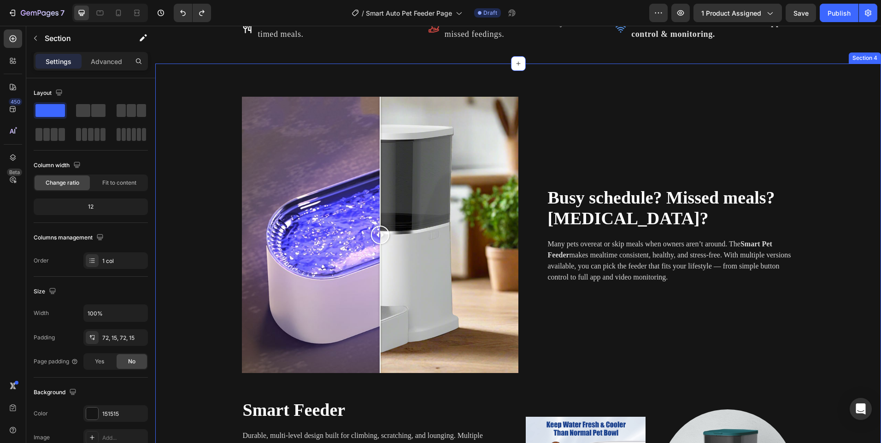
click at [829, 245] on div "Image Comparison Busy schedule? Missed meals? [MEDICAL_DATA]? Heading Many pets…" at bounding box center [518, 410] width 712 height 626
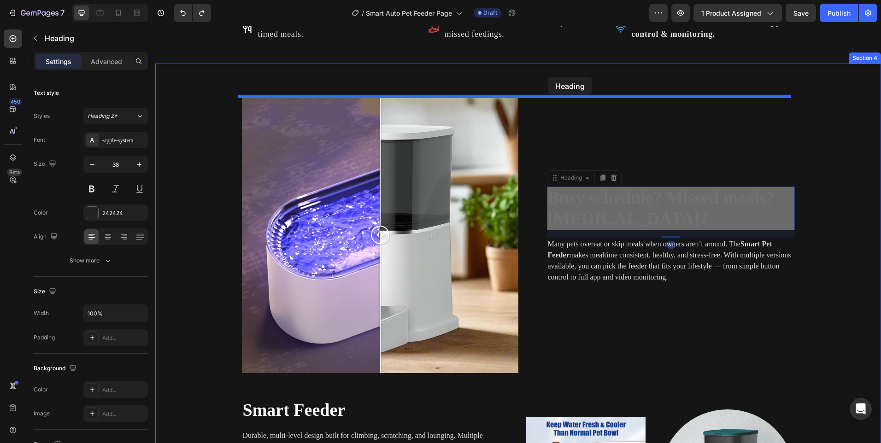
drag, startPoint x: 708, startPoint y: 203, endPoint x: 548, endPoint y: 77, distance: 203.4
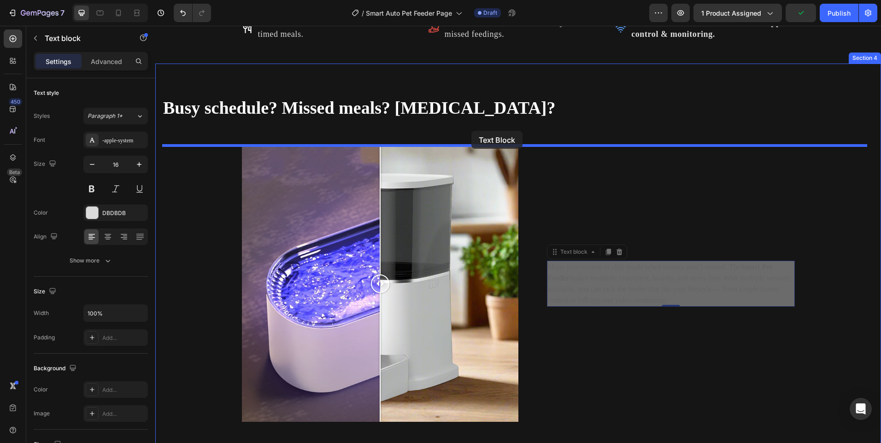
drag, startPoint x: 787, startPoint y: 283, endPoint x: 471, endPoint y: 131, distance: 350.7
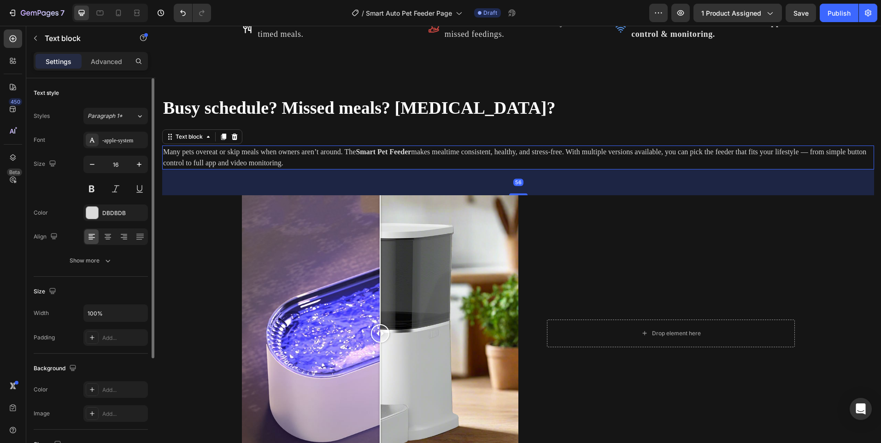
scroll to position [155, 0]
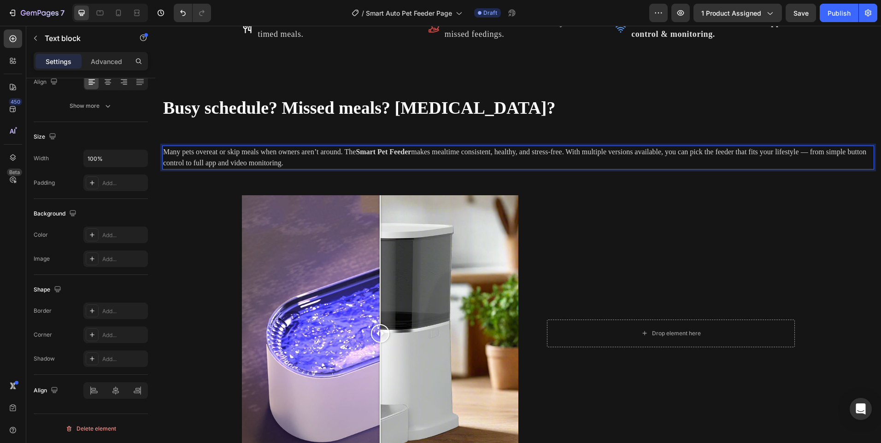
click at [433, 149] on p "Many pets overeat or skip meals when owners aren’t around. The Smart Pet Feeder…" at bounding box center [518, 158] width 710 height 22
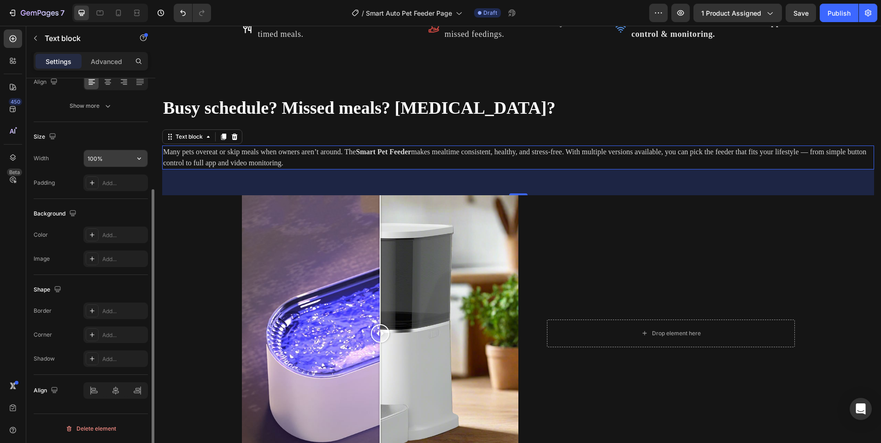
click at [110, 156] on input "100%" at bounding box center [116, 158] width 64 height 17
type input "98%"
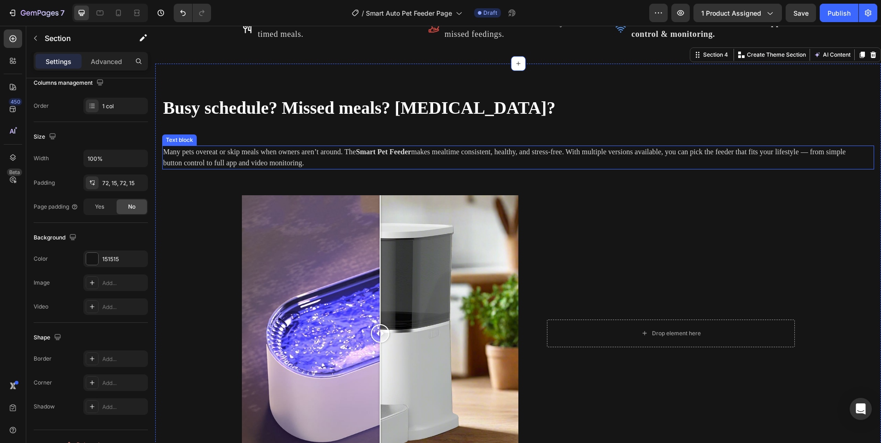
scroll to position [0, 0]
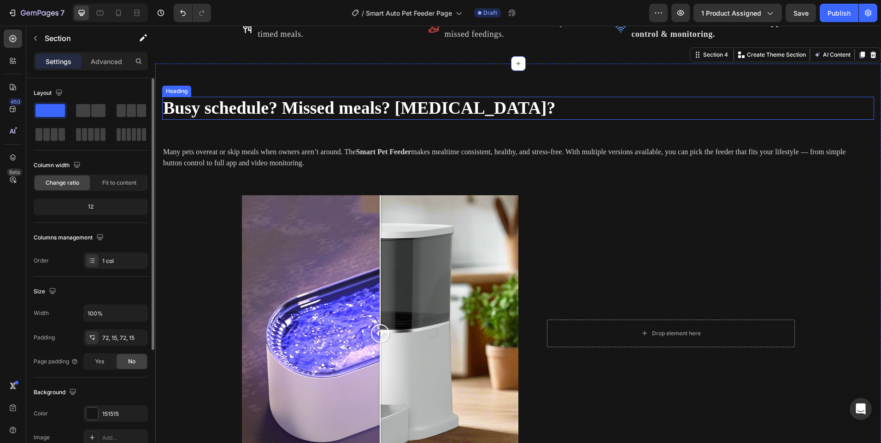
click at [281, 105] on span "Busy schedule? Missed meals? [MEDICAL_DATA]?" at bounding box center [359, 107] width 393 height 19
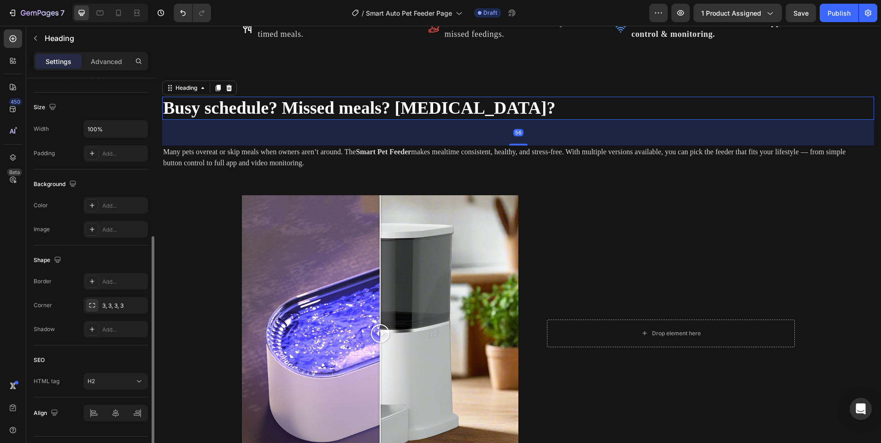
scroll to position [207, 0]
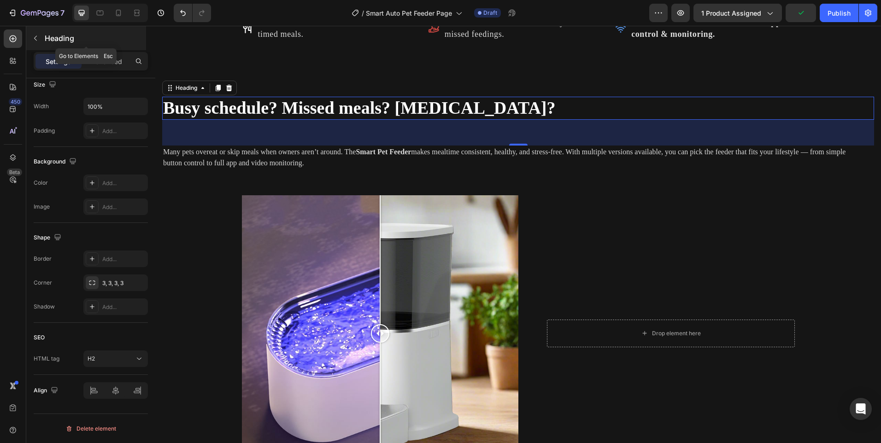
click at [35, 37] on icon "button" at bounding box center [35, 38] width 3 height 5
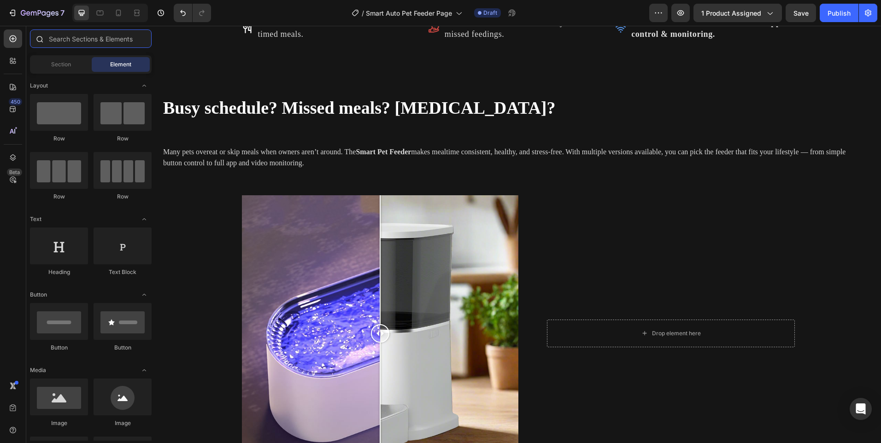
click at [68, 40] on input "text" at bounding box center [91, 38] width 122 height 18
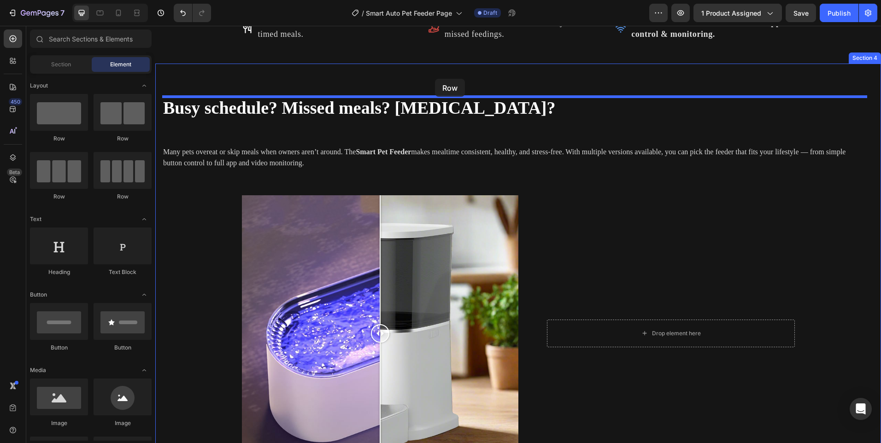
drag, startPoint x: 216, startPoint y: 142, endPoint x: 435, endPoint y: 79, distance: 227.8
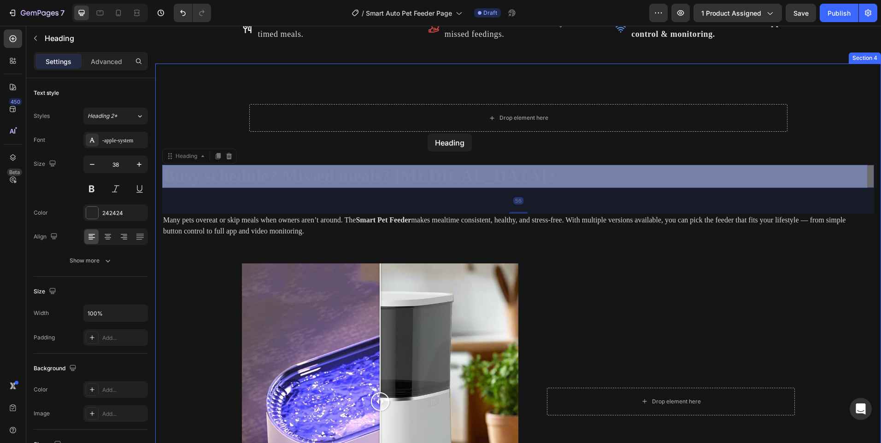
drag, startPoint x: 302, startPoint y: 180, endPoint x: 428, endPoint y: 136, distance: 133.2
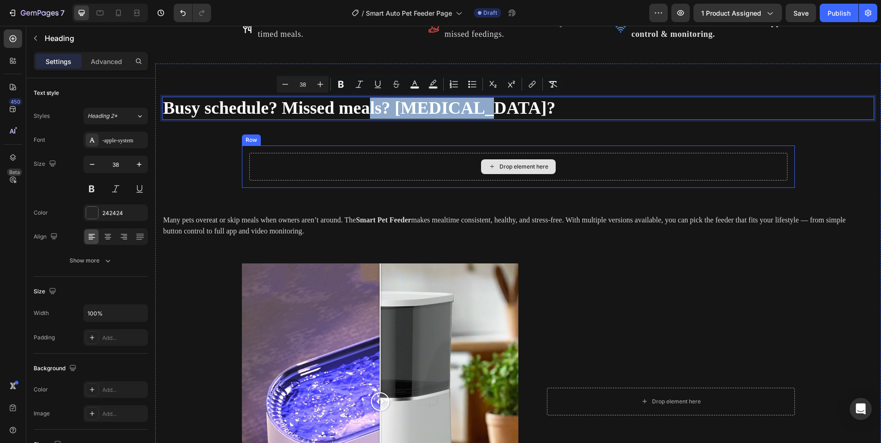
drag, startPoint x: 370, startPoint y: 103, endPoint x: 468, endPoint y: 168, distance: 117.1
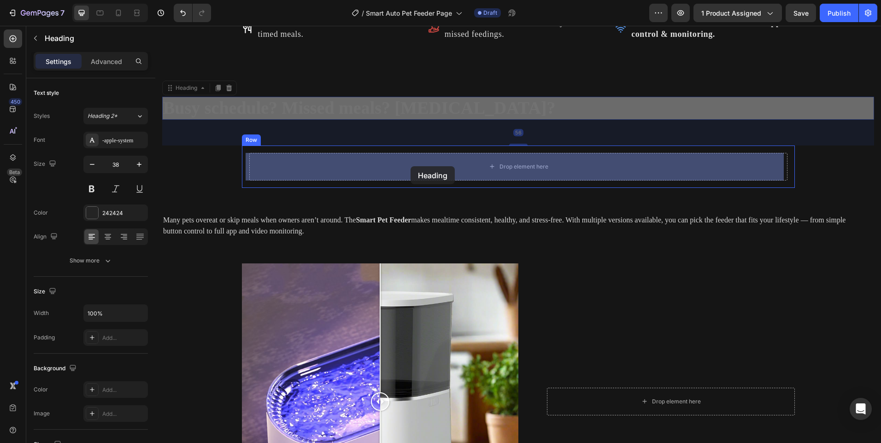
drag, startPoint x: 236, startPoint y: 106, endPoint x: 387, endPoint y: 157, distance: 160.0
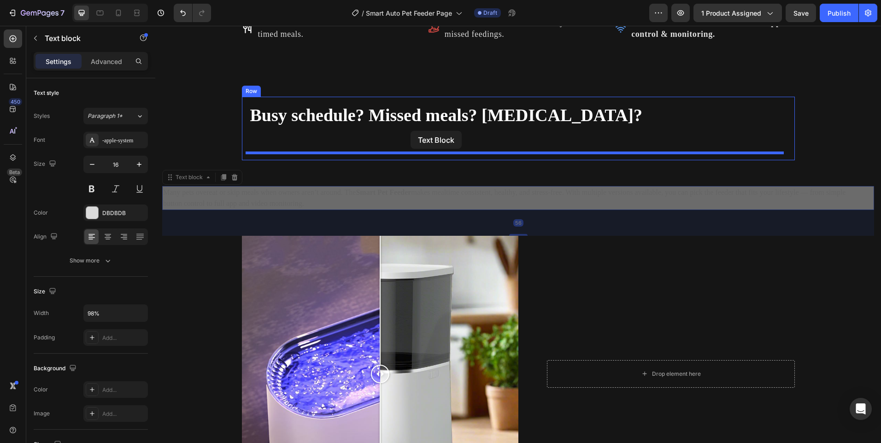
drag, startPoint x: 297, startPoint y: 199, endPoint x: 411, endPoint y: 131, distance: 132.3
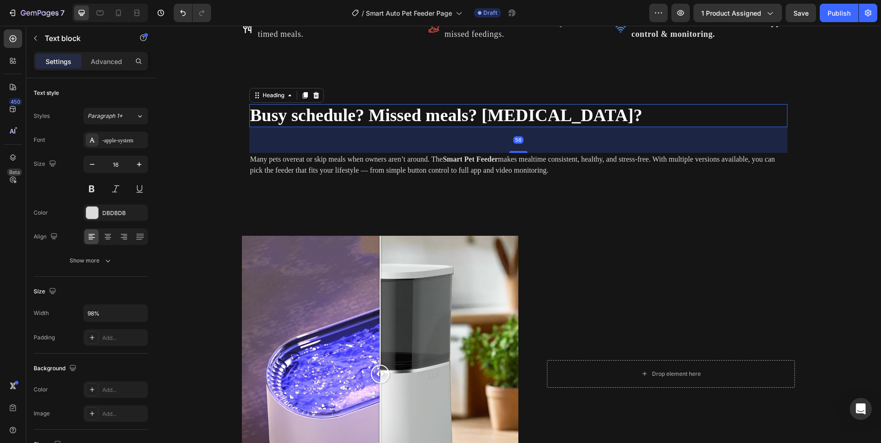
click at [510, 127] on div "Busy schedule? Missed meals? [MEDICAL_DATA]? Heading 56" at bounding box center [518, 115] width 538 height 23
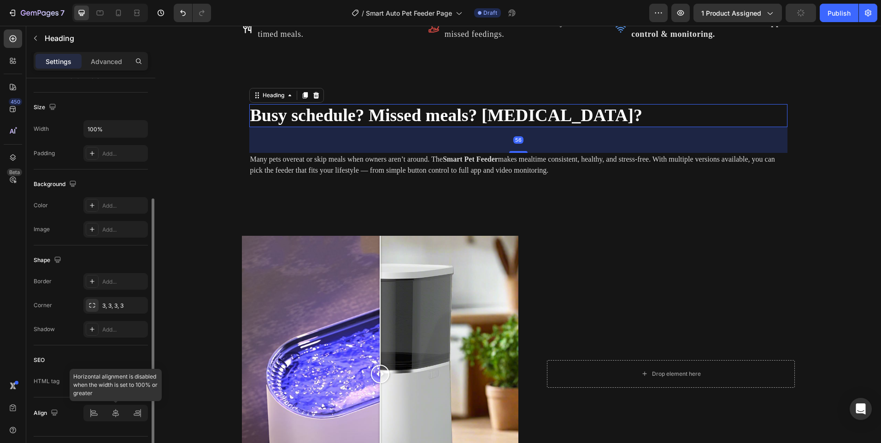
click at [117, 409] on div at bounding box center [115, 413] width 65 height 17
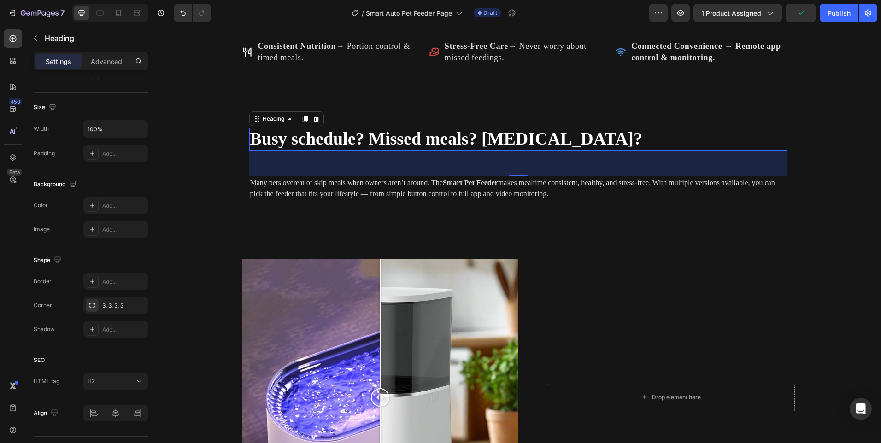
scroll to position [1146, 0]
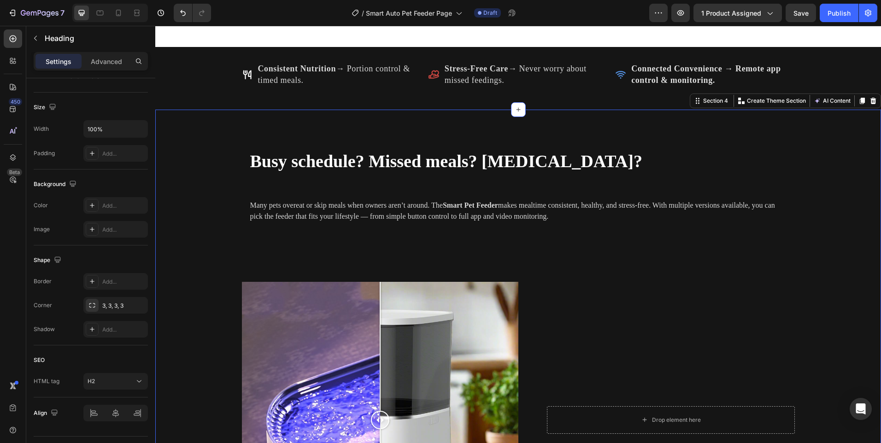
scroll to position [0, 0]
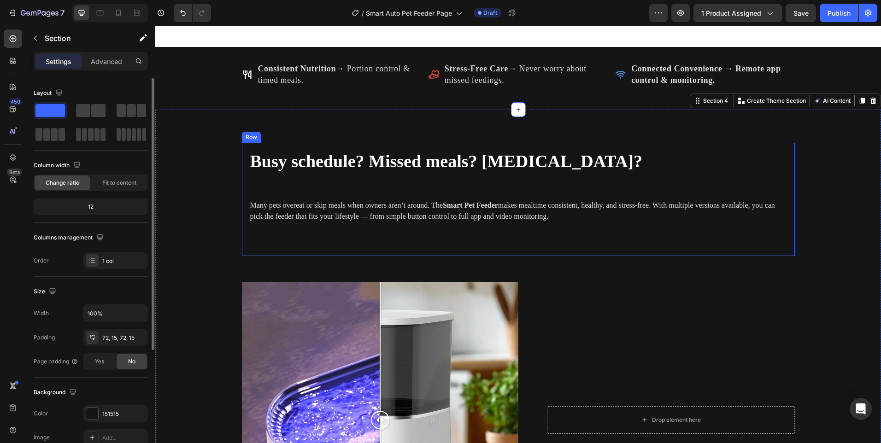
click at [270, 184] on div "Busy schedule? Missed meals? [MEDICAL_DATA]? Heading Many pets overeat or skip …" at bounding box center [518, 199] width 538 height 99
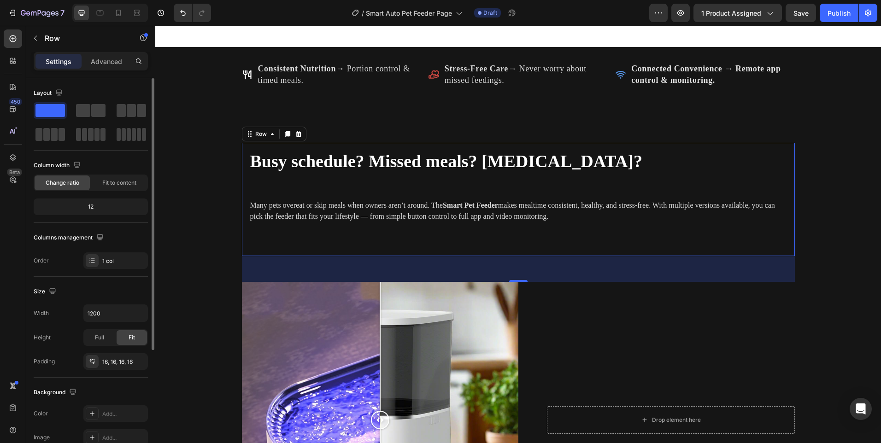
scroll to position [171, 0]
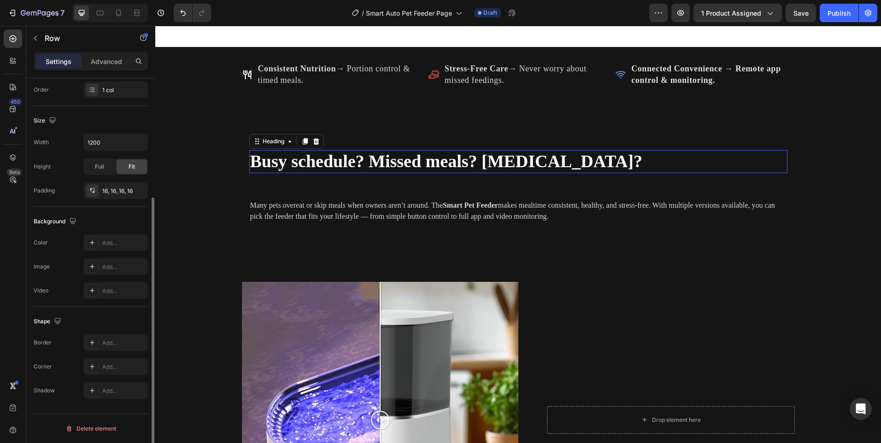
click at [492, 173] on h2 "Busy schedule? Missed meals? [MEDICAL_DATA]?" at bounding box center [518, 161] width 538 height 23
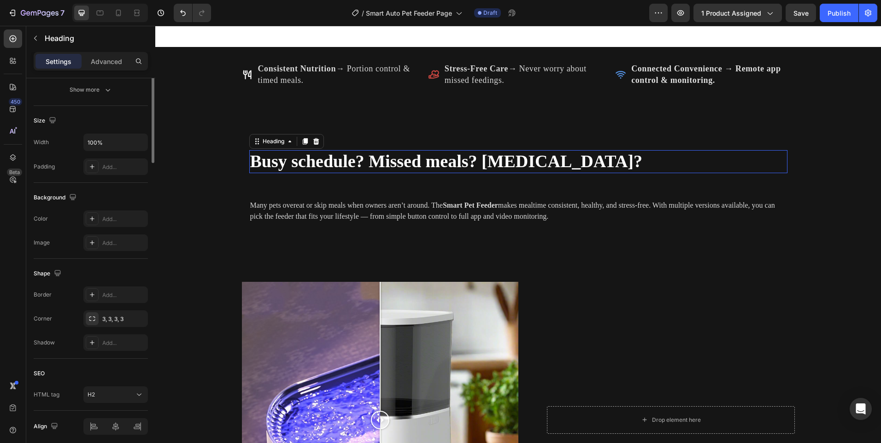
scroll to position [0, 0]
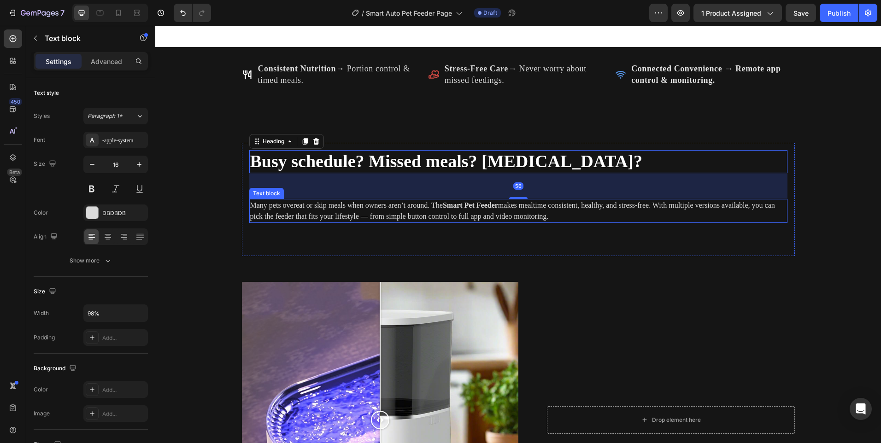
click at [746, 205] on p "Many pets overeat or skip meals when owners aren’t around. The Smart Pet Feeder…" at bounding box center [513, 211] width 526 height 22
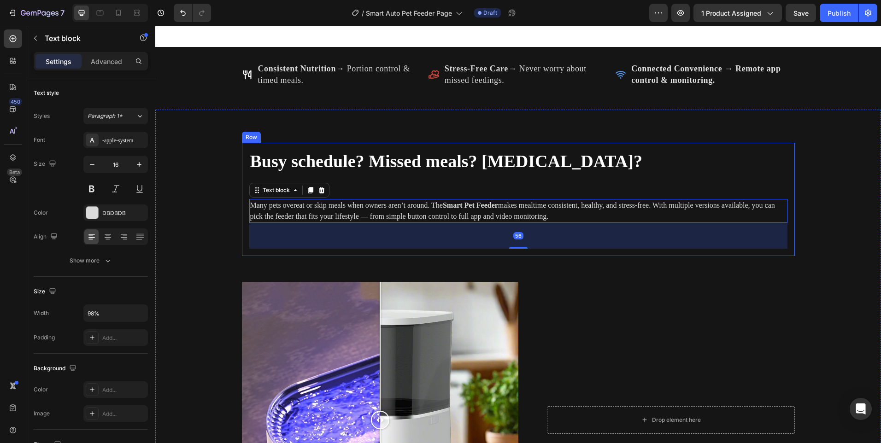
click at [751, 188] on div "Busy schedule? Missed meals? [MEDICAL_DATA]? Heading Many pets overeat or skip …" at bounding box center [518, 199] width 538 height 99
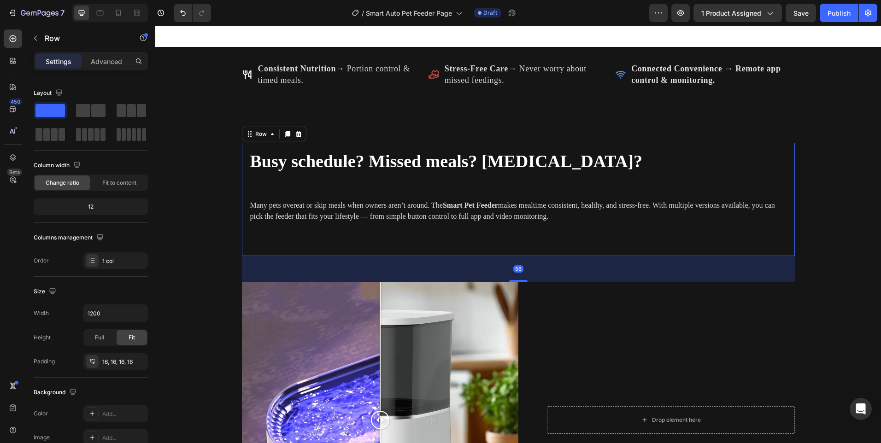
click at [520, 170] on span "Busy schedule? Missed meals? [MEDICAL_DATA]?" at bounding box center [446, 161] width 393 height 19
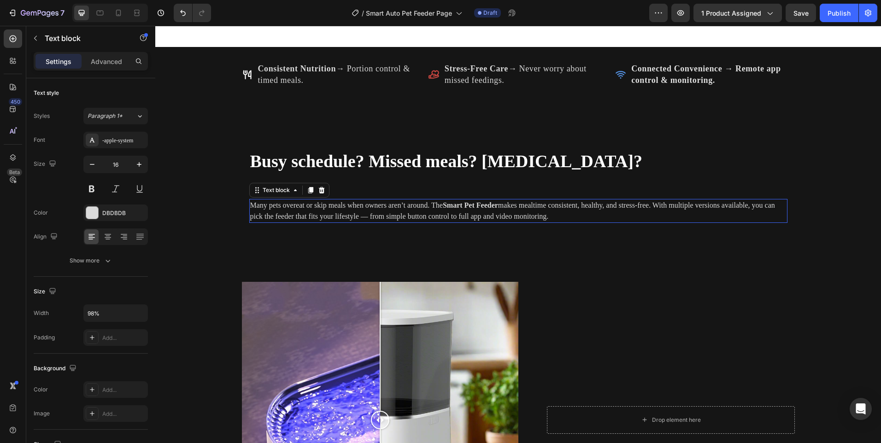
click at [516, 200] on p "Many pets overeat or skip meals when owners aren’t around. The Smart Pet Feeder…" at bounding box center [513, 211] width 526 height 22
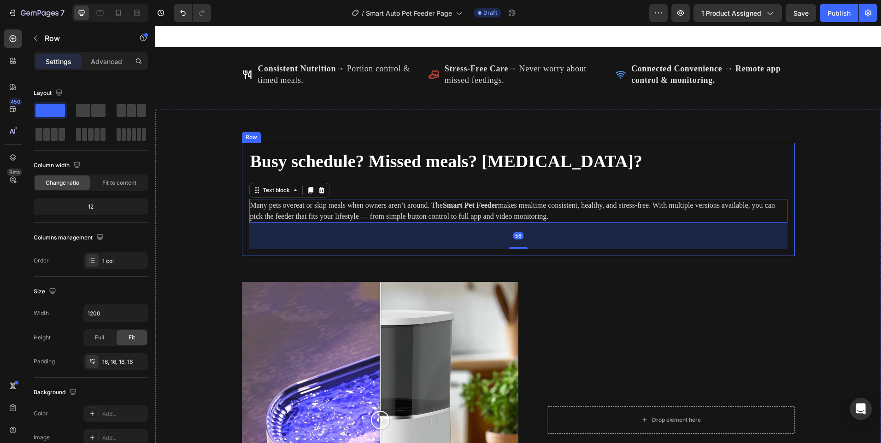
click at [292, 146] on div "Busy schedule? Missed meals? [MEDICAL_DATA]? Heading Many pets overeat or skip …" at bounding box center [518, 199] width 553 height 113
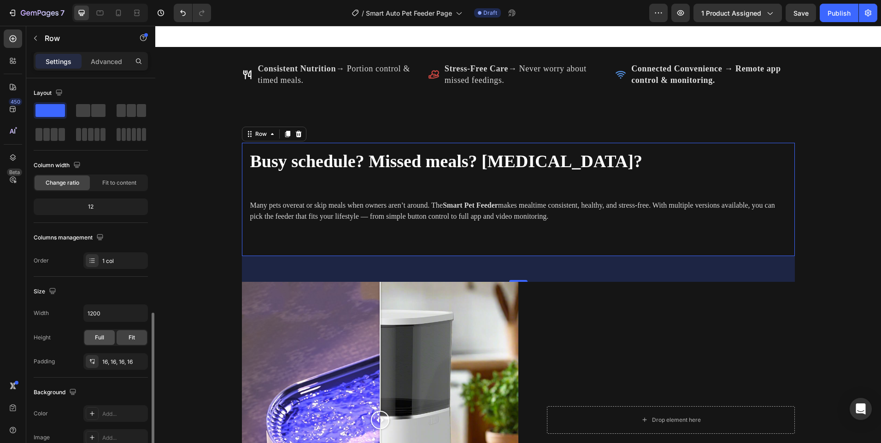
scroll to position [171, 0]
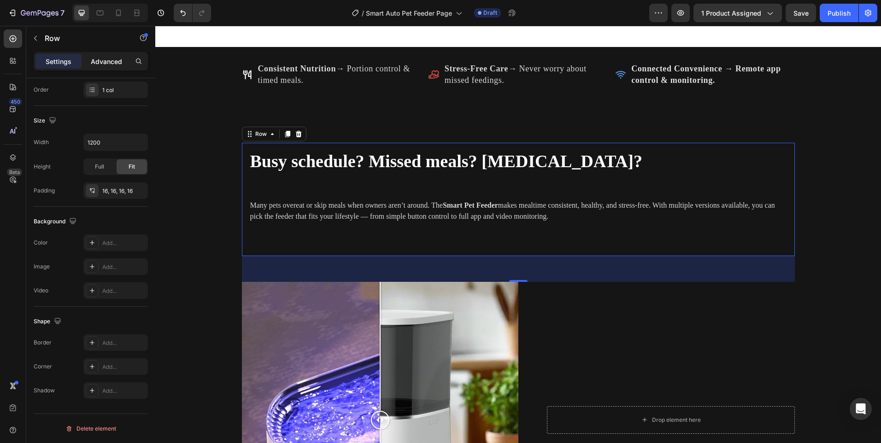
click at [112, 65] on p "Advanced" at bounding box center [106, 62] width 31 height 10
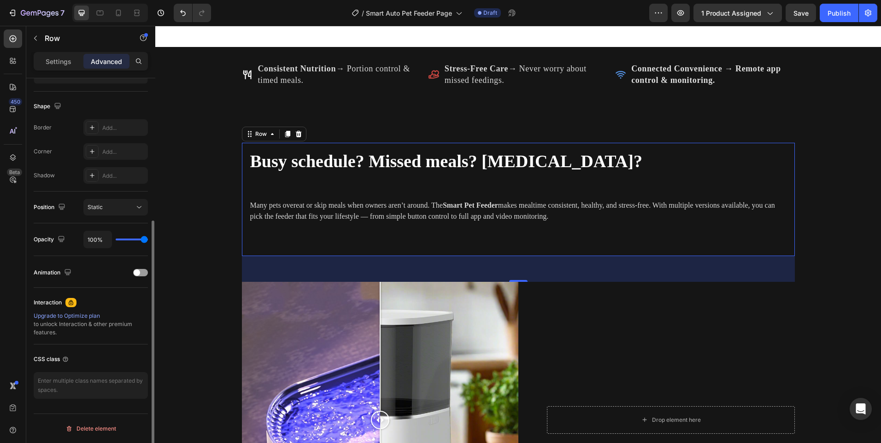
scroll to position [0, 0]
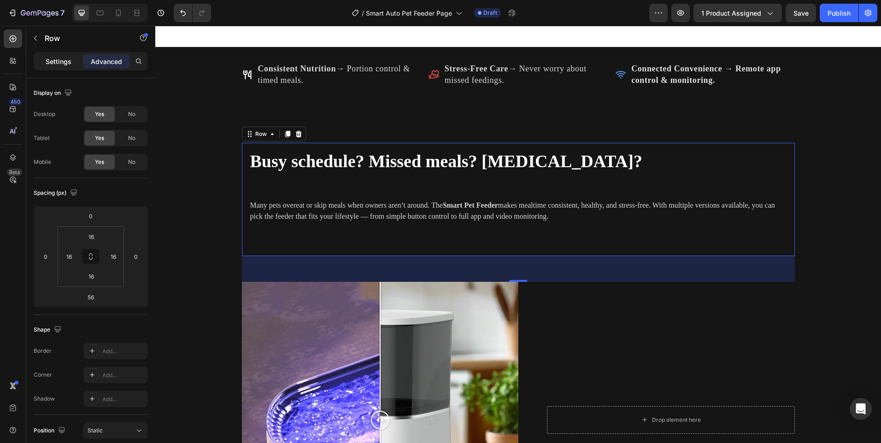
click at [54, 60] on p "Settings" at bounding box center [59, 62] width 26 height 10
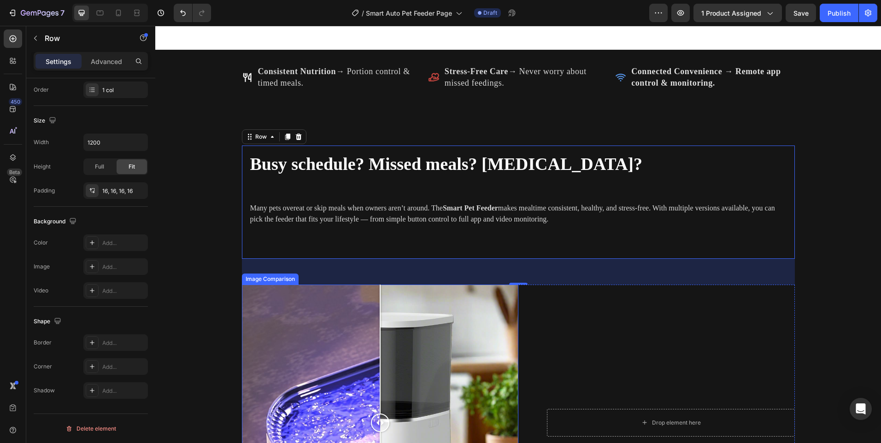
scroll to position [1100, 0]
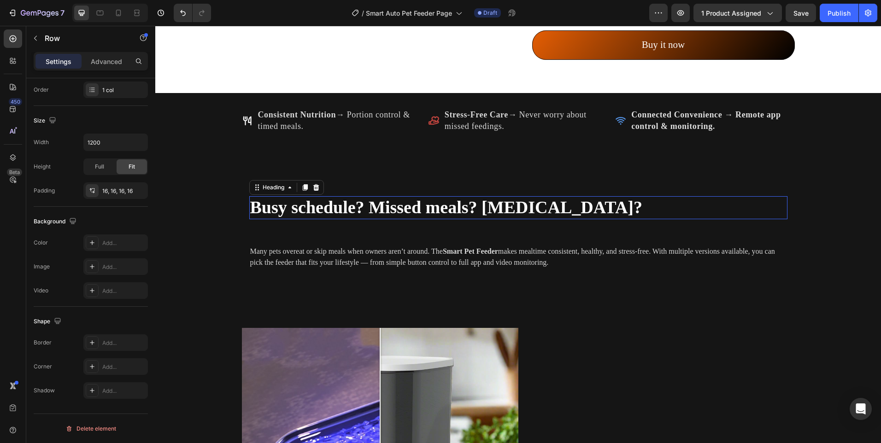
click at [428, 217] on span "Busy schedule? Missed meals? [MEDICAL_DATA]?" at bounding box center [446, 207] width 393 height 19
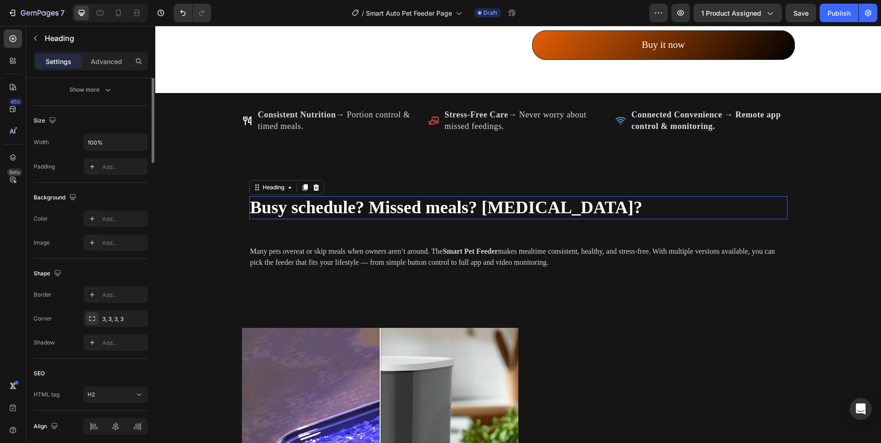
scroll to position [0, 0]
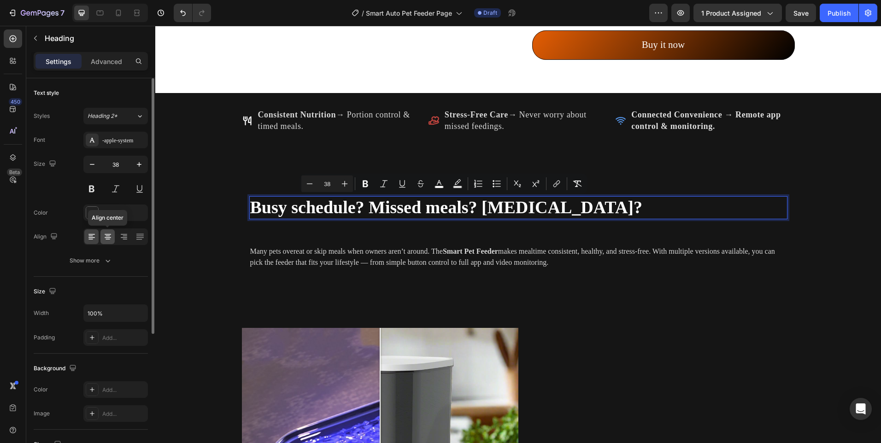
click at [111, 238] on icon at bounding box center [107, 236] width 9 height 9
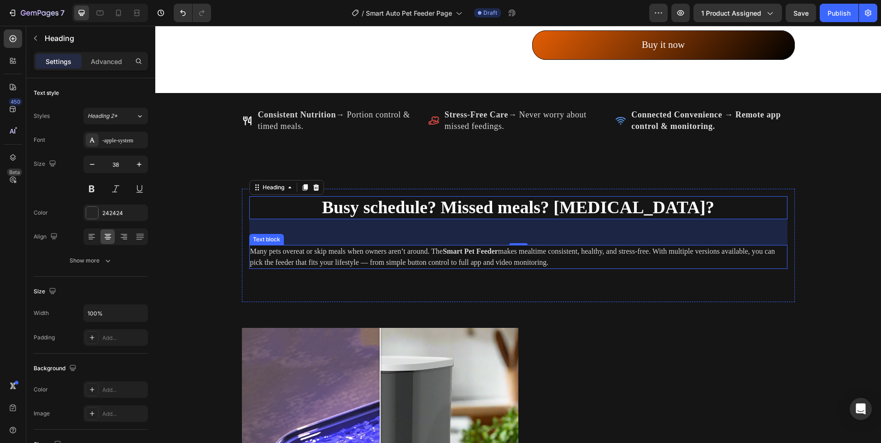
click at [394, 270] on div "Busy schedule? Missed meals? [MEDICAL_DATA]? Heading 56 Many pets overeat or sk…" at bounding box center [518, 245] width 538 height 99
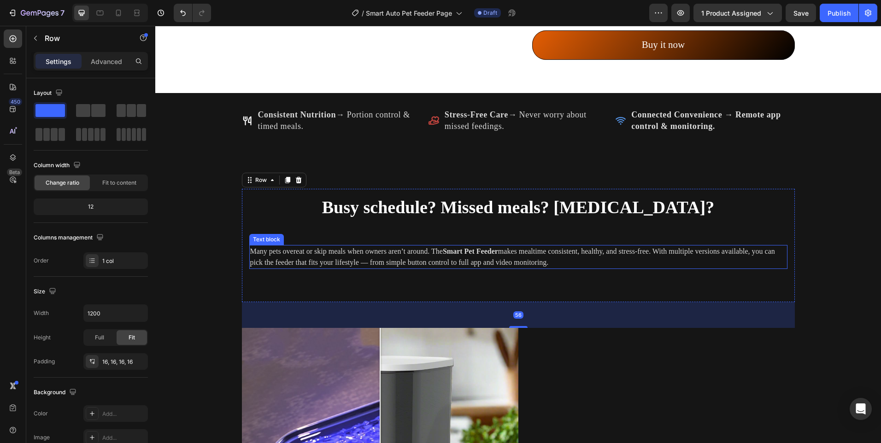
click at [394, 261] on p "Many pets overeat or skip meals when owners aren’t around. The Smart Pet Feeder…" at bounding box center [513, 257] width 526 height 22
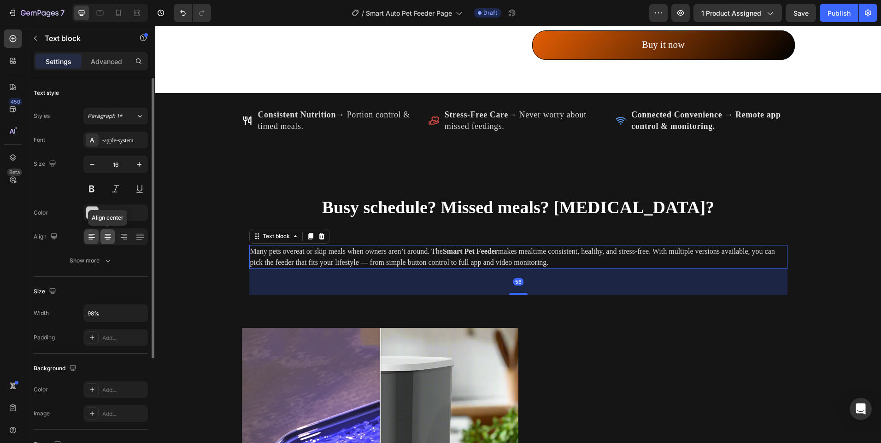
click at [105, 237] on icon at bounding box center [107, 236] width 9 height 9
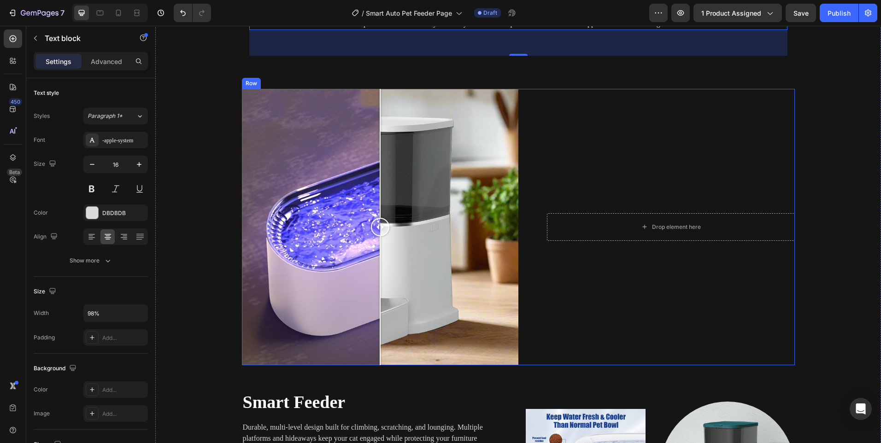
scroll to position [1423, 0]
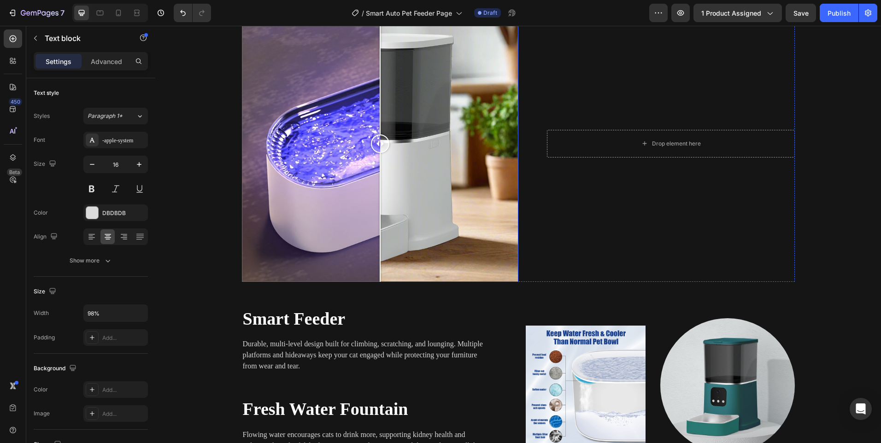
click at [347, 157] on div at bounding box center [380, 144] width 276 height 276
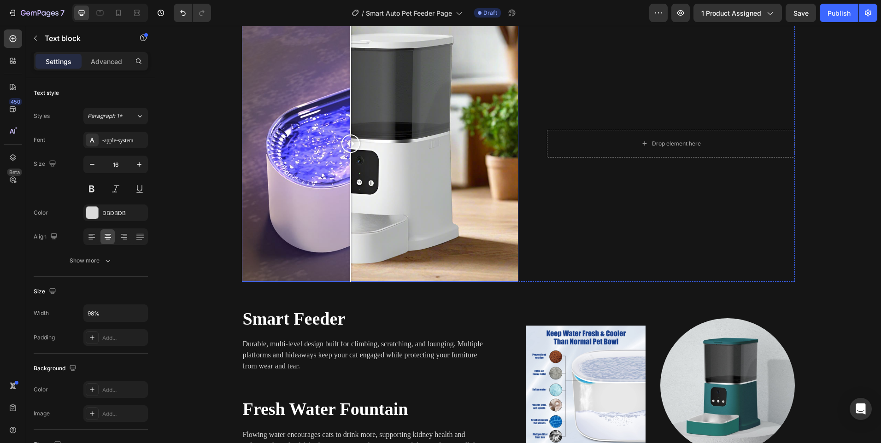
click at [420, 154] on div at bounding box center [380, 144] width 276 height 276
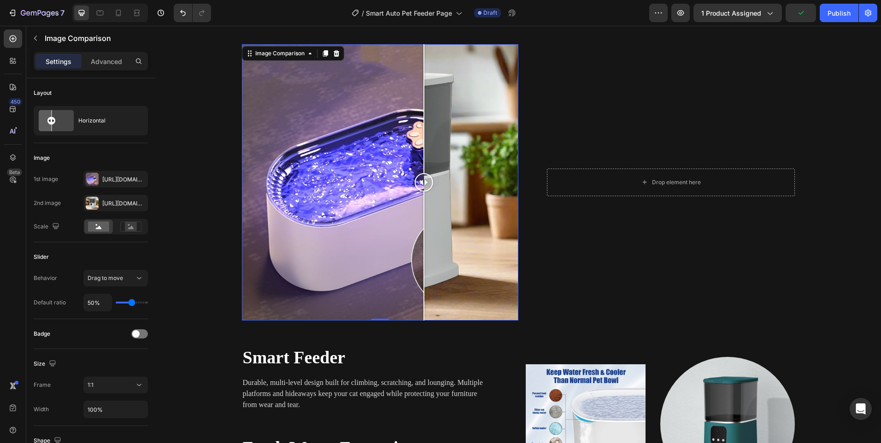
scroll to position [1331, 0]
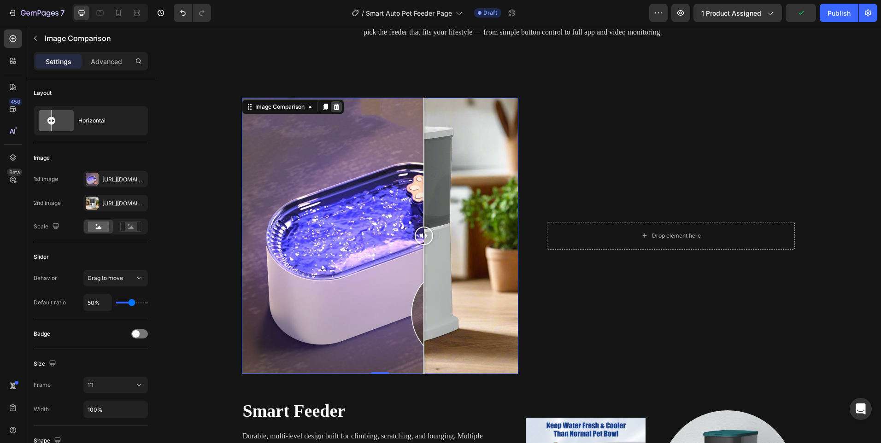
click at [336, 111] on div at bounding box center [336, 106] width 11 height 11
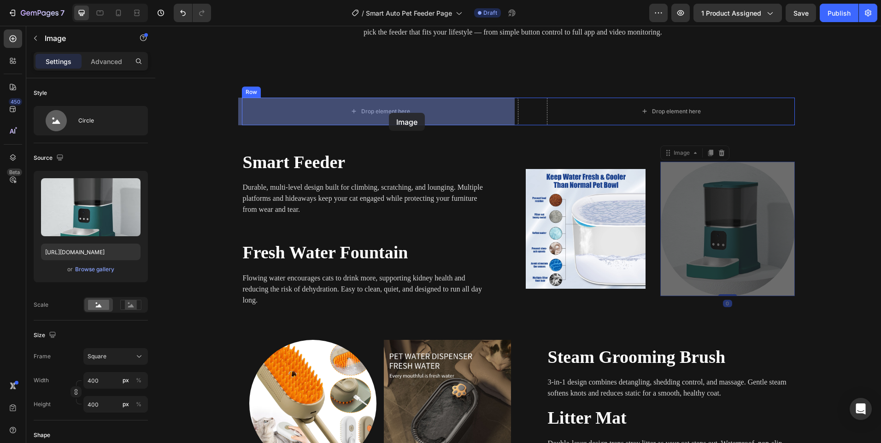
drag, startPoint x: 728, startPoint y: 247, endPoint x: 388, endPoint y: 112, distance: 365.4
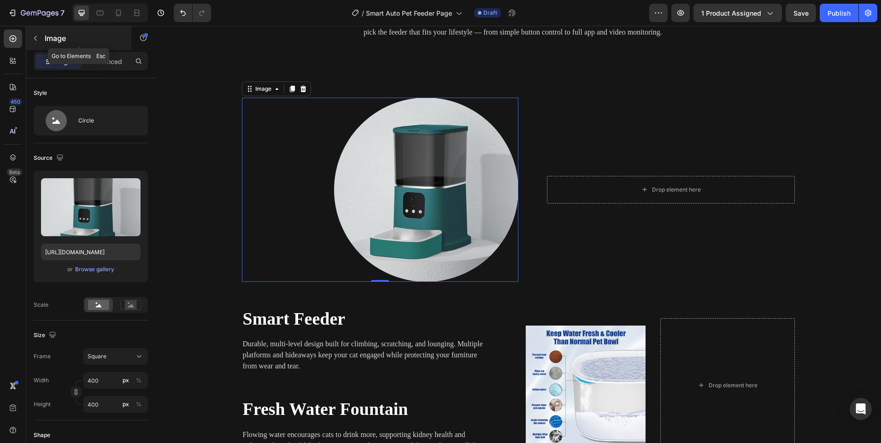
click at [54, 37] on p "Image" at bounding box center [84, 38] width 78 height 11
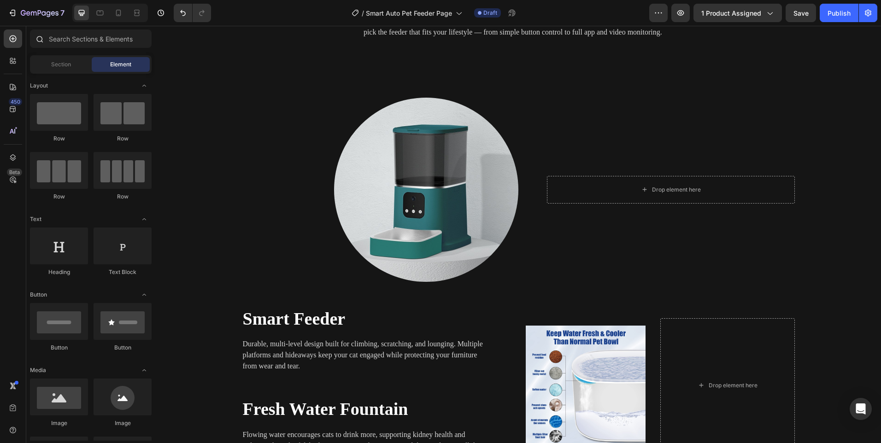
click at [89, 48] on div at bounding box center [90, 40] width 129 height 22
drag, startPoint x: 87, startPoint y: 31, endPoint x: 99, endPoint y: 48, distance: 20.5
click at [86, 31] on input "text" at bounding box center [91, 38] width 122 height 18
type input "e"
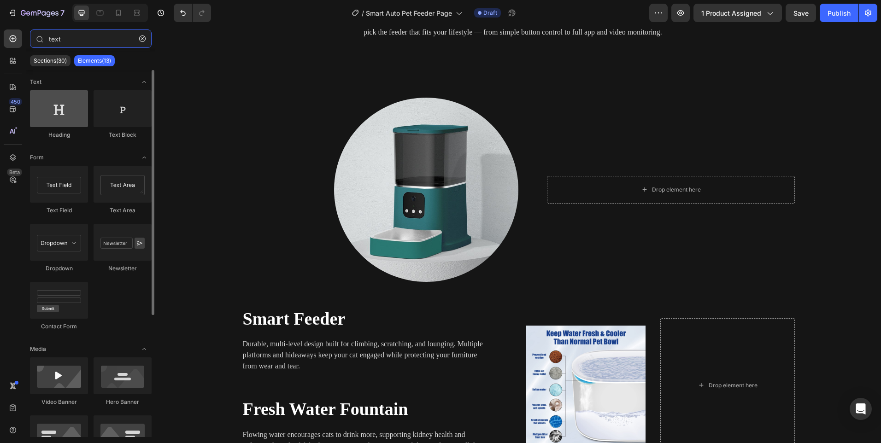
type input "text"
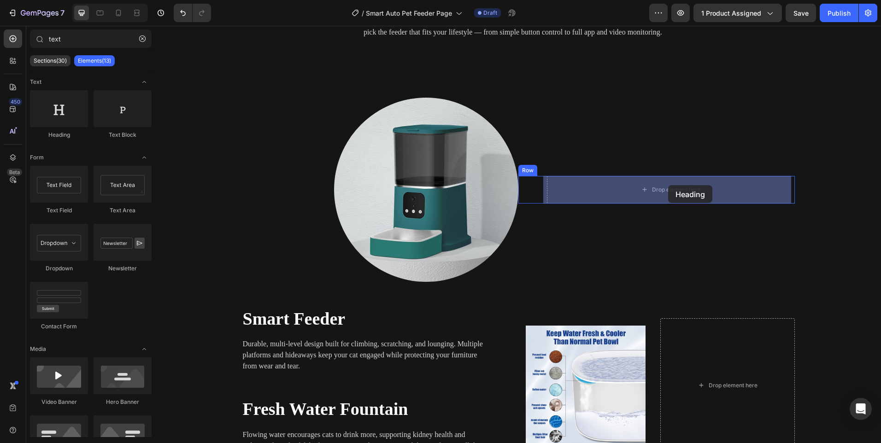
drag, startPoint x: 231, startPoint y: 136, endPoint x: 668, endPoint y: 185, distance: 440.0
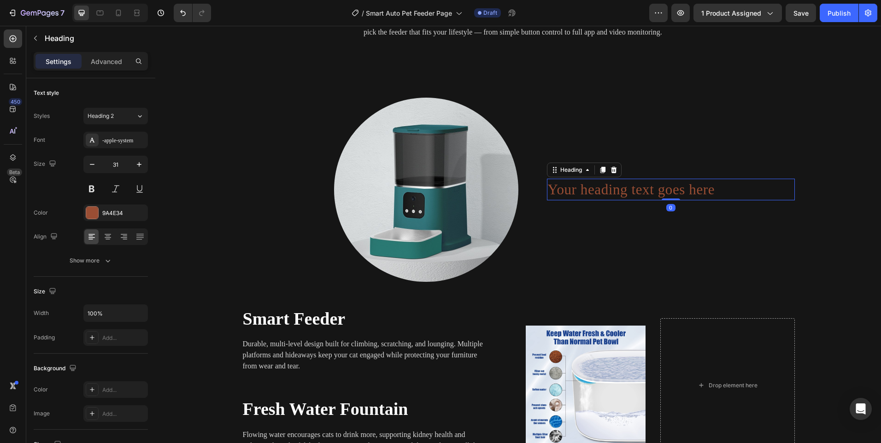
click at [579, 188] on h2 "Your heading text goes here" at bounding box center [671, 190] width 248 height 22
click at [579, 188] on p "Your heading text goes here" at bounding box center [671, 190] width 246 height 20
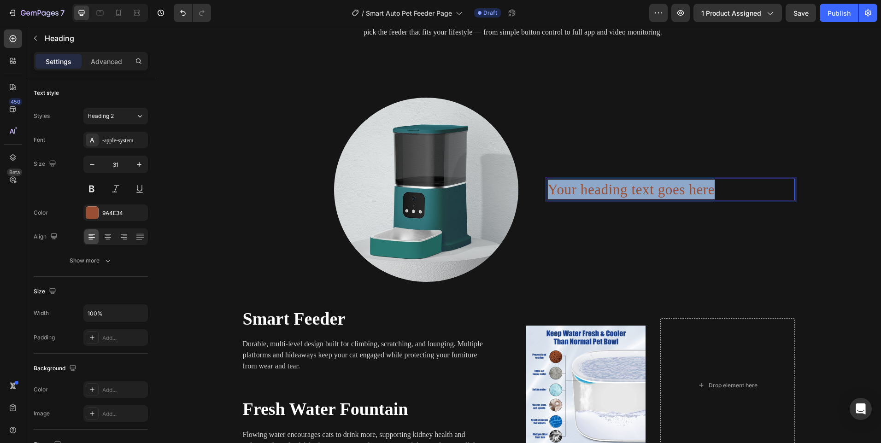
click at [579, 188] on p "Your heading text goes here" at bounding box center [671, 190] width 246 height 20
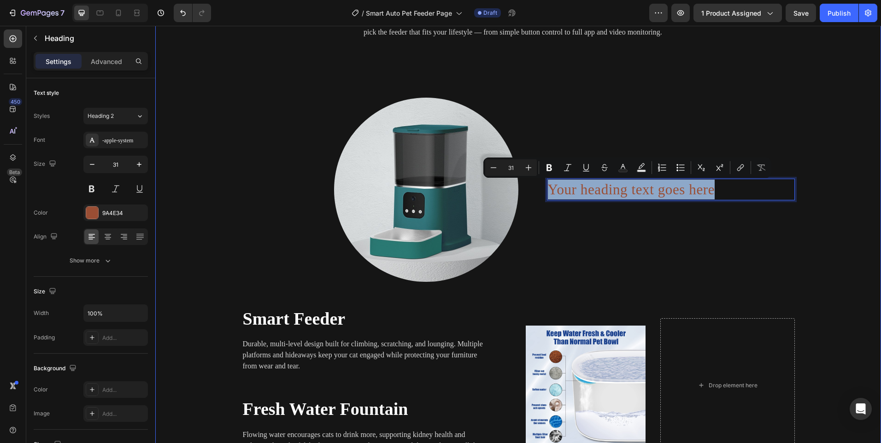
click at [310, 320] on span "Smart Feeder" at bounding box center [294, 318] width 103 height 19
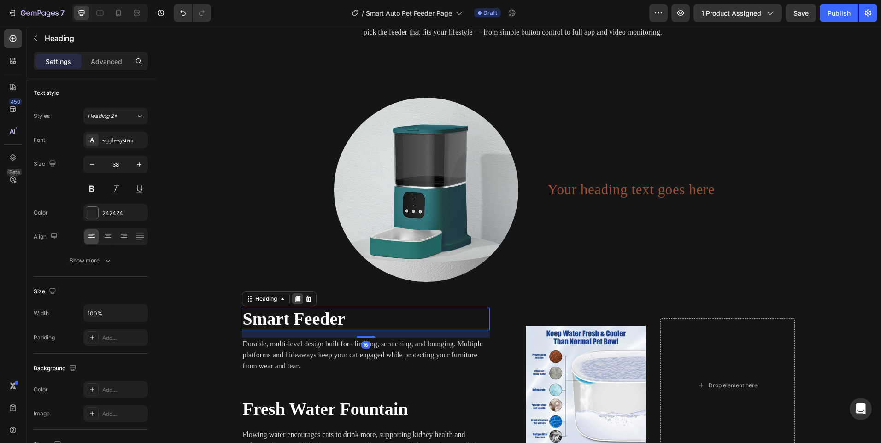
click at [297, 300] on icon at bounding box center [297, 299] width 5 height 6
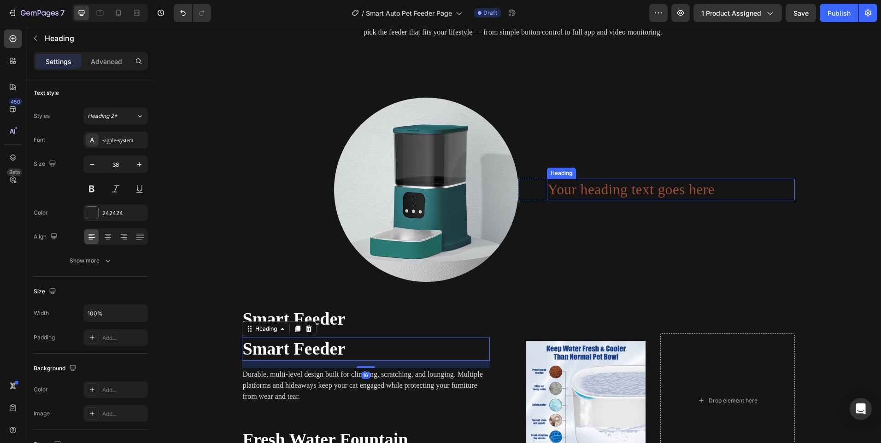
click at [601, 196] on p "Your heading text goes here" at bounding box center [671, 190] width 246 height 20
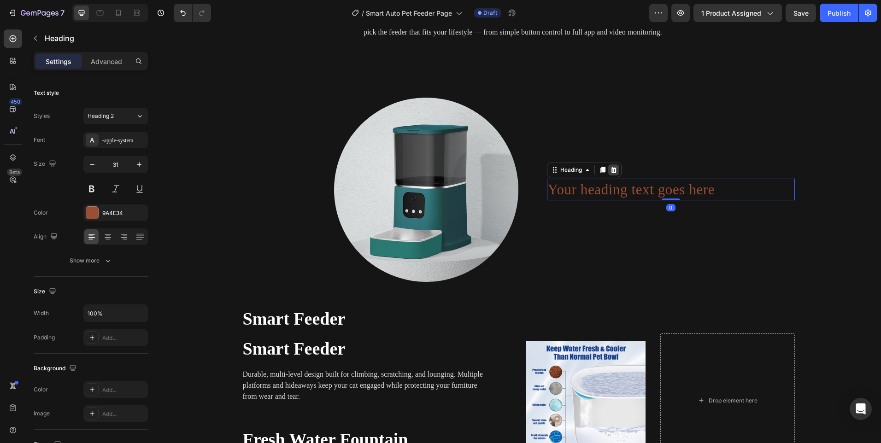
click at [610, 168] on icon at bounding box center [613, 169] width 7 height 7
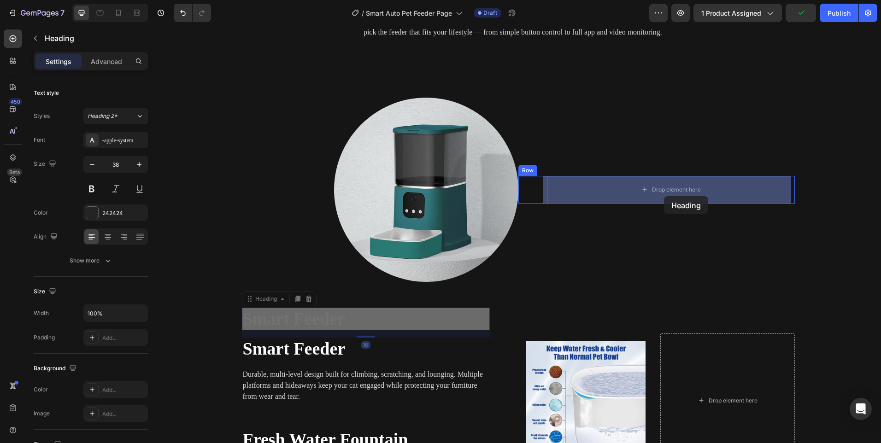
drag, startPoint x: 303, startPoint y: 318, endPoint x: 664, endPoint y: 196, distance: 380.9
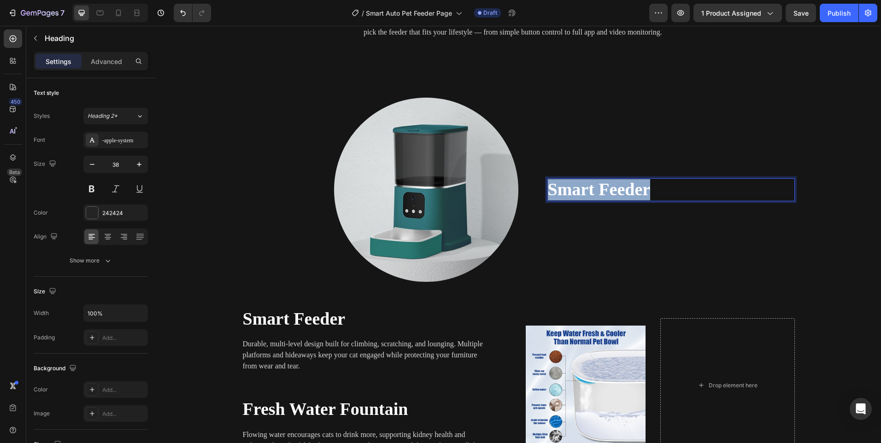
click at [633, 191] on span "Smart Feeder" at bounding box center [599, 189] width 103 height 19
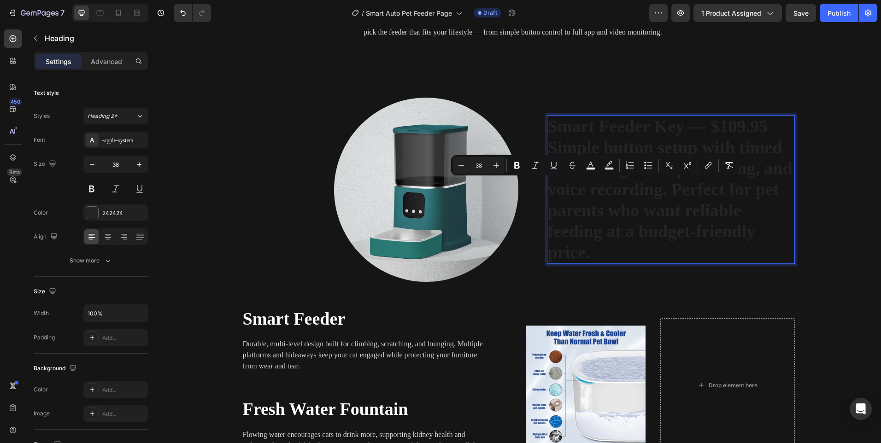
scroll to position [1267, 0]
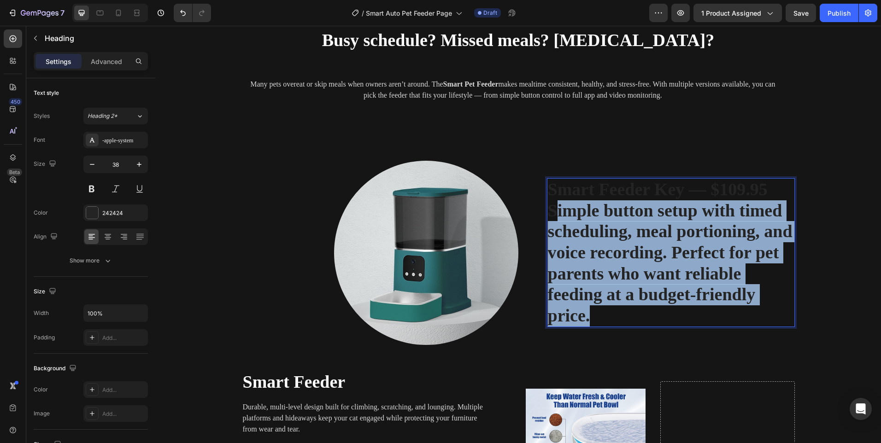
drag, startPoint x: 611, startPoint y: 314, endPoint x: 551, endPoint y: 209, distance: 121.4
click at [551, 209] on p "Smart Feeder Key — $109.95 Simple button setup with timed scheduling, meal port…" at bounding box center [671, 252] width 246 height 147
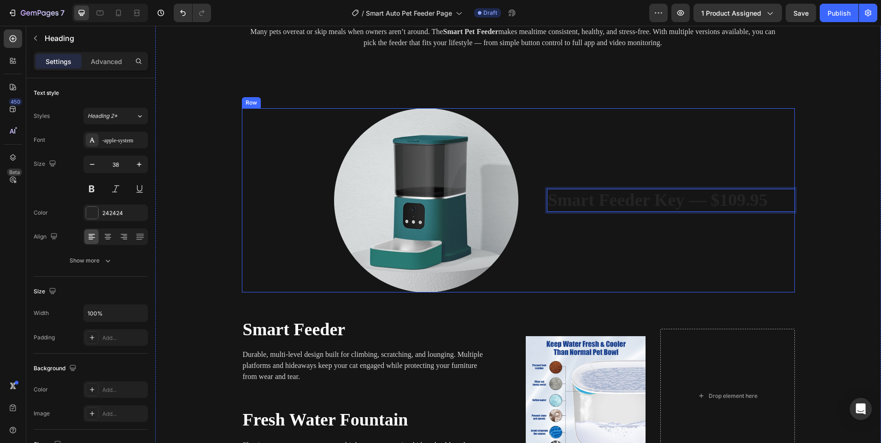
scroll to position [1331, 0]
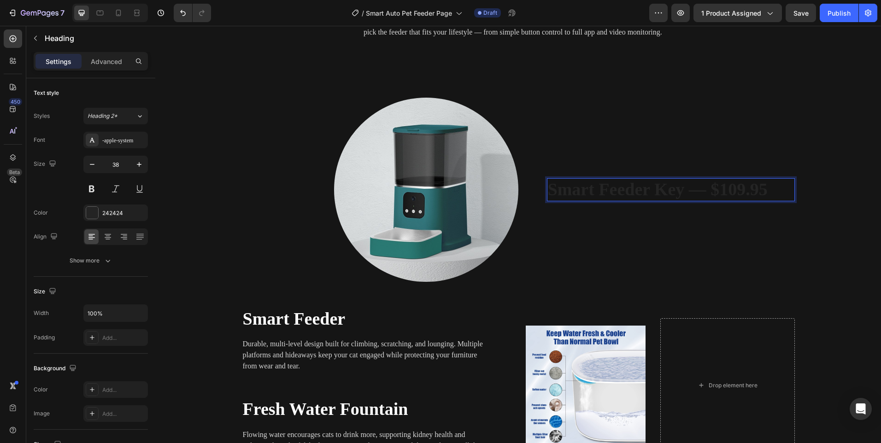
click at [693, 187] on strong "Smart Feeder Key — $109.95" at bounding box center [658, 189] width 220 height 19
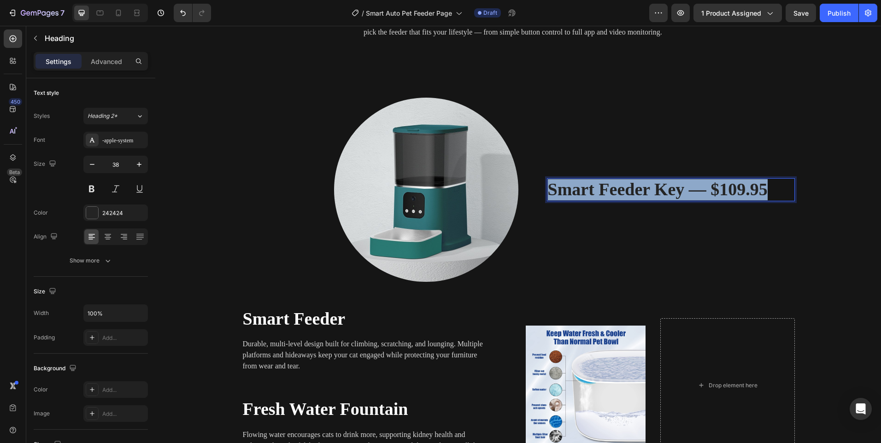
click at [693, 187] on strong "Smart Feeder Key — $109.95" at bounding box center [658, 189] width 220 height 19
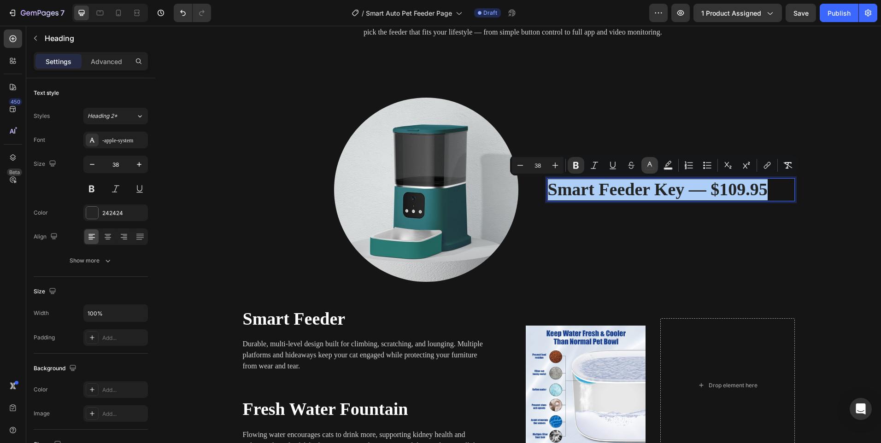
click at [650, 169] on icon "Editor contextual toolbar" at bounding box center [649, 165] width 9 height 9
type input "242424"
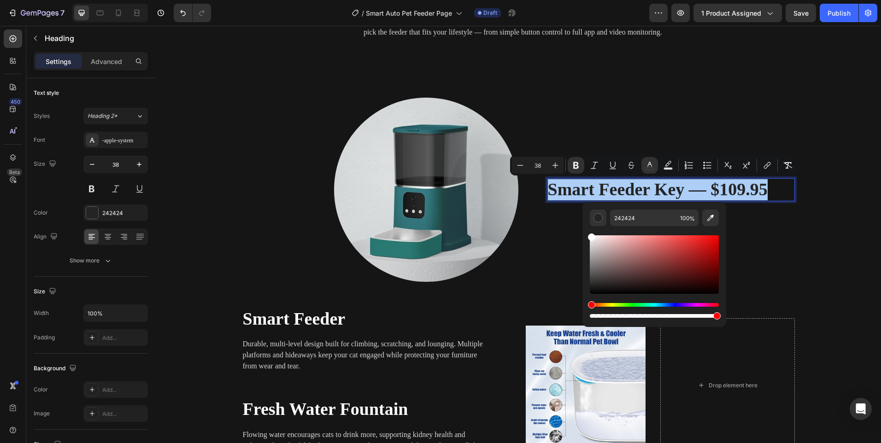
drag, startPoint x: 759, startPoint y: 276, endPoint x: 581, endPoint y: 221, distance: 186.5
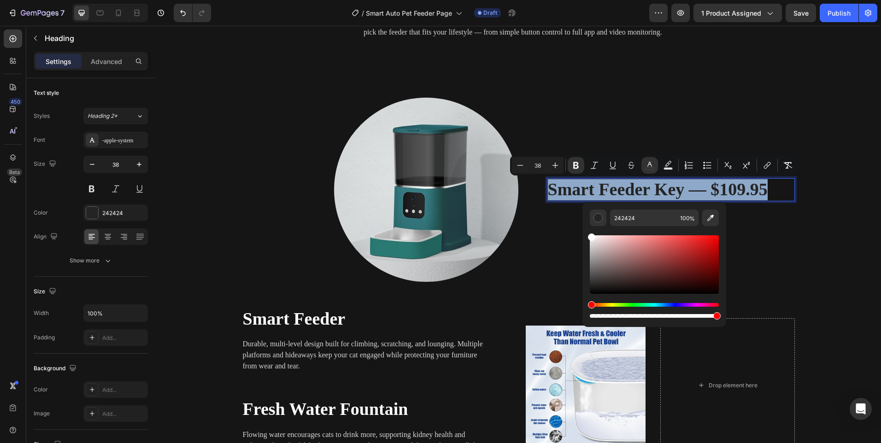
type input "FFFFFF"
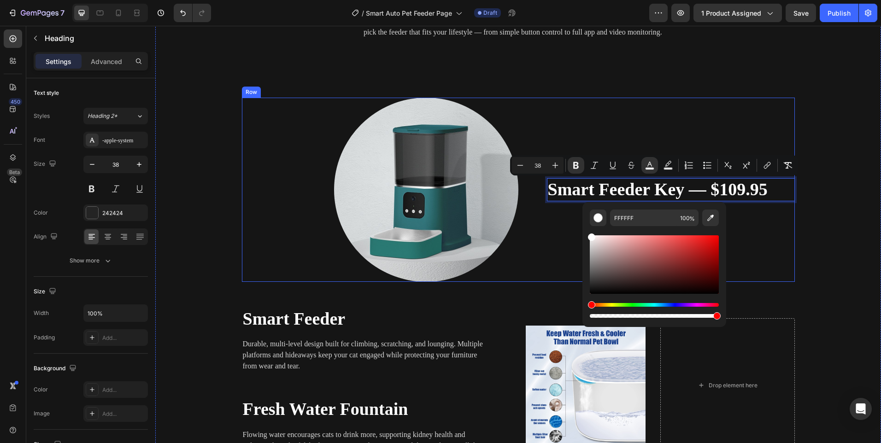
click at [569, 217] on div "Smart Feeder Key — $109.95 Heading 0 Row" at bounding box center [656, 190] width 276 height 184
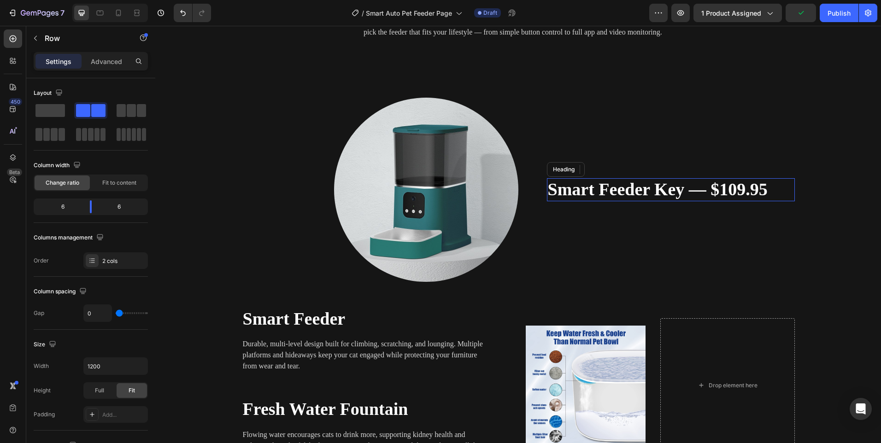
click at [622, 188] on strong "Smart Feeder Key — $109.95" at bounding box center [658, 189] width 220 height 19
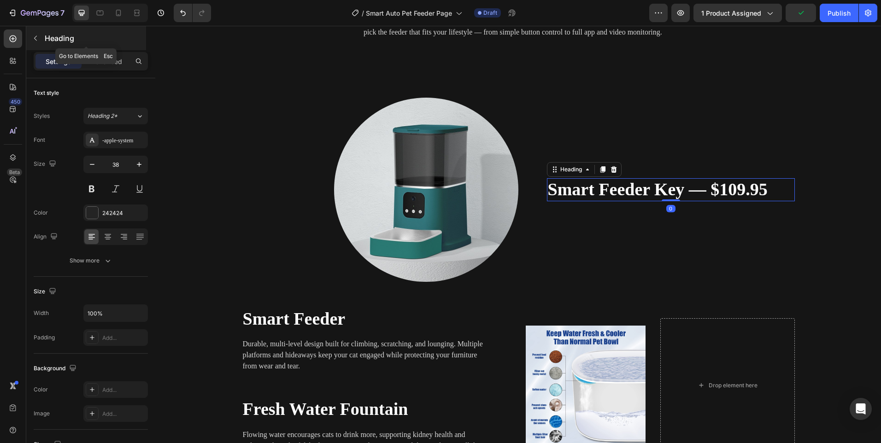
click at [41, 39] on button "button" at bounding box center [35, 38] width 15 height 15
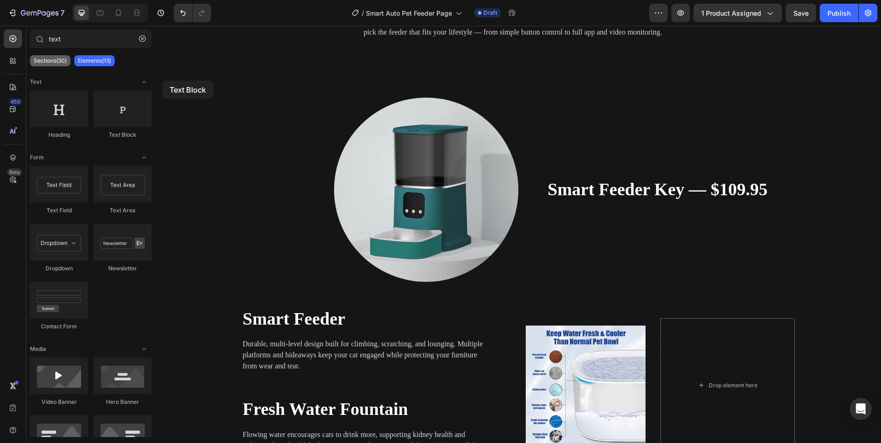
drag, startPoint x: 114, startPoint y: 126, endPoint x: 44, endPoint y: 59, distance: 96.8
click at [43, 59] on div "text Sections(30) Elements(13) Text Heading Text Block Form Text Field Text Are…" at bounding box center [90, 233] width 129 height 408
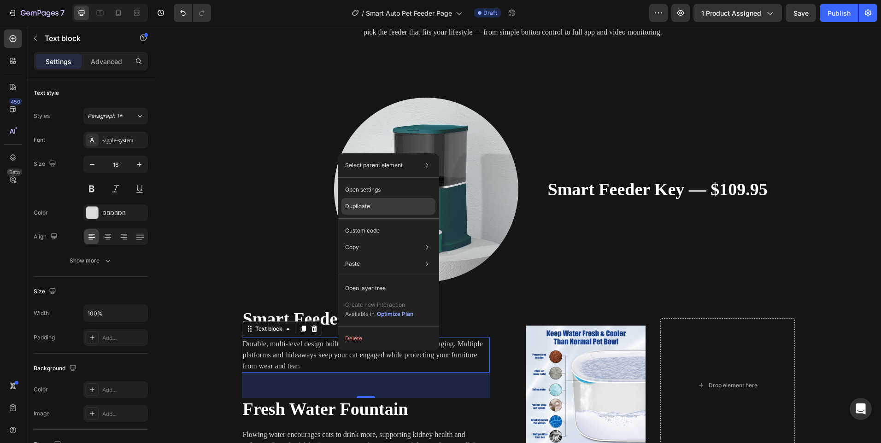
click at [366, 223] on div "Duplicate" at bounding box center [388, 231] width 94 height 17
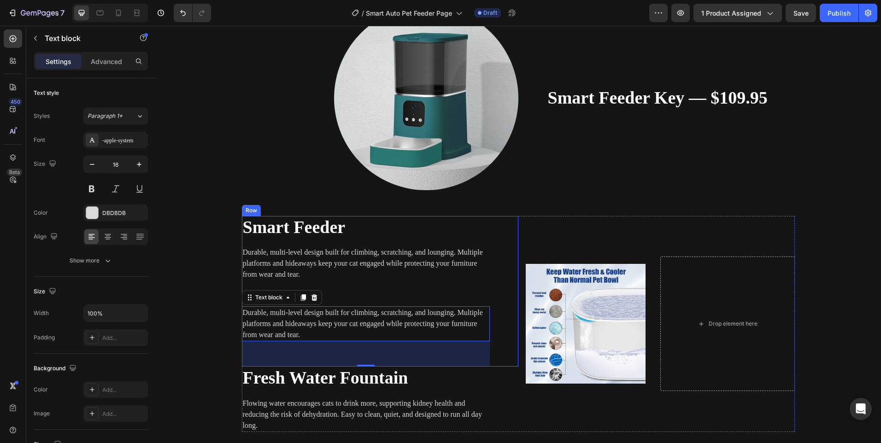
scroll to position [1423, 0]
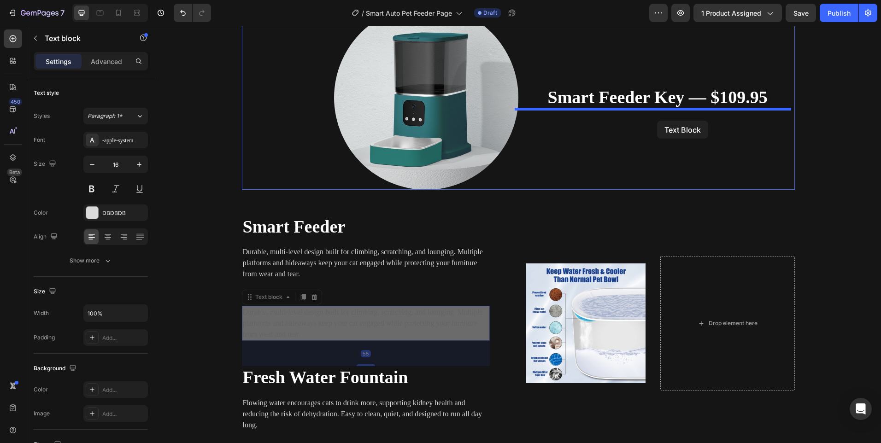
drag, startPoint x: 372, startPoint y: 314, endPoint x: 657, endPoint y: 121, distance: 344.6
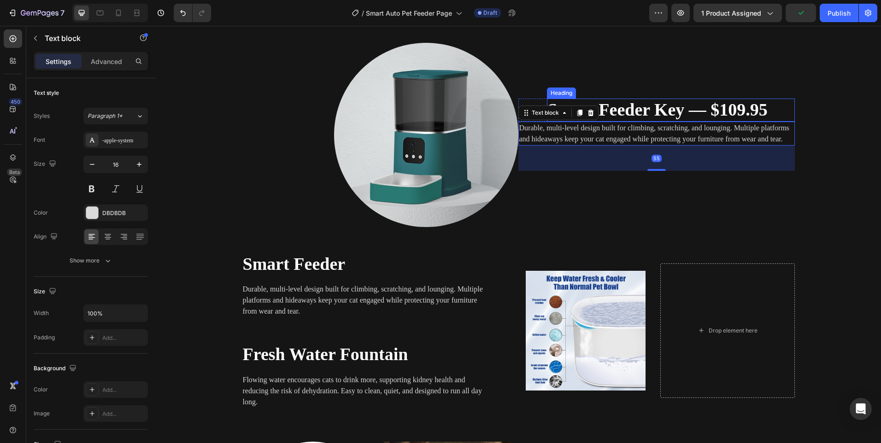
scroll to position [1331, 0]
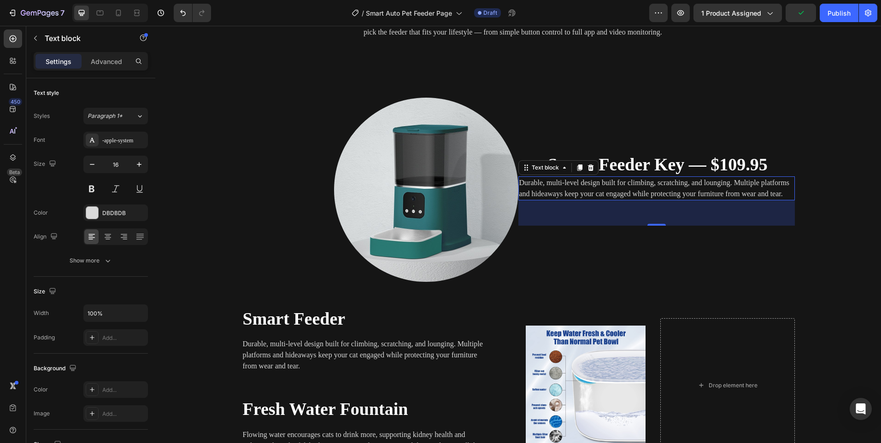
click at [608, 185] on p "Durable, multi-level design built for climbing, scratching, and lounging. Multi…" at bounding box center [656, 188] width 275 height 22
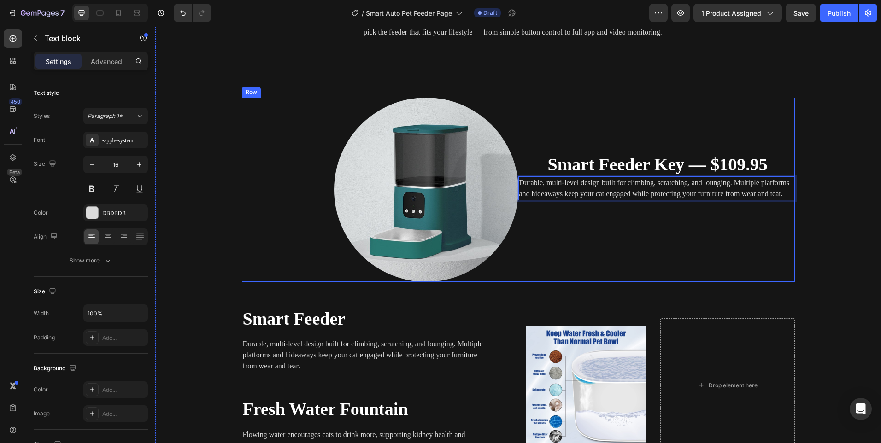
click at [653, 137] on div "⁠⁠⁠⁠⁠⁠⁠ Smart Feeder Key — $109.95 Heading Row Durable, multi-level design buil…" at bounding box center [656, 190] width 276 height 184
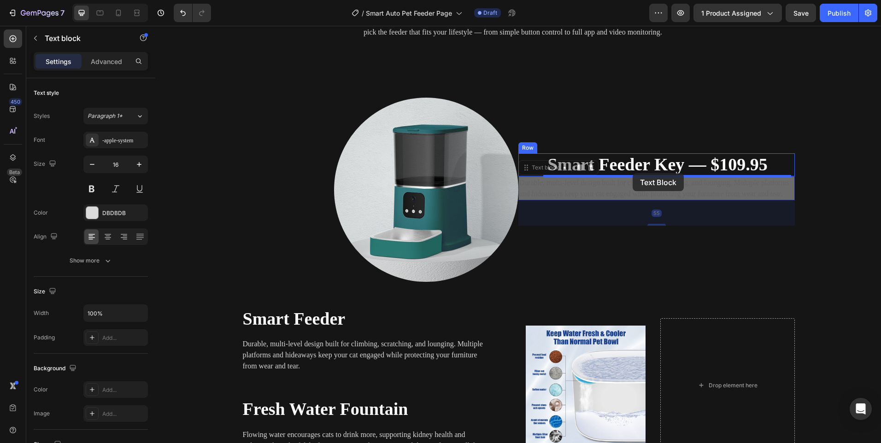
drag, startPoint x: 604, startPoint y: 188, endPoint x: 633, endPoint y: 173, distance: 32.1
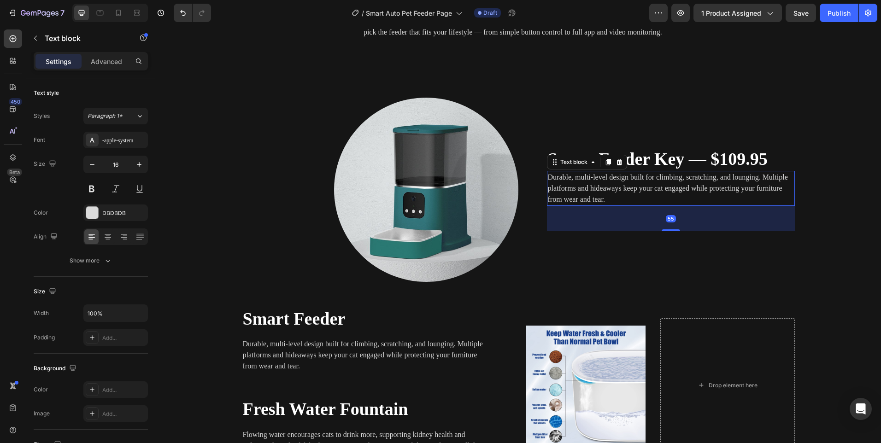
click at [634, 194] on p "Durable, multi-level design built for climbing, scratching, and lounging. Multi…" at bounding box center [671, 188] width 246 height 33
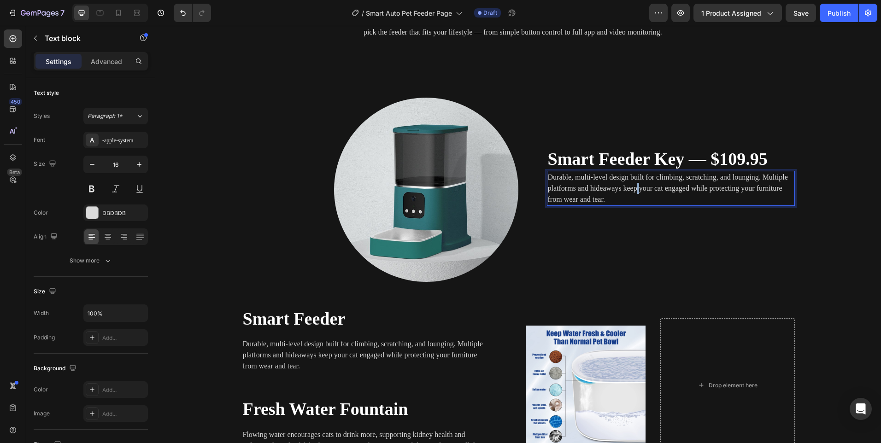
click at [634, 194] on p "Durable, multi-level design built for climbing, scratching, and lounging. Multi…" at bounding box center [671, 188] width 246 height 33
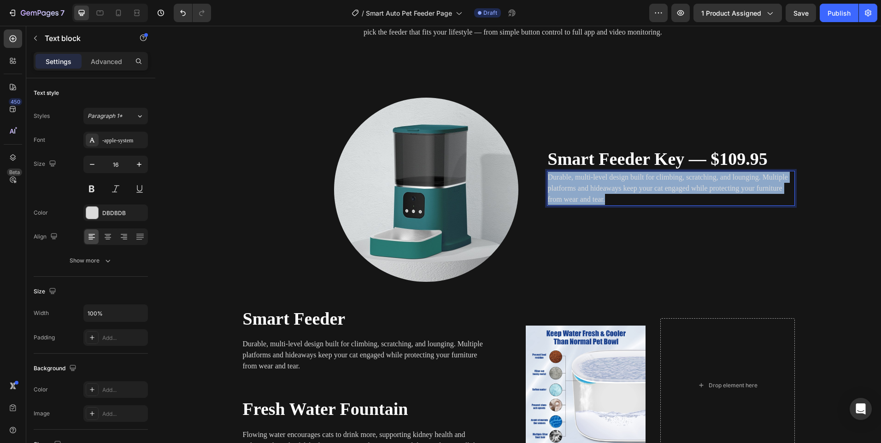
click at [634, 194] on p "Durable, multi-level design built for climbing, scratching, and lounging. Multi…" at bounding box center [671, 188] width 246 height 33
click at [707, 105] on div "⁠⁠⁠⁠⁠⁠⁠ Smart Feeder Key — $109.95 Heading Durable, multi-level design built fo…" at bounding box center [656, 190] width 276 height 184
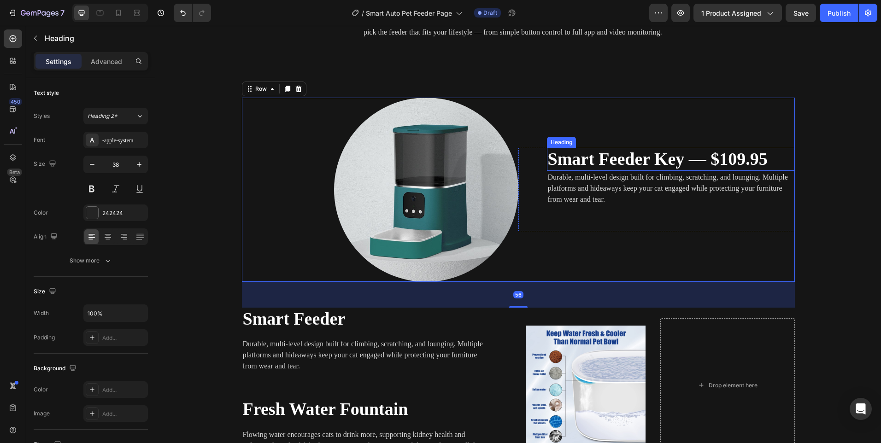
click at [646, 156] on strong "Smart Feeder Key — $109.95" at bounding box center [658, 158] width 220 height 19
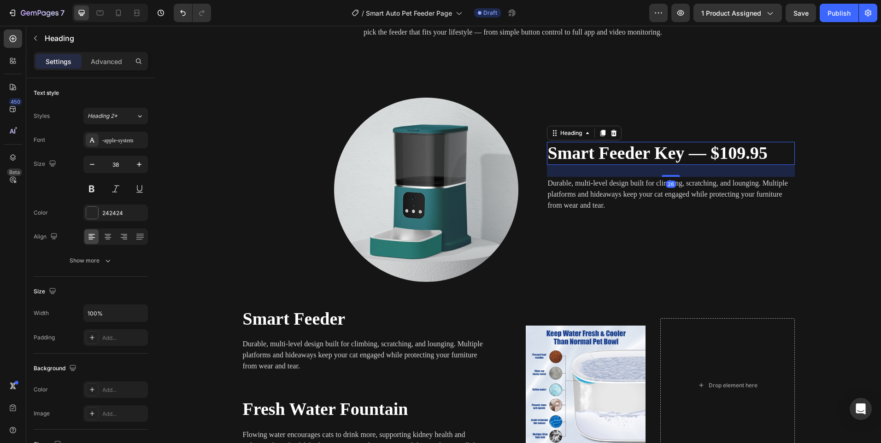
drag, startPoint x: 668, startPoint y: 170, endPoint x: 668, endPoint y: 182, distance: 12.0
click at [668, 165] on div "26" at bounding box center [671, 165] width 248 height 0
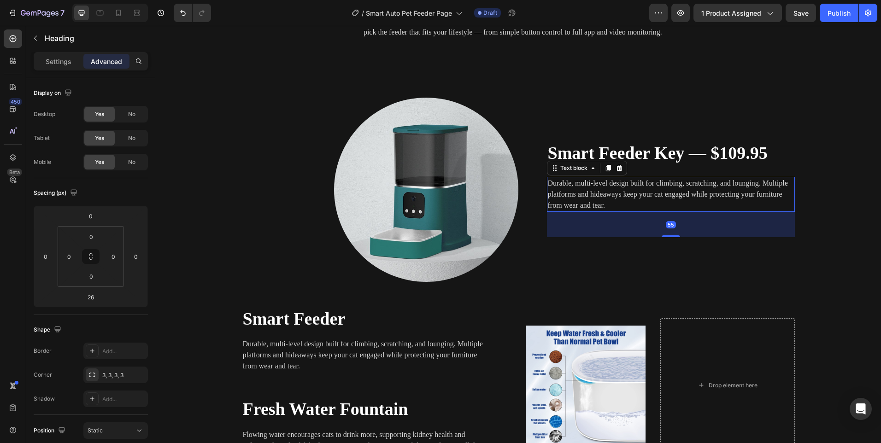
click at [596, 197] on p "Durable, multi-level design built for climbing, scratching, and lounging. Multi…" at bounding box center [671, 194] width 246 height 33
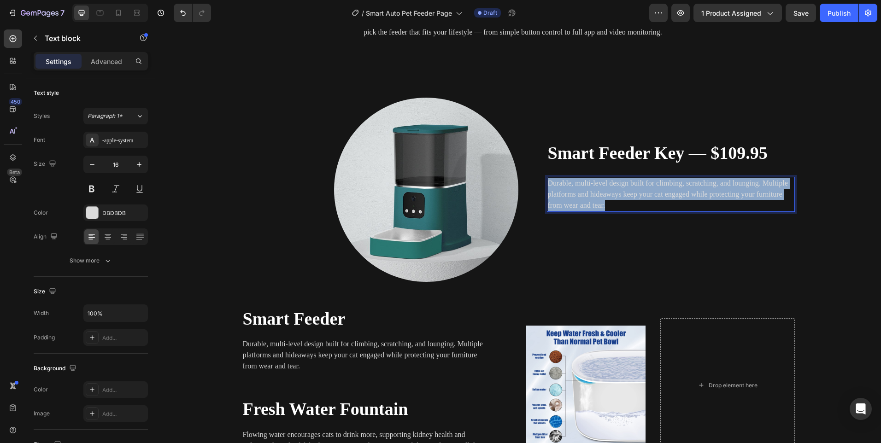
click at [596, 197] on p "Durable, multi-level design built for climbing, scratching, and lounging. Multi…" at bounding box center [671, 194] width 246 height 33
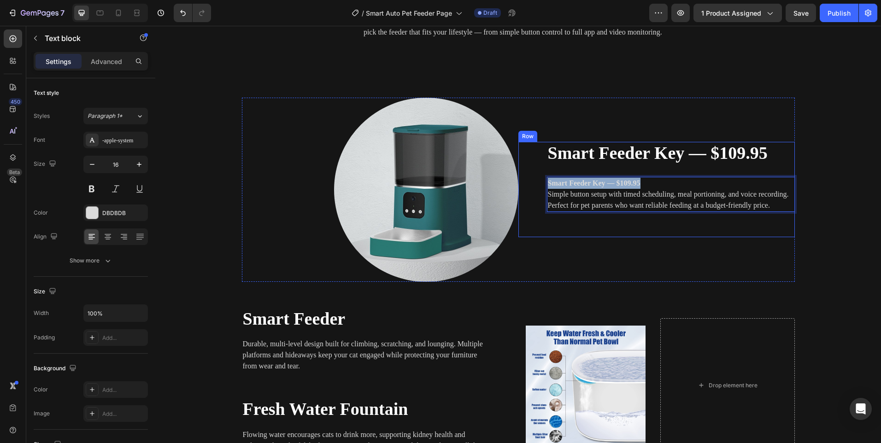
drag, startPoint x: 647, startPoint y: 184, endPoint x: 526, endPoint y: 184, distance: 121.2
click at [529, 187] on div "⁠⁠⁠⁠⁠⁠⁠ Smart Feeder Key — $109.95 Heading Smart Feeder Key — $109.95 Simple bu…" at bounding box center [656, 189] width 276 height 95
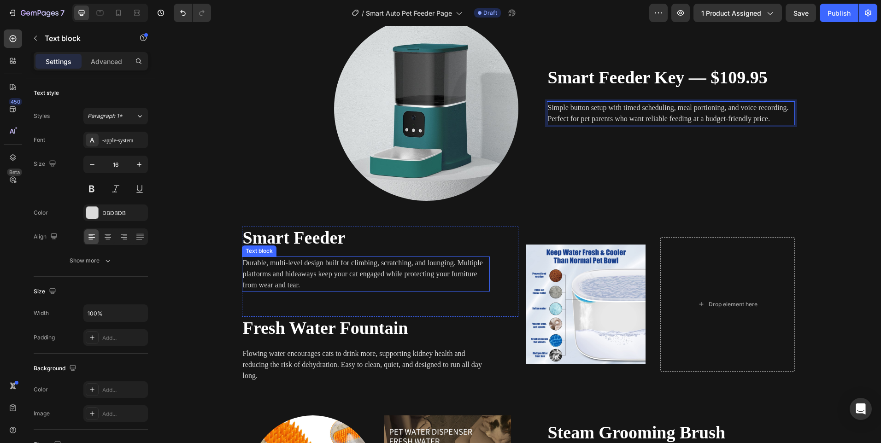
scroll to position [1428, 0]
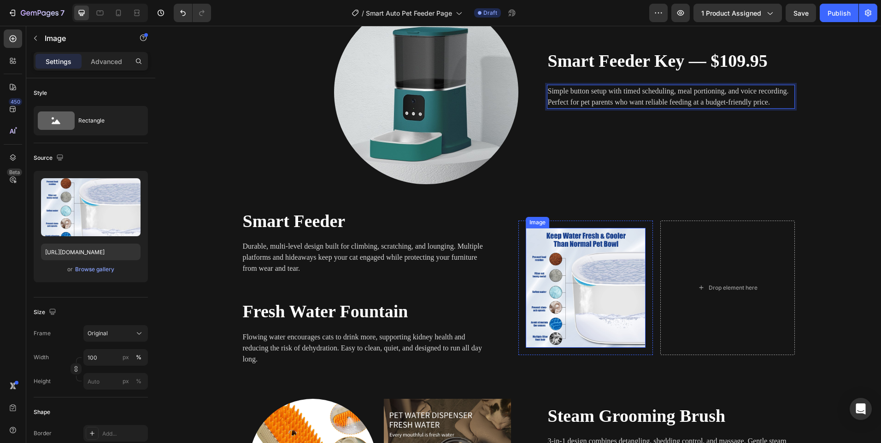
click at [594, 282] on img at bounding box center [586, 288] width 120 height 120
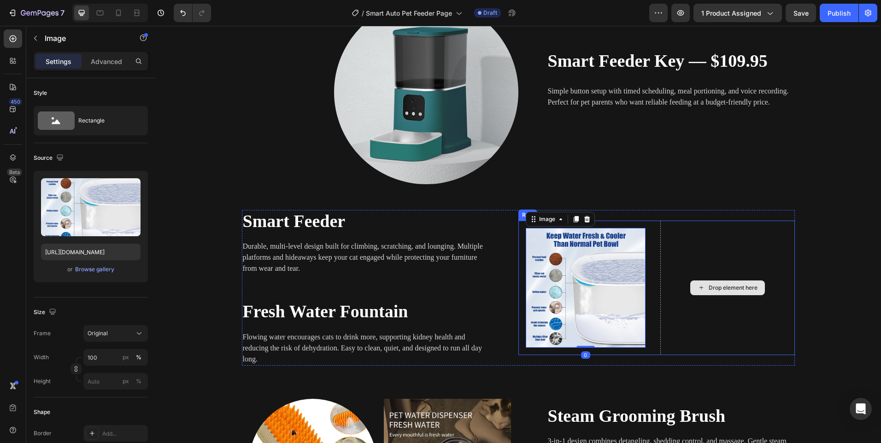
click at [734, 277] on div "Drop element here" at bounding box center [727, 288] width 135 height 135
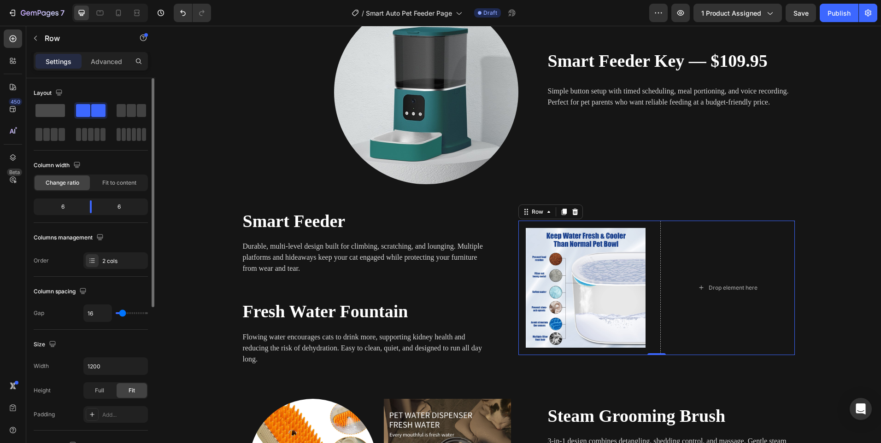
click at [74, 117] on div at bounding box center [90, 110] width 33 height 17
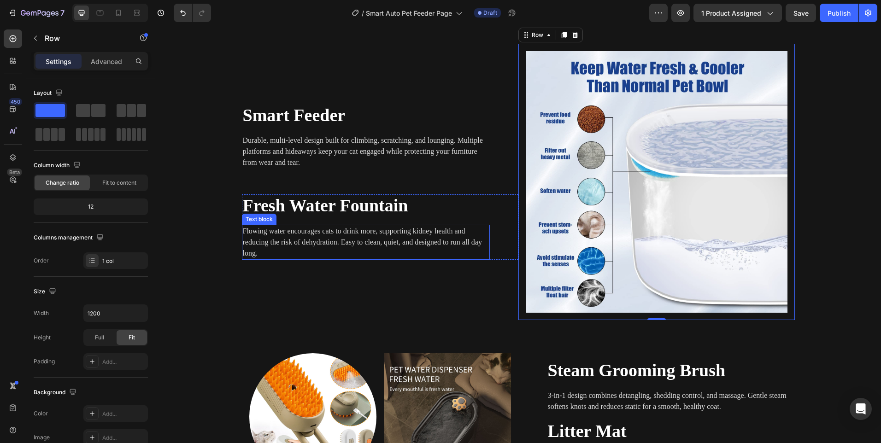
scroll to position [1705, 0]
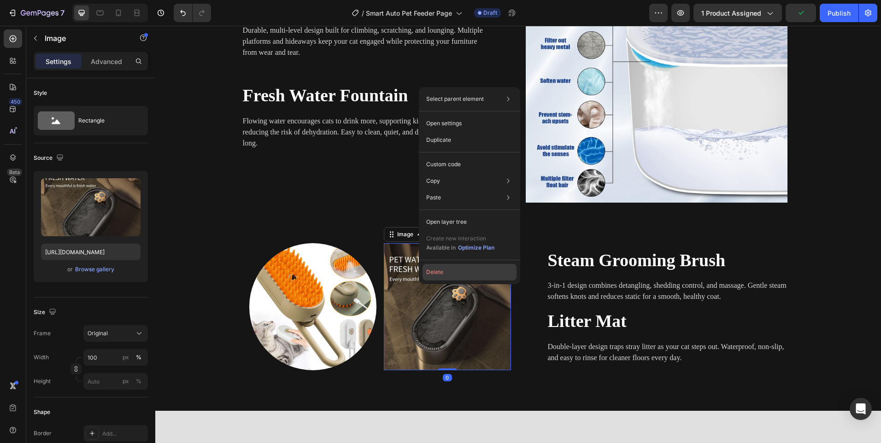
click at [436, 273] on button "Delete" at bounding box center [469, 272] width 94 height 17
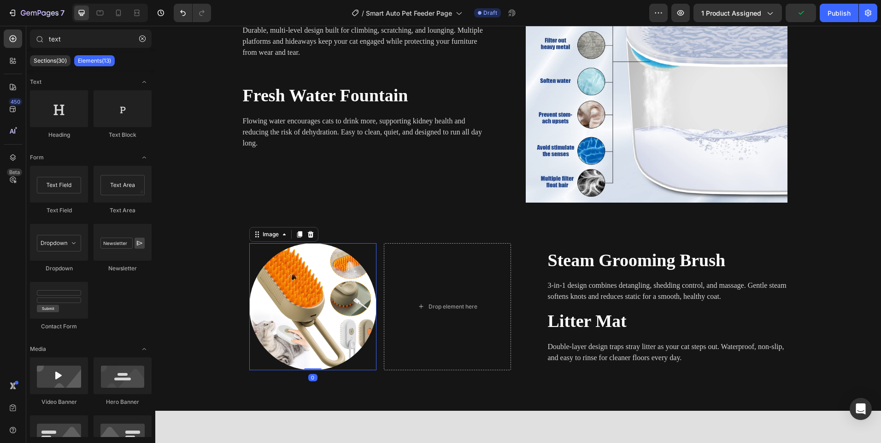
click at [366, 256] on div at bounding box center [312, 306] width 127 height 127
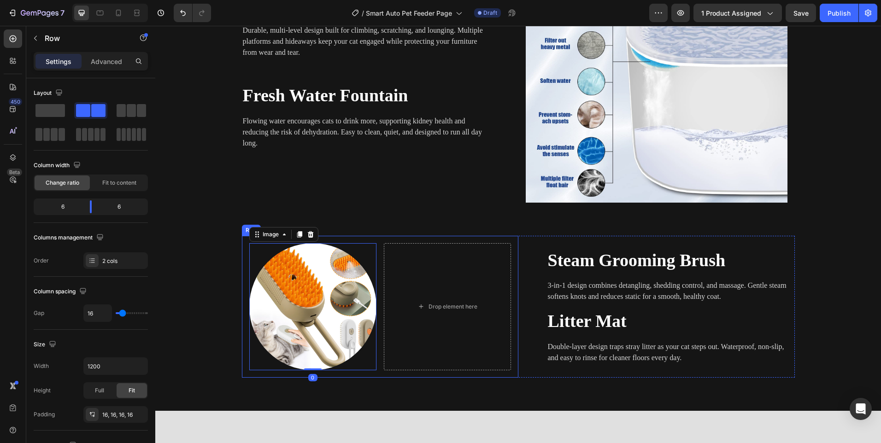
click at [373, 237] on div "Image 0 Drop element here Row" at bounding box center [380, 307] width 276 height 142
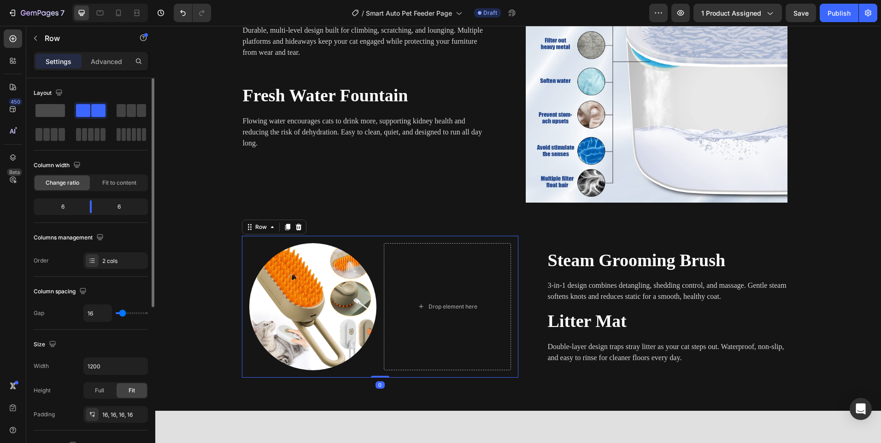
click at [43, 105] on span at bounding box center [49, 110] width 29 height 13
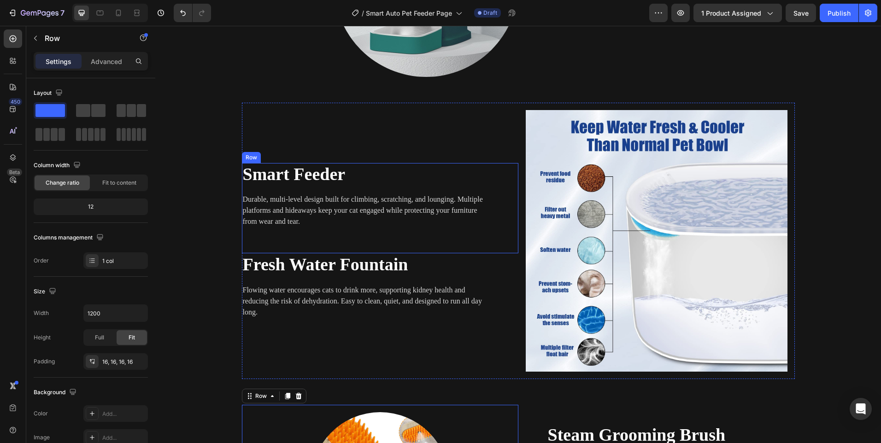
scroll to position [1566, 0]
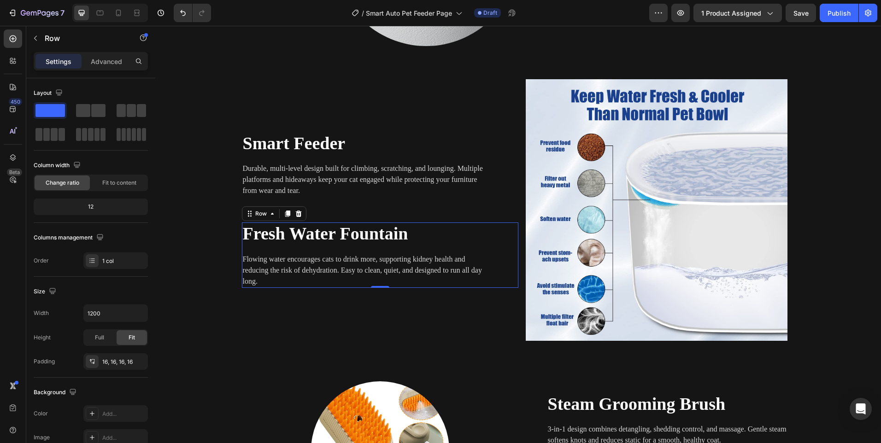
click at [497, 237] on div "Fresh Water Fountain Heading Flowing water encourages cats to drink more, suppo…" at bounding box center [380, 255] width 276 height 65
click at [295, 215] on icon at bounding box center [298, 214] width 6 height 6
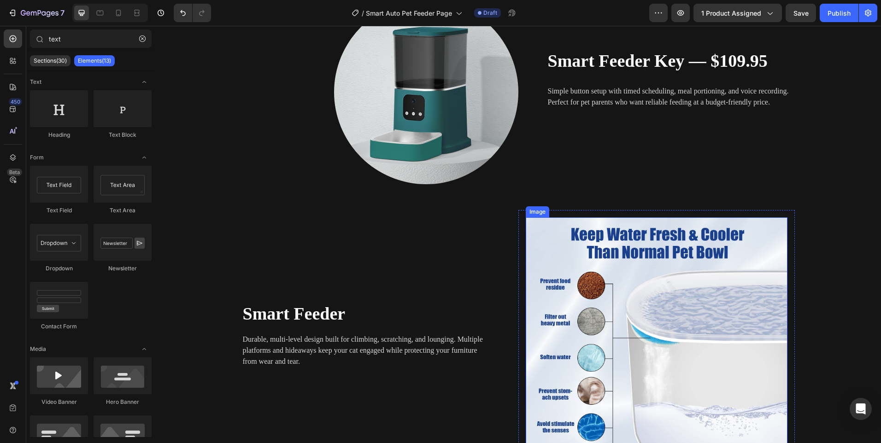
scroll to position [1290, 0]
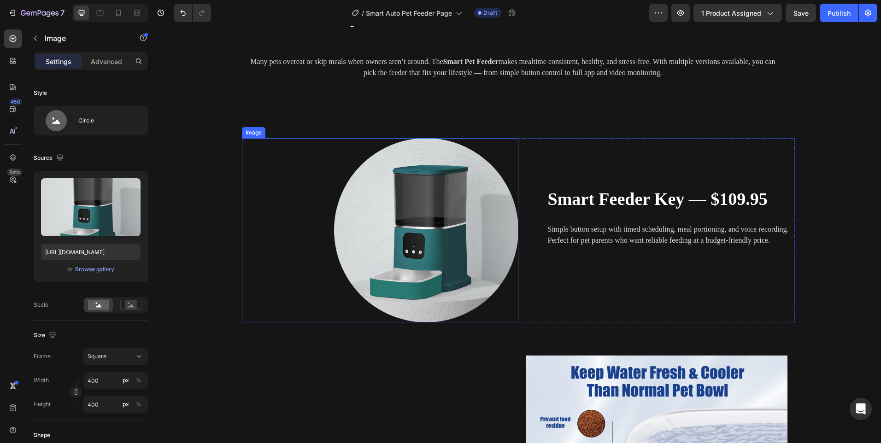
click at [409, 240] on img at bounding box center [426, 230] width 184 height 184
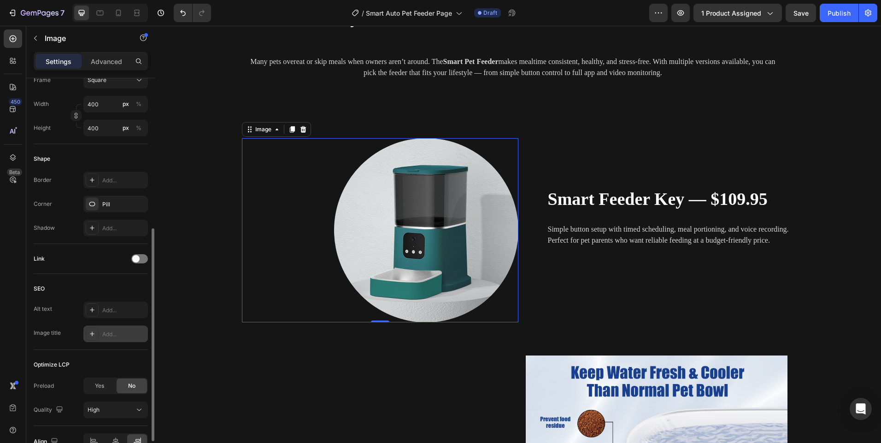
scroll to position [328, 0]
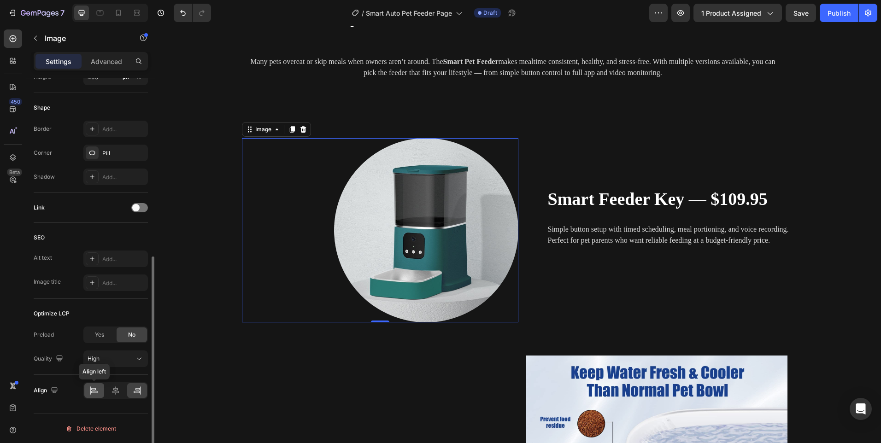
click at [98, 392] on icon at bounding box center [94, 392] width 6 height 2
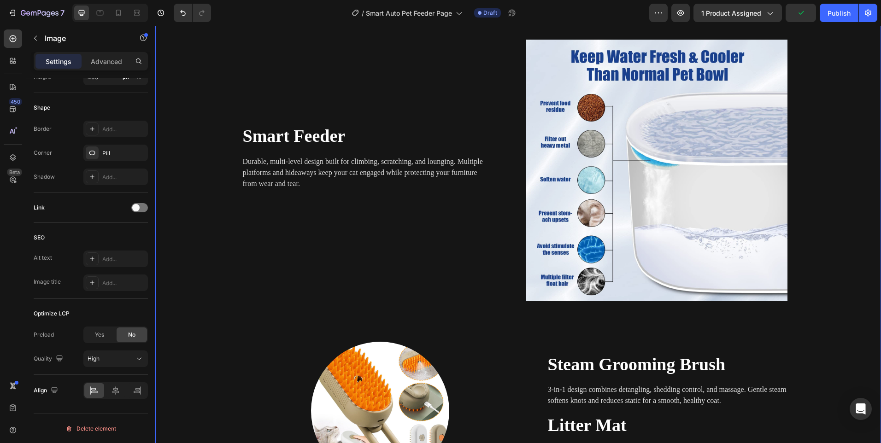
scroll to position [1705, 0]
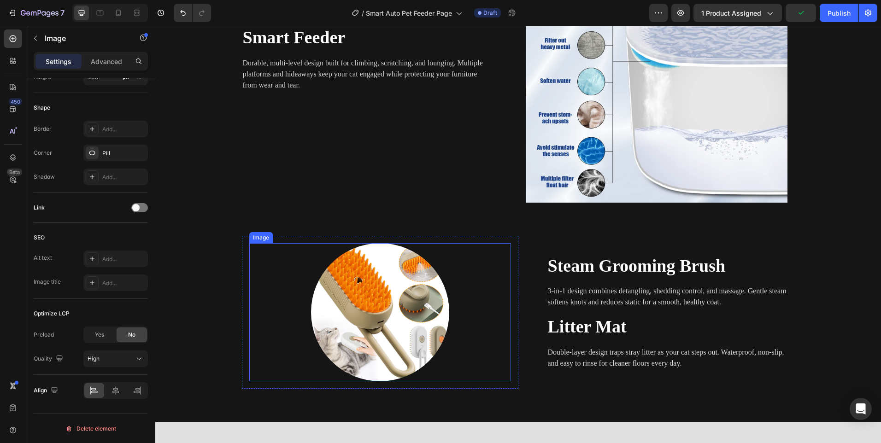
click at [380, 313] on img at bounding box center [380, 312] width 138 height 138
click at [88, 392] on div at bounding box center [94, 390] width 20 height 15
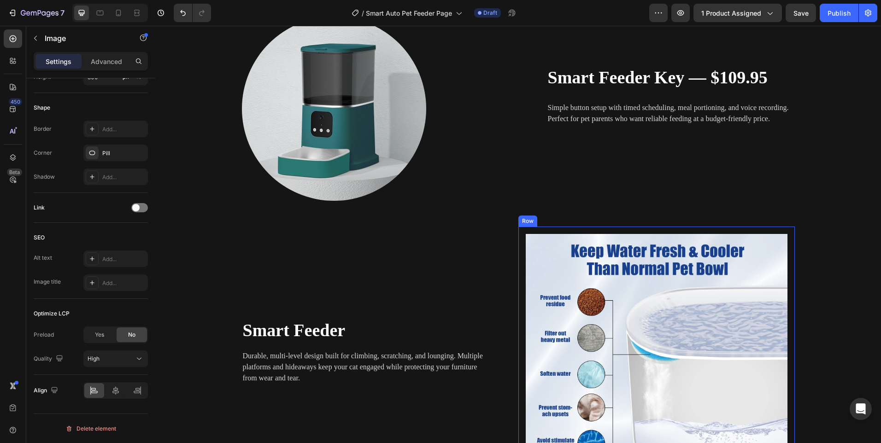
scroll to position [1428, 0]
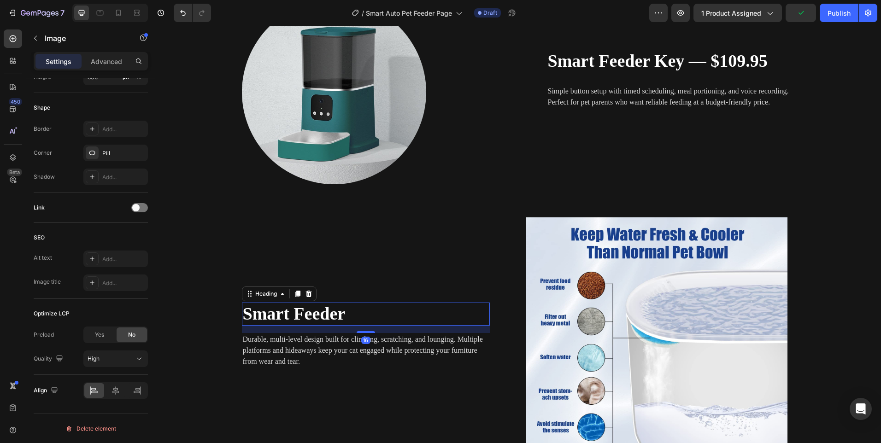
click at [296, 303] on h2 "Smart Feeder" at bounding box center [366, 314] width 248 height 23
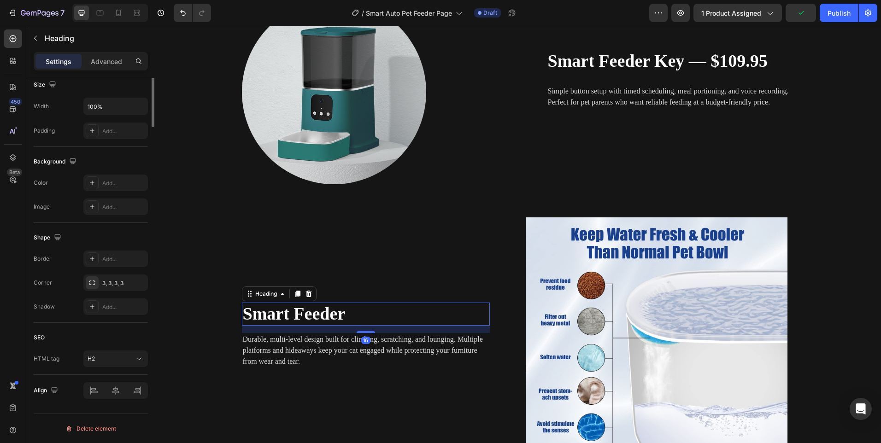
scroll to position [0, 0]
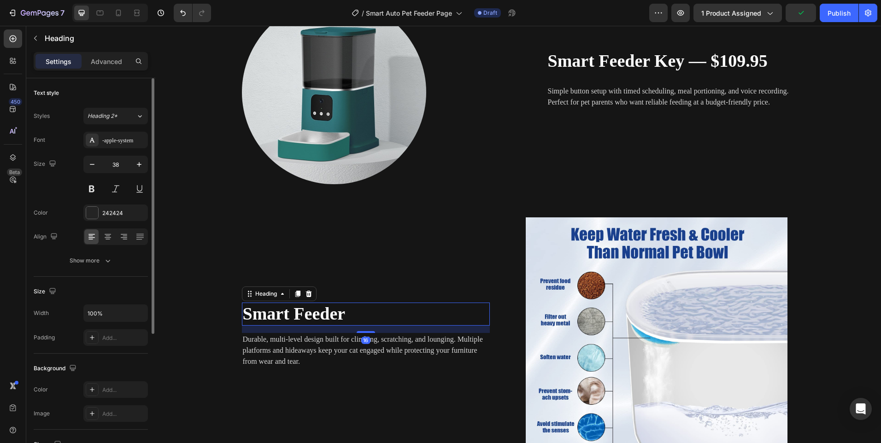
click at [296, 303] on h2 "Smart Feeder" at bounding box center [366, 314] width 248 height 23
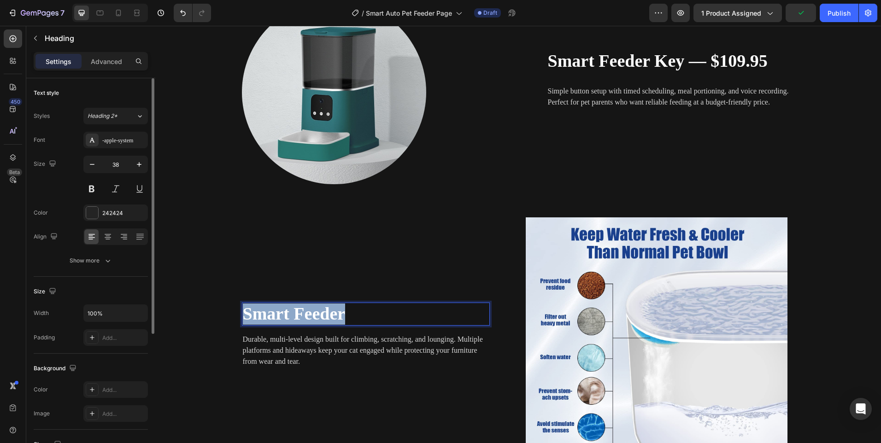
click at [296, 303] on h2 "Smart Feeder" at bounding box center [366, 314] width 248 height 23
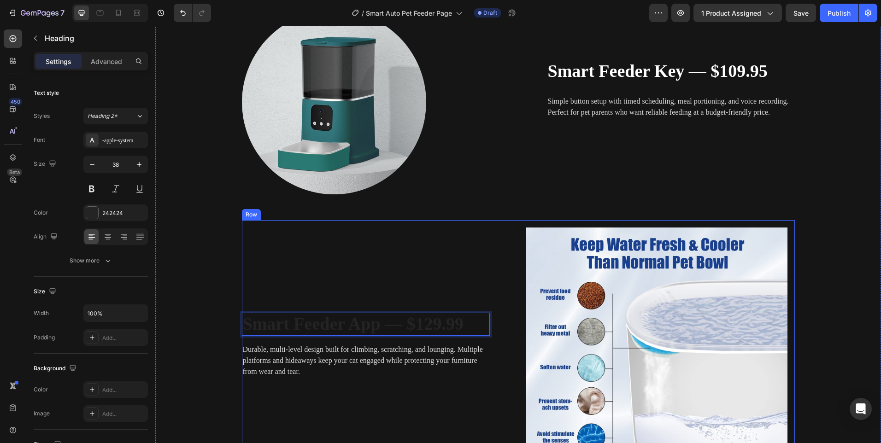
scroll to position [1428, 0]
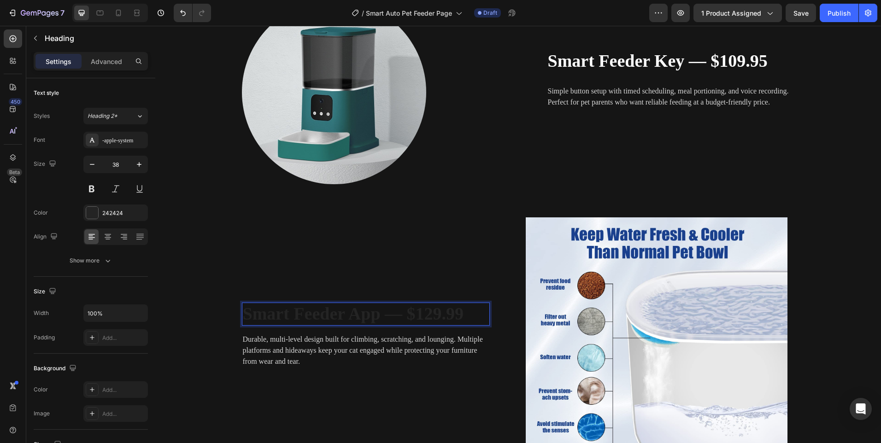
click at [293, 313] on strong "Smart Feeder App — $129.99" at bounding box center [353, 313] width 221 height 19
click at [293, 312] on strong "Smart Feeder App — $129.99" at bounding box center [353, 313] width 221 height 19
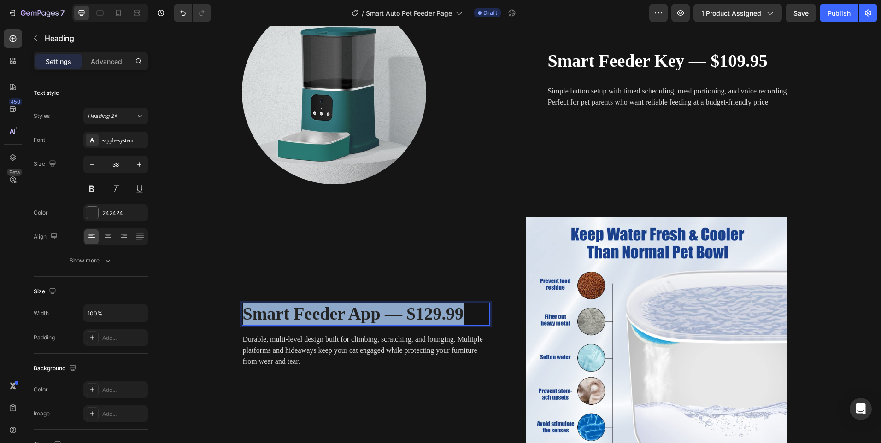
click at [293, 312] on strong "Smart Feeder App — $129.99" at bounding box center [353, 313] width 221 height 19
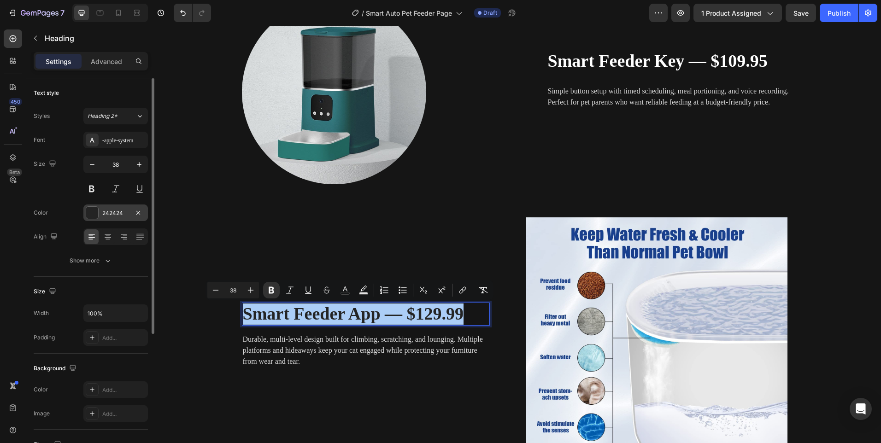
click at [100, 220] on div "242424" at bounding box center [115, 213] width 65 height 17
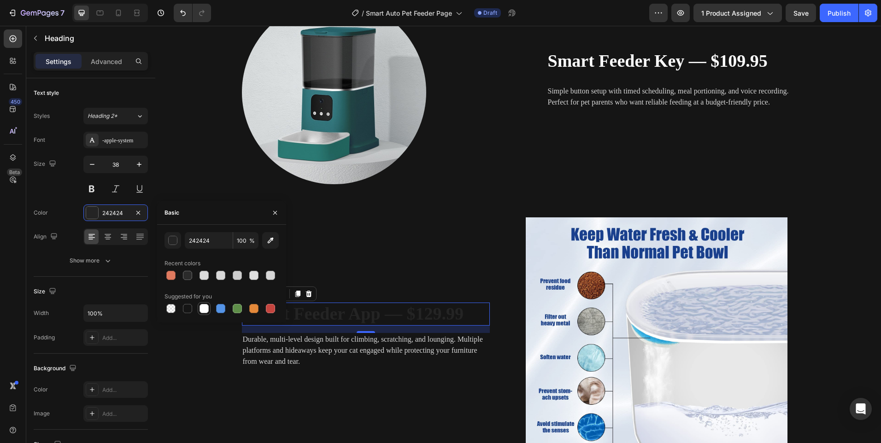
click at [205, 307] on div at bounding box center [203, 308] width 9 height 9
type input "FFFFFF"
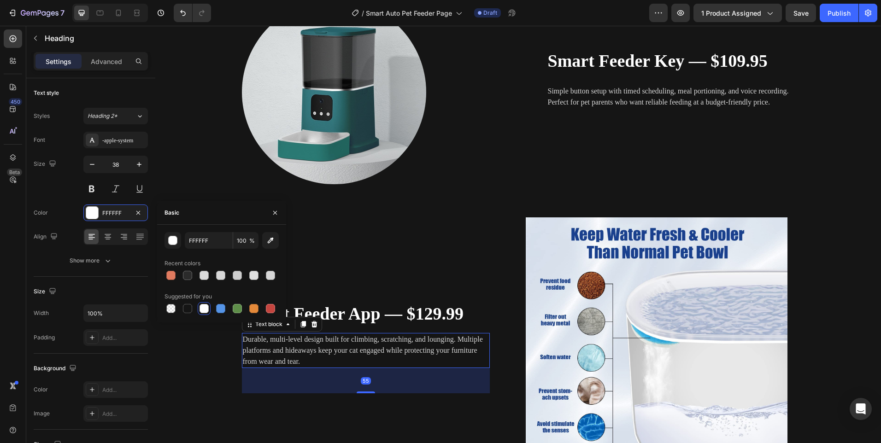
click at [332, 357] on p "Durable, multi-level design built for climbing, scratching, and lounging. Multi…" at bounding box center [366, 350] width 246 height 33
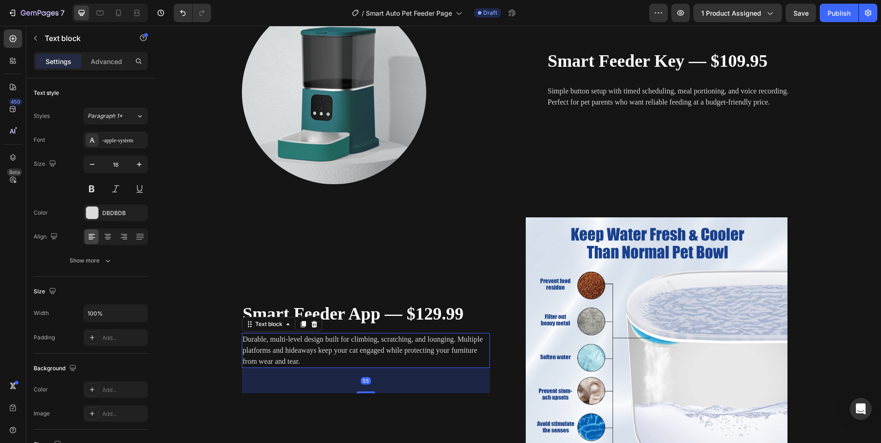
click at [331, 357] on p "Durable, multi-level design built for climbing, scratching, and lounging. Multi…" at bounding box center [366, 350] width 246 height 33
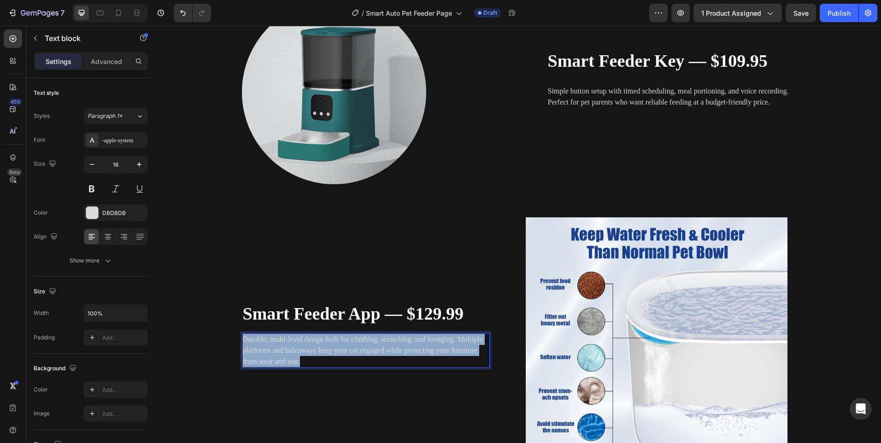
click at [331, 357] on p "Durable, multi-level design built for climbing, scratching, and lounging. Multi…" at bounding box center [366, 350] width 246 height 33
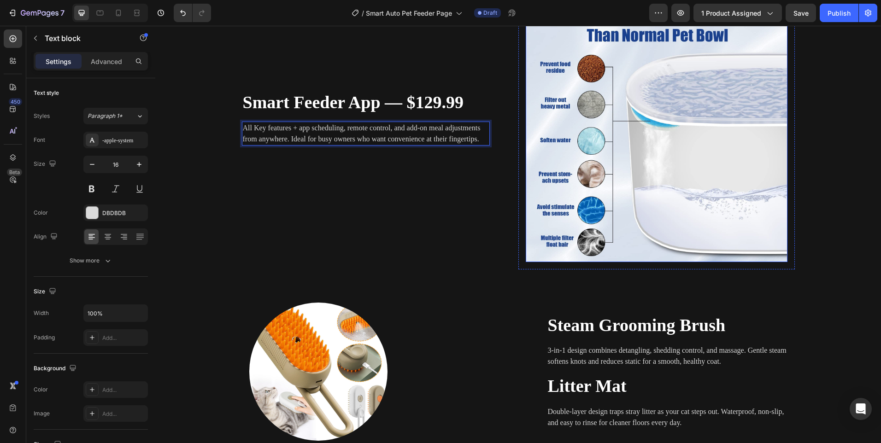
scroll to position [1664, 0]
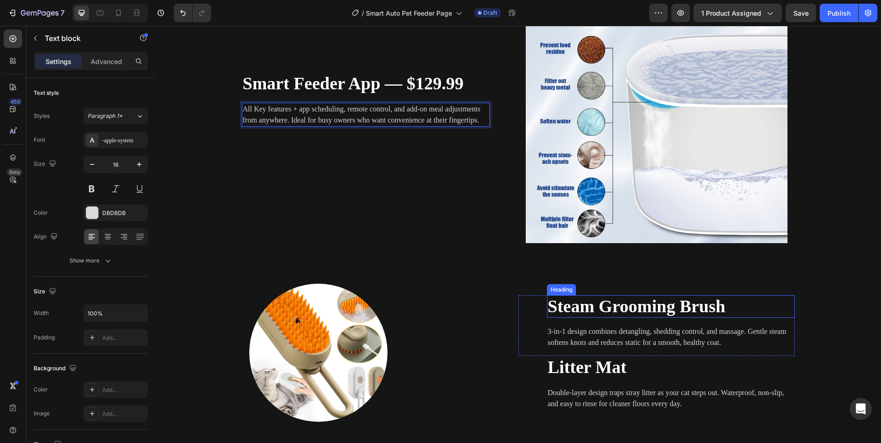
click at [582, 312] on strong "Steam Grooming Brush" at bounding box center [637, 306] width 178 height 19
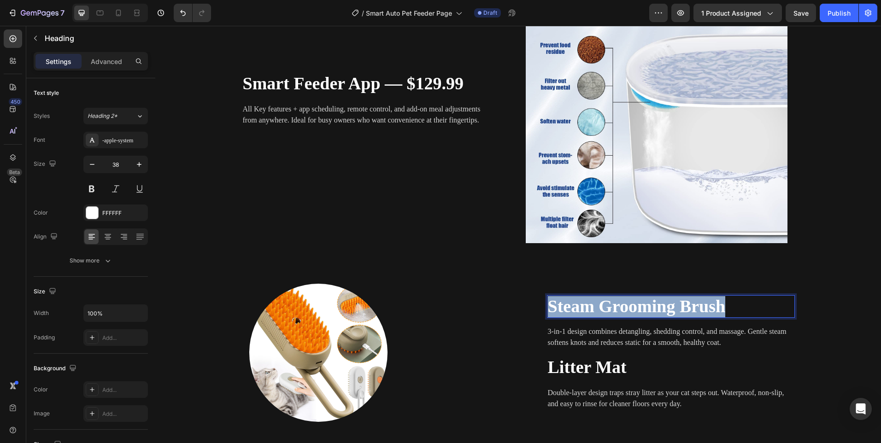
click at [582, 311] on strong "Steam Grooming Brush" at bounding box center [637, 306] width 178 height 19
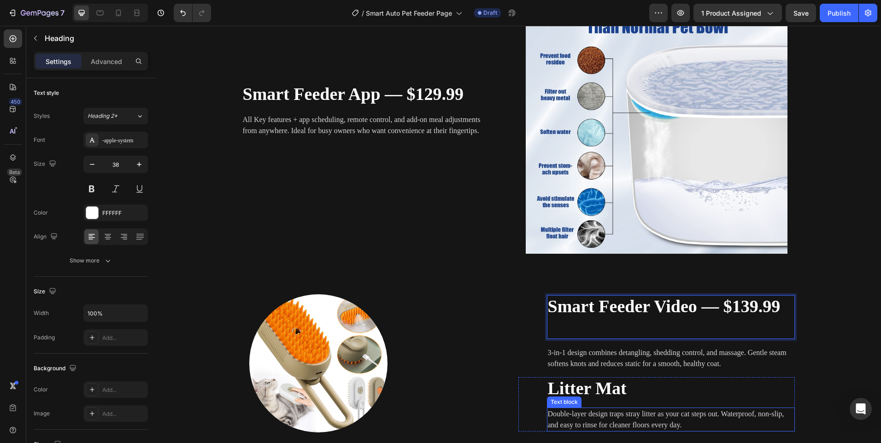
click at [746, 416] on p "Double-layer design traps stray litter as your cat steps out. Waterproof, non-s…" at bounding box center [671, 420] width 246 height 22
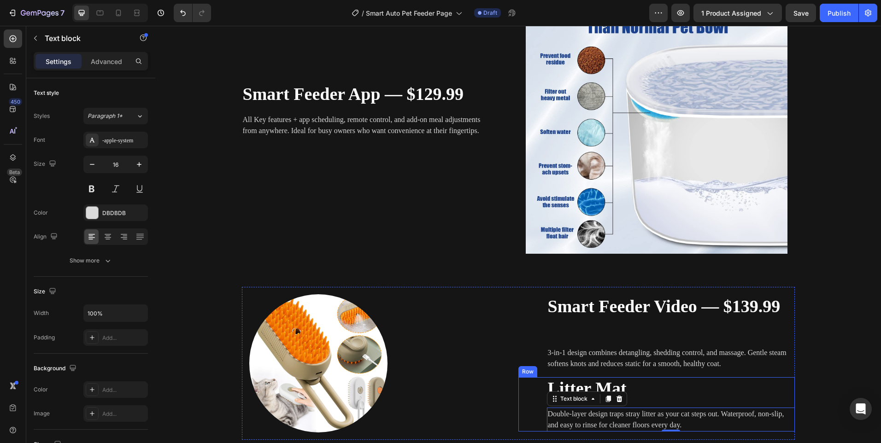
click at [787, 391] on h2 "Litter Mat" at bounding box center [671, 388] width 248 height 23
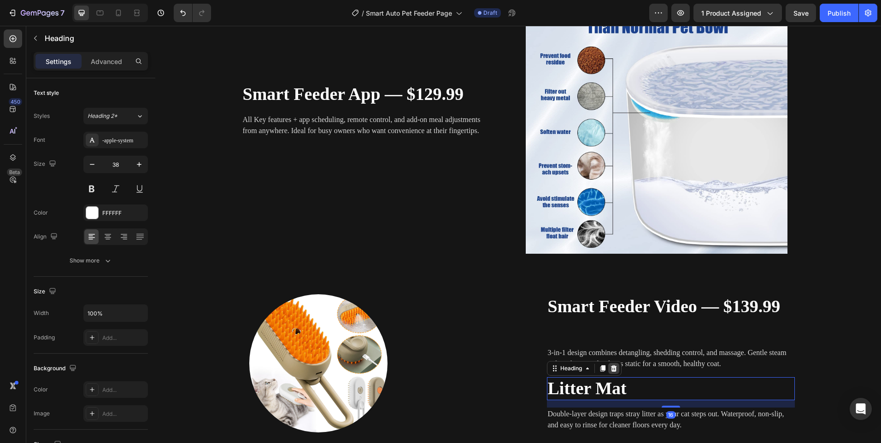
click at [610, 366] on icon at bounding box center [613, 368] width 7 height 7
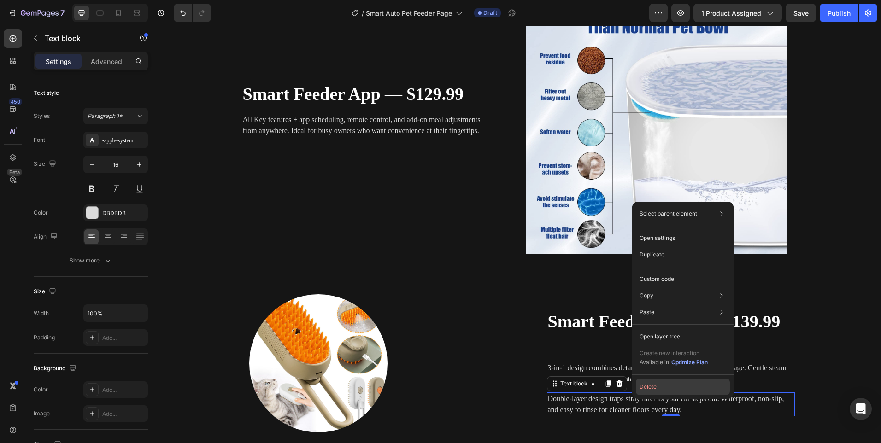
click at [655, 387] on button "Delete" at bounding box center [683, 387] width 94 height 17
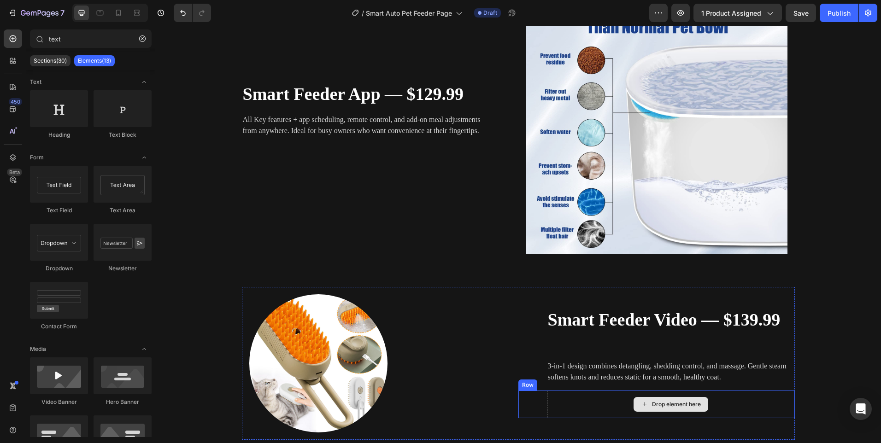
click at [637, 402] on div "Drop element here" at bounding box center [671, 404] width 75 height 15
click at [608, 401] on div "Drop element here" at bounding box center [671, 405] width 248 height 28
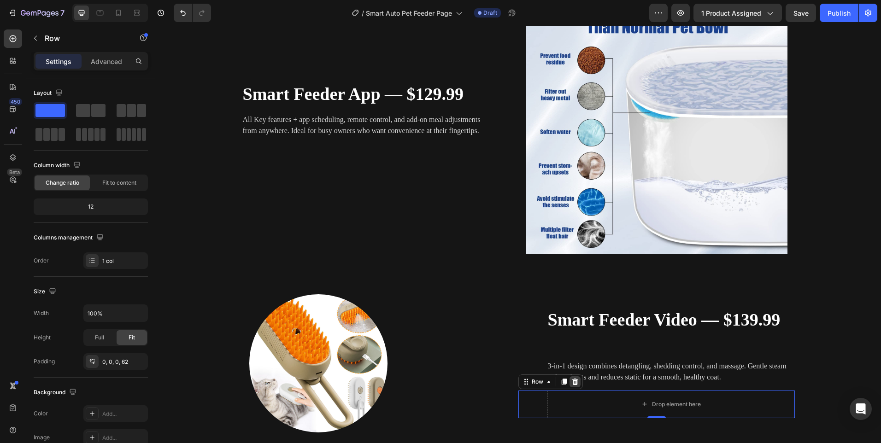
click at [575, 382] on icon at bounding box center [574, 381] width 7 height 7
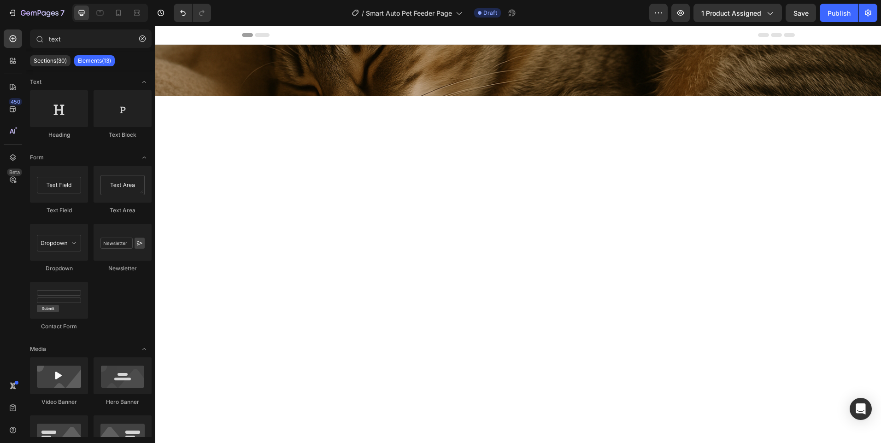
scroll to position [1654, 0]
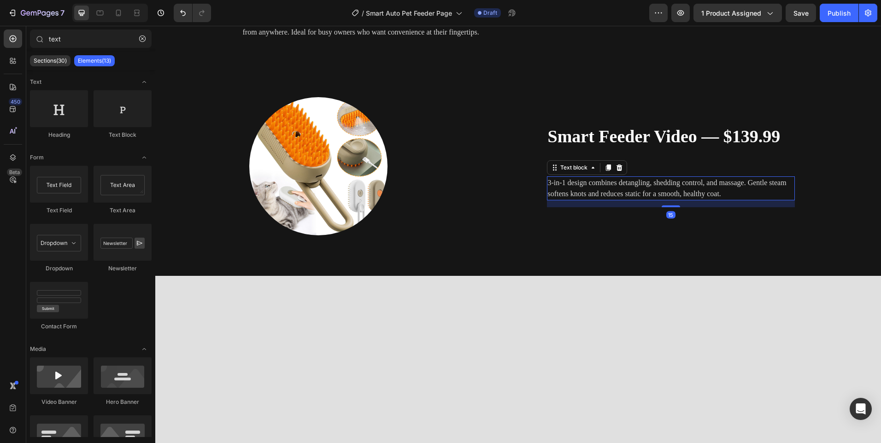
click at [597, 199] on p "3-in-1 design combines detangling, shedding control, and massage. Gentle steam …" at bounding box center [671, 188] width 246 height 22
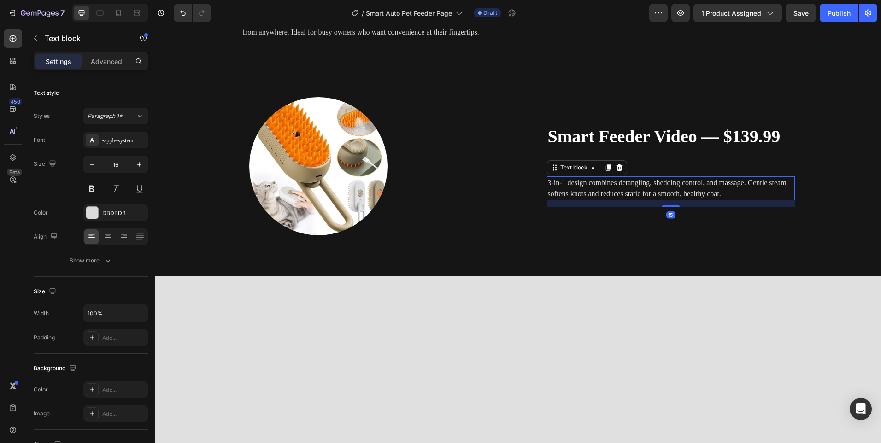
click at [597, 199] on p "3-in-1 design combines detangling, shedding control, and massage. Gentle steam …" at bounding box center [671, 188] width 246 height 22
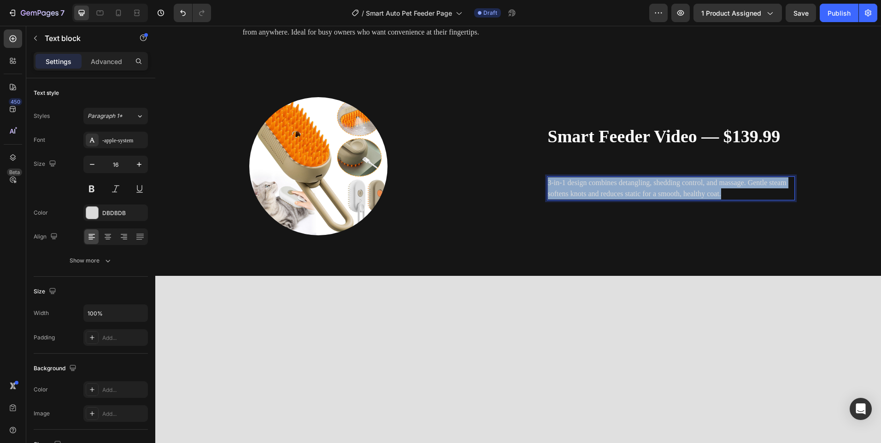
click at [597, 199] on p "3-in-1 design combines detangling, shedding control, and massage. Gentle steam …" at bounding box center [671, 188] width 246 height 22
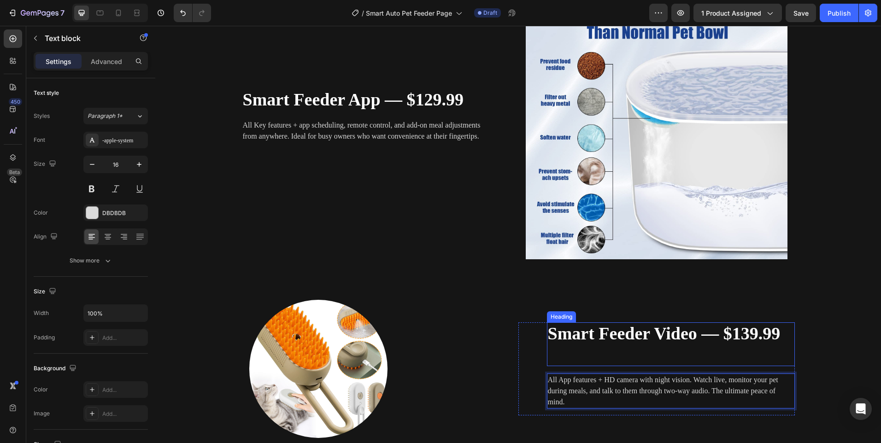
click at [681, 365] on p "⁠⁠⁠⁠⁠⁠⁠ Smart Feeder Video — $139.99" at bounding box center [671, 344] width 246 height 42
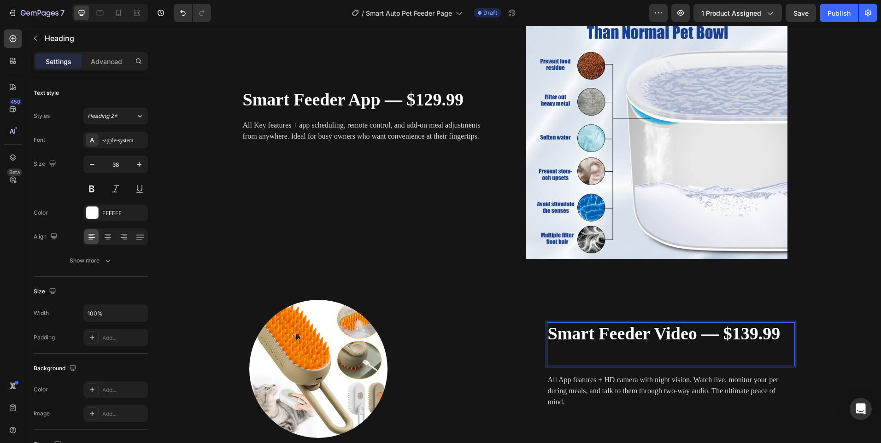
click at [586, 353] on p "Smart Feeder Video — $139.99" at bounding box center [671, 344] width 246 height 42
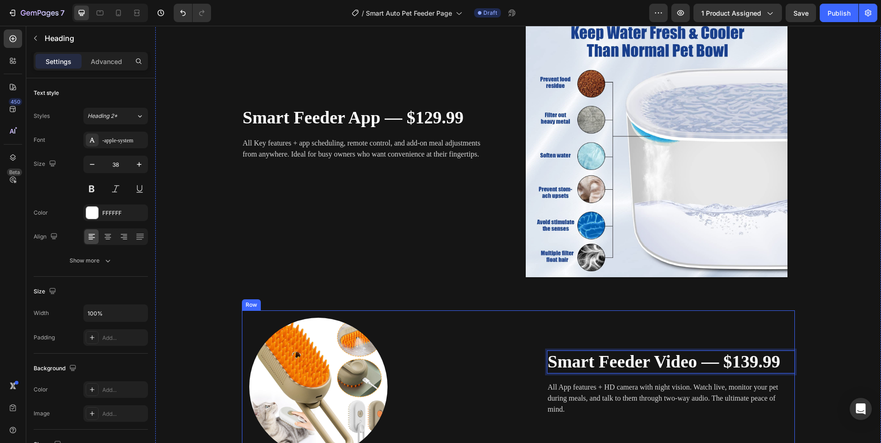
scroll to position [1566, 0]
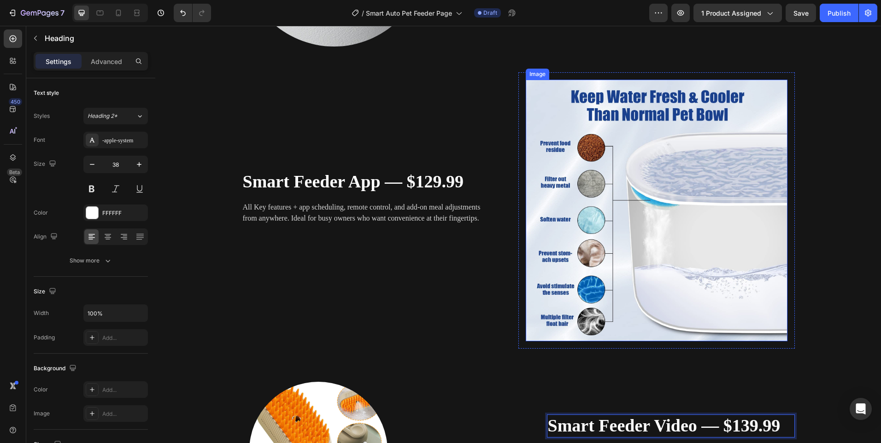
click at [612, 250] on img at bounding box center [657, 211] width 262 height 262
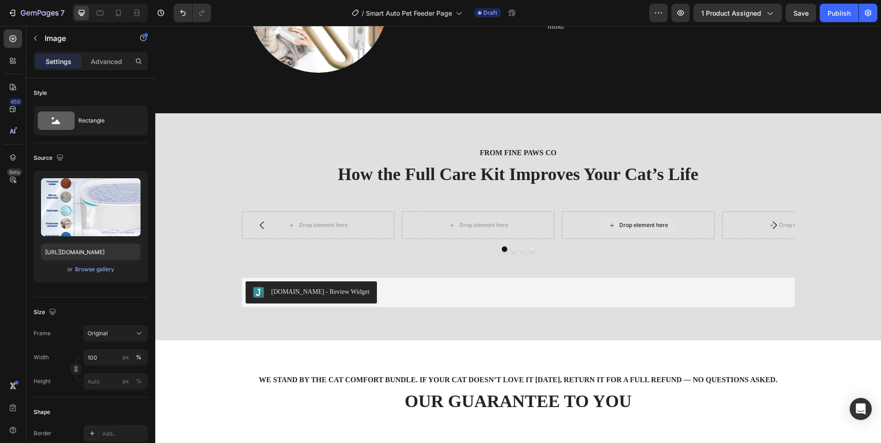
scroll to position [2027, 0]
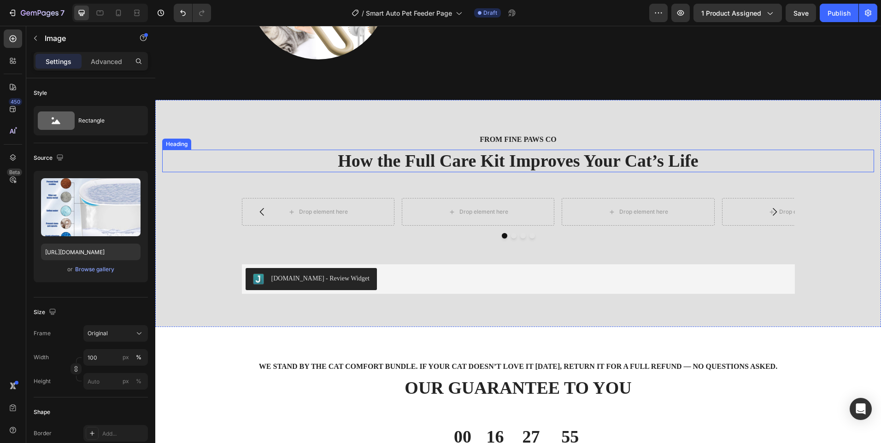
click at [550, 154] on h2 "How the Full Care Kit Improves Your Cat’s Life" at bounding box center [518, 161] width 712 height 23
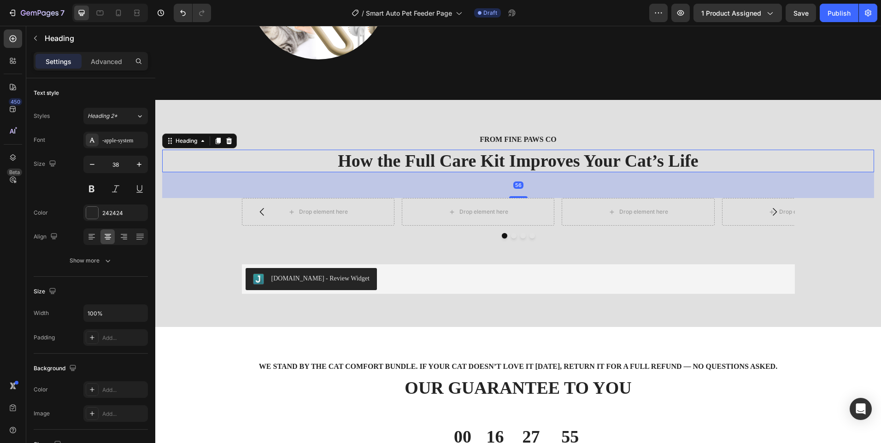
click at [550, 154] on h2 "How the Full Care Kit Improves Your Cat’s Life" at bounding box center [518, 161] width 712 height 23
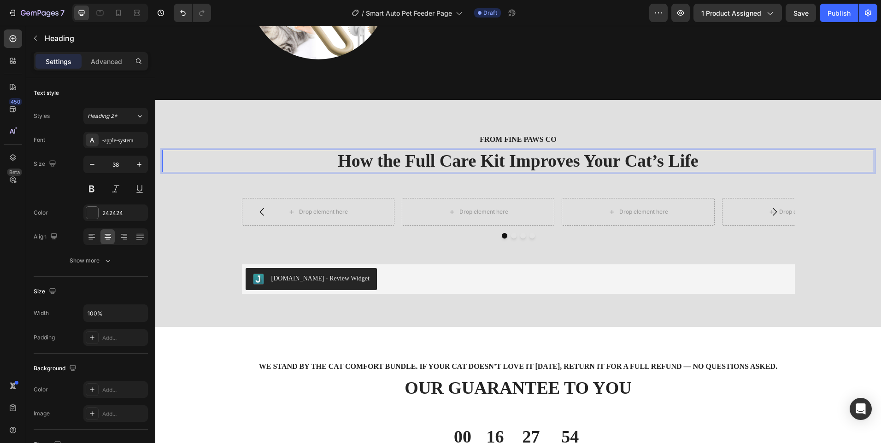
click at [550, 154] on p "How the Full Care Kit Improves Your Cat’s Life" at bounding box center [518, 161] width 710 height 21
click at [385, 159] on p "See How our Smart Feeder Benefited Other Pet Owners" at bounding box center [518, 161] width 710 height 21
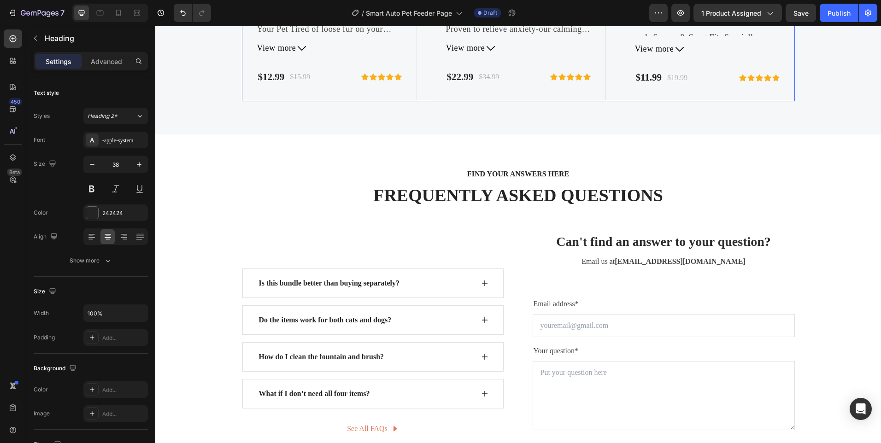
scroll to position [3317, 0]
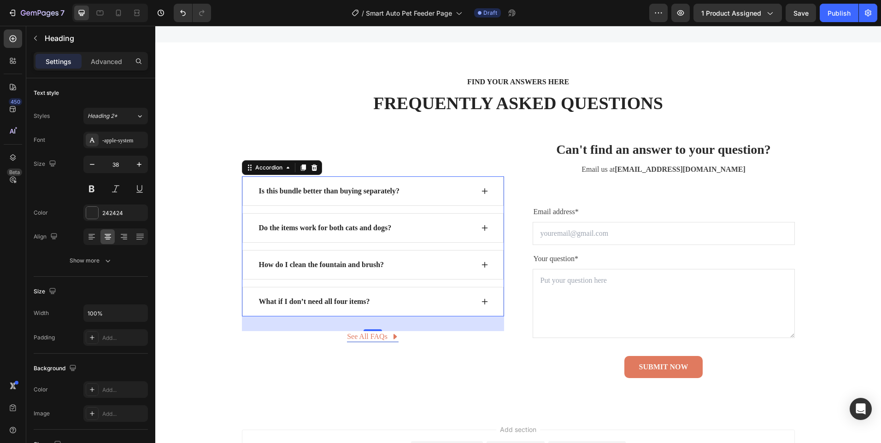
click at [358, 192] on p "Is this bundle better than buying separately?" at bounding box center [329, 191] width 141 height 11
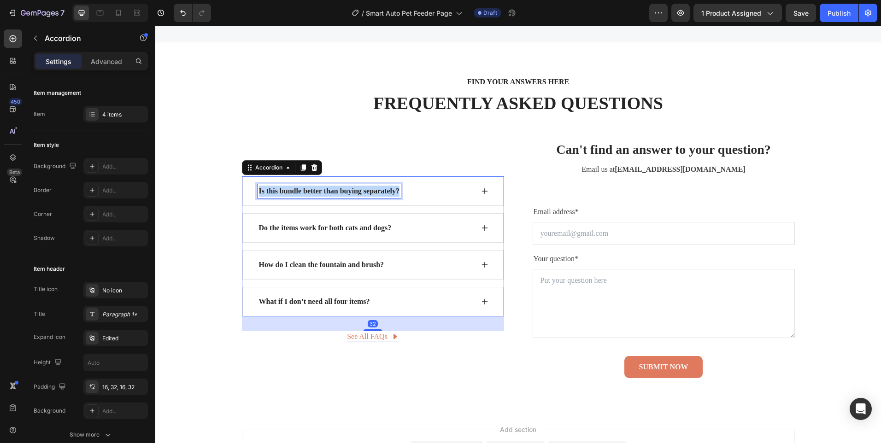
click at [358, 192] on p "Is this bundle better than buying separately?" at bounding box center [329, 191] width 141 height 11
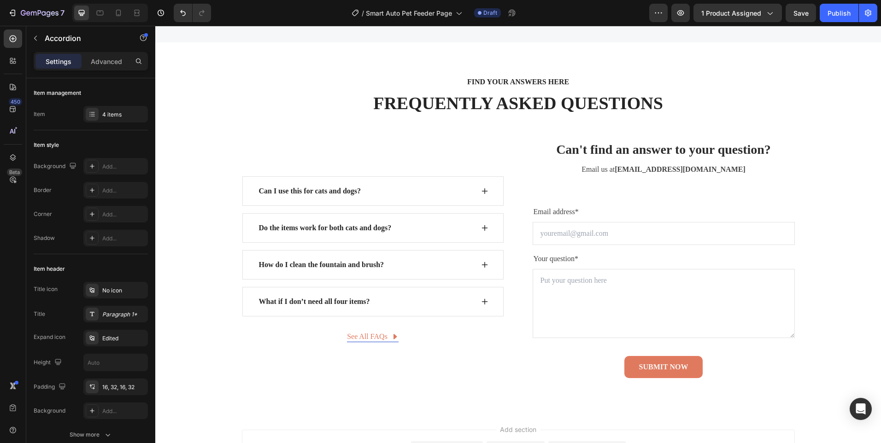
drag, startPoint x: 478, startPoint y: 187, endPoint x: 458, endPoint y: 174, distance: 23.8
click at [478, 186] on div "Can I use this for cats and dogs?" at bounding box center [372, 190] width 261 height 29
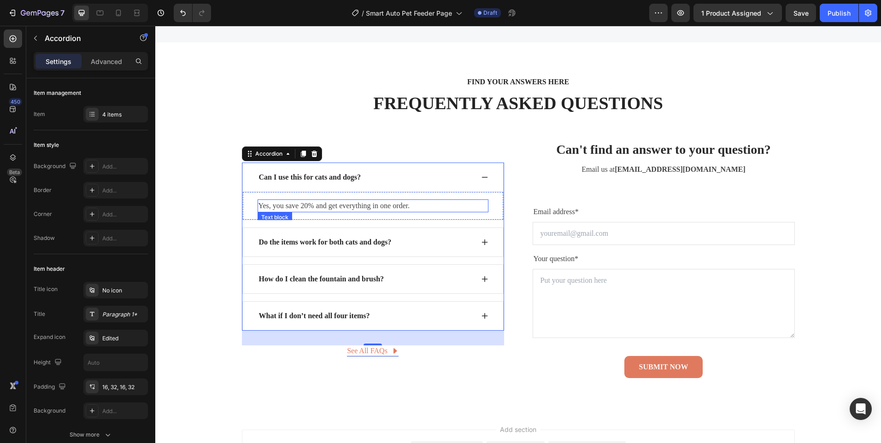
click at [381, 199] on div "Yes, you save 20% and get everything in one order." at bounding box center [373, 205] width 231 height 13
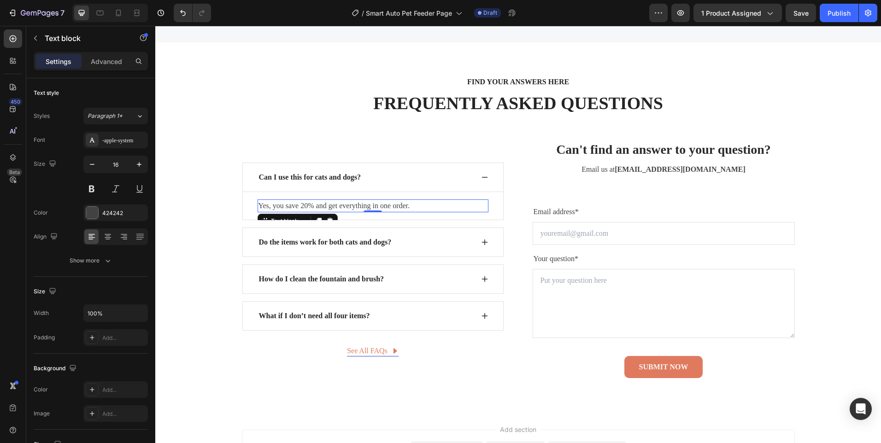
click at [381, 199] on div "Yes, you save 20% and get everything in one order." at bounding box center [373, 205] width 231 height 13
click at [314, 242] on p "Do the items work for both cats and dogs?" at bounding box center [325, 242] width 133 height 11
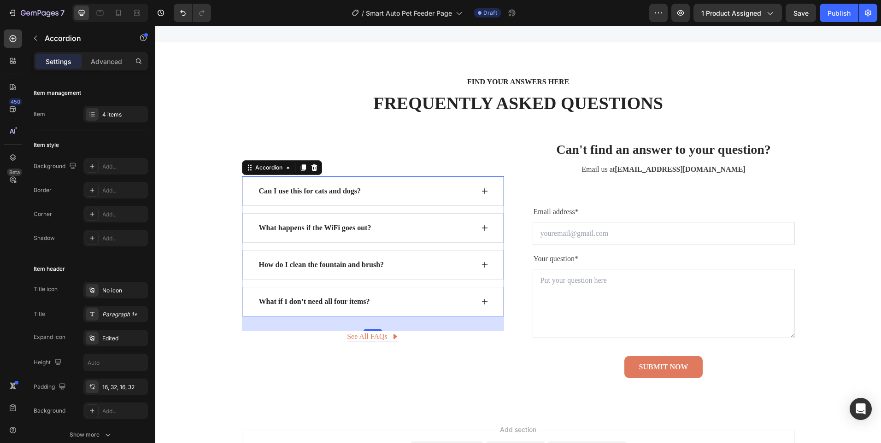
scroll to position [3303, 0]
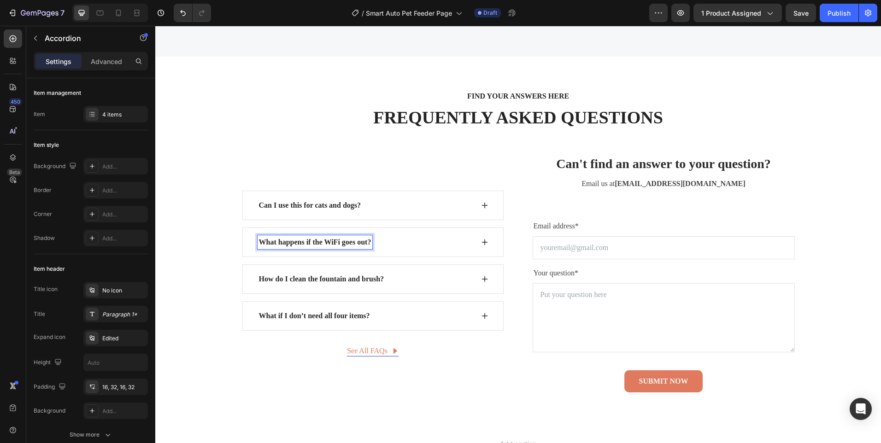
click at [477, 241] on div "What happens if the WiFi goes out?" at bounding box center [372, 242] width 261 height 29
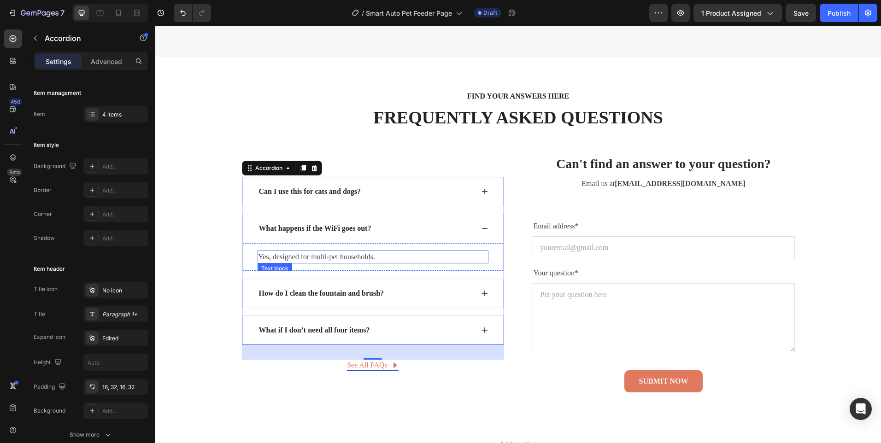
click at [346, 263] on div "Yes, designed for multi-pet households." at bounding box center [373, 257] width 231 height 13
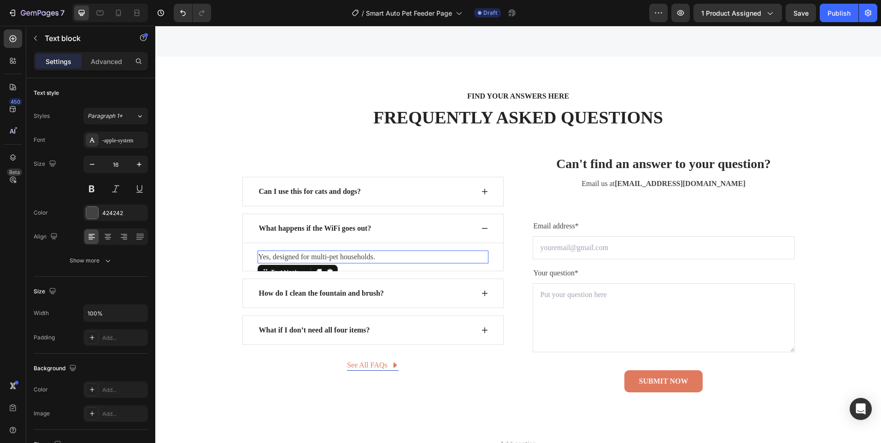
click at [346, 262] on p "Yes, designed for multi-pet households." at bounding box center [372, 257] width 229 height 11
click at [346, 260] on p "Yes, designed for multi-pet households." at bounding box center [372, 257] width 229 height 11
click at [346, 258] on p "Yes, designed for multi-pet households." at bounding box center [372, 257] width 229 height 11
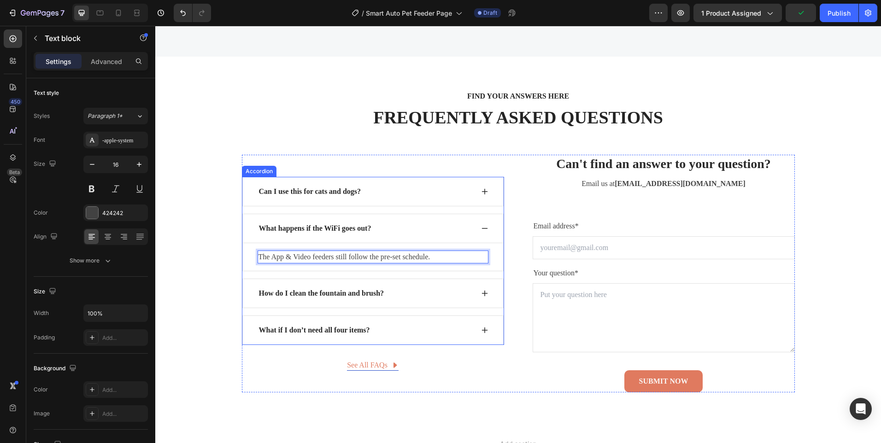
click at [290, 301] on div "How do I clean the fountain and brush?" at bounding box center [372, 293] width 261 height 29
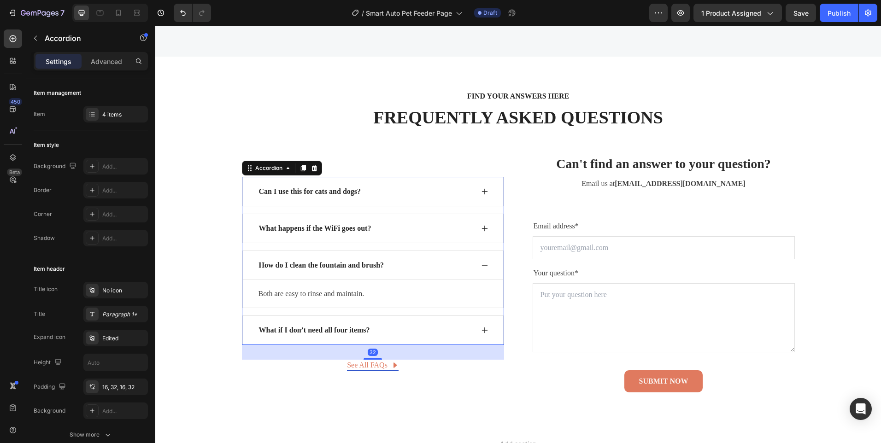
click at [295, 291] on div "Both are easy to rinse and maintain. Text block Row" at bounding box center [372, 294] width 261 height 28
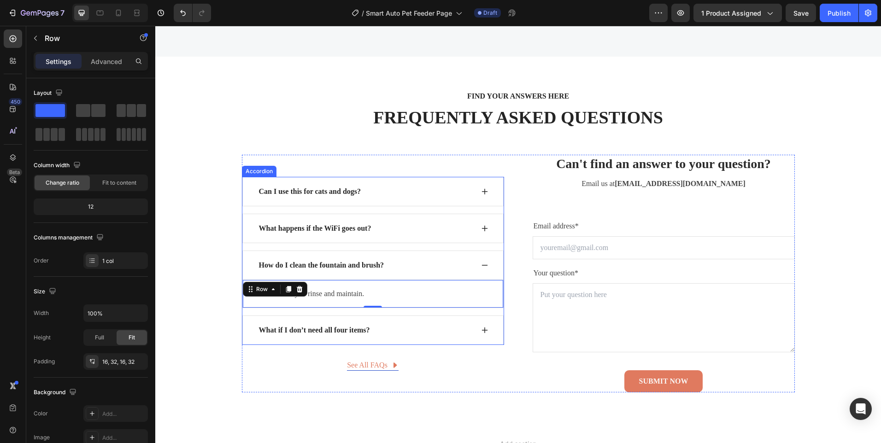
click at [299, 264] on p "How do I clean the fountain and brush?" at bounding box center [321, 265] width 125 height 11
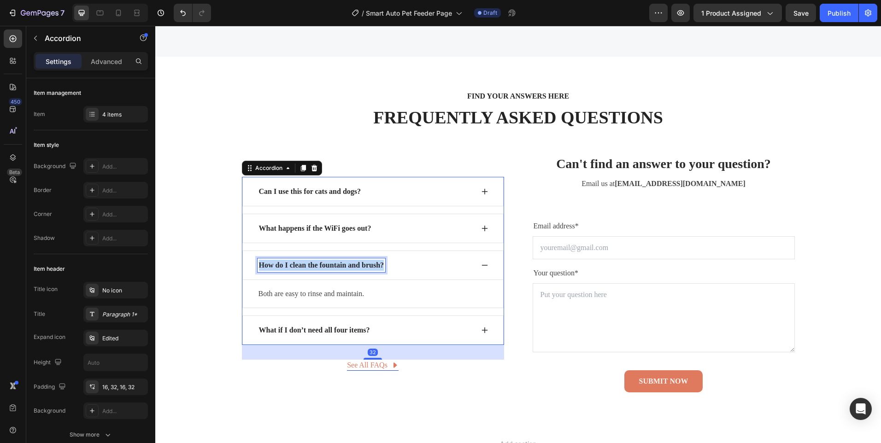
click at [299, 264] on p "How do I clean the fountain and brush?" at bounding box center [321, 265] width 125 height 11
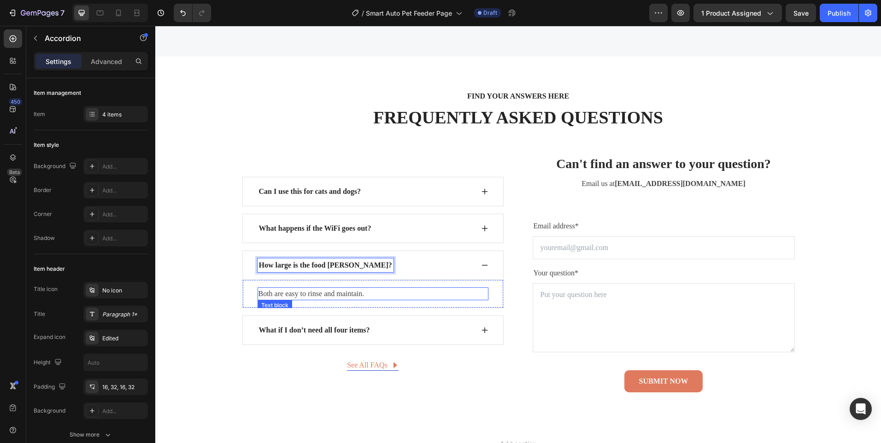
click at [300, 289] on p "Both are easy to rinse and maintain." at bounding box center [372, 293] width 229 height 11
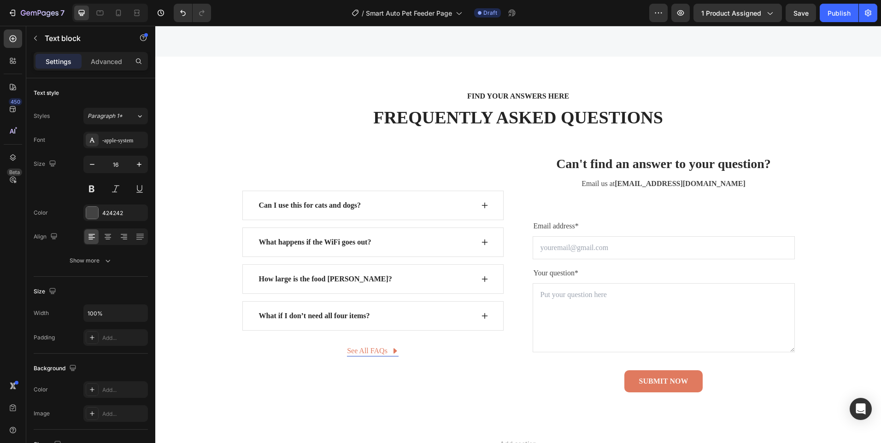
click at [303, 291] on div "Can I use this for cats and dogs? What happens if the WiFi goes out? How large …" at bounding box center [373, 261] width 262 height 140
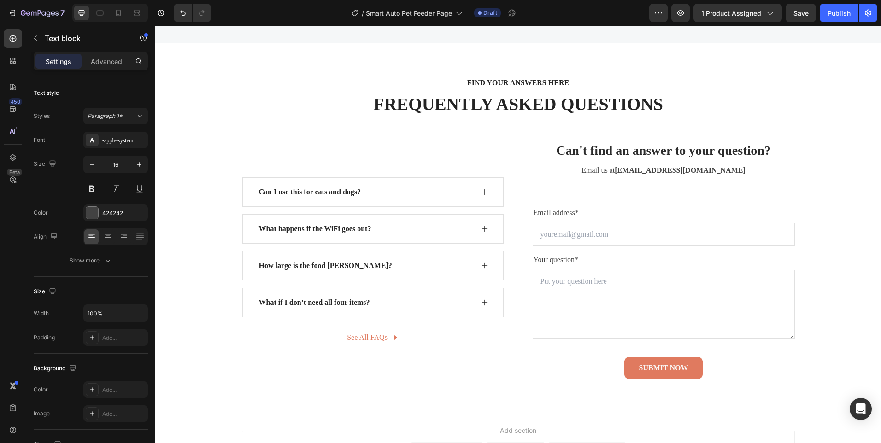
scroll to position [3316, 0]
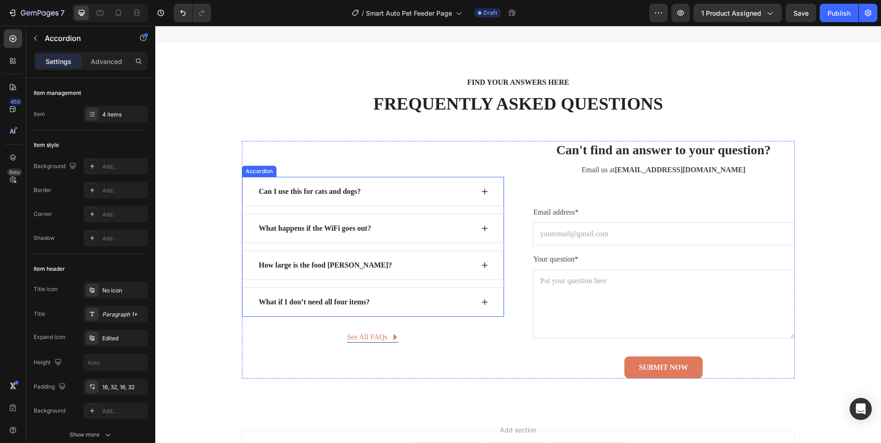
click at [332, 265] on p "How large is the food hopper?" at bounding box center [325, 265] width 133 height 11
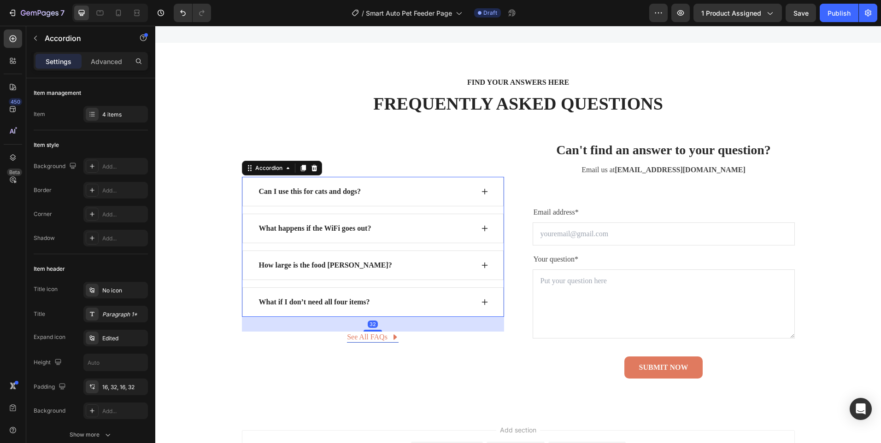
click at [390, 264] on div "How large is the food hopper?" at bounding box center [366, 265] width 216 height 14
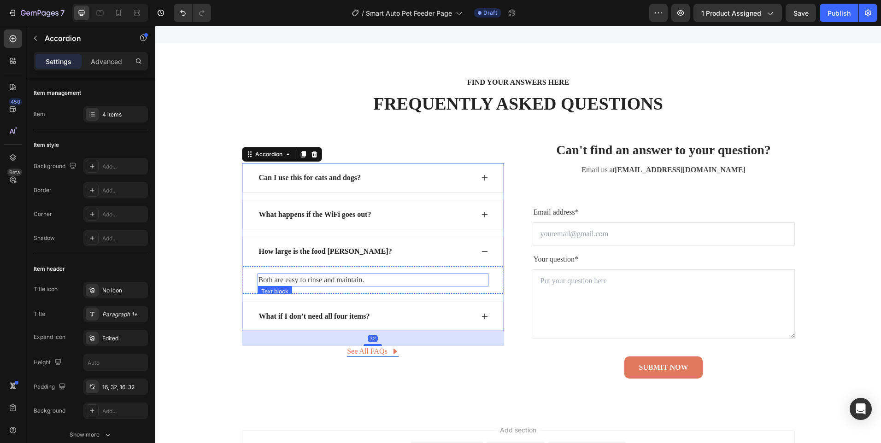
click at [334, 281] on p "Both are easy to rinse and maintain." at bounding box center [372, 280] width 229 height 11
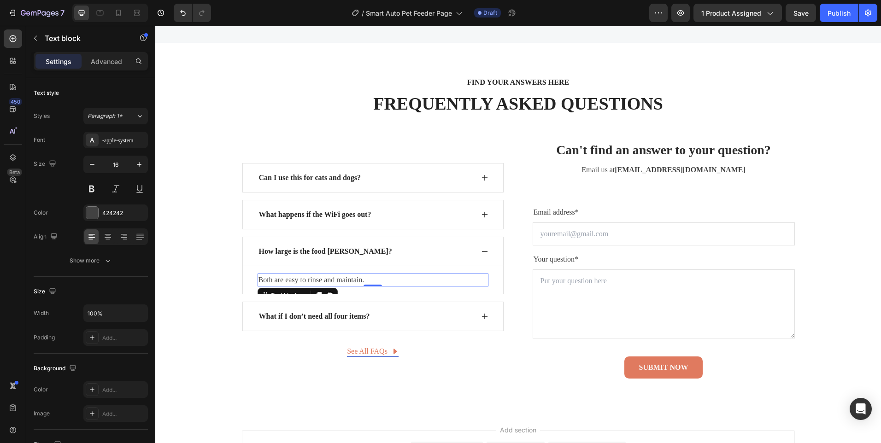
click at [334, 281] on p "Both are easy to rinse and maintain." at bounding box center [372, 280] width 229 height 11
click at [294, 318] on p "What if I don’t need all four items?" at bounding box center [314, 316] width 111 height 11
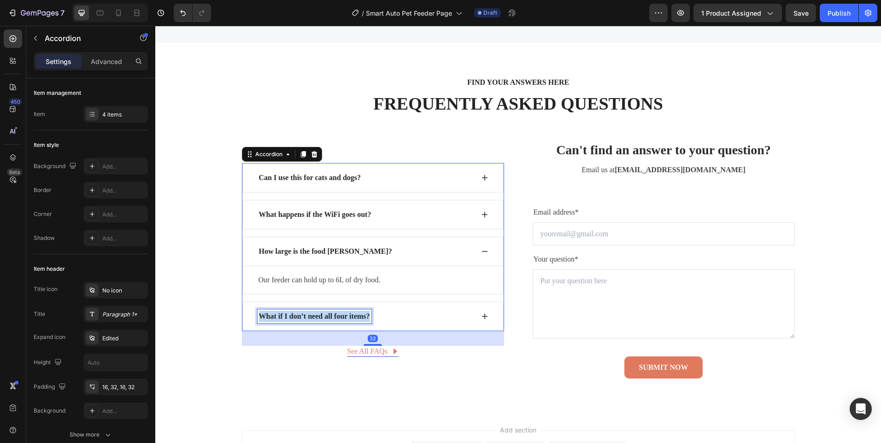
click at [294, 318] on p "What if I don’t need all four items?" at bounding box center [314, 316] width 111 height 11
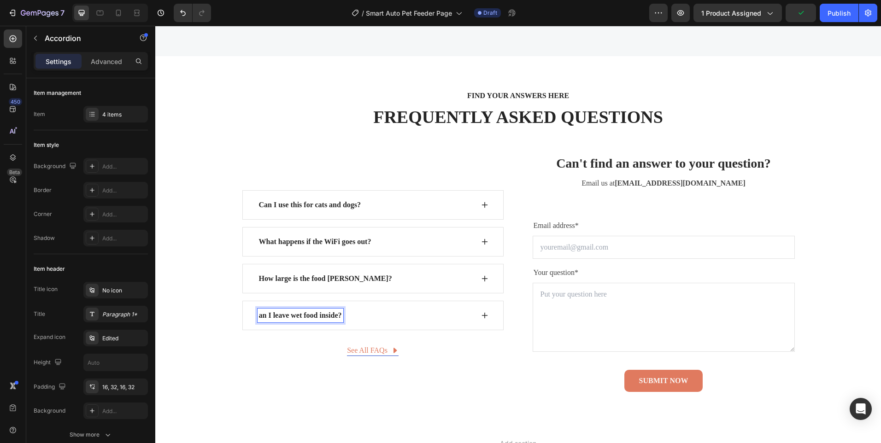
scroll to position [3302, 0]
click at [481, 317] on icon at bounding box center [484, 316] width 7 height 7
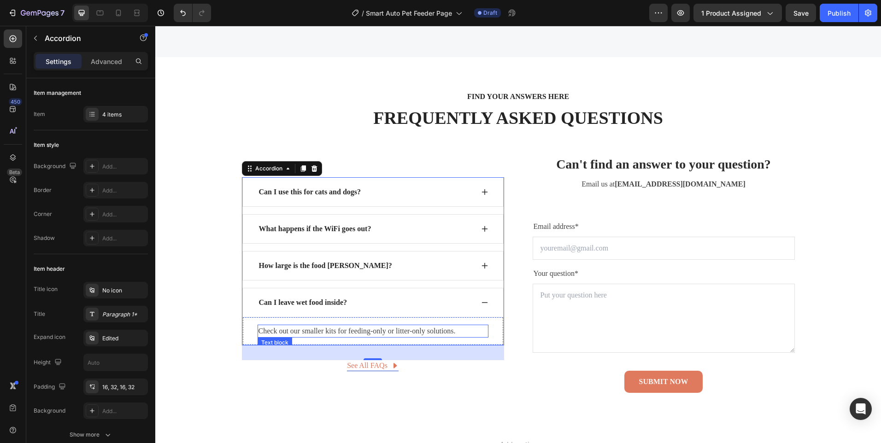
click at [332, 332] on p "Check out our smaller kits for feeding-only or litter-only solutions." at bounding box center [372, 331] width 229 height 11
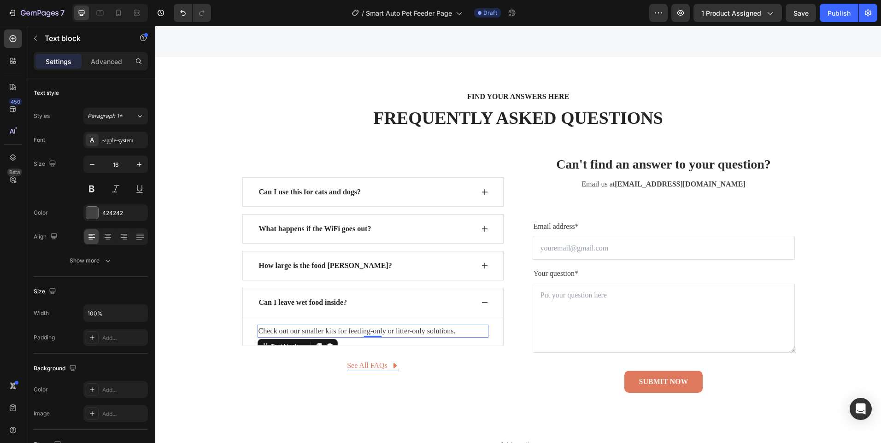
click at [332, 332] on p "Check out our smaller kits for feeding-only or litter-only solutions." at bounding box center [372, 331] width 229 height 11
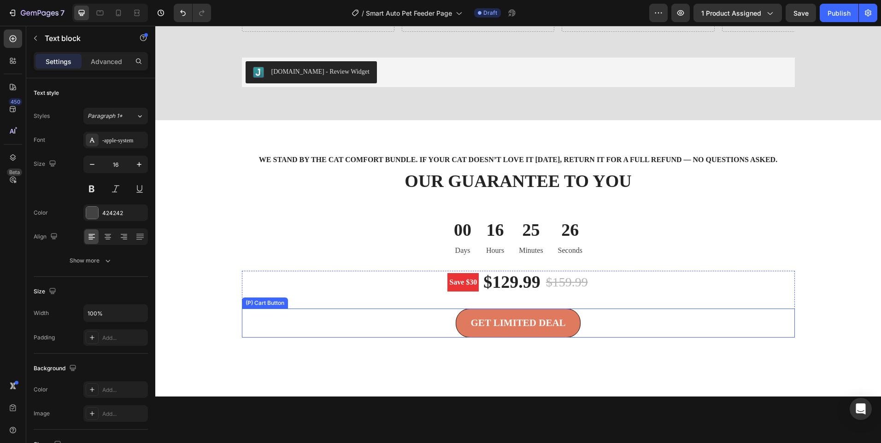
scroll to position [2196, 0]
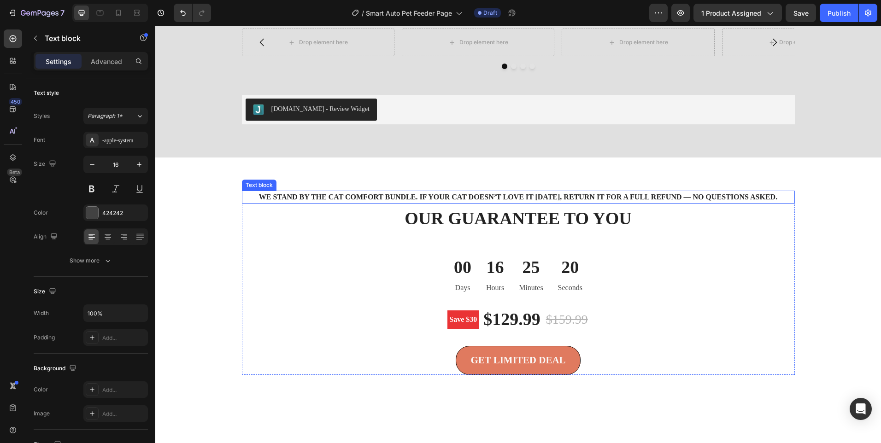
click at [400, 198] on p "We stand by the Cat Comfort Bundle. If your cat doesn’t love it within 30 days,…" at bounding box center [518, 197] width 536 height 11
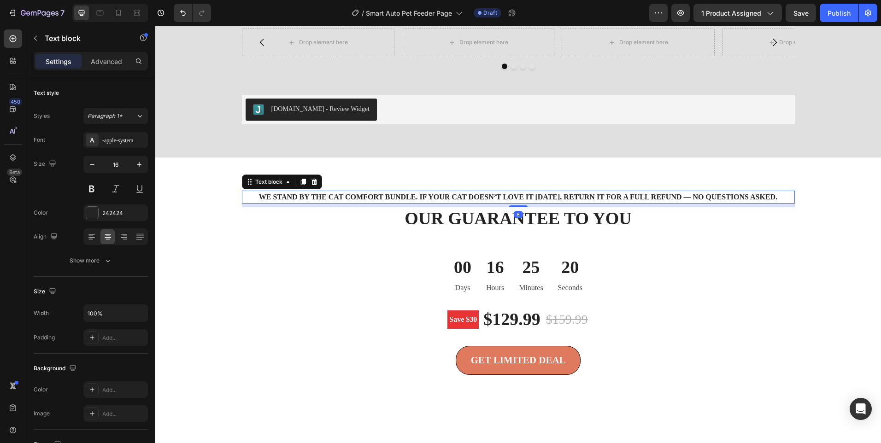
click at [400, 198] on p "We stand by the Cat Comfort Bundle. If your cat doesn’t love it within 30 days,…" at bounding box center [518, 197] width 536 height 11
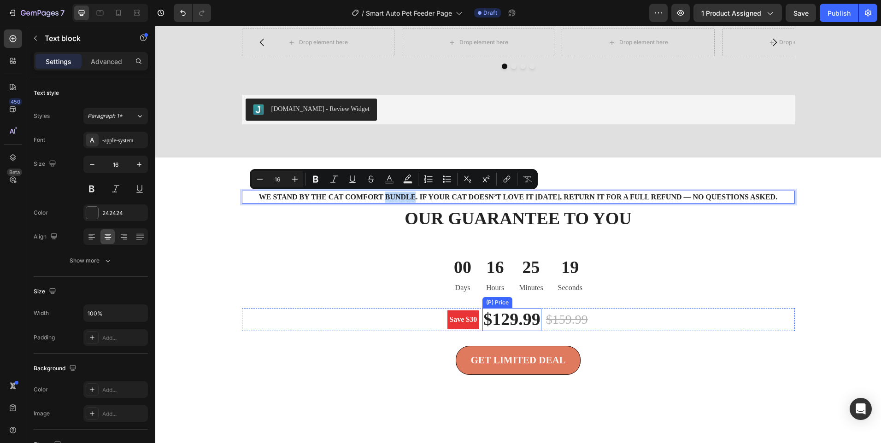
click at [510, 324] on div "$129.99" at bounding box center [511, 319] width 59 height 23
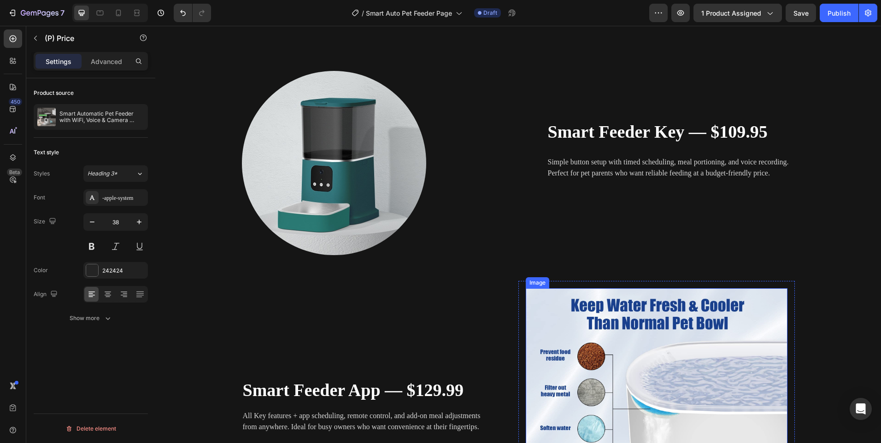
scroll to position [1459, 0]
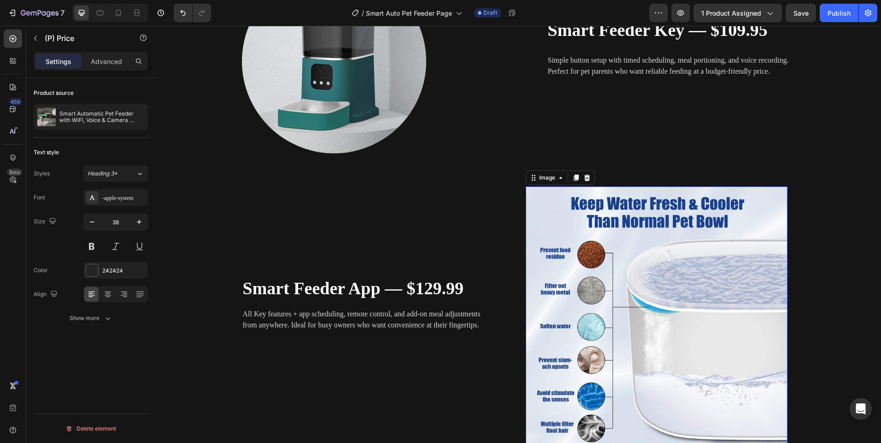
drag, startPoint x: 600, startPoint y: 244, endPoint x: 535, endPoint y: 241, distance: 65.0
click at [600, 243] on img at bounding box center [657, 318] width 262 height 262
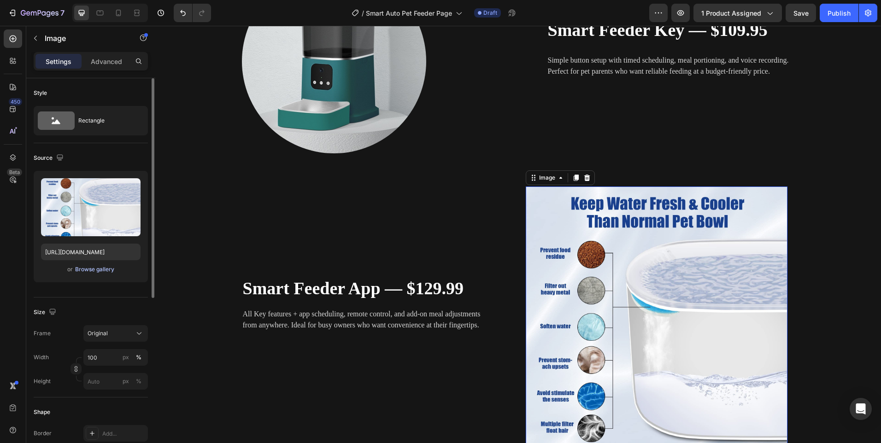
click at [108, 270] on div "Browse gallery" at bounding box center [94, 269] width 39 height 8
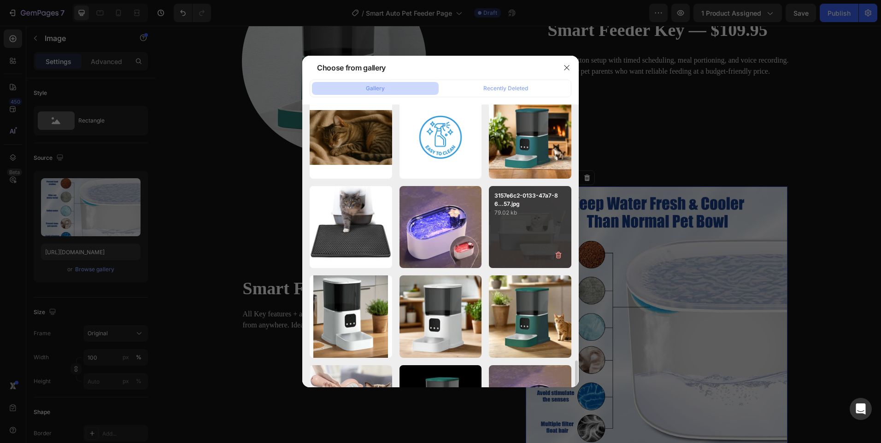
scroll to position [1138, 0]
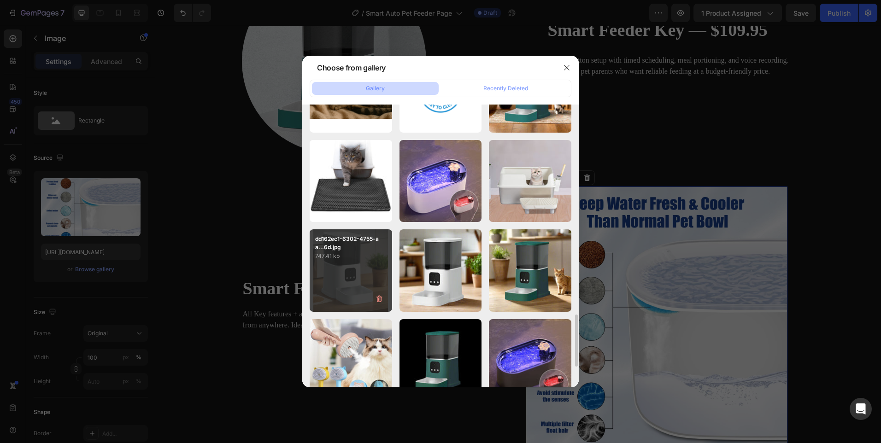
click at [364, 254] on p "747.41 kb" at bounding box center [350, 256] width 71 height 9
type input "https://cdn.shopify.com/s/files/1/0656/7883/5823/files/gempages_580691360521126…"
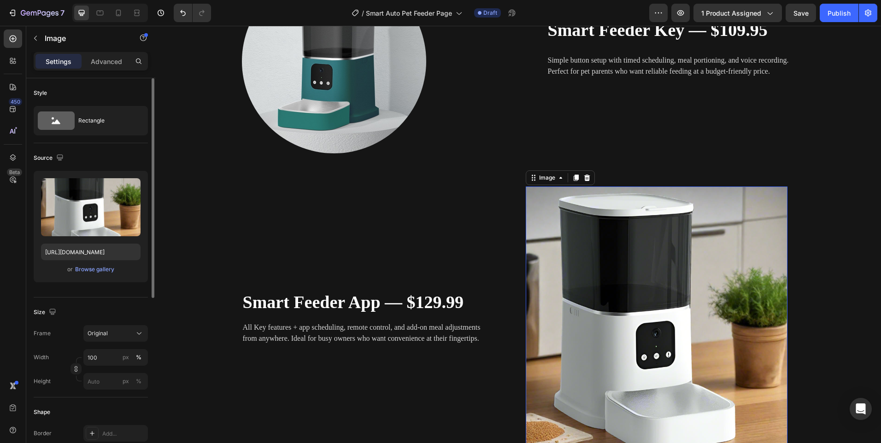
scroll to position [138, 0]
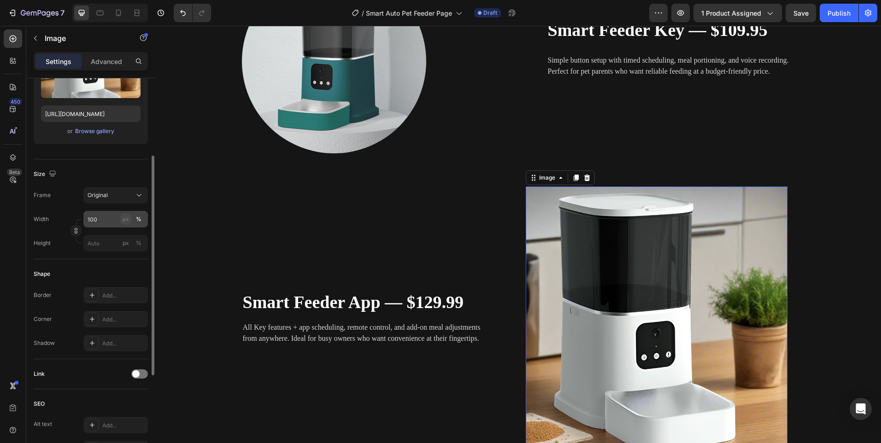
click at [127, 221] on div "px" at bounding box center [126, 219] width 6 height 8
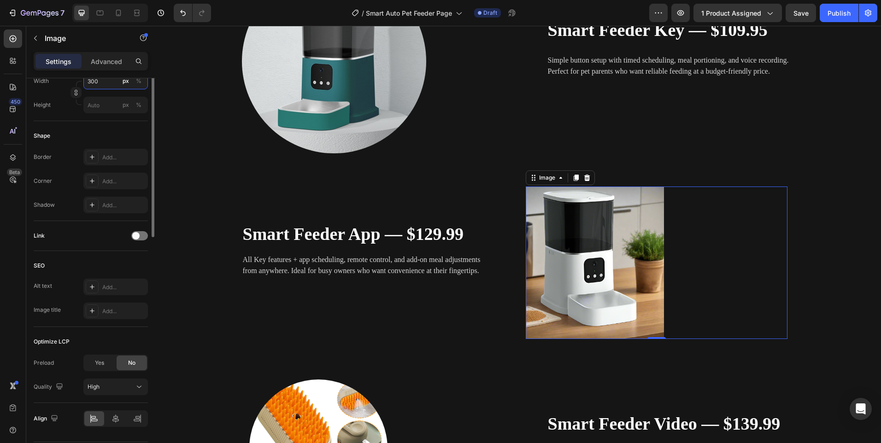
scroll to position [305, 0]
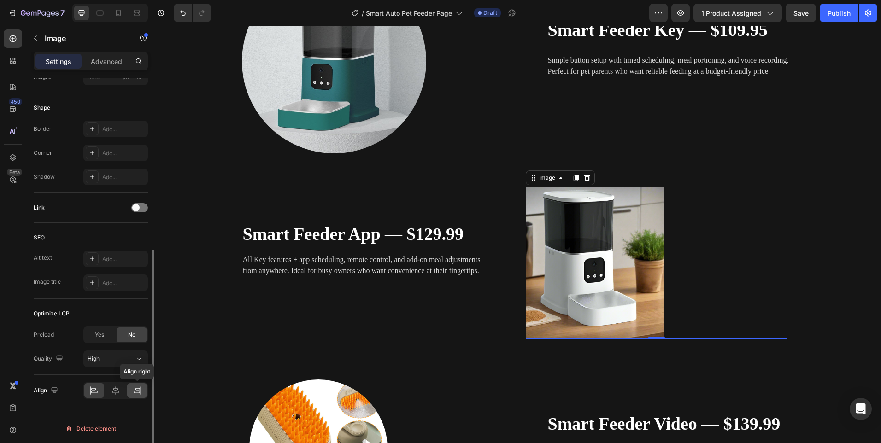
type input "300"
click at [139, 392] on icon at bounding box center [137, 390] width 9 height 9
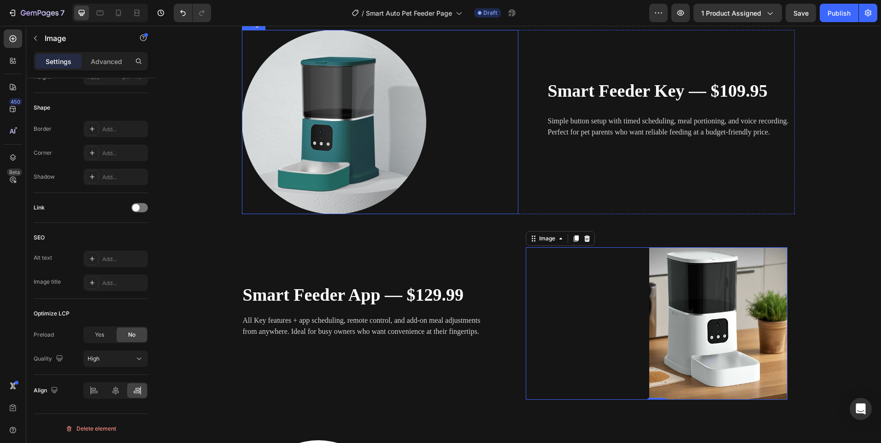
scroll to position [1321, 0]
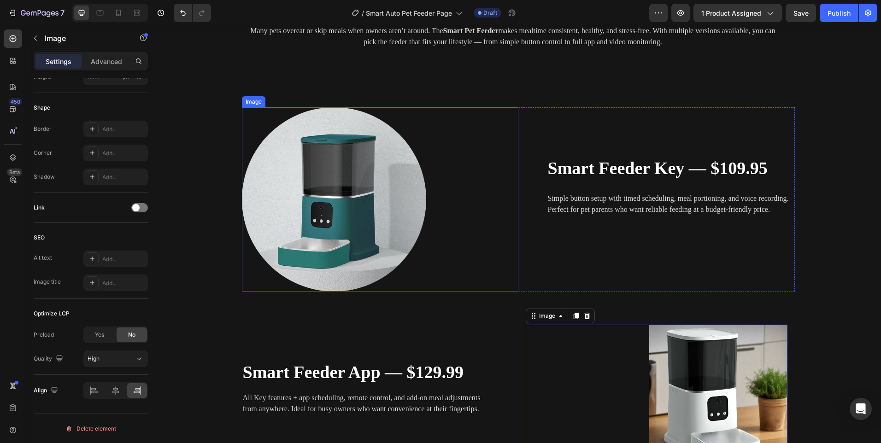
click at [367, 222] on img at bounding box center [334, 199] width 184 height 184
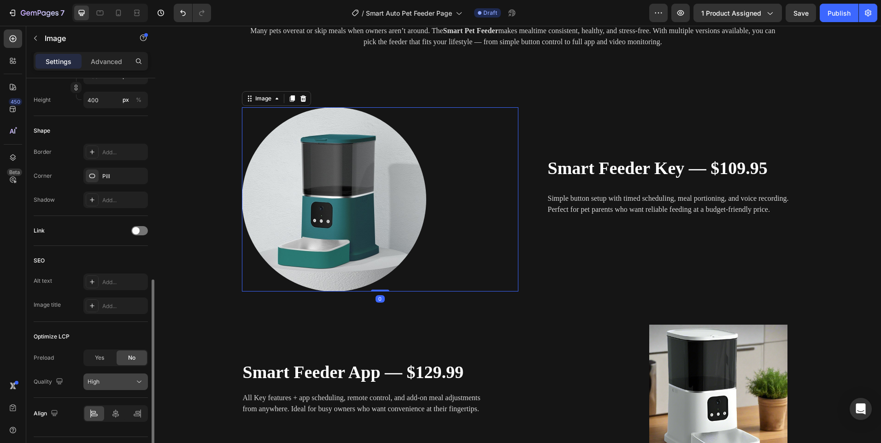
scroll to position [328, 0]
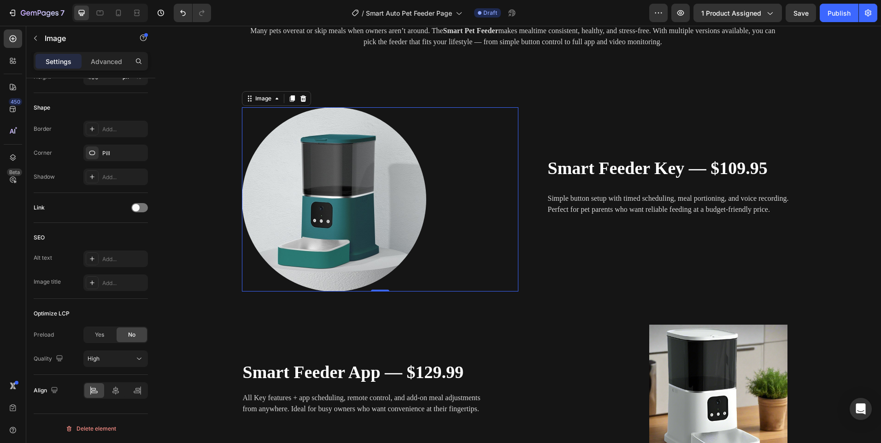
click at [281, 186] on img at bounding box center [334, 199] width 184 height 184
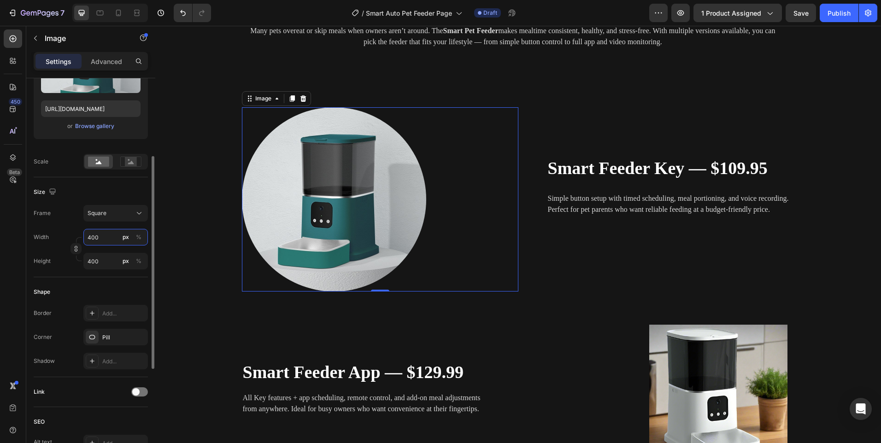
click at [104, 241] on input "400" at bounding box center [115, 237] width 65 height 17
type input "3"
type input "30"
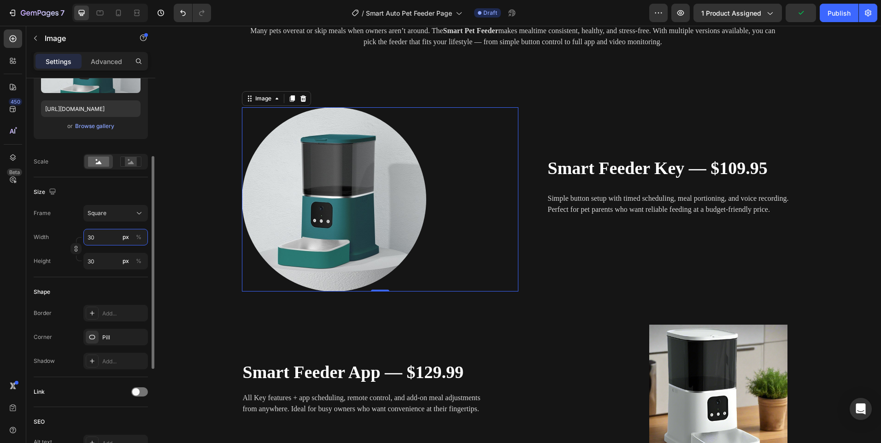
type input "300"
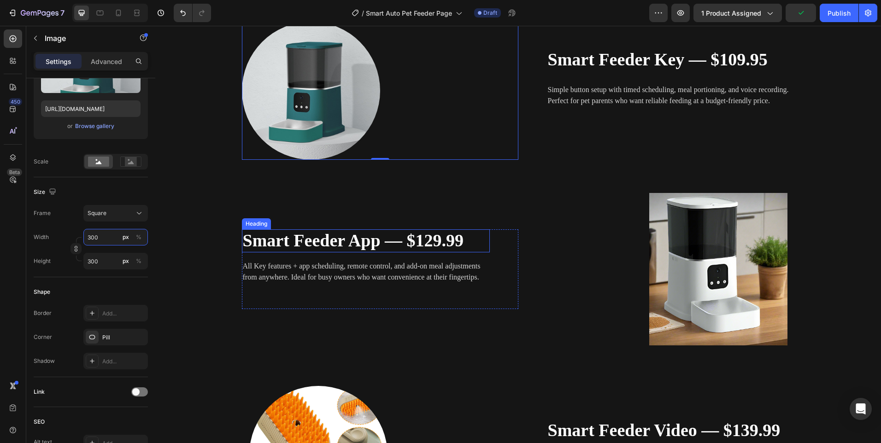
scroll to position [1505, 0]
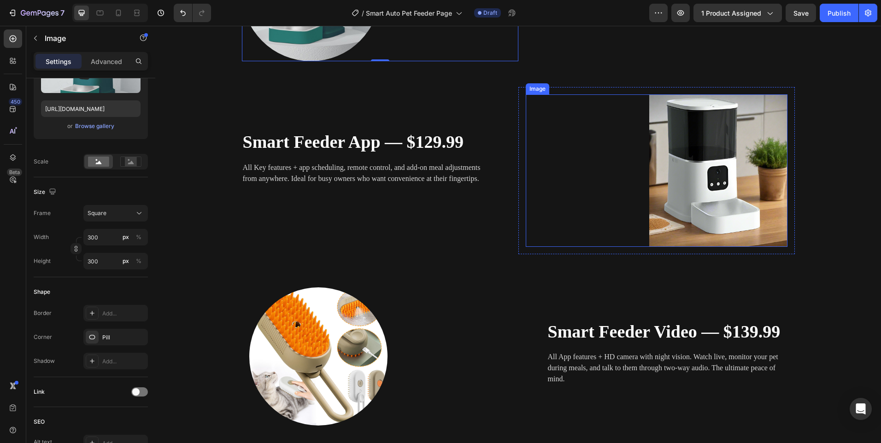
click at [733, 198] on img at bounding box center [718, 170] width 138 height 153
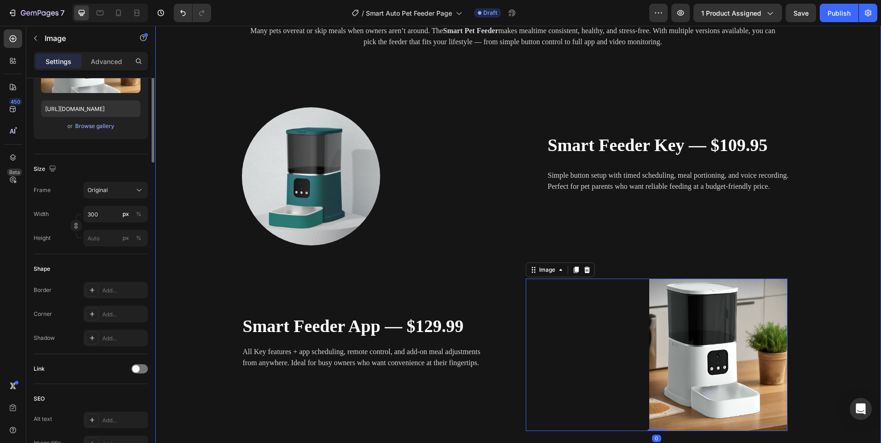
scroll to position [5, 0]
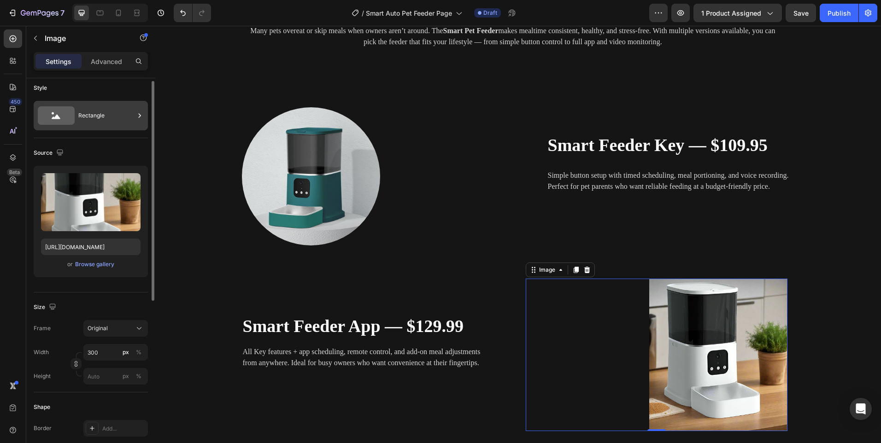
click at [92, 108] on div "Rectangle" at bounding box center [106, 115] width 56 height 21
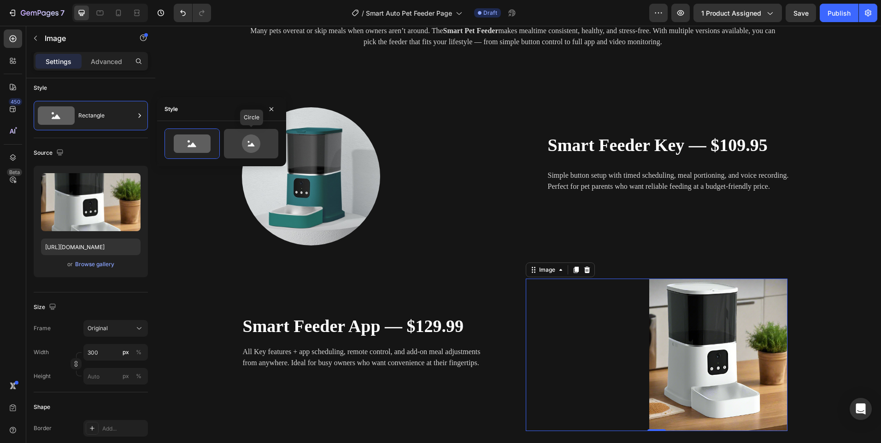
click at [277, 143] on div at bounding box center [251, 143] width 54 height 29
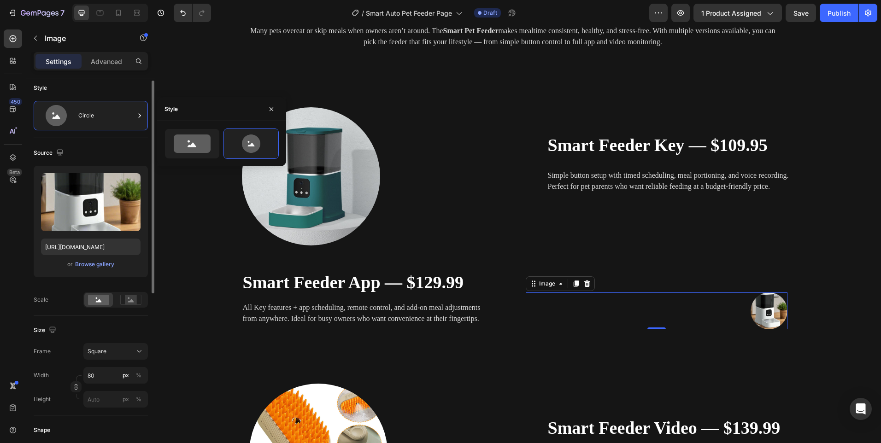
scroll to position [189, 0]
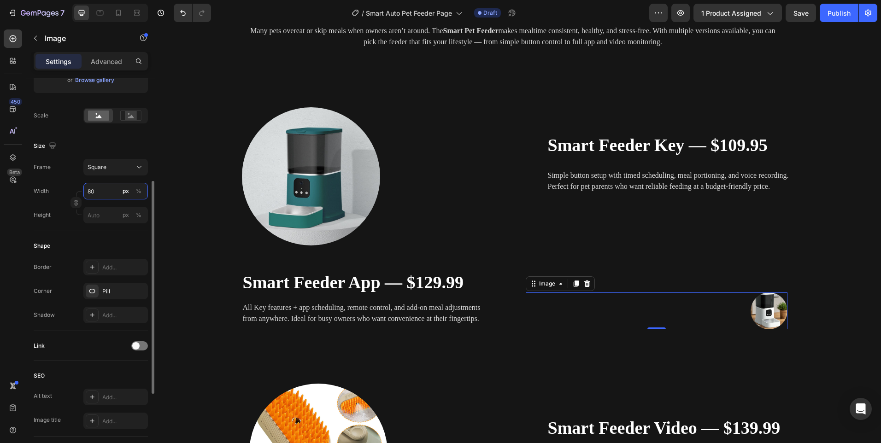
click at [100, 187] on input "80" at bounding box center [115, 191] width 65 height 17
type input "3"
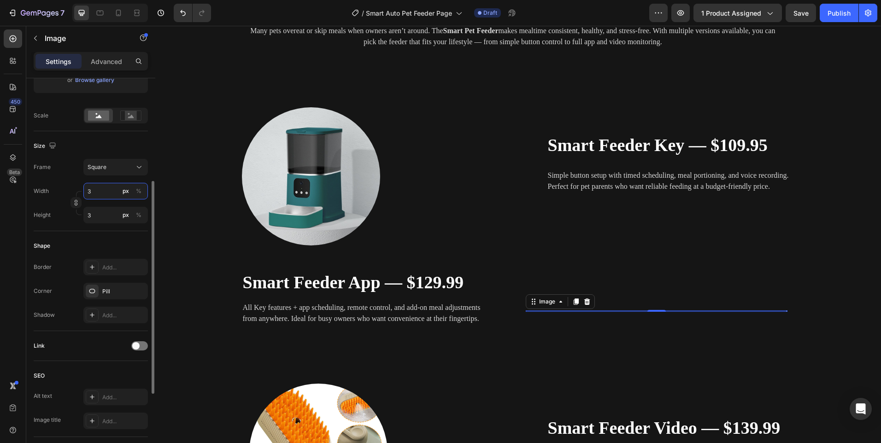
type input "30"
type input "300"
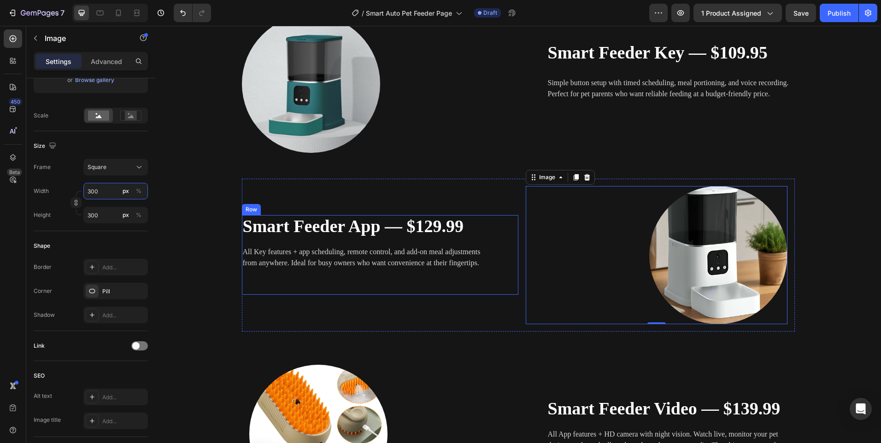
scroll to position [1505, 0]
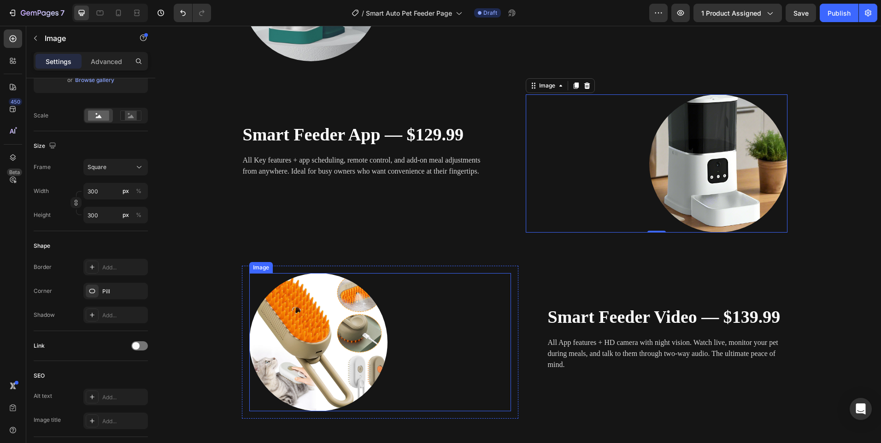
click at [326, 293] on img at bounding box center [318, 342] width 138 height 138
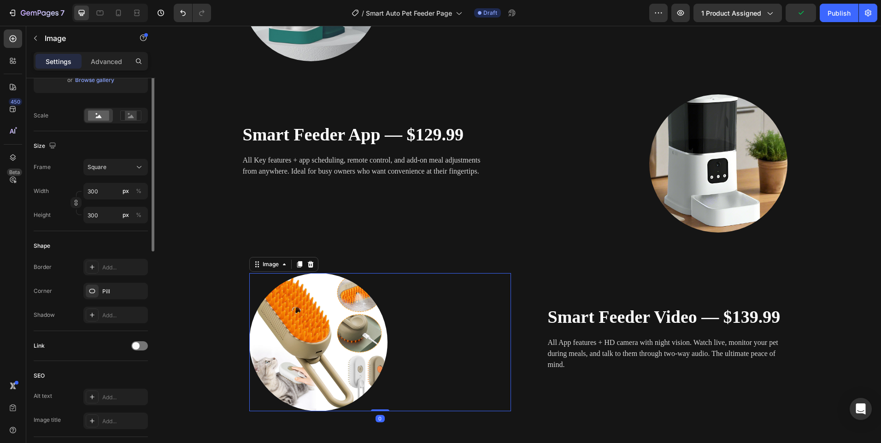
scroll to position [51, 0]
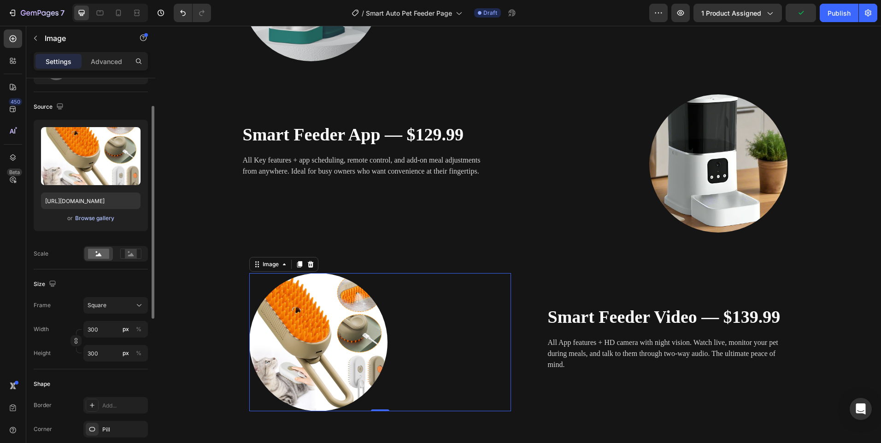
click at [96, 218] on div "Browse gallery" at bounding box center [94, 218] width 39 height 8
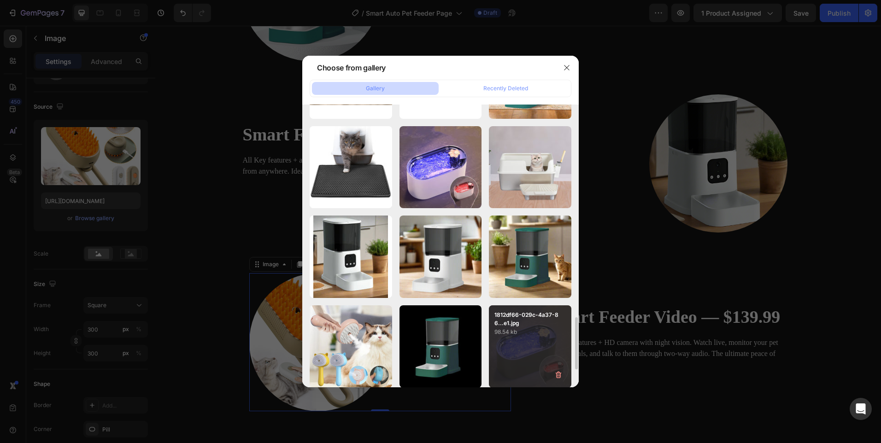
scroll to position [1295, 0]
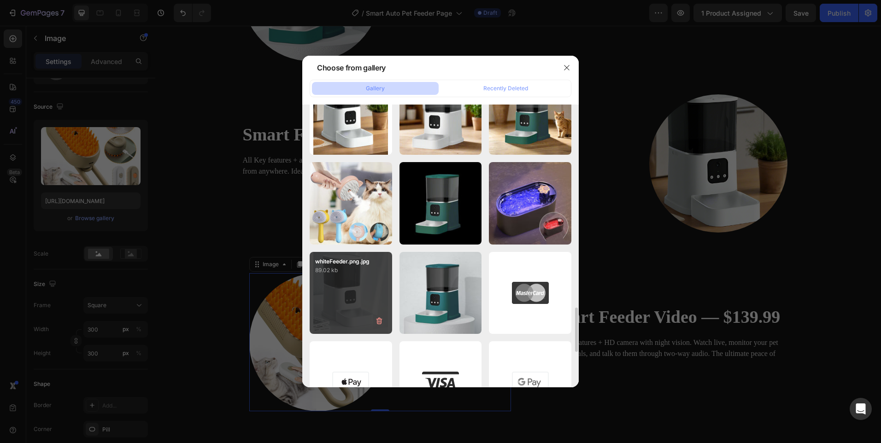
click at [352, 304] on div "whiteFeeder.png.jpg 89.02 kb" at bounding box center [351, 293] width 82 height 82
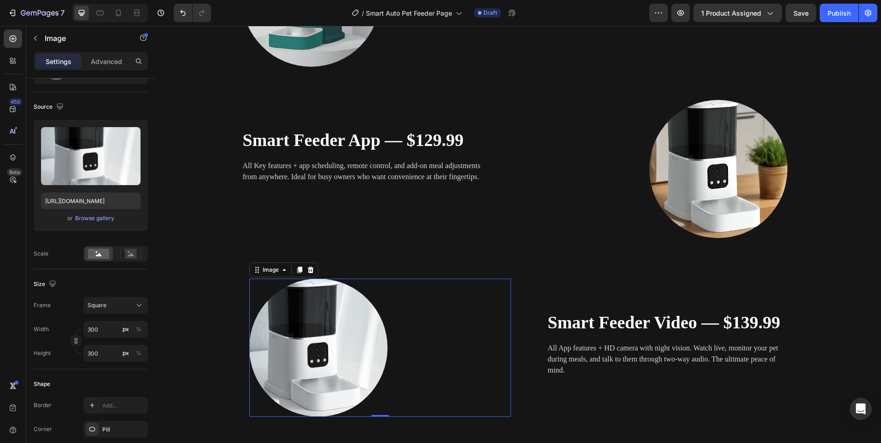
scroll to position [1505, 0]
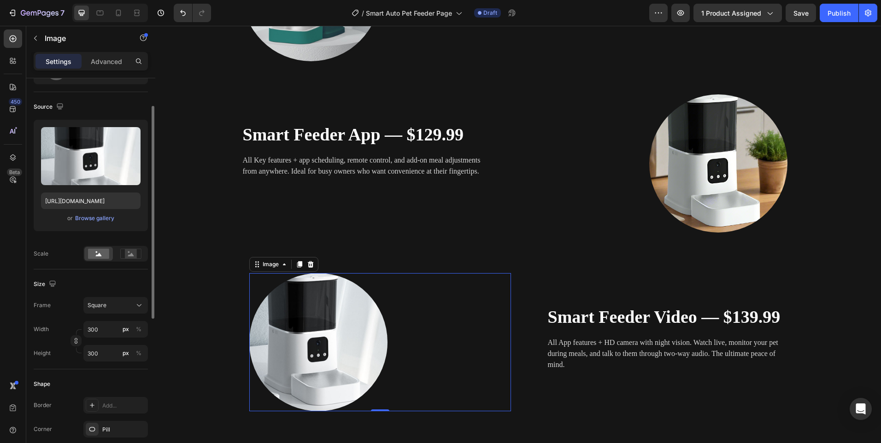
click at [87, 213] on div "or Browse gallery" at bounding box center [91, 218] width 100 height 11
click at [88, 216] on div "Browse gallery" at bounding box center [94, 218] width 39 height 8
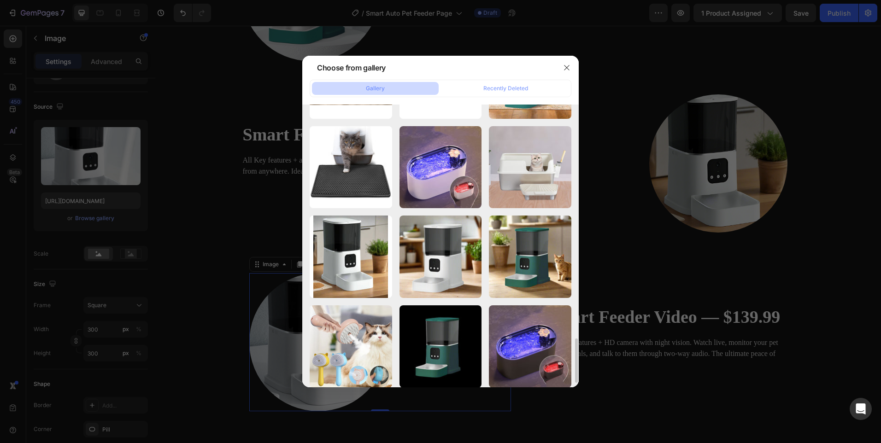
scroll to position [1198, 0]
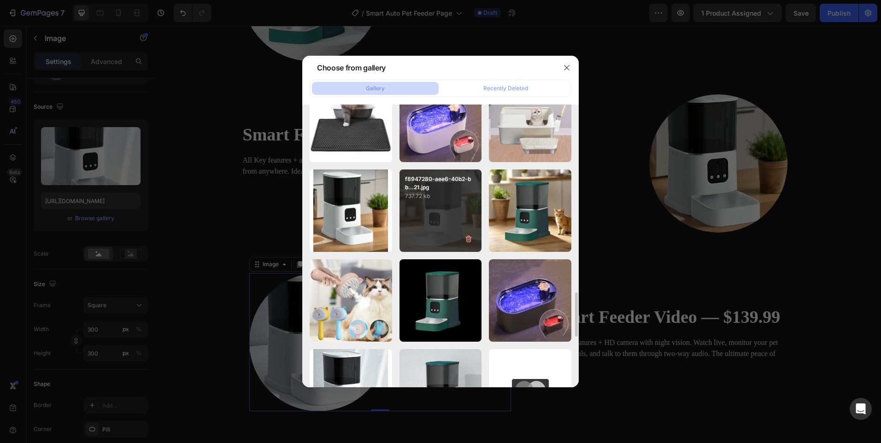
click at [427, 214] on div "f8947280-aee6-40b2-bb...21.jpg 737.72 kb" at bounding box center [440, 211] width 82 height 82
type input "https://cdn.shopify.com/s/files/1/0656/7883/5823/files/gempages_580691360521126…"
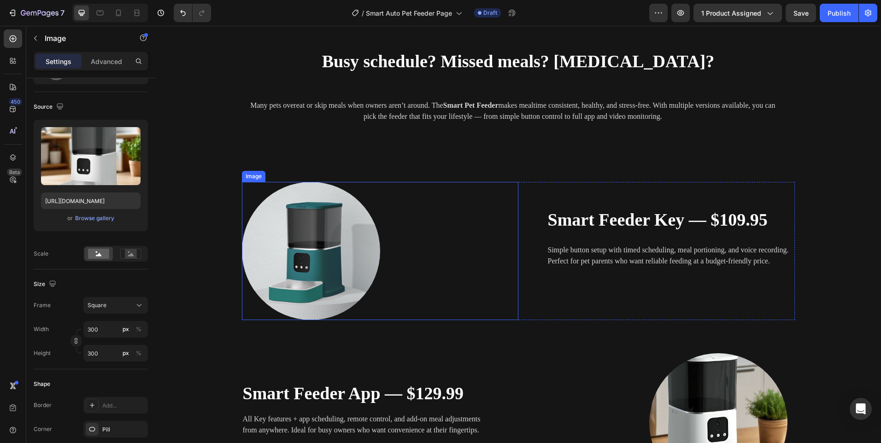
scroll to position [1267, 0]
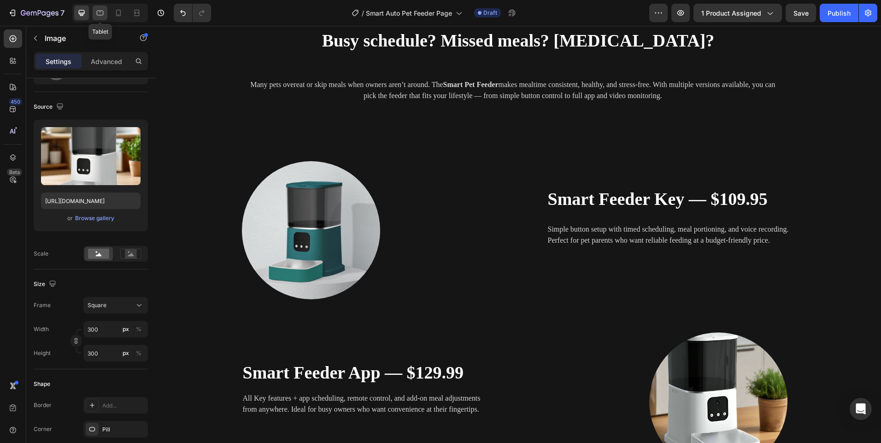
click at [100, 14] on icon at bounding box center [99, 12] width 9 height 9
type input "80"
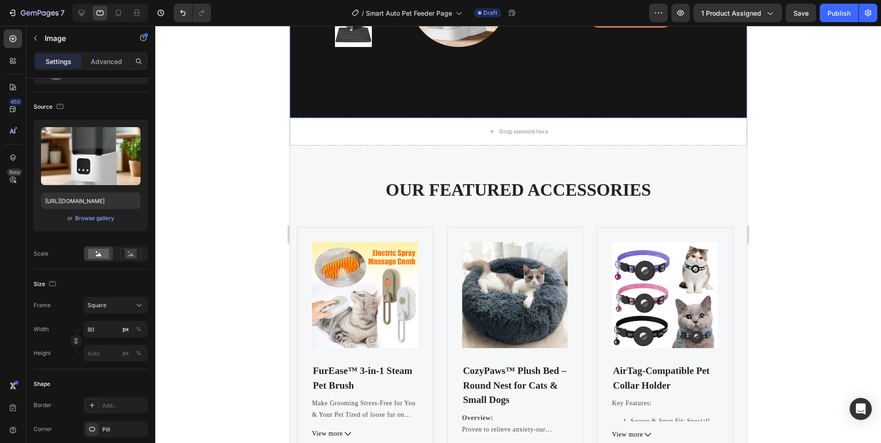
scroll to position [2718, 0]
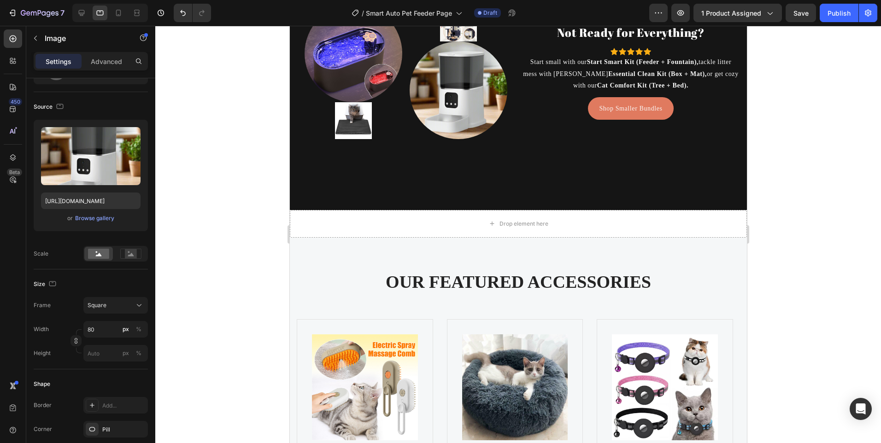
click at [202, 23] on div "7 Version history / Smart Auto Pet Feeder Page Draft Preview 1 product assigned…" at bounding box center [440, 13] width 881 height 26
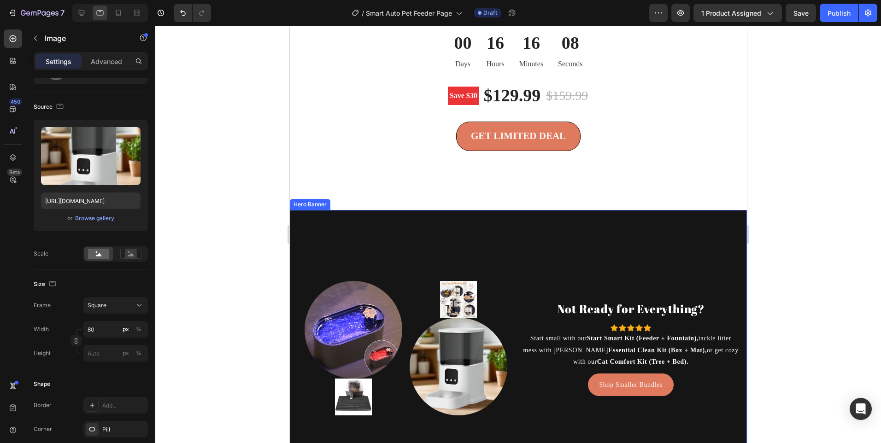
scroll to position [2304, 0]
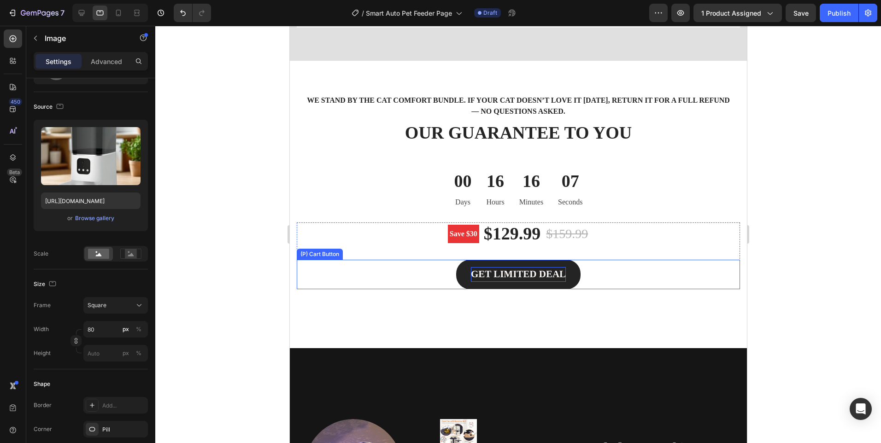
click at [504, 271] on div "GET LIMITED DEAL" at bounding box center [517, 274] width 95 height 15
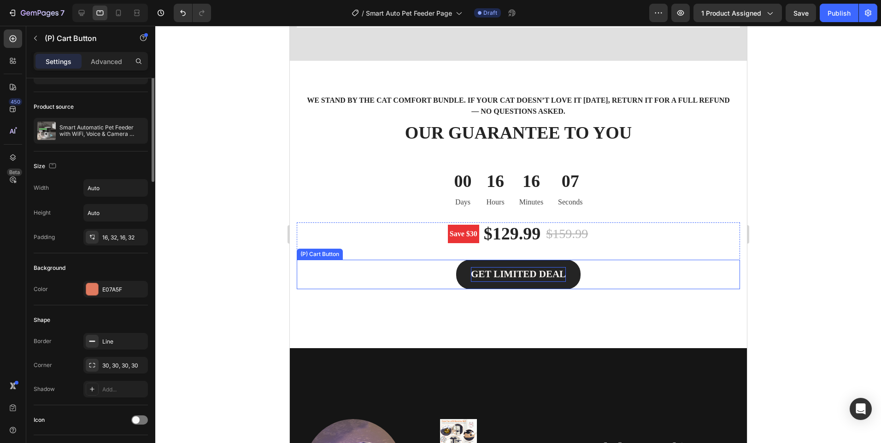
scroll to position [0, 0]
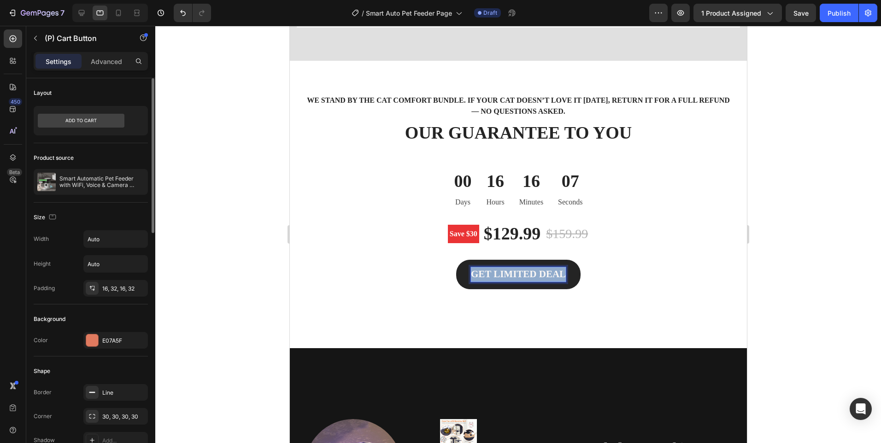
click at [505, 271] on p "GET LIMITED DEAL" at bounding box center [517, 274] width 95 height 15
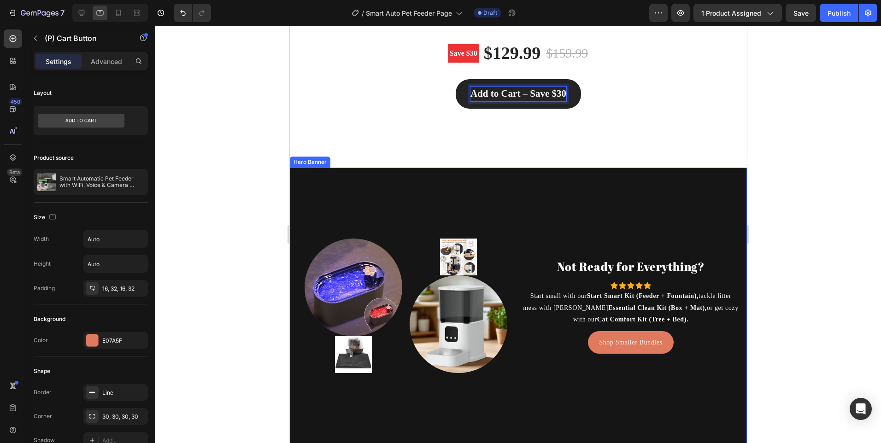
scroll to position [2488, 0]
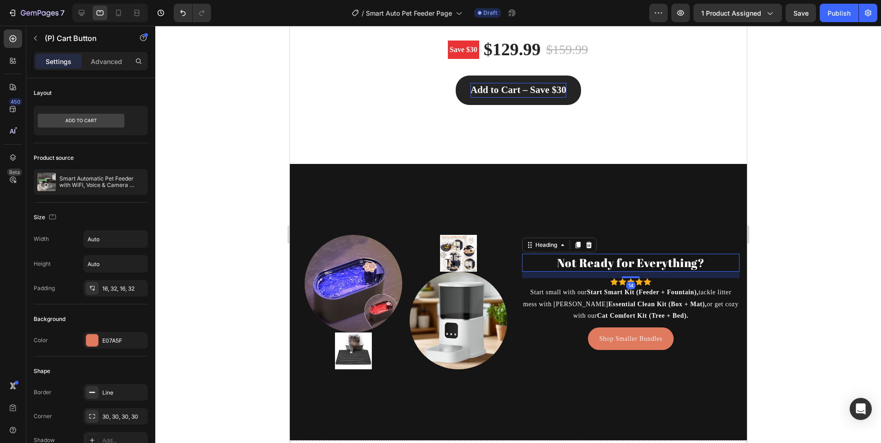
click at [581, 266] on h2 "Not Ready for Everything?" at bounding box center [630, 263] width 217 height 18
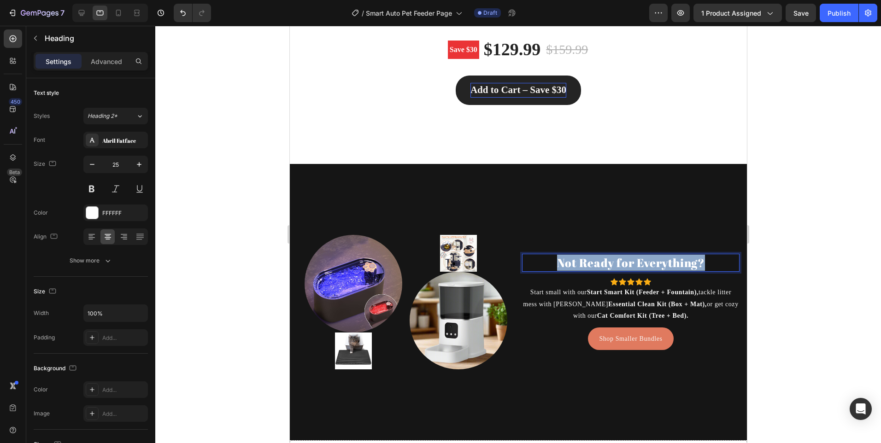
click at [581, 266] on p "Not Ready for Everything?" at bounding box center [630, 263] width 216 height 16
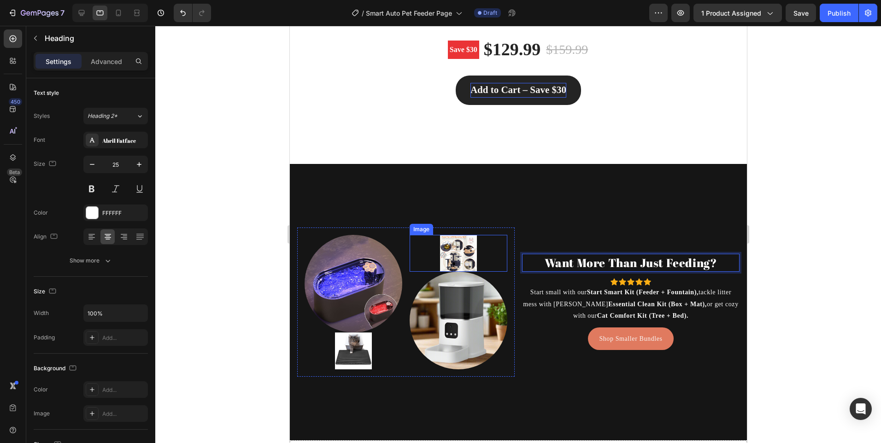
click at [453, 250] on img at bounding box center [458, 253] width 37 height 37
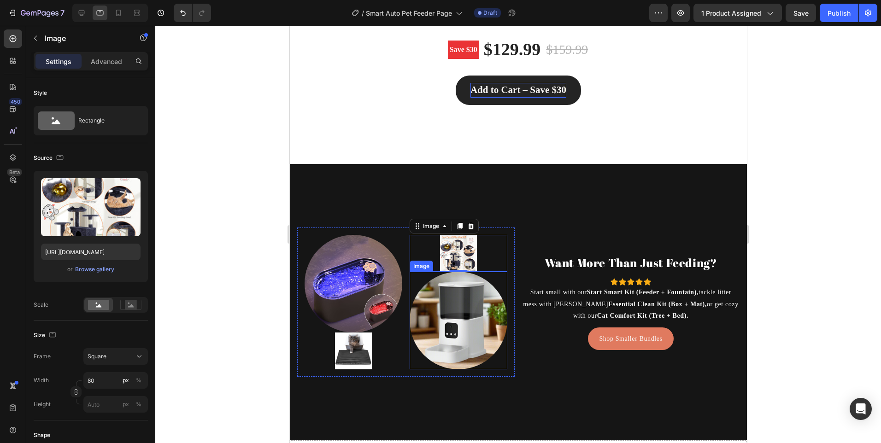
click at [444, 323] on img at bounding box center [458, 321] width 98 height 98
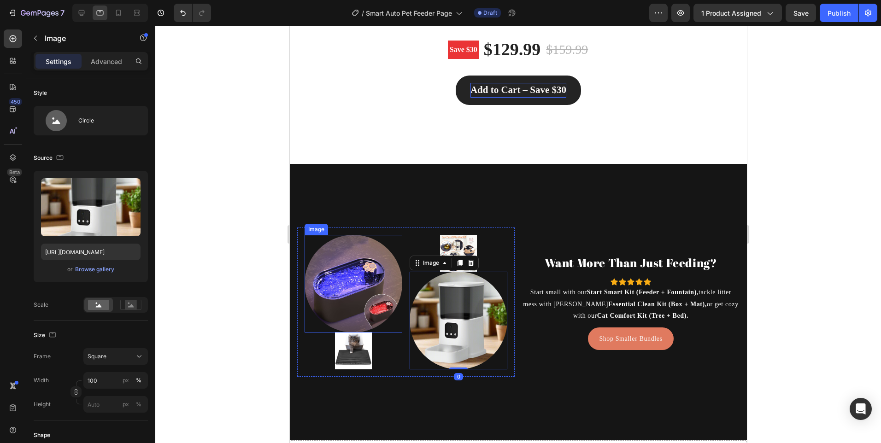
click at [346, 282] on img at bounding box center [353, 284] width 98 height 98
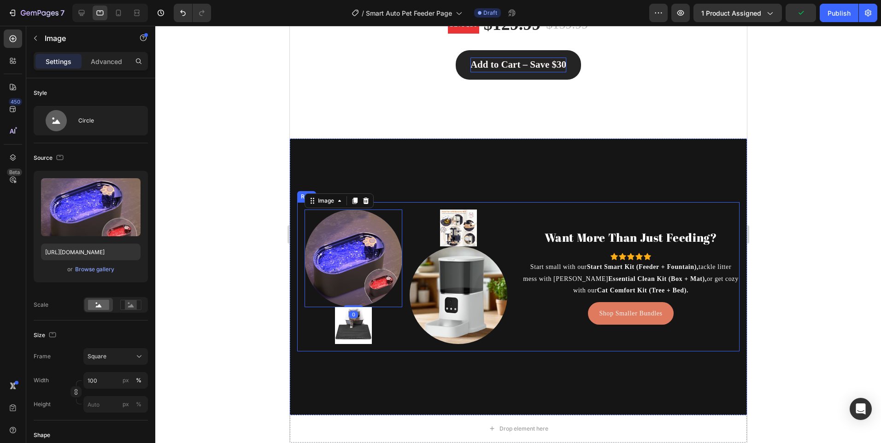
scroll to position [2580, 0]
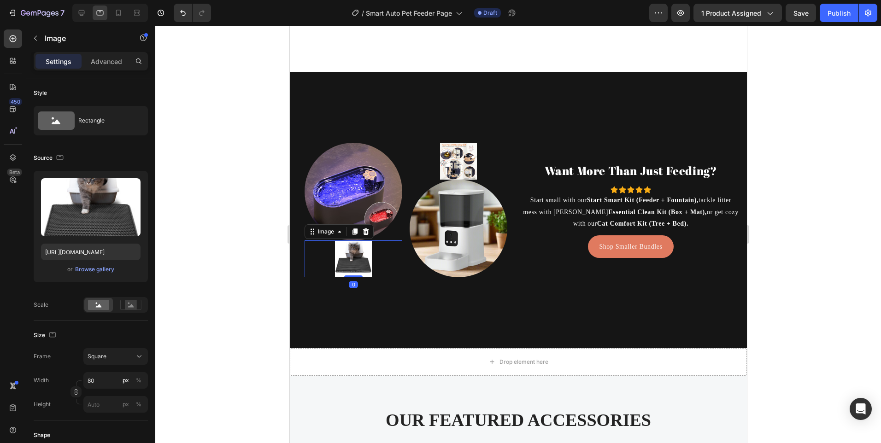
click at [358, 264] on img at bounding box center [352, 259] width 37 height 37
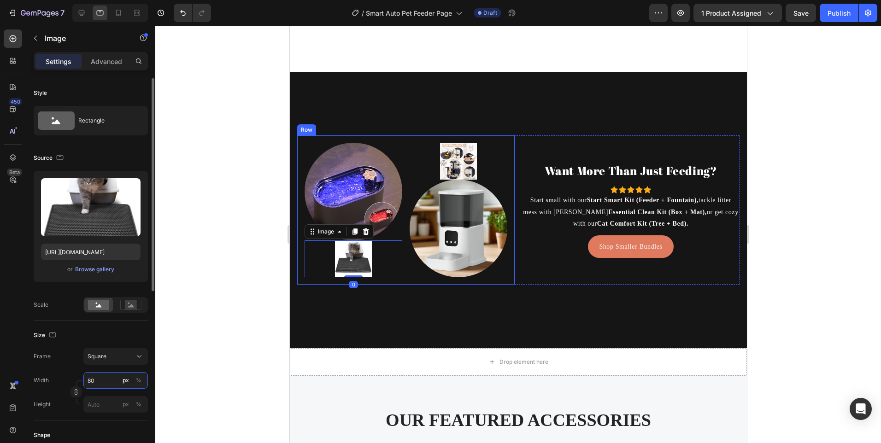
click at [105, 378] on input "80" at bounding box center [115, 380] width 65 height 17
type input "3"
type input "30"
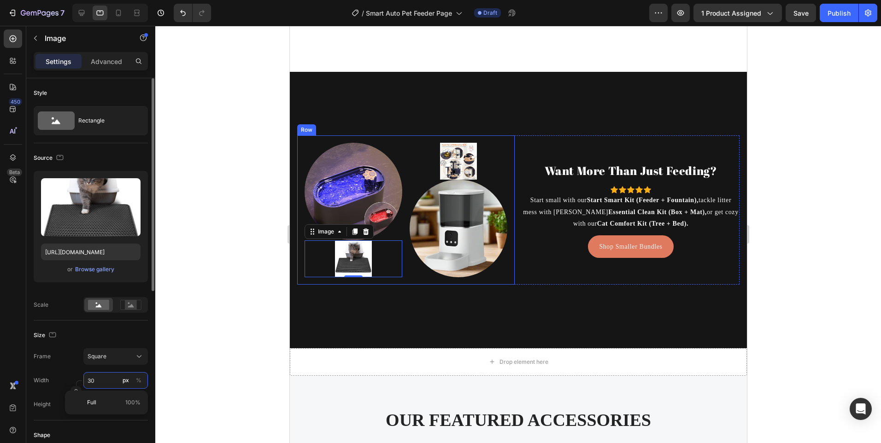
type input "300"
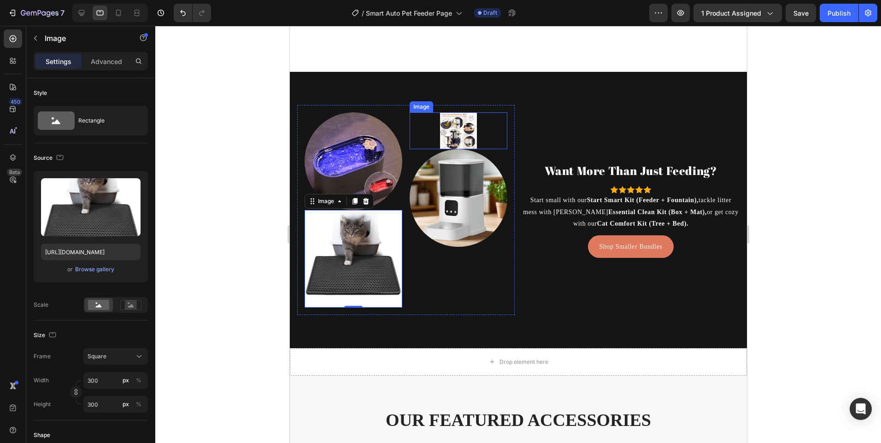
click at [452, 140] on img at bounding box center [458, 130] width 37 height 37
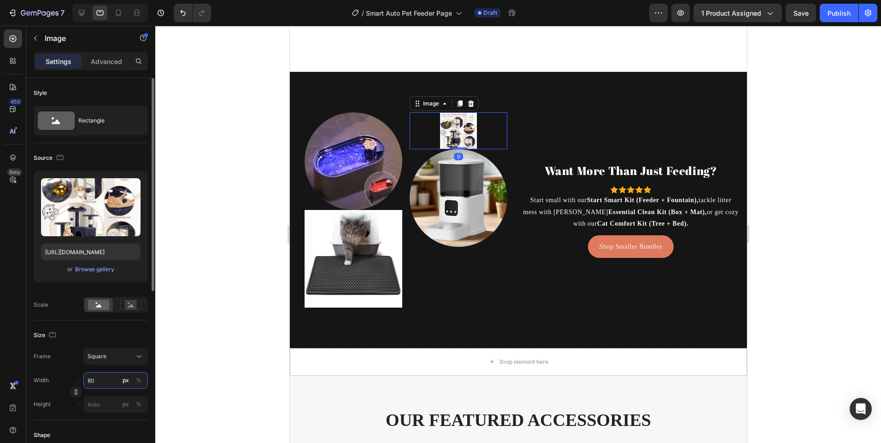
click at [97, 386] on input "80" at bounding box center [115, 380] width 65 height 17
type input "3"
type input "30"
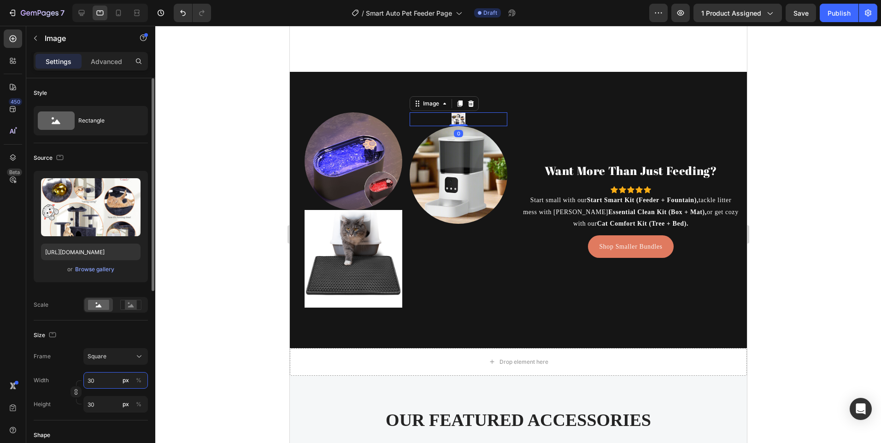
type input "300"
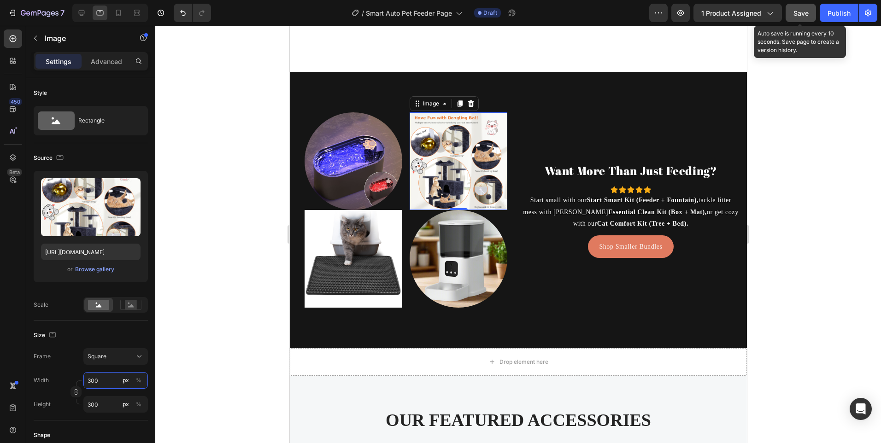
type input "300"
click at [793, 17] on button "Save" at bounding box center [801, 13] width 30 height 18
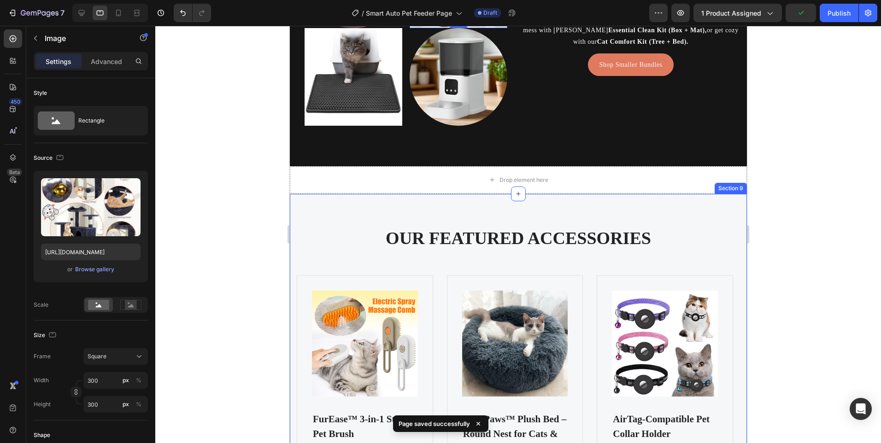
scroll to position [2764, 0]
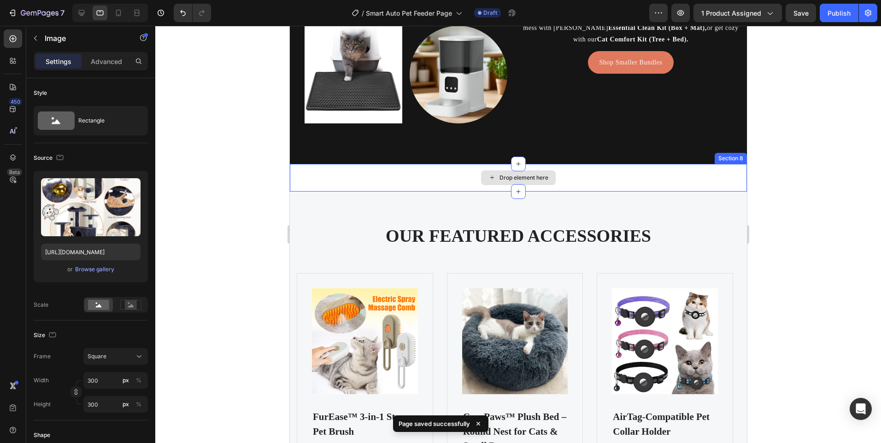
click at [561, 183] on div "Drop element here" at bounding box center [517, 178] width 457 height 28
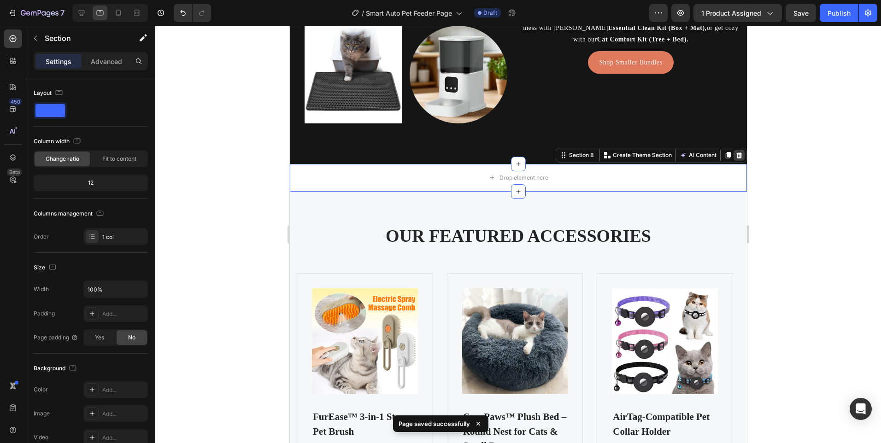
click at [735, 154] on icon at bounding box center [738, 155] width 7 height 7
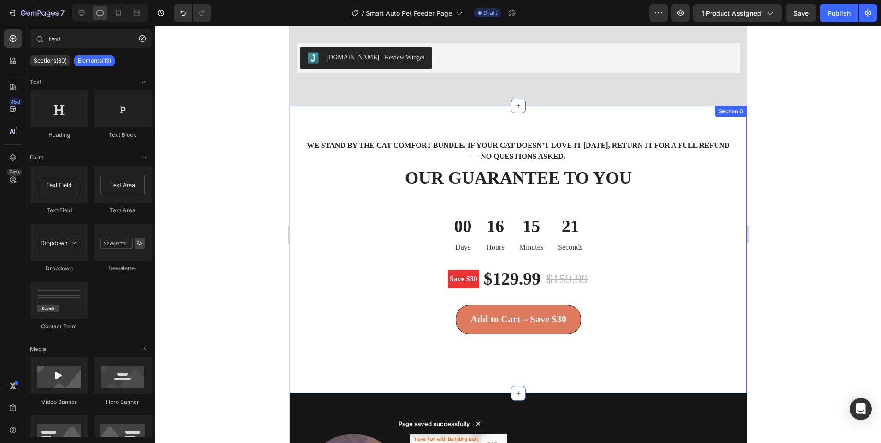
scroll to position [2258, 0]
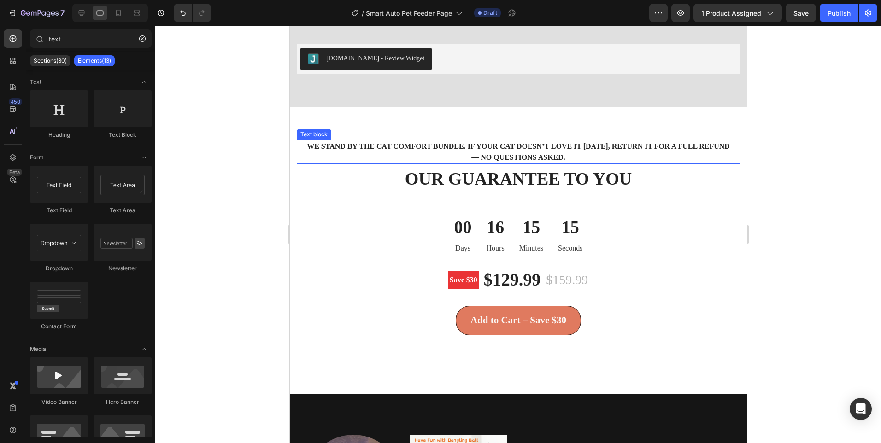
click at [451, 144] on p "We stand by the Cat Comfort Bundle. If your cat doesn’t love it within 30 days,…" at bounding box center [518, 152] width 427 height 22
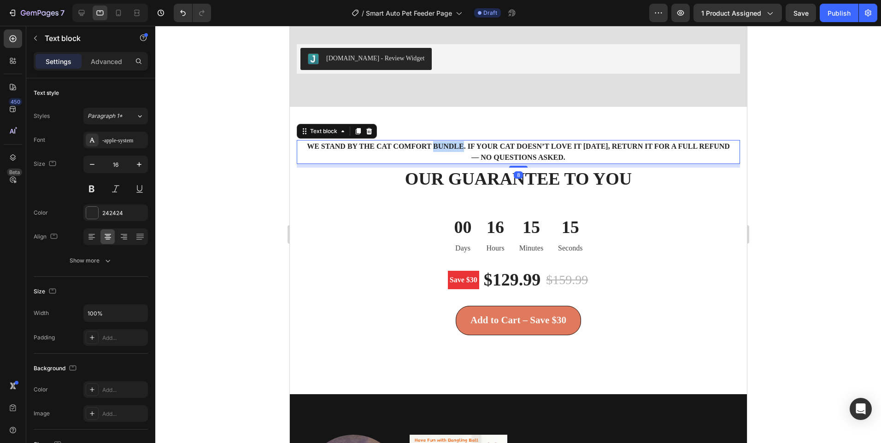
click at [451, 144] on p "We stand by the Cat Comfort Bundle. If your cat doesn’t love it within 30 days,…" at bounding box center [518, 152] width 427 height 22
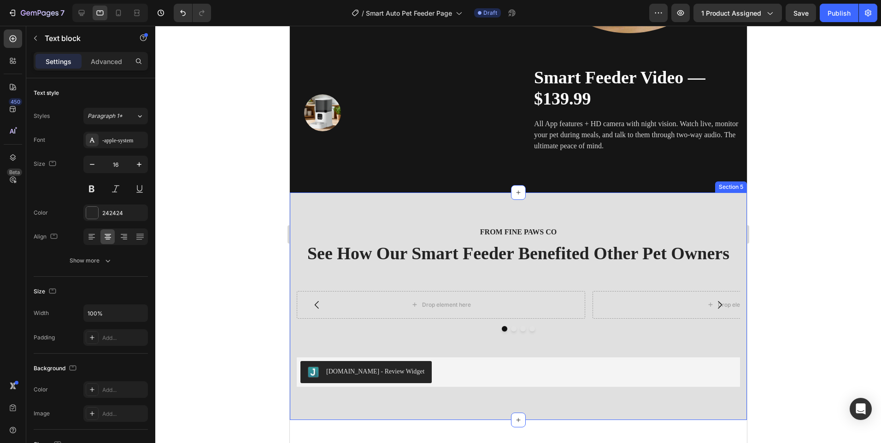
scroll to position [2073, 0]
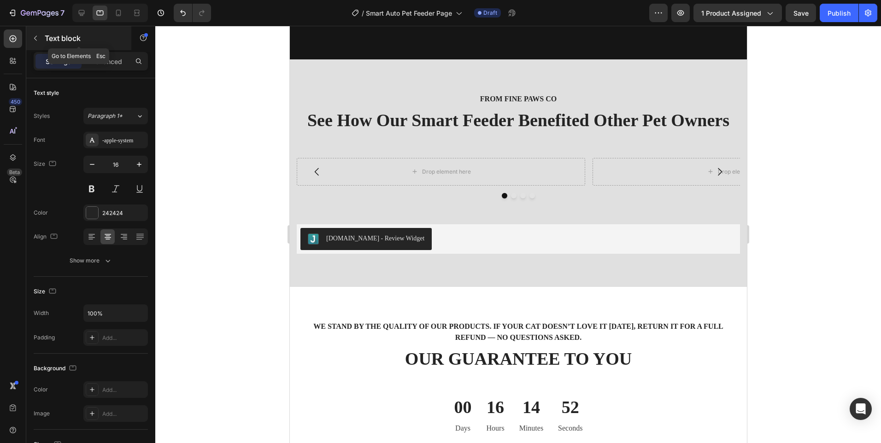
click at [35, 40] on icon "button" at bounding box center [35, 38] width 7 height 7
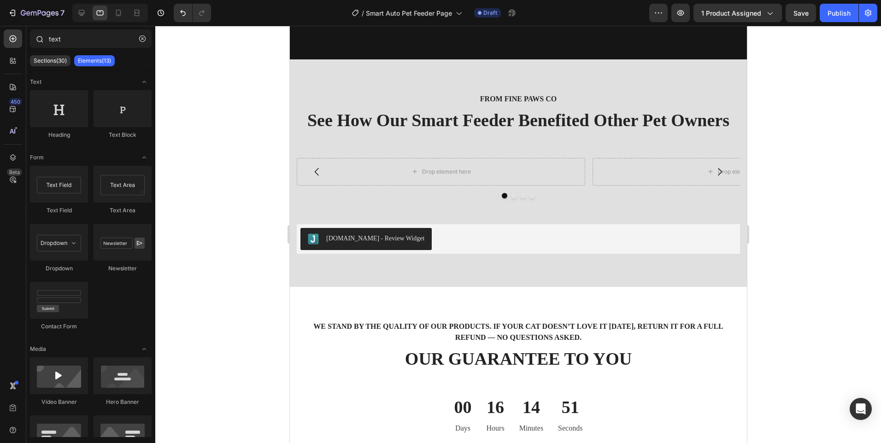
click at [81, 48] on div "text" at bounding box center [90, 40] width 129 height 22
click at [74, 36] on input "text" at bounding box center [91, 38] width 122 height 18
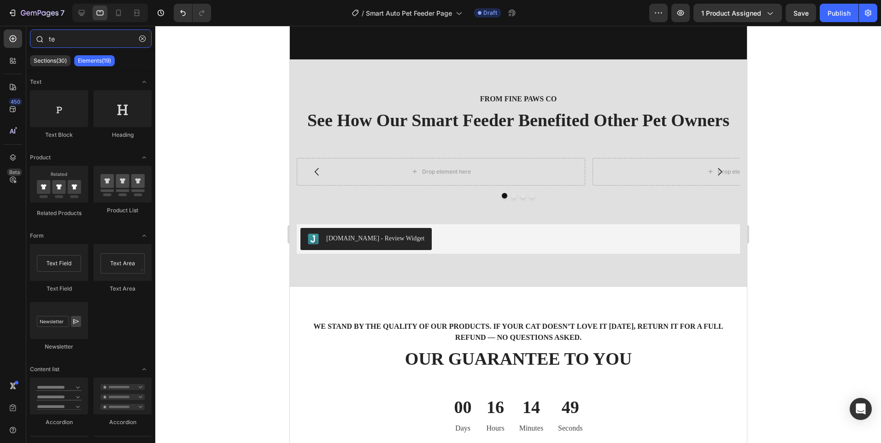
type input "t"
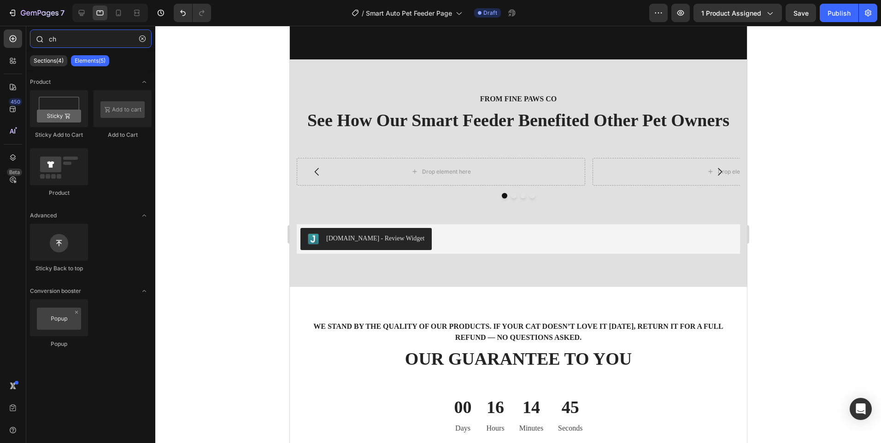
type input "c"
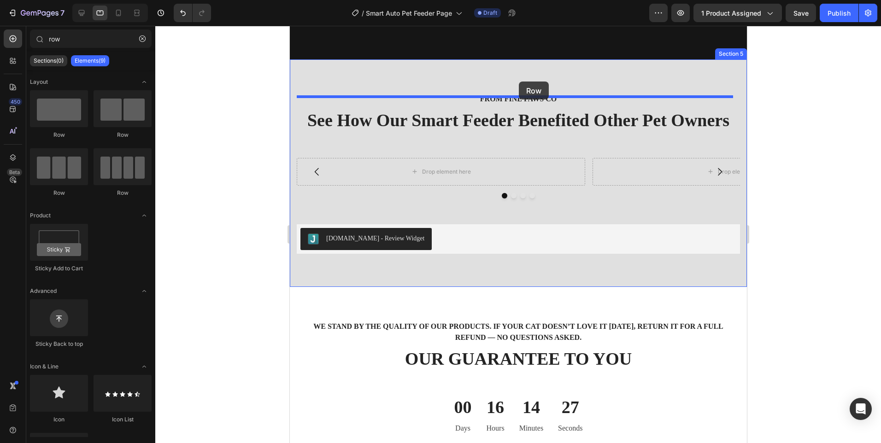
drag, startPoint x: 406, startPoint y: 205, endPoint x: 518, endPoint y: 82, distance: 166.7
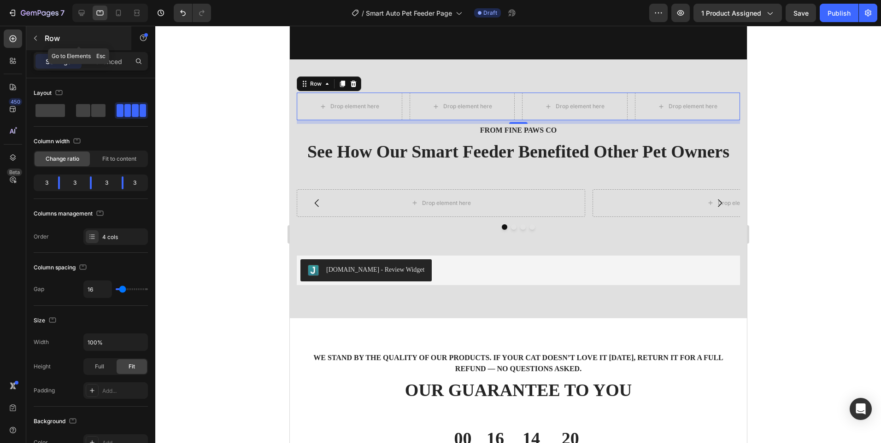
click at [44, 39] on div "Row" at bounding box center [78, 38] width 105 height 24
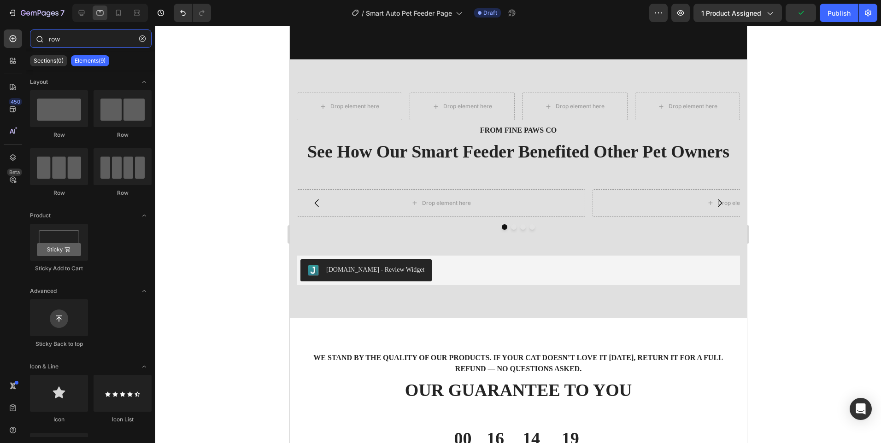
click at [35, 47] on div "row" at bounding box center [90, 40] width 129 height 22
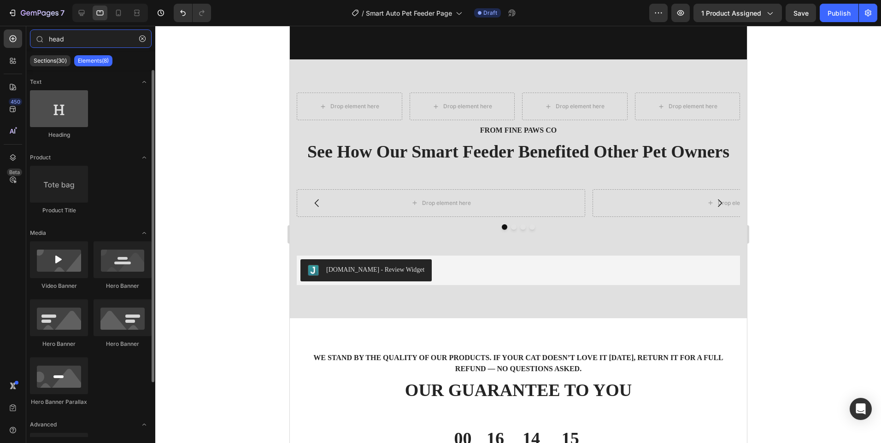
type input "head"
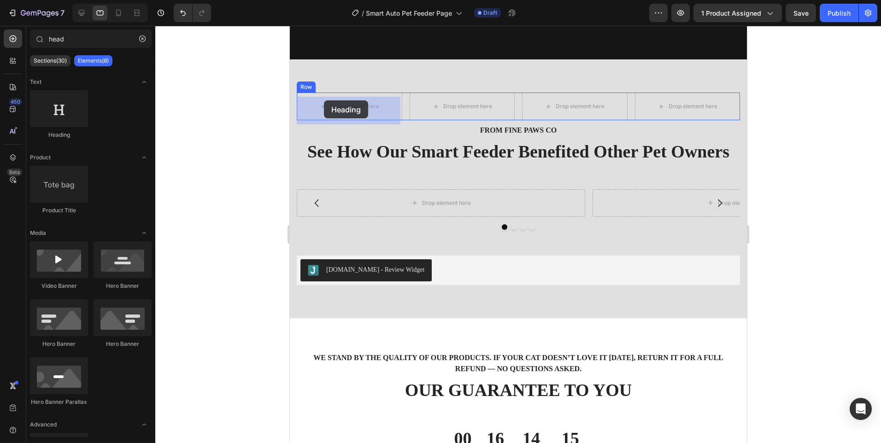
drag, startPoint x: 343, startPoint y: 131, endPoint x: 345, endPoint y: 96, distance: 34.6
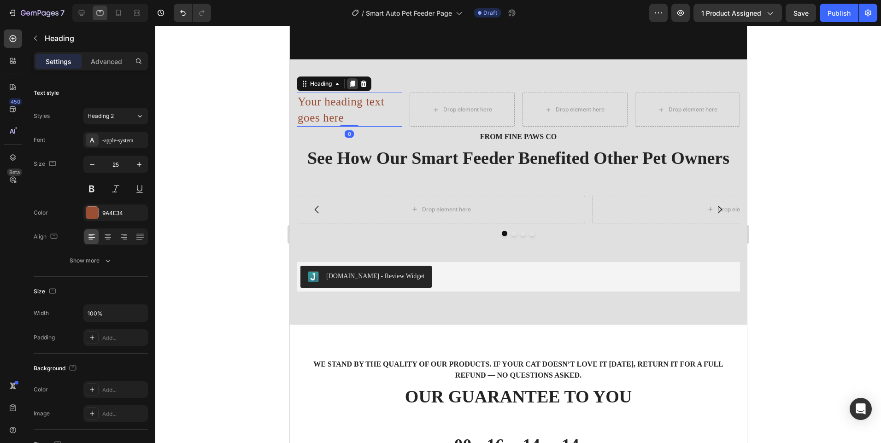
click at [352, 87] on icon at bounding box center [352, 84] width 5 height 6
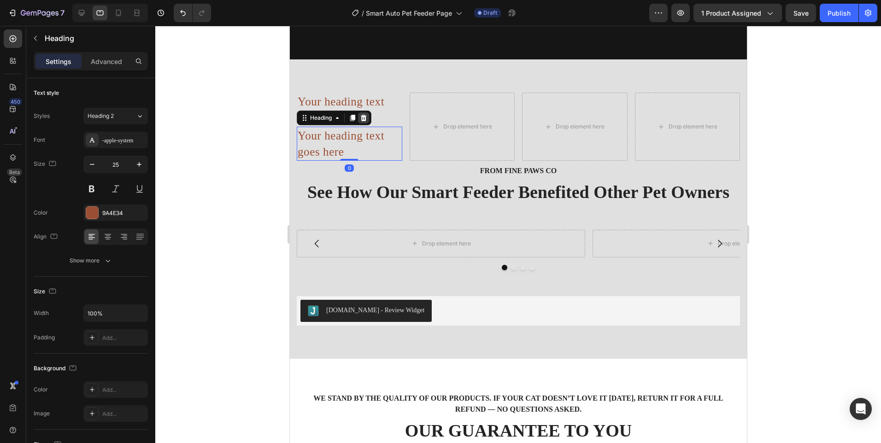
click at [360, 119] on icon at bounding box center [362, 117] width 7 height 7
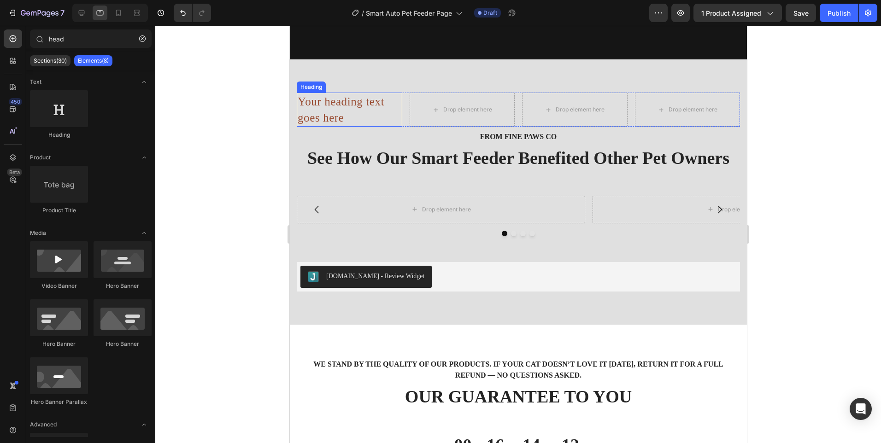
click at [348, 111] on h2 "Your heading text goes here" at bounding box center [349, 110] width 106 height 34
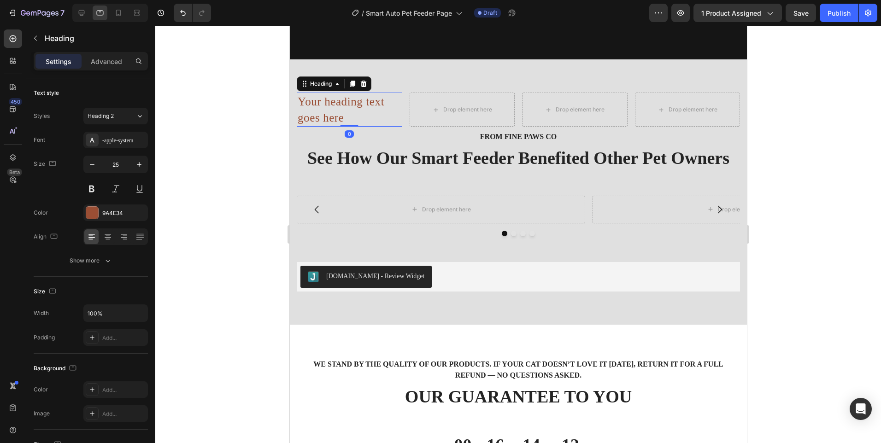
click at [348, 111] on h2 "Your heading text goes here" at bounding box center [349, 110] width 106 height 34
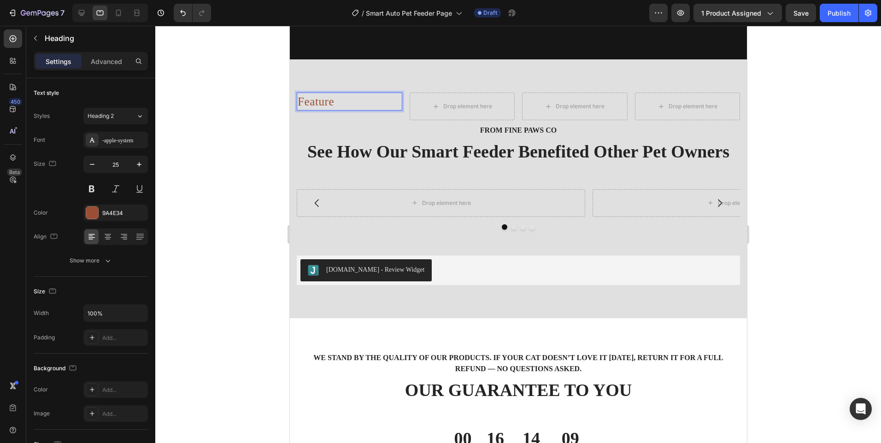
click at [319, 110] on p "Feature" at bounding box center [349, 102] width 104 height 16
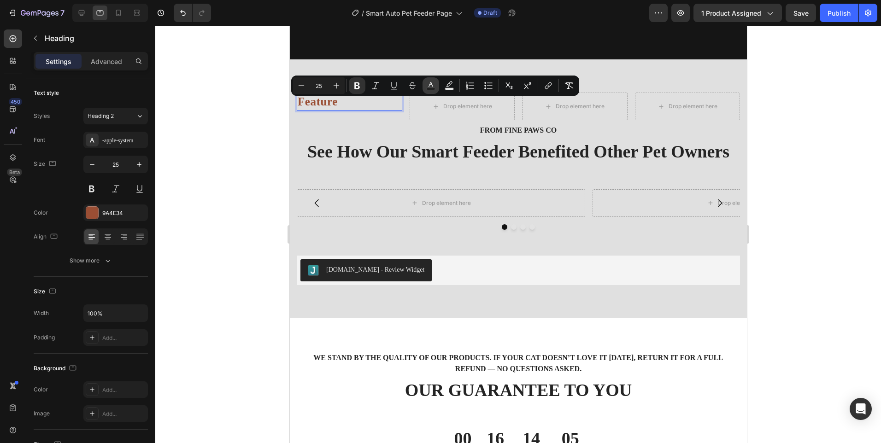
click at [426, 83] on icon "Editor contextual toolbar" at bounding box center [430, 85] width 9 height 9
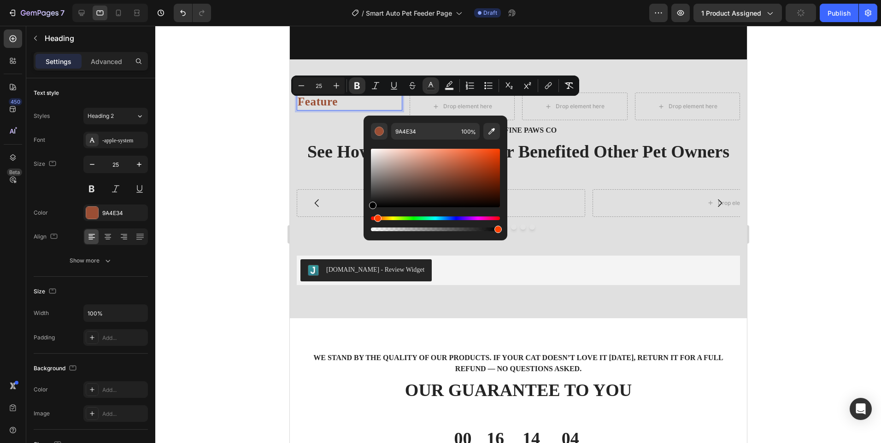
drag, startPoint x: 673, startPoint y: 186, endPoint x: 358, endPoint y: 232, distance: 318.6
type input "000000"
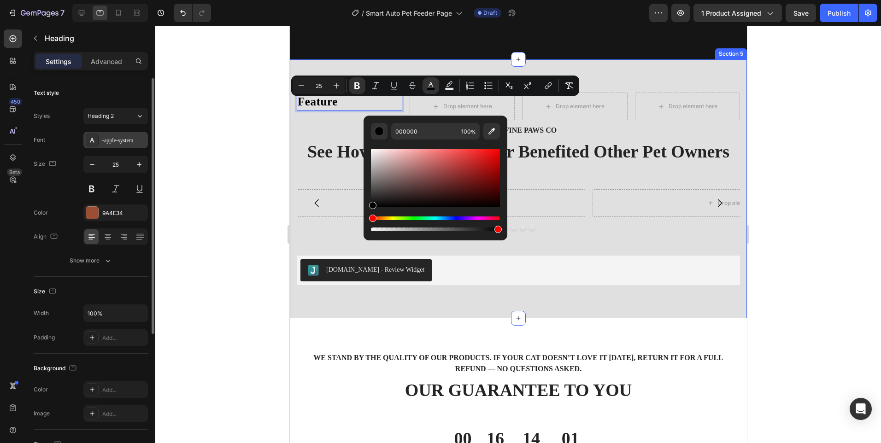
click at [129, 142] on div "-apple-system" at bounding box center [123, 140] width 43 height 8
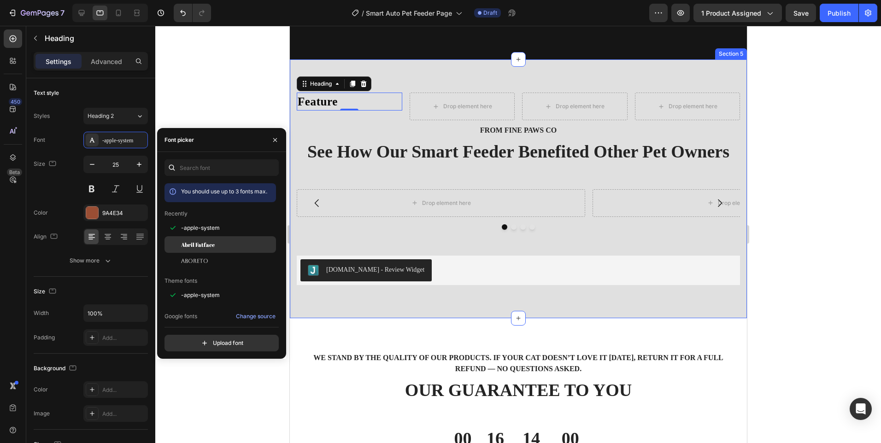
click at [196, 241] on span "Abril Fatface" at bounding box center [198, 245] width 34 height 8
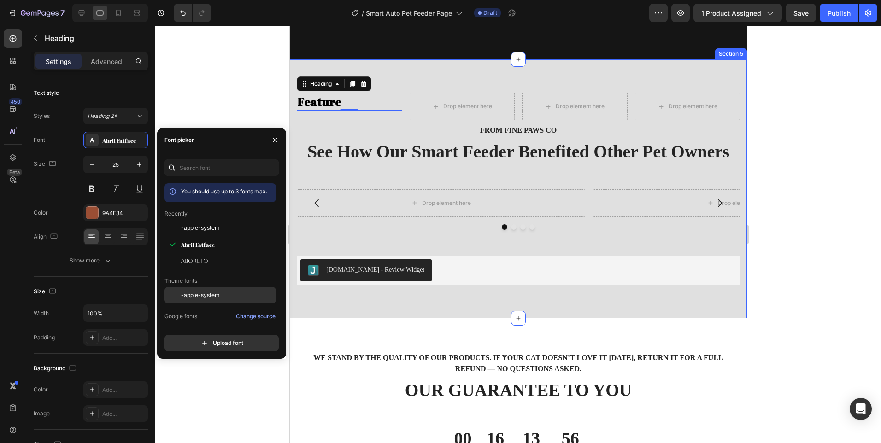
click at [198, 292] on span "-apple-system" at bounding box center [200, 295] width 39 height 8
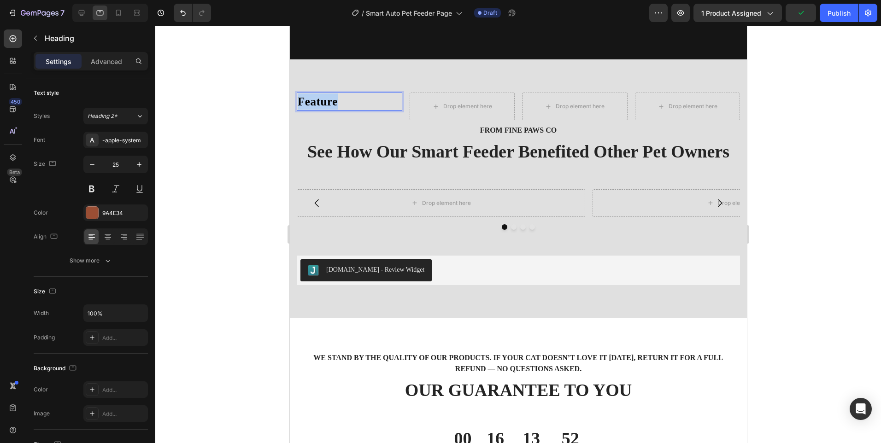
click at [321, 104] on strong "Feature" at bounding box center [317, 101] width 40 height 12
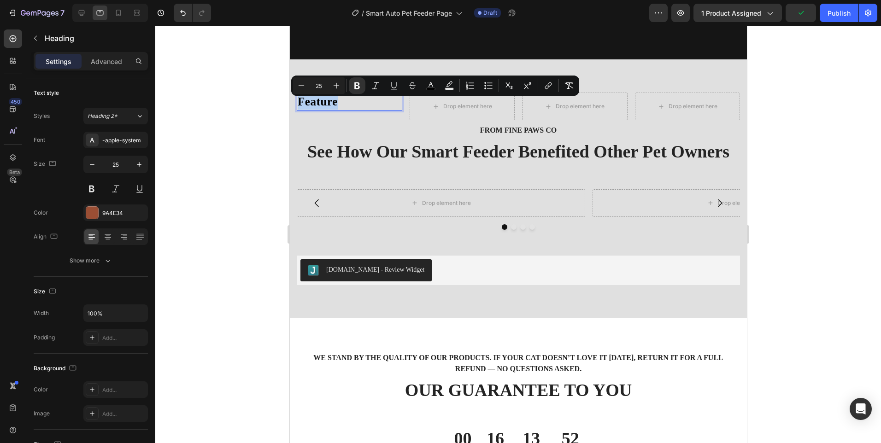
click at [321, 104] on strong "Feature" at bounding box center [317, 101] width 40 height 12
click at [427, 80] on button "color" at bounding box center [430, 85] width 17 height 17
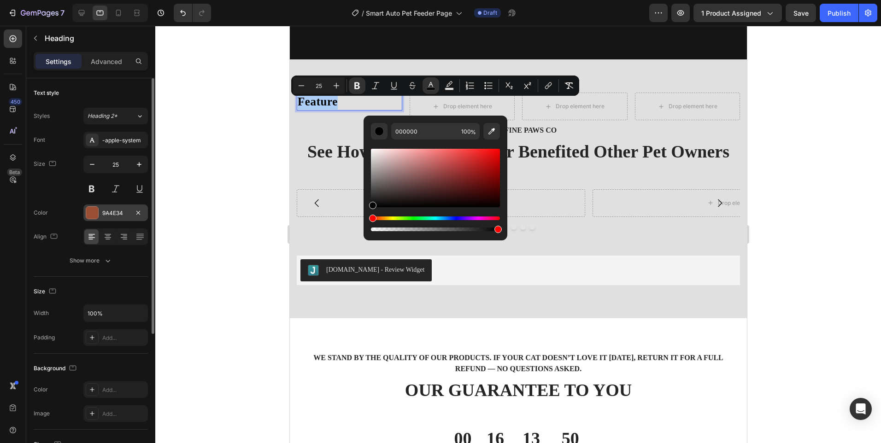
click at [106, 217] on div "9A4E34" at bounding box center [115, 213] width 27 height 8
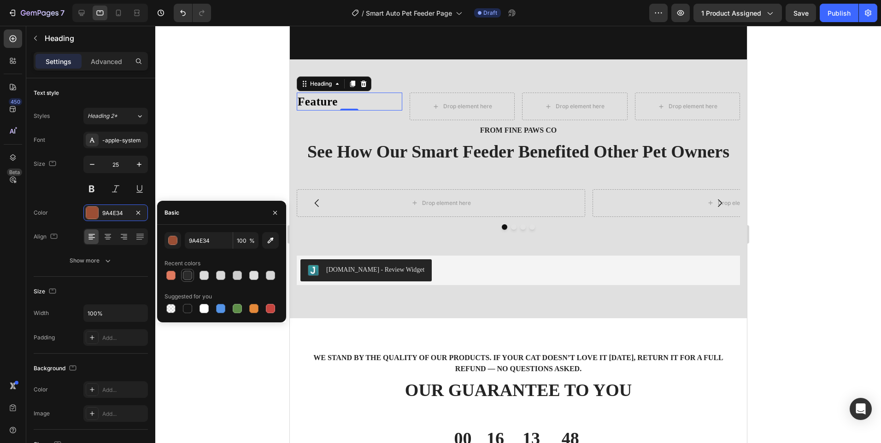
click at [186, 275] on div at bounding box center [187, 275] width 9 height 9
type input "2B2B2B"
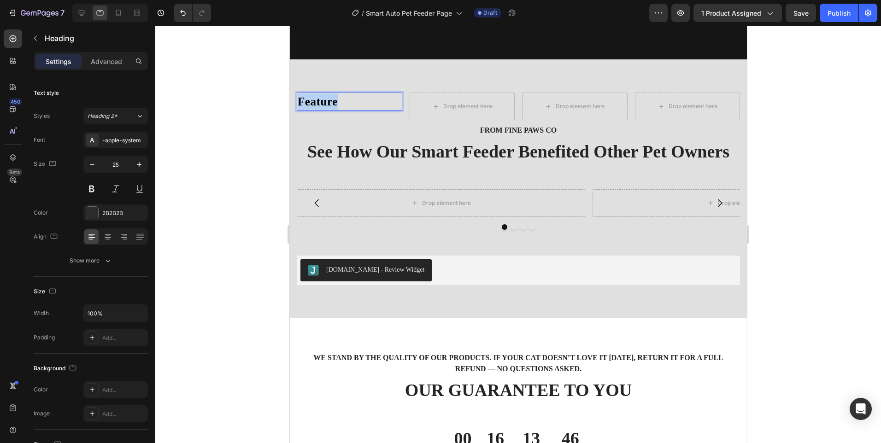
click at [333, 106] on strong "Feature" at bounding box center [317, 101] width 40 height 12
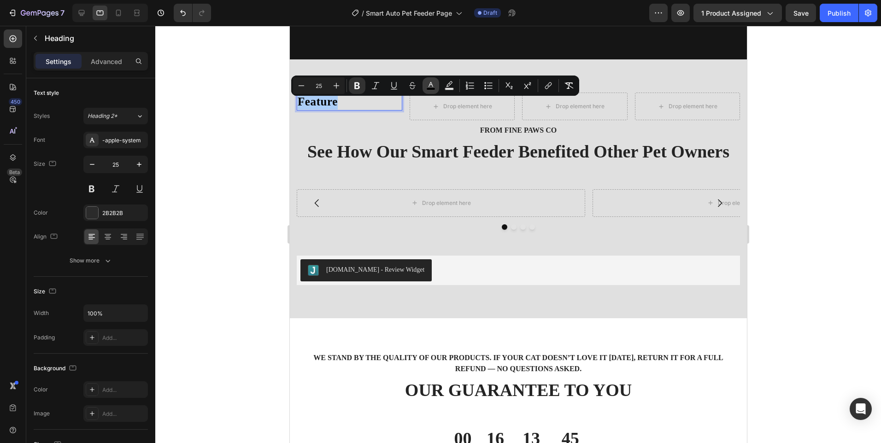
click at [435, 89] on button "color" at bounding box center [430, 85] width 17 height 17
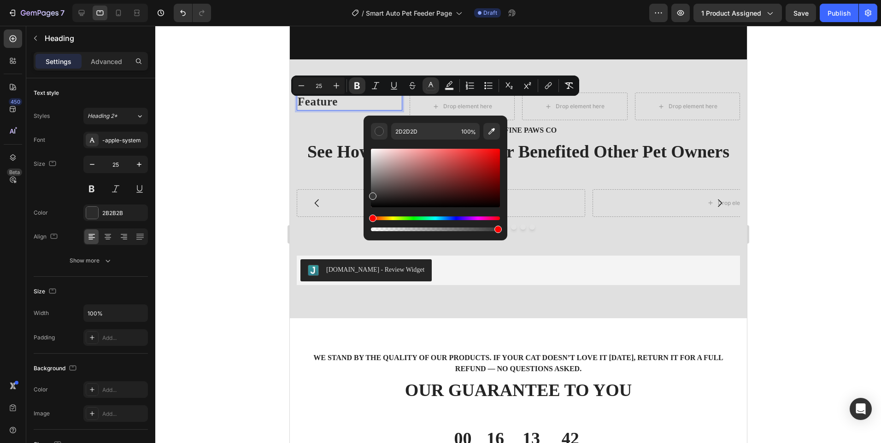
drag, startPoint x: 384, startPoint y: 196, endPoint x: 368, endPoint y: 194, distance: 16.7
click at [368, 194] on div "2D2D2D 100 %" at bounding box center [436, 174] width 144 height 117
type input "383838"
click at [250, 182] on div at bounding box center [518, 234] width 726 height 417
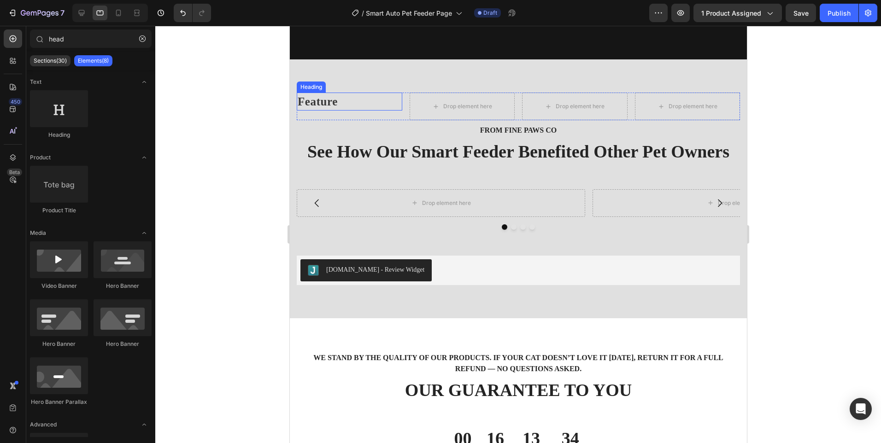
click at [328, 102] on strong "Feature" at bounding box center [317, 101] width 40 height 12
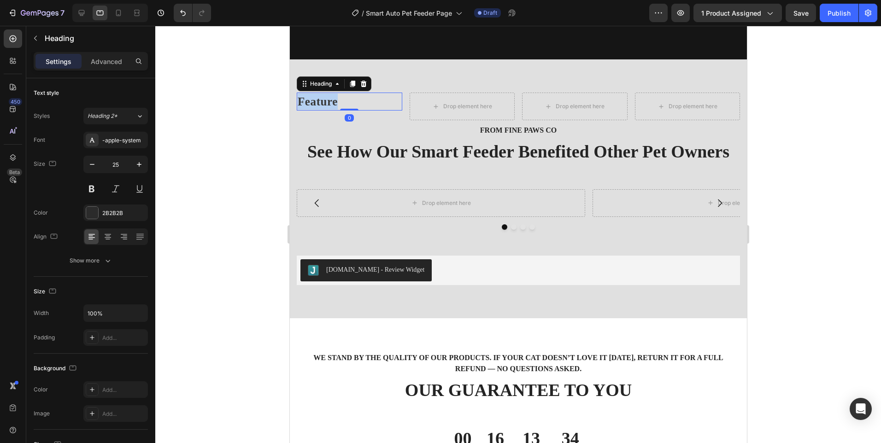
click at [328, 102] on strong "Feature" at bounding box center [317, 101] width 40 height 12
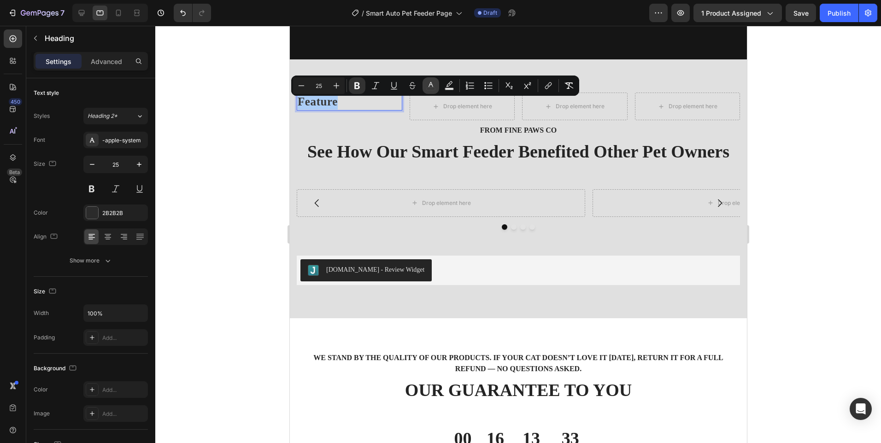
click at [432, 86] on icon "Editor contextual toolbar" at bounding box center [430, 85] width 9 height 9
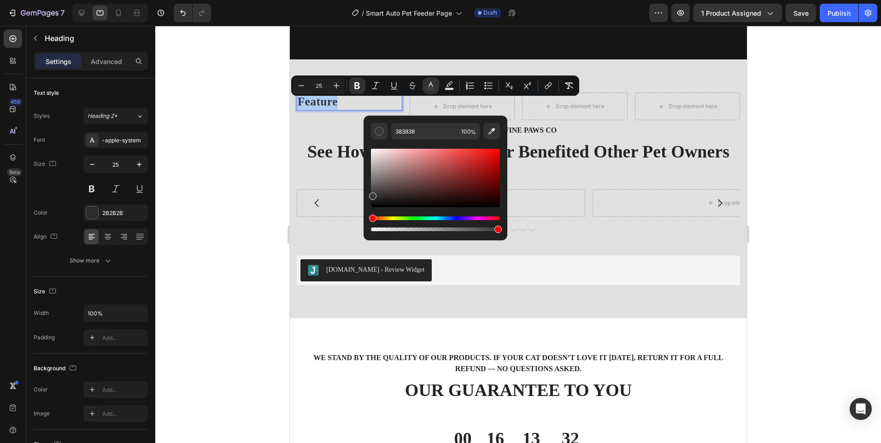
click at [370, 193] on div "383838 100 %" at bounding box center [436, 174] width 144 height 117
click at [370, 193] on div "Editor contextual toolbar" at bounding box center [372, 196] width 7 height 7
drag, startPoint x: 660, startPoint y: 219, endPoint x: 359, endPoint y: 196, distance: 301.7
type input "212121"
click at [336, 136] on p "from fine paws co" at bounding box center [518, 130] width 427 height 11
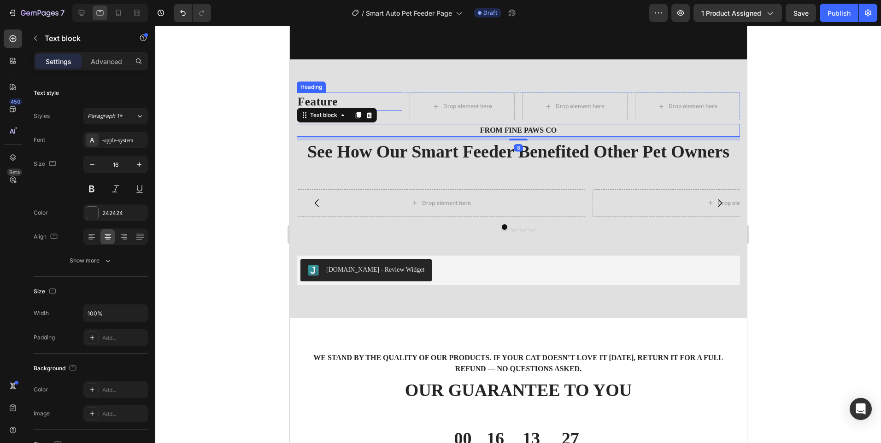
click at [340, 106] on p "⁠⁠⁠⁠⁠⁠⁠ Feature" at bounding box center [349, 102] width 104 height 16
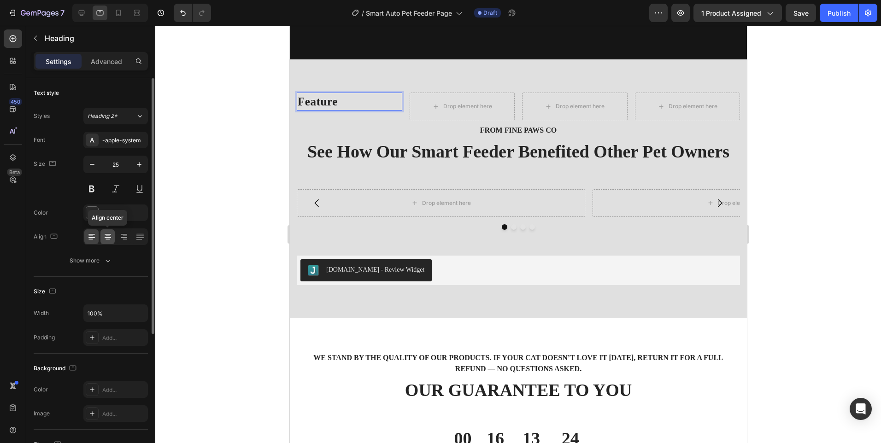
drag, startPoint x: 110, startPoint y: 235, endPoint x: 114, endPoint y: 230, distance: 6.3
click at [110, 235] on icon at bounding box center [107, 236] width 9 height 9
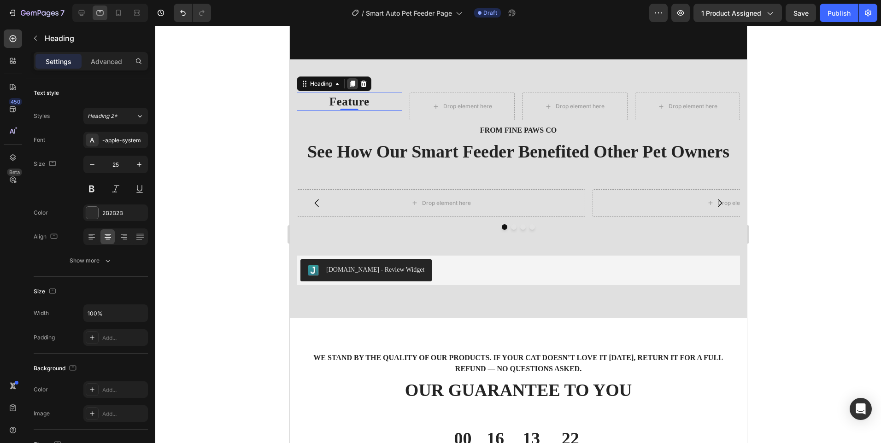
click at [356, 88] on icon at bounding box center [351, 83] width 7 height 7
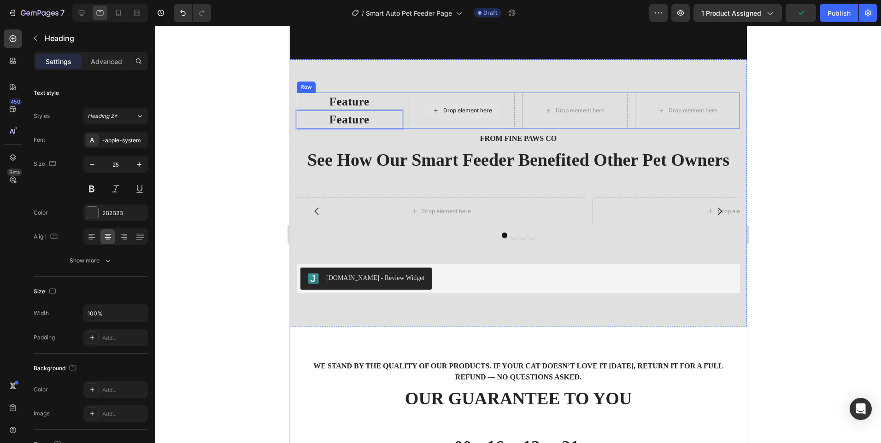
drag, startPoint x: 370, startPoint y: 117, endPoint x: 452, endPoint y: 107, distance: 83.0
click at [452, 107] on div "⁠⁠⁠⁠⁠⁠⁠ Feature Heading Feature Heading 0 Drop element here Drop element here D…" at bounding box center [517, 111] width 443 height 36
click at [395, 87] on div "⁠⁠⁠⁠⁠⁠⁠ Feature Heading Feature Heading 0 Drop element here Drop element here D…" at bounding box center [517, 192] width 457 height 267
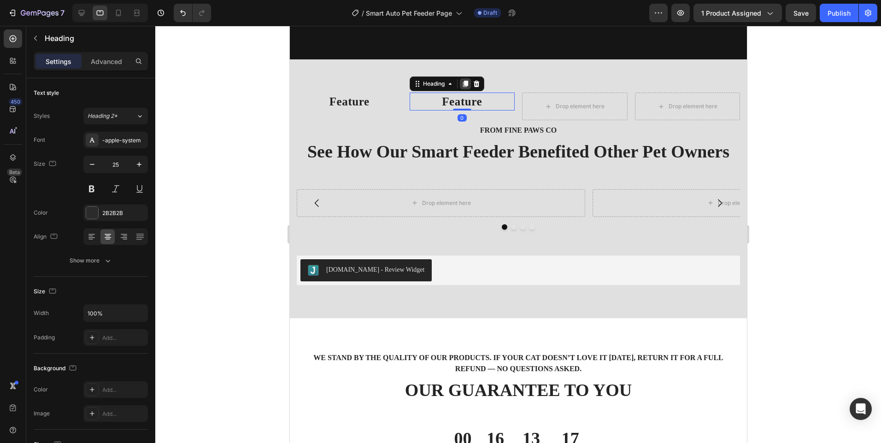
click at [462, 87] on icon at bounding box center [464, 84] width 5 height 6
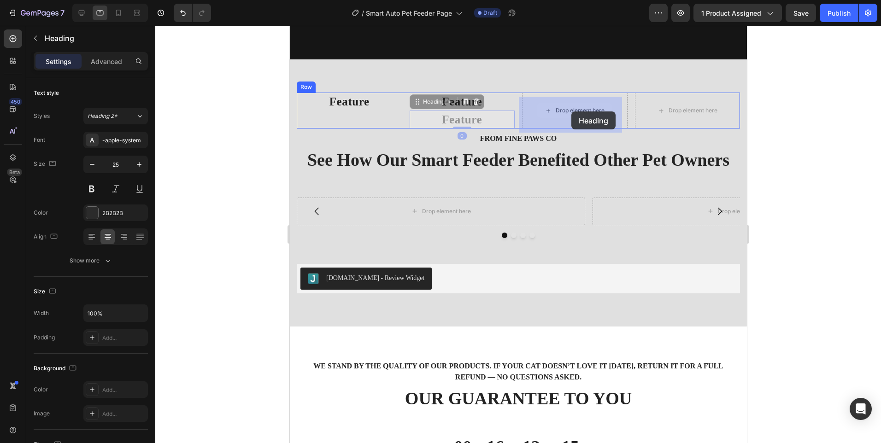
drag, startPoint x: 497, startPoint y: 124, endPoint x: 571, endPoint y: 111, distance: 75.3
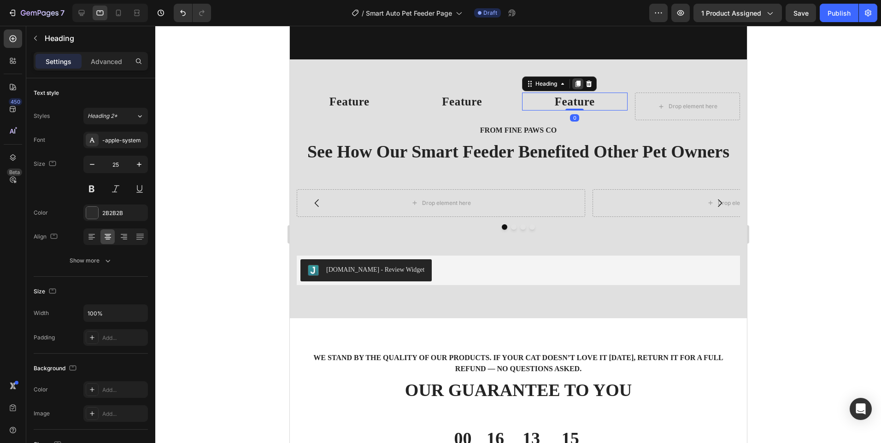
click at [574, 88] on icon at bounding box center [577, 83] width 7 height 7
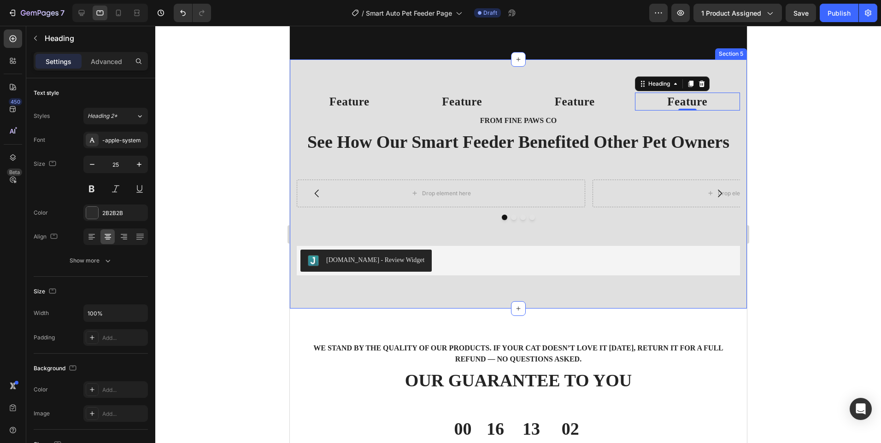
click at [453, 108] on strong "Feature" at bounding box center [461, 101] width 40 height 12
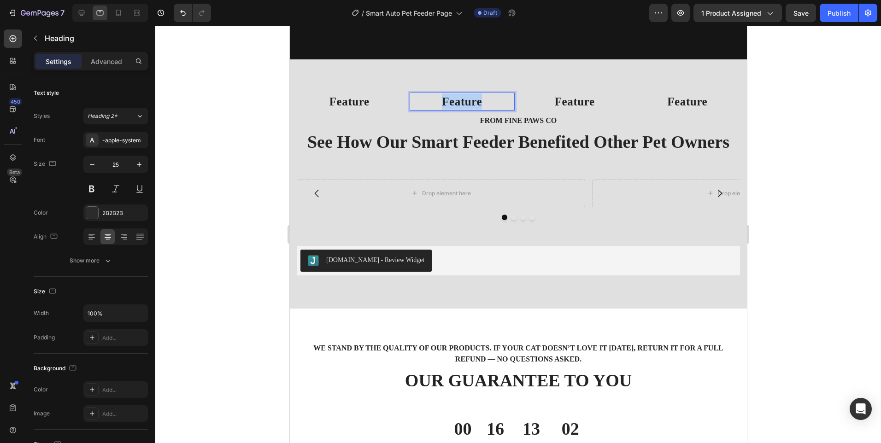
click at [453, 108] on strong "Feature" at bounding box center [461, 101] width 40 height 12
click at [554, 100] on strong "Feature" at bounding box center [574, 101] width 40 height 12
click at [557, 106] on strong "Feature" at bounding box center [574, 101] width 40 height 12
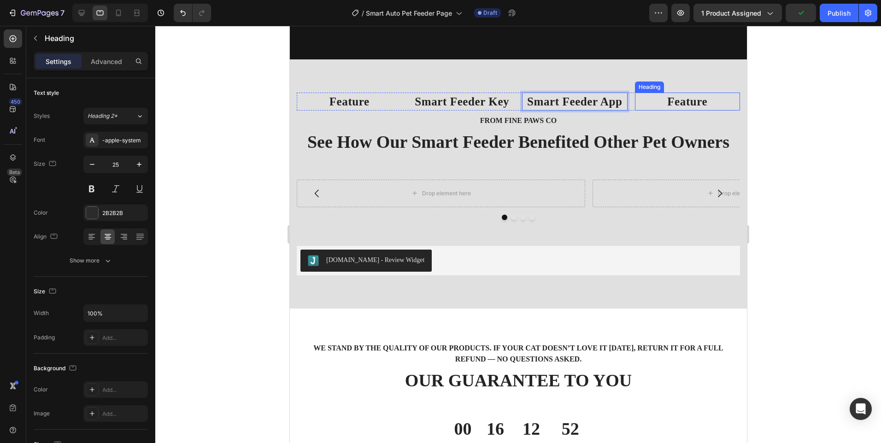
click at [672, 106] on strong "Feature" at bounding box center [687, 101] width 40 height 12
click at [678, 108] on strong "Smart Feeder Video" at bounding box center [686, 101] width 103 height 12
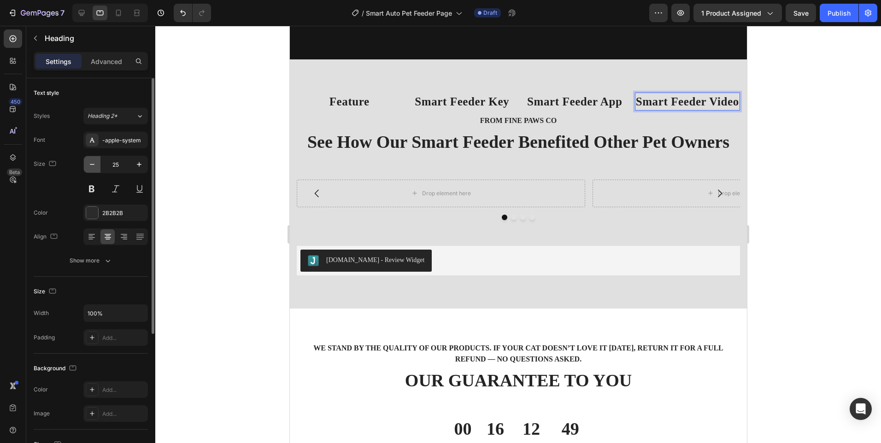
click at [94, 164] on icon "button" at bounding box center [92, 164] width 9 height 9
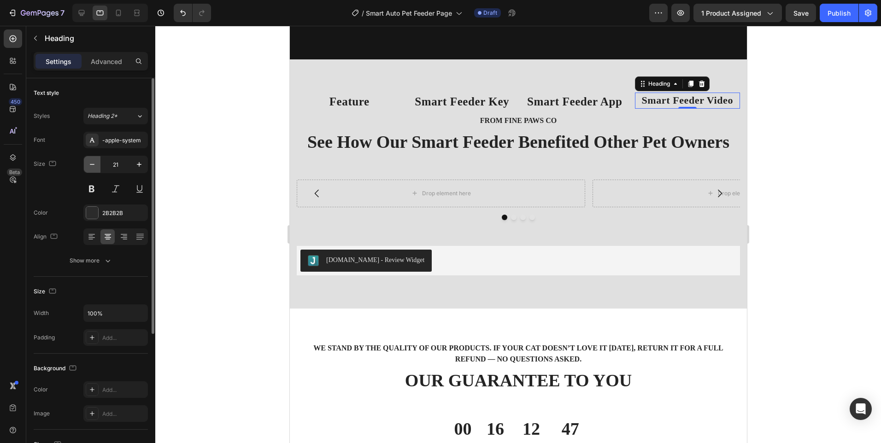
type input "20"
click at [557, 108] on strong "Smart Feeder App" at bounding box center [574, 101] width 95 height 12
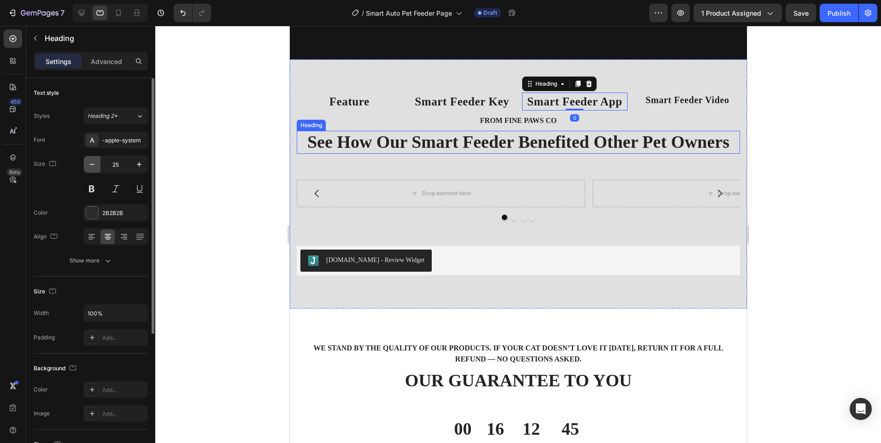
click at [99, 164] on button "button" at bounding box center [92, 164] width 17 height 17
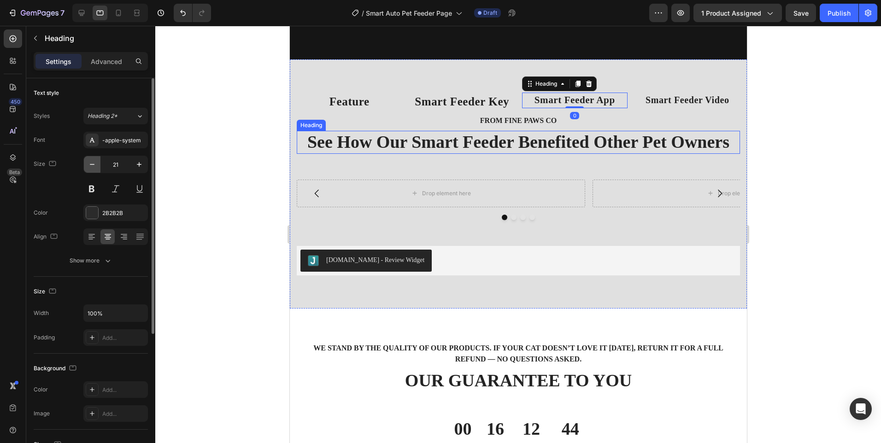
click at [99, 164] on button "button" at bounding box center [92, 164] width 17 height 17
click at [143, 166] on icon "button" at bounding box center [139, 164] width 9 height 9
type input "20"
click at [450, 110] on p "⁠⁠⁠⁠⁠⁠⁠ Smart Feeder Key" at bounding box center [462, 102] width 104 height 16
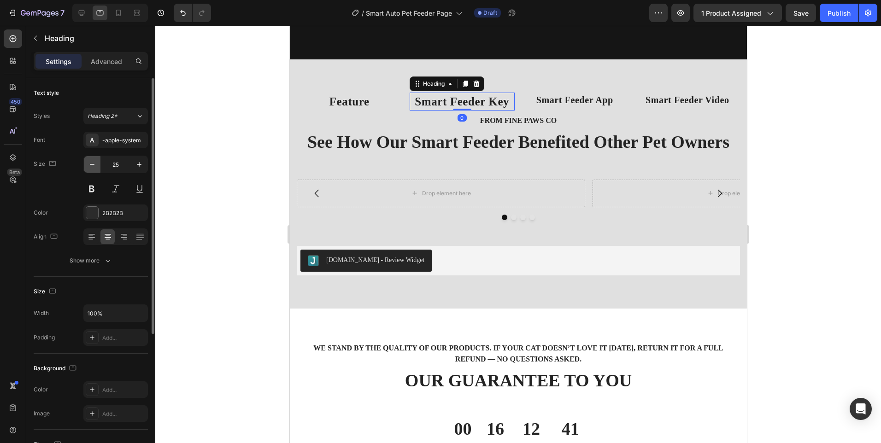
click at [96, 165] on icon "button" at bounding box center [92, 164] width 9 height 9
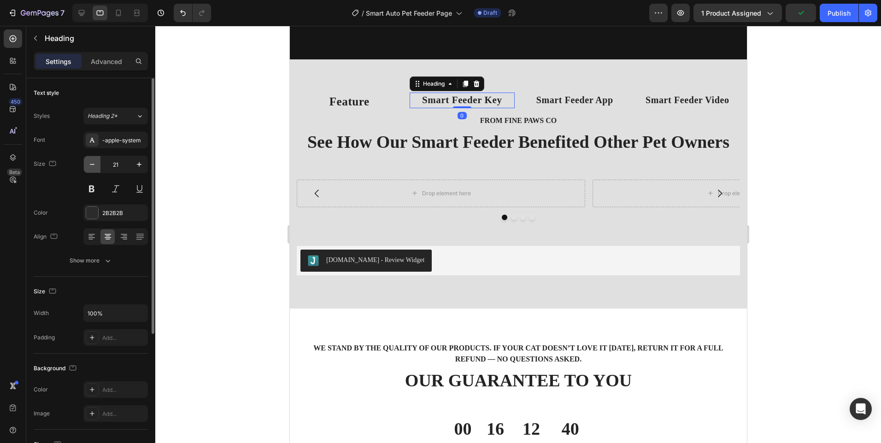
click at [96, 165] on icon "button" at bounding box center [92, 164] width 9 height 9
type input "20"
click at [344, 106] on strong "Feature" at bounding box center [349, 101] width 40 height 12
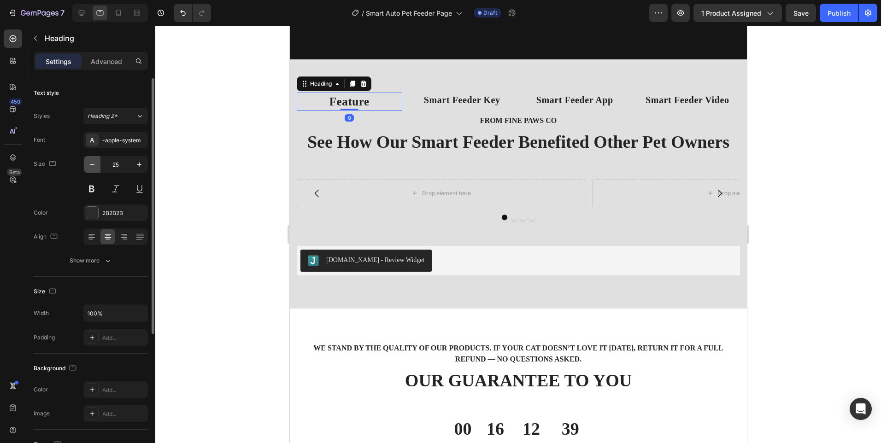
click at [96, 163] on icon "button" at bounding box center [92, 164] width 9 height 9
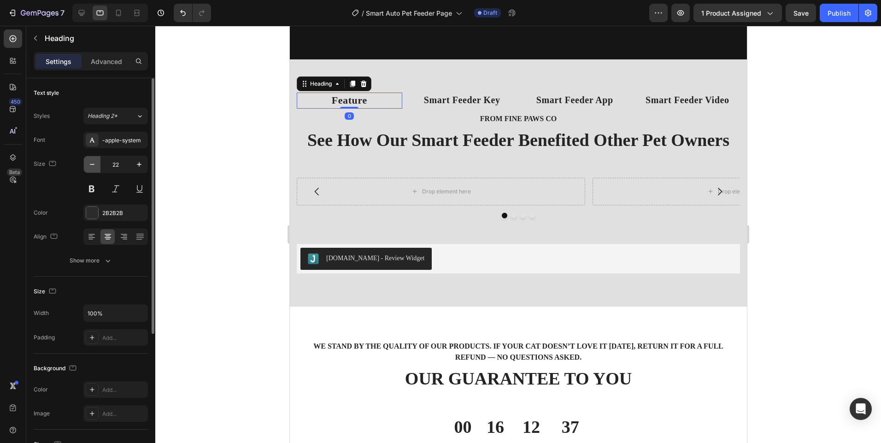
click at [96, 163] on icon "button" at bounding box center [92, 164] width 9 height 9
type input "20"
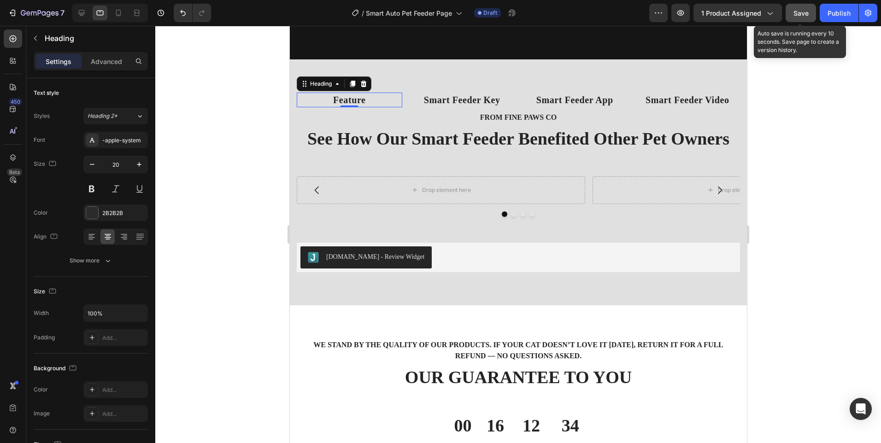
click at [803, 17] on div "Save" at bounding box center [800, 13] width 15 height 10
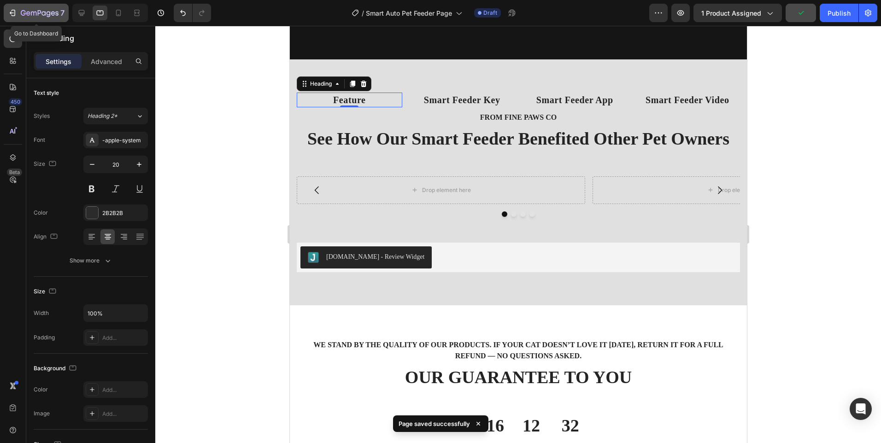
click at [40, 15] on icon "button" at bounding box center [40, 14] width 38 height 8
